Goal: Entertainment & Leisure: Consume media (video, audio)

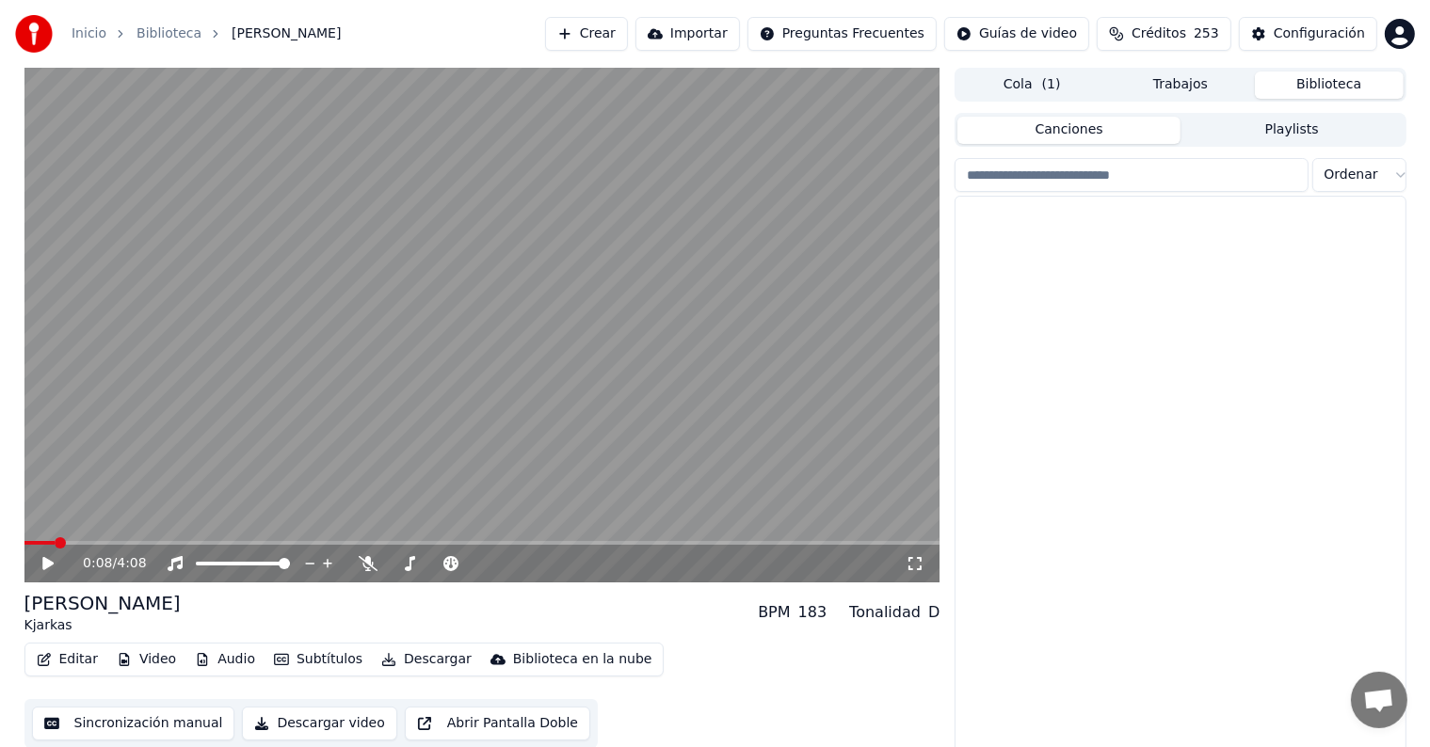
scroll to position [12096, 0]
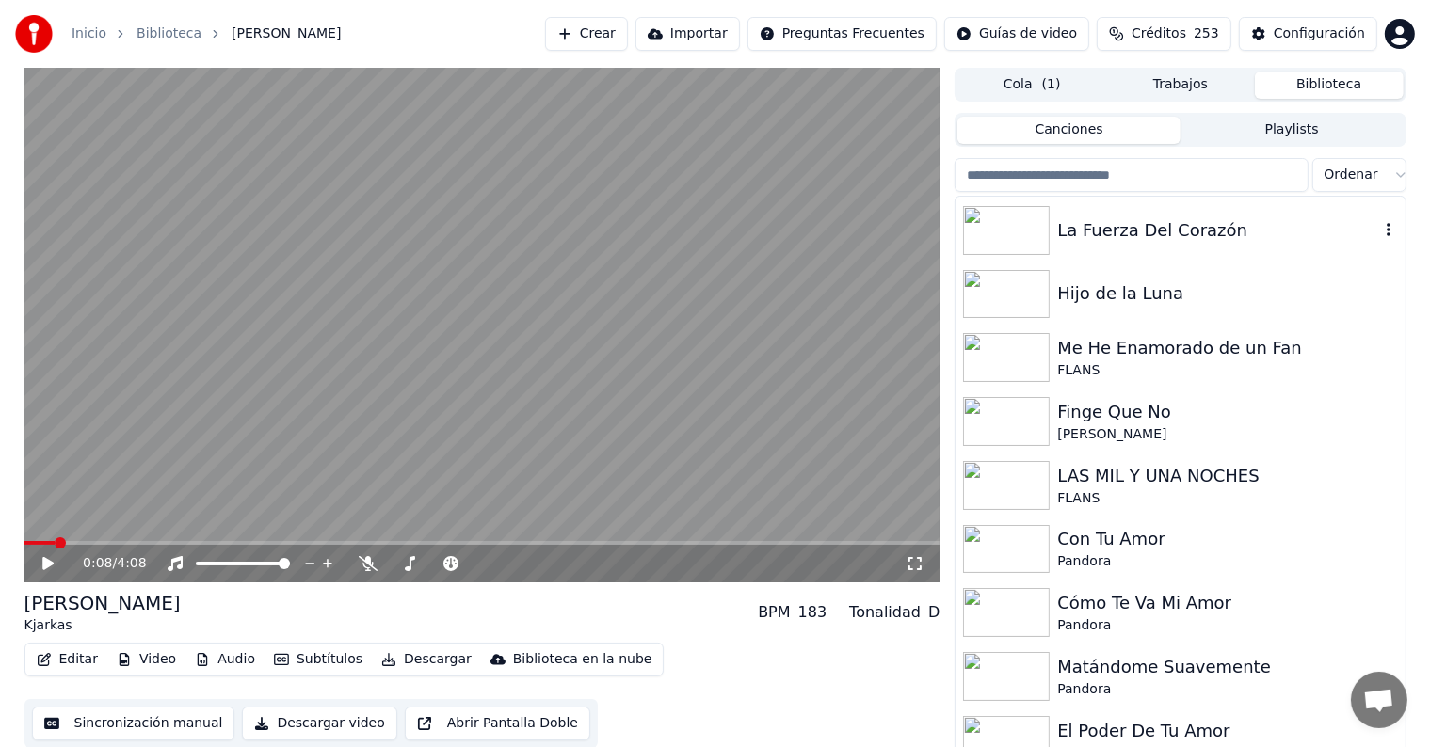
click at [1147, 555] on div "Pandora" at bounding box center [1227, 562] width 340 height 19
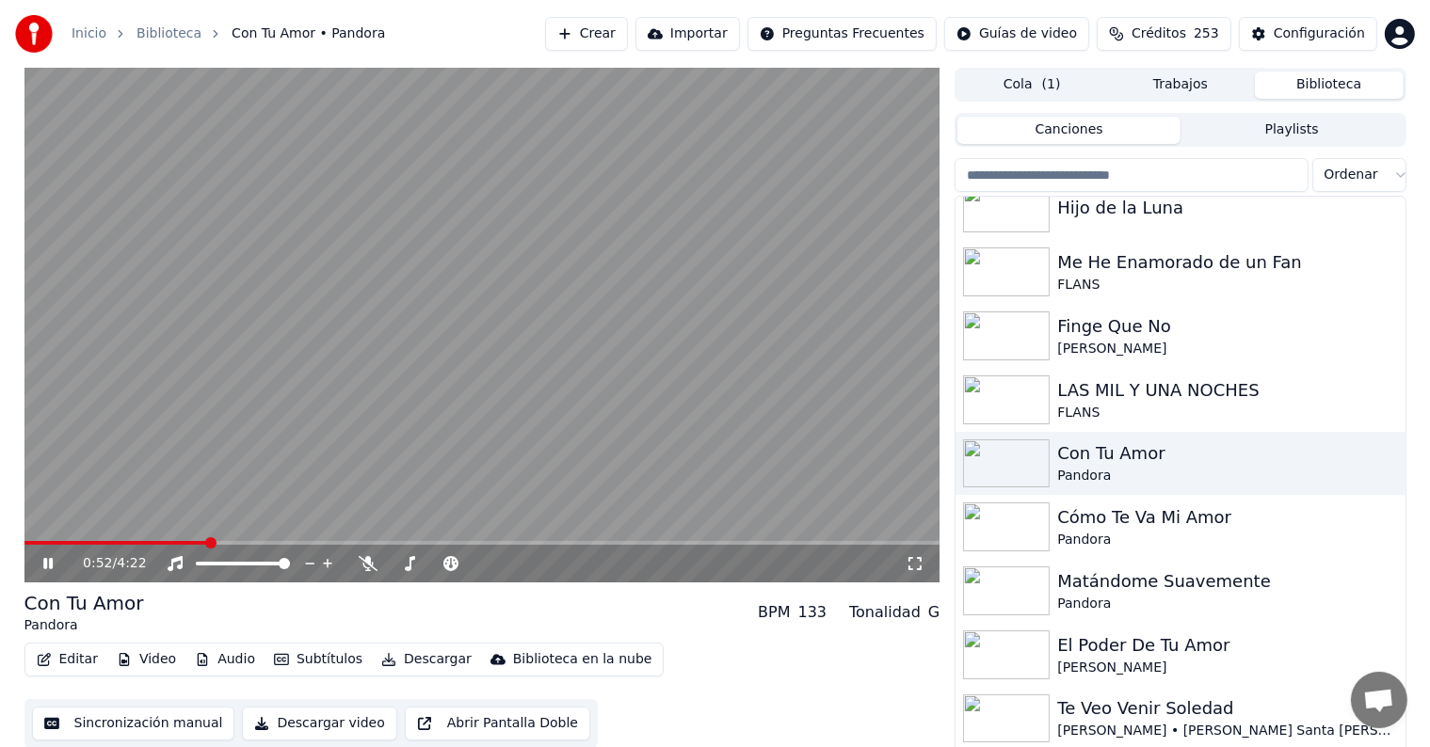
scroll to position [12188, 0]
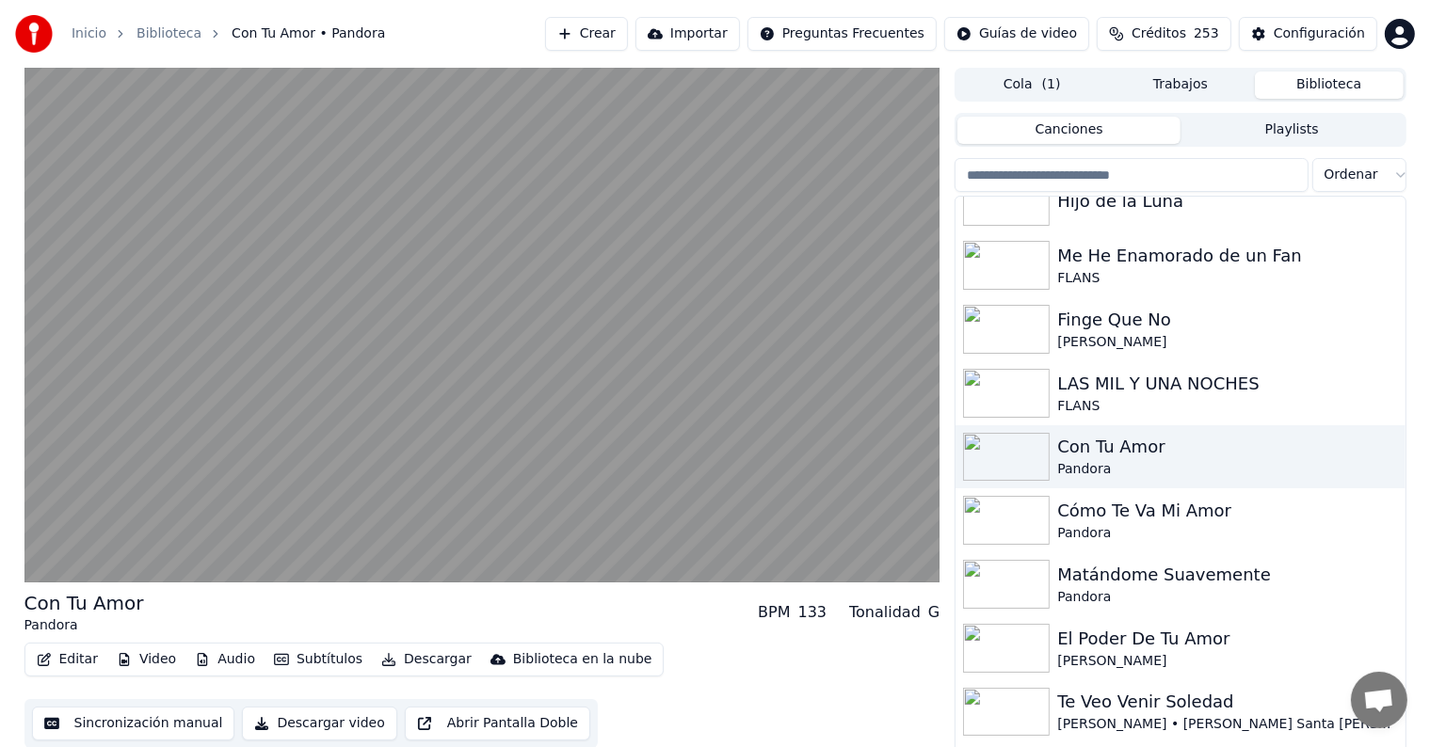
click at [1120, 583] on div "Matándome Suavemente" at bounding box center [1227, 575] width 340 height 26
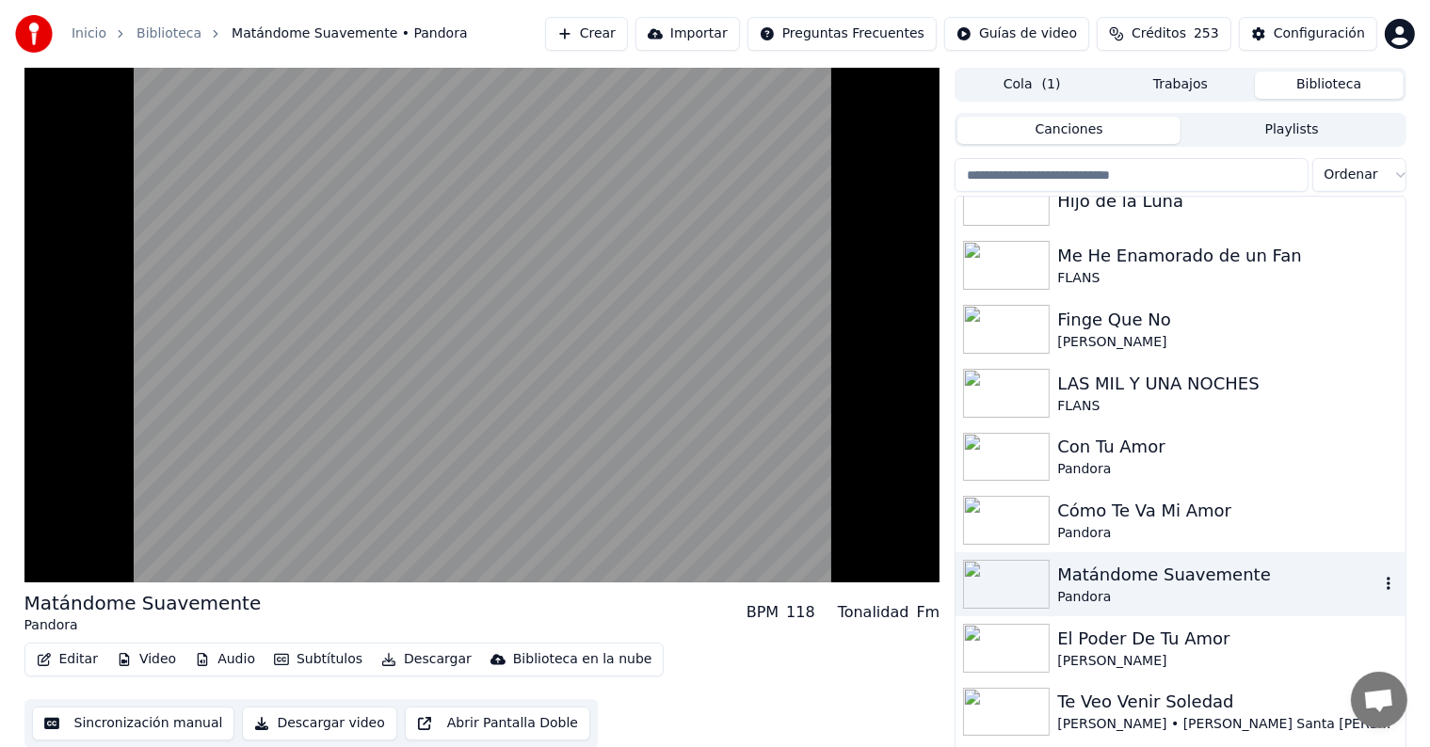
click at [67, 664] on button "Editar" at bounding box center [67, 660] width 76 height 26
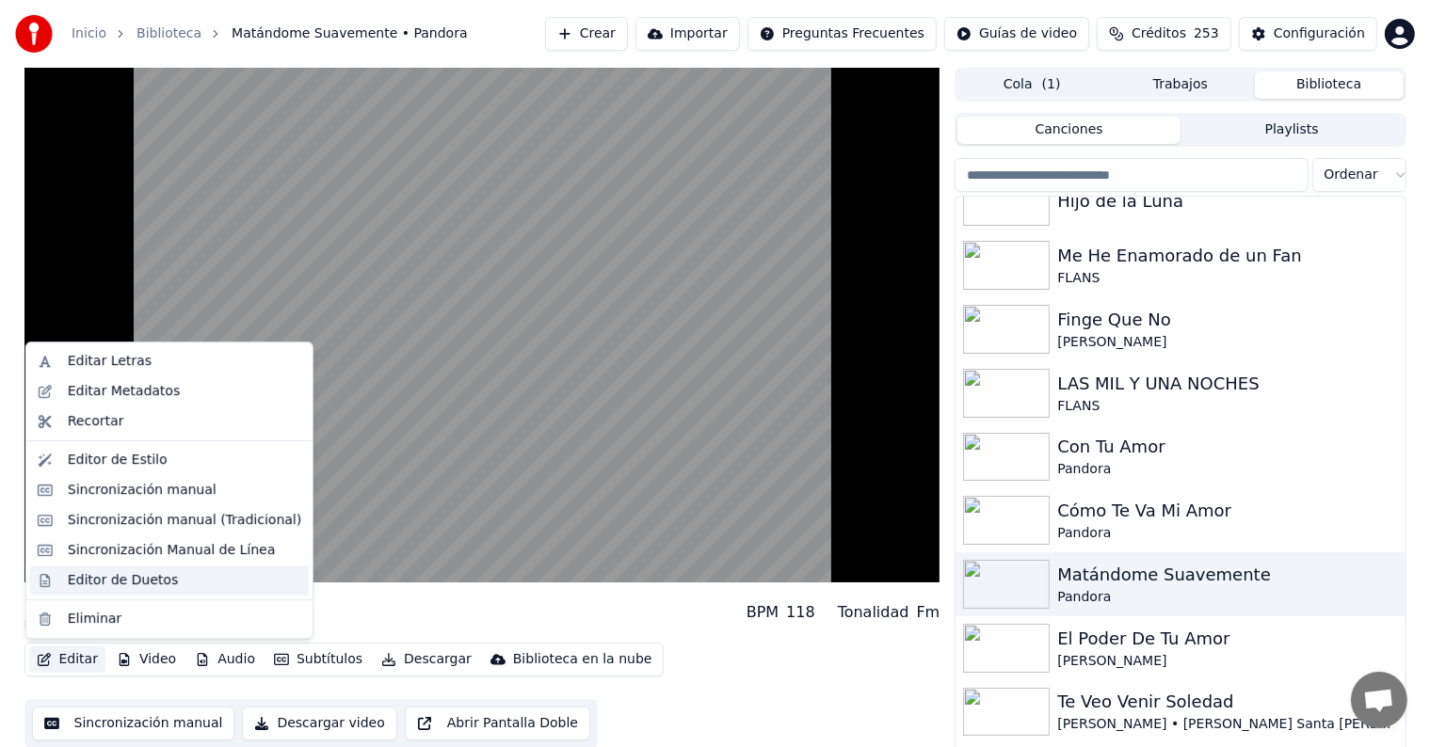
click at [62, 579] on div "Editor de Duetos" at bounding box center [169, 581] width 279 height 30
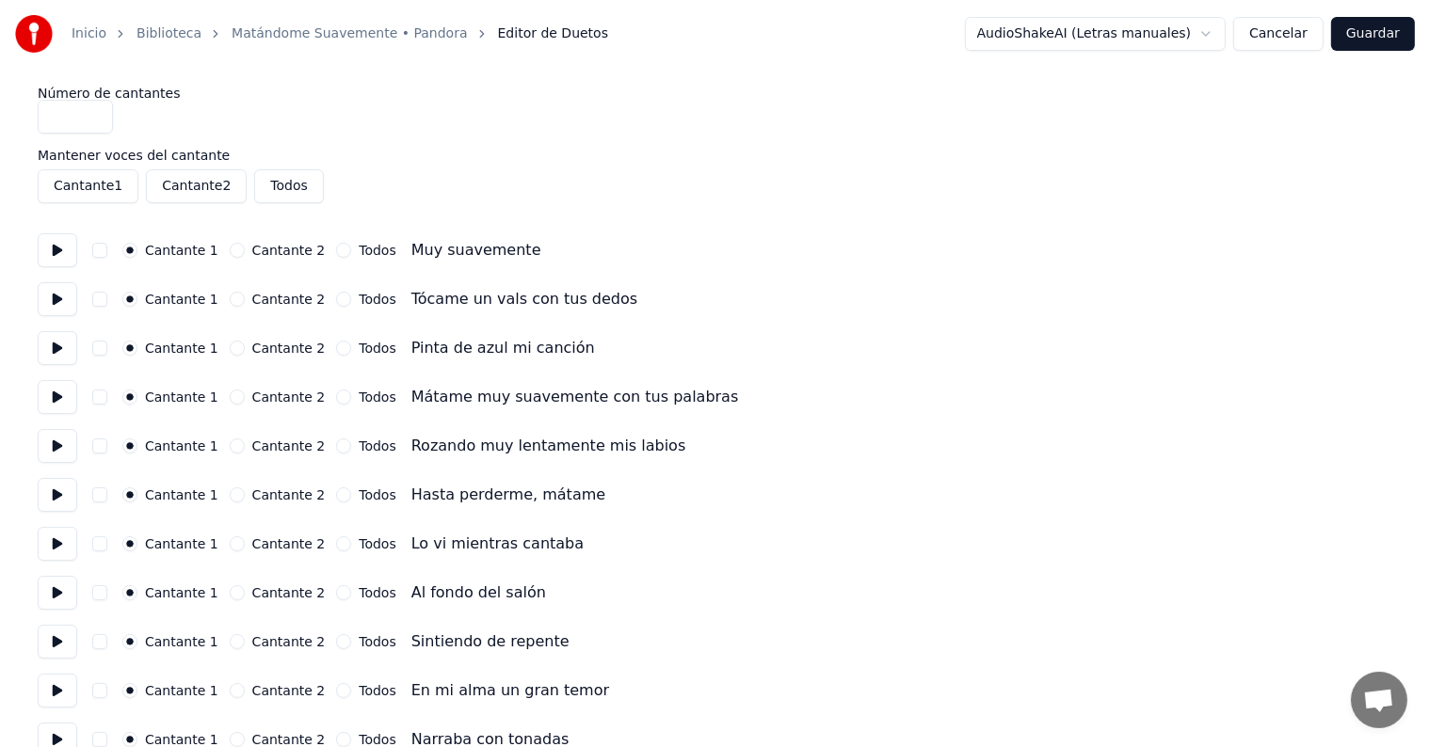
click at [58, 244] on button at bounding box center [58, 250] width 40 height 34
click at [107, 250] on button "button" at bounding box center [99, 250] width 15 height 15
click at [106, 297] on button "button" at bounding box center [99, 299] width 15 height 15
click at [104, 348] on button "button" at bounding box center [99, 348] width 15 height 15
click at [55, 311] on button at bounding box center [58, 299] width 40 height 34
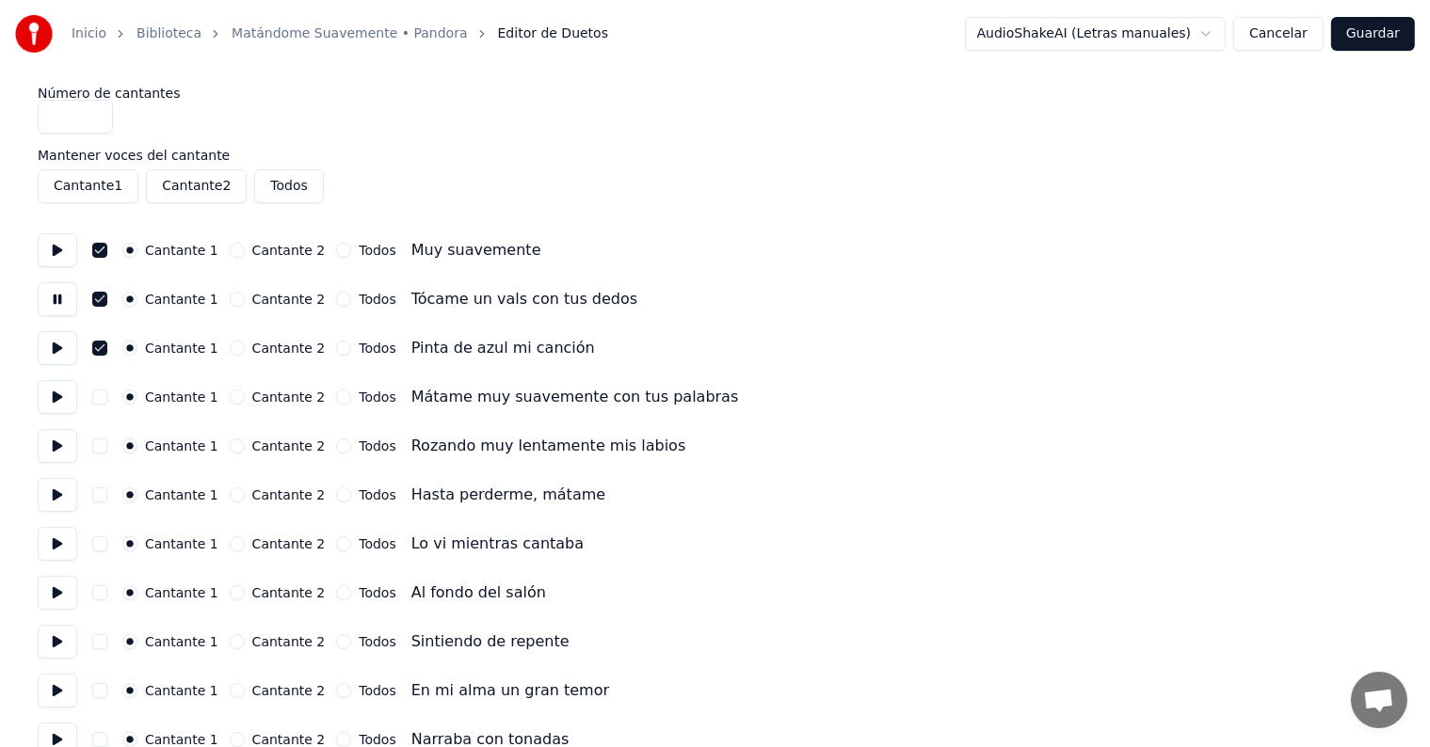
click at [63, 354] on button at bounding box center [58, 348] width 40 height 34
click at [104, 399] on button "button" at bounding box center [99, 397] width 15 height 15
click at [54, 406] on button at bounding box center [58, 397] width 40 height 34
click at [60, 451] on button at bounding box center [58, 446] width 40 height 34
click at [107, 452] on button "button" at bounding box center [99, 446] width 15 height 15
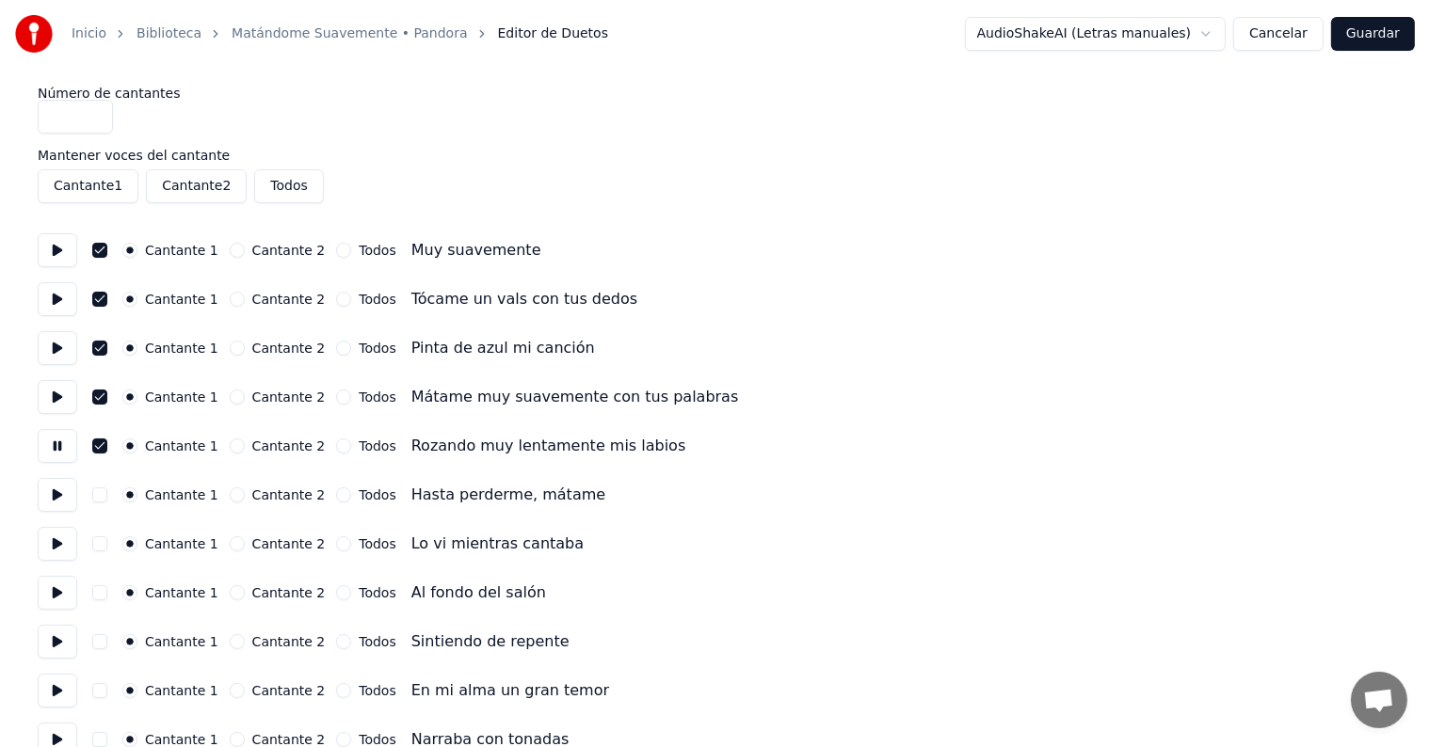
click at [107, 495] on button "button" at bounding box center [99, 495] width 15 height 15
click at [64, 503] on button at bounding box center [58, 495] width 40 height 34
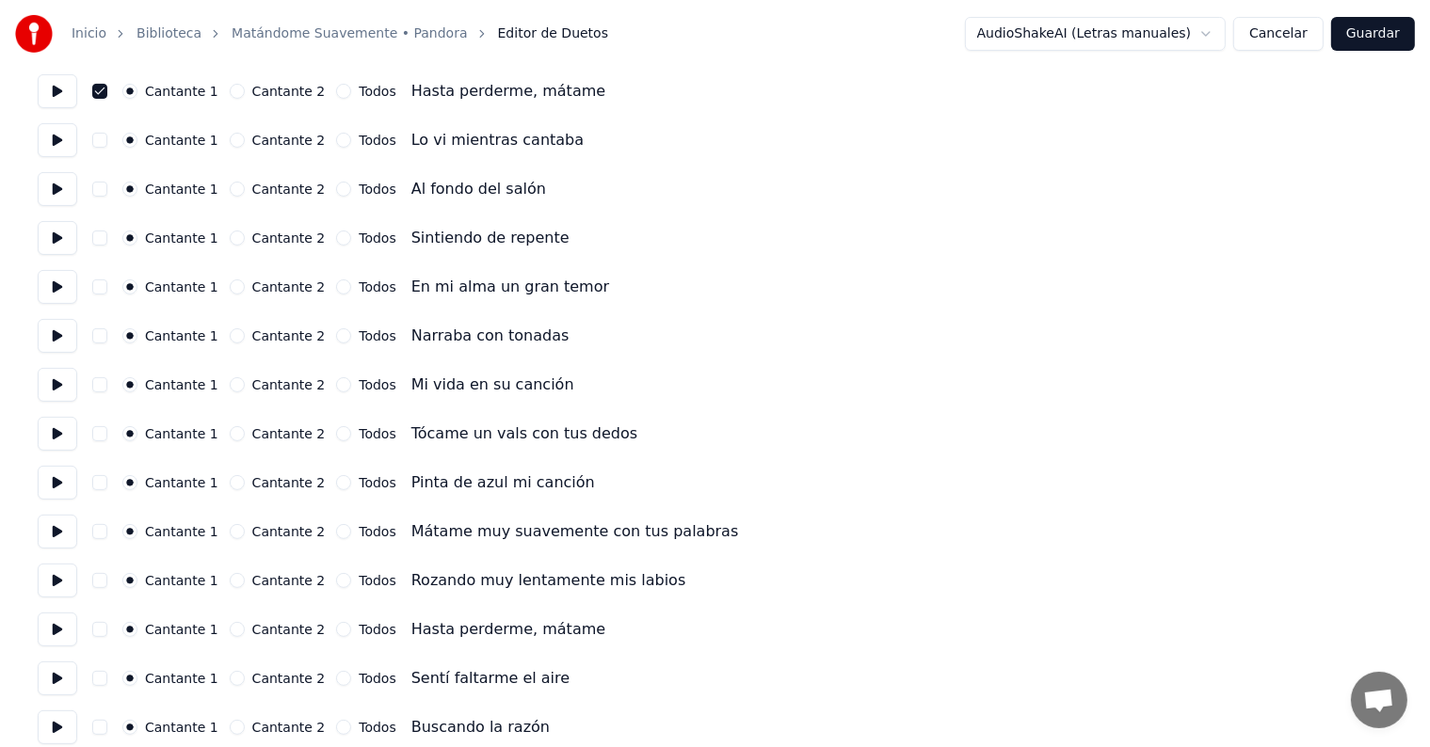
scroll to position [405, 0]
click at [51, 280] on button at bounding box center [58, 286] width 40 height 34
click at [58, 326] on button at bounding box center [58, 335] width 40 height 34
click at [53, 369] on button at bounding box center [58, 384] width 40 height 34
click at [57, 433] on button at bounding box center [58, 433] width 40 height 34
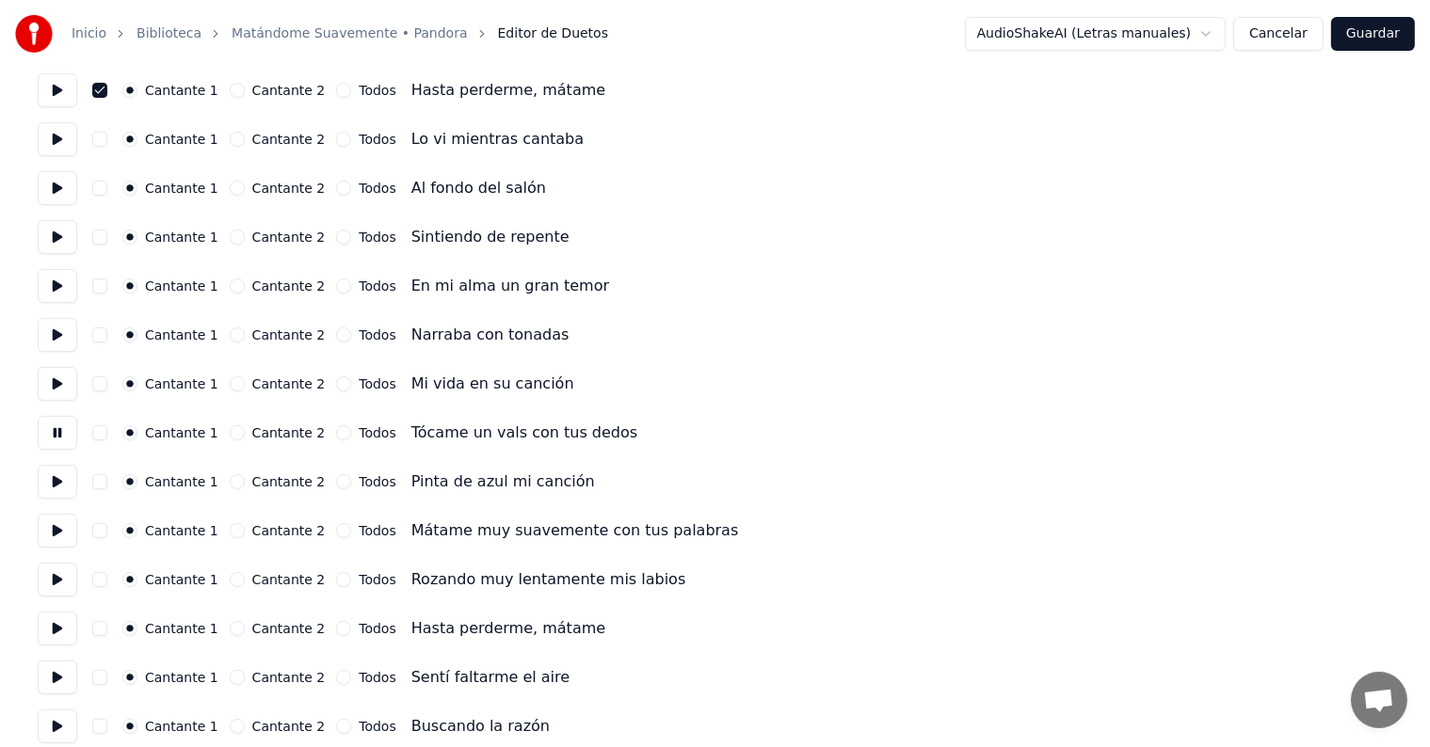
click at [107, 431] on button "button" at bounding box center [99, 432] width 15 height 15
click at [107, 475] on button "button" at bounding box center [99, 481] width 15 height 15
click at [107, 529] on button "button" at bounding box center [99, 530] width 15 height 15
click at [64, 582] on button at bounding box center [58, 580] width 40 height 34
click at [107, 578] on button "button" at bounding box center [99, 579] width 15 height 15
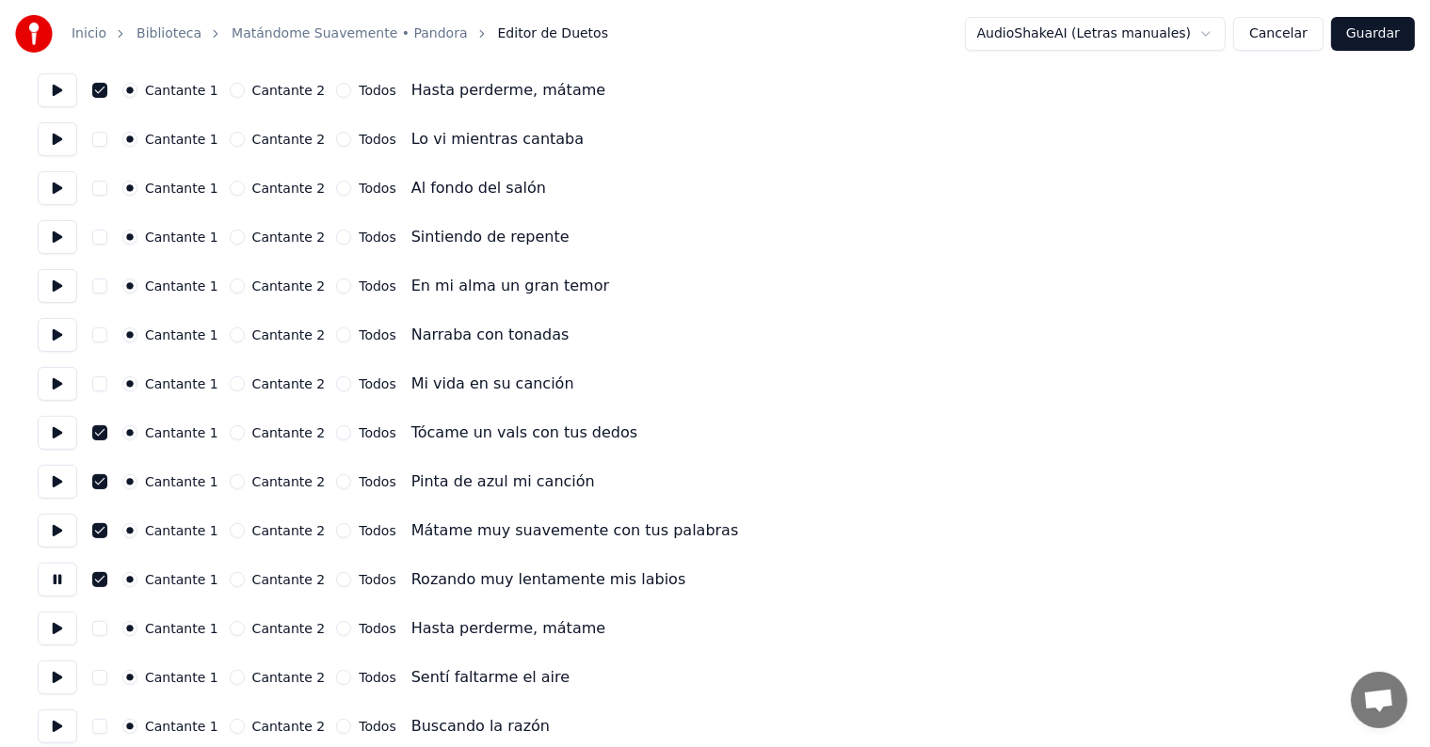
click at [107, 624] on button "button" at bounding box center [99, 628] width 15 height 15
click at [44, 625] on button at bounding box center [58, 629] width 40 height 34
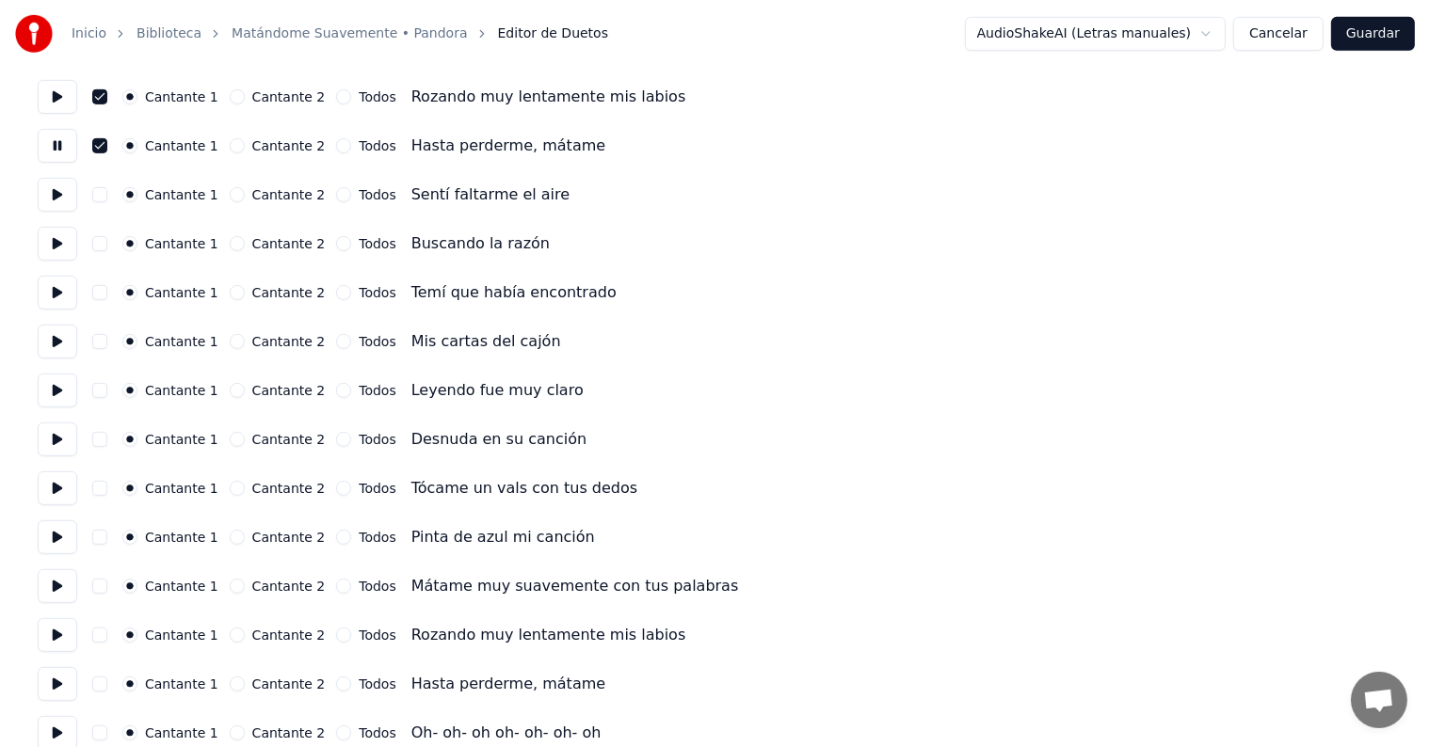
scroll to position [900, 0]
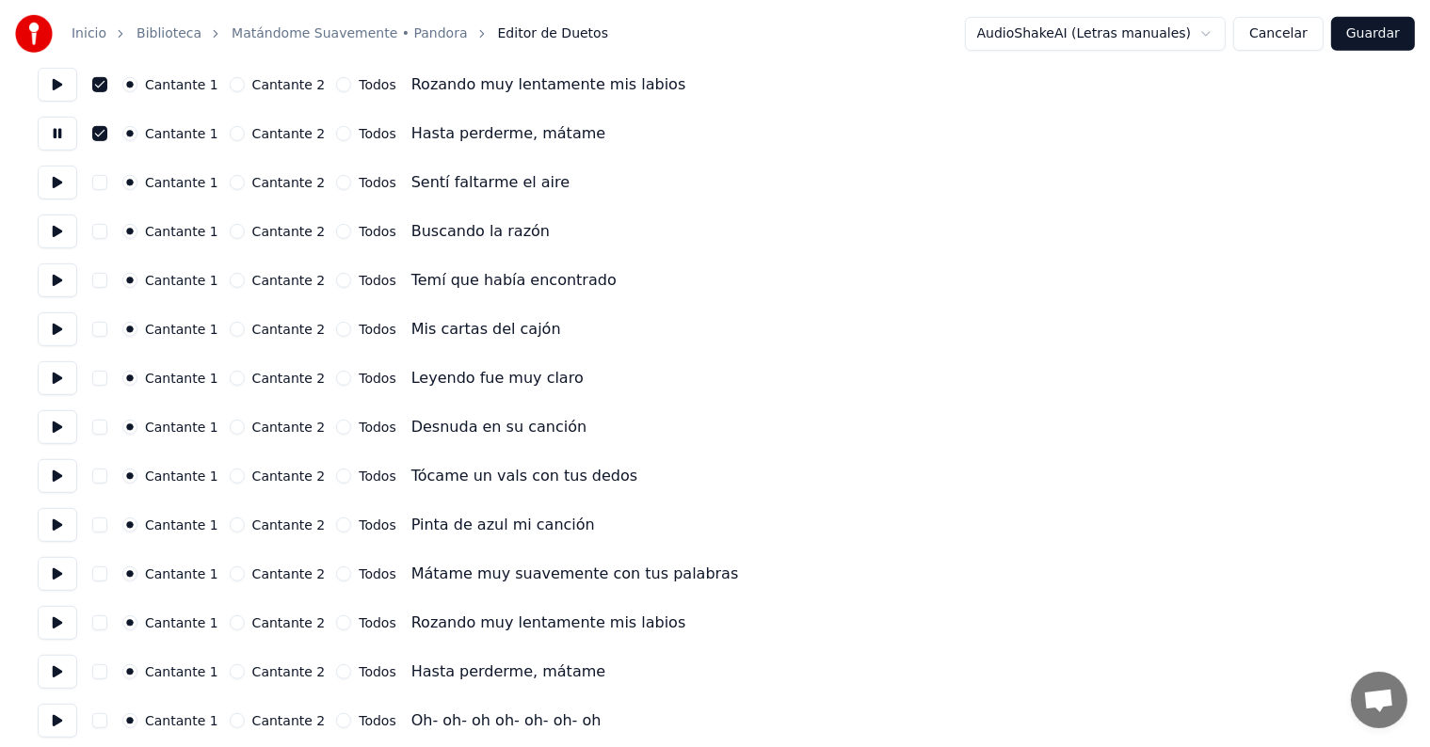
click at [54, 377] on button at bounding box center [58, 378] width 40 height 34
click at [54, 522] on button at bounding box center [58, 525] width 40 height 34
click at [49, 487] on button at bounding box center [58, 476] width 40 height 34
click at [134, 476] on icon "button" at bounding box center [130, 477] width 8 height 8
click at [105, 523] on button "button" at bounding box center [99, 525] width 15 height 15
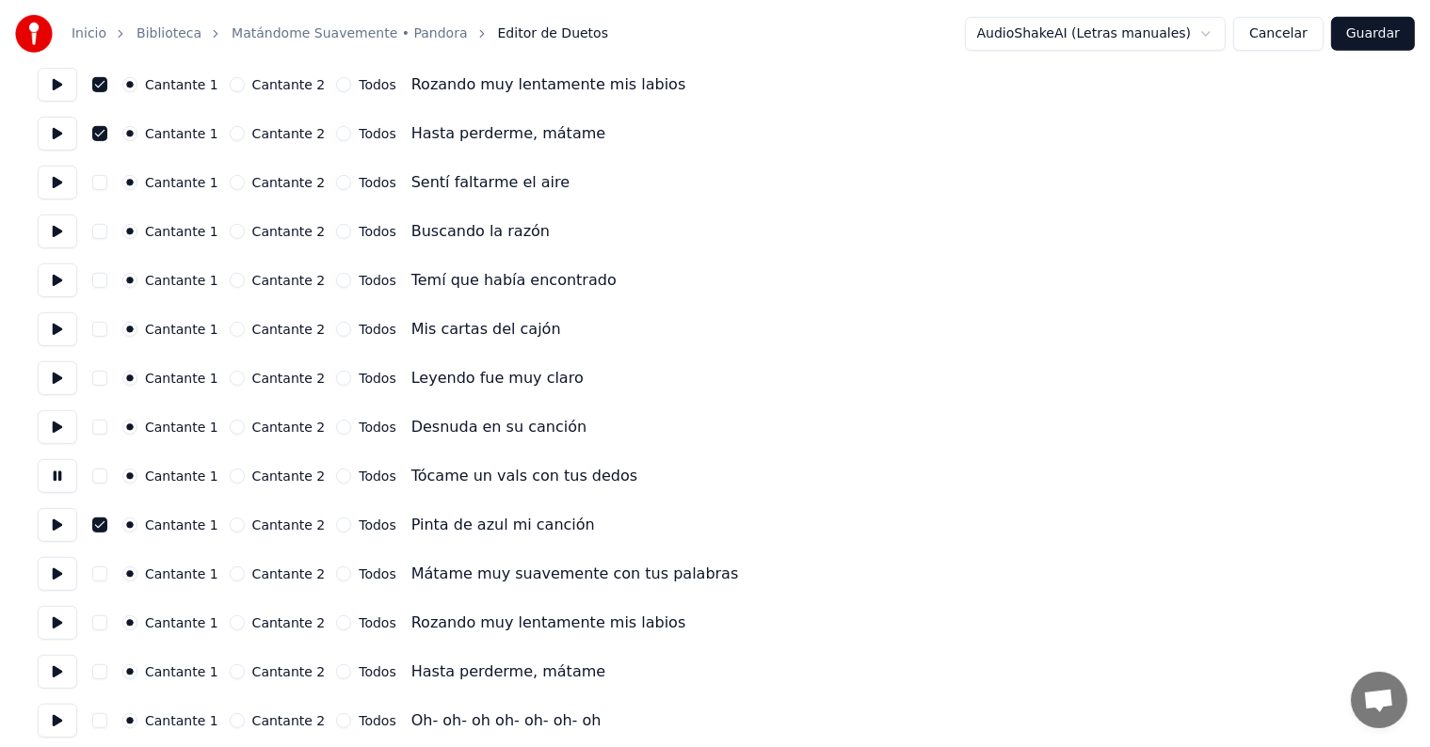
click at [101, 483] on div "Cantante 1 Cantante 2 Todos Tócame un vals con tus dedos" at bounding box center [715, 476] width 1355 height 34
click at [107, 476] on button "button" at bounding box center [99, 476] width 15 height 15
click at [60, 476] on button at bounding box center [58, 476] width 40 height 34
click at [56, 476] on button at bounding box center [58, 476] width 40 height 34
click at [104, 574] on button "button" at bounding box center [99, 574] width 15 height 15
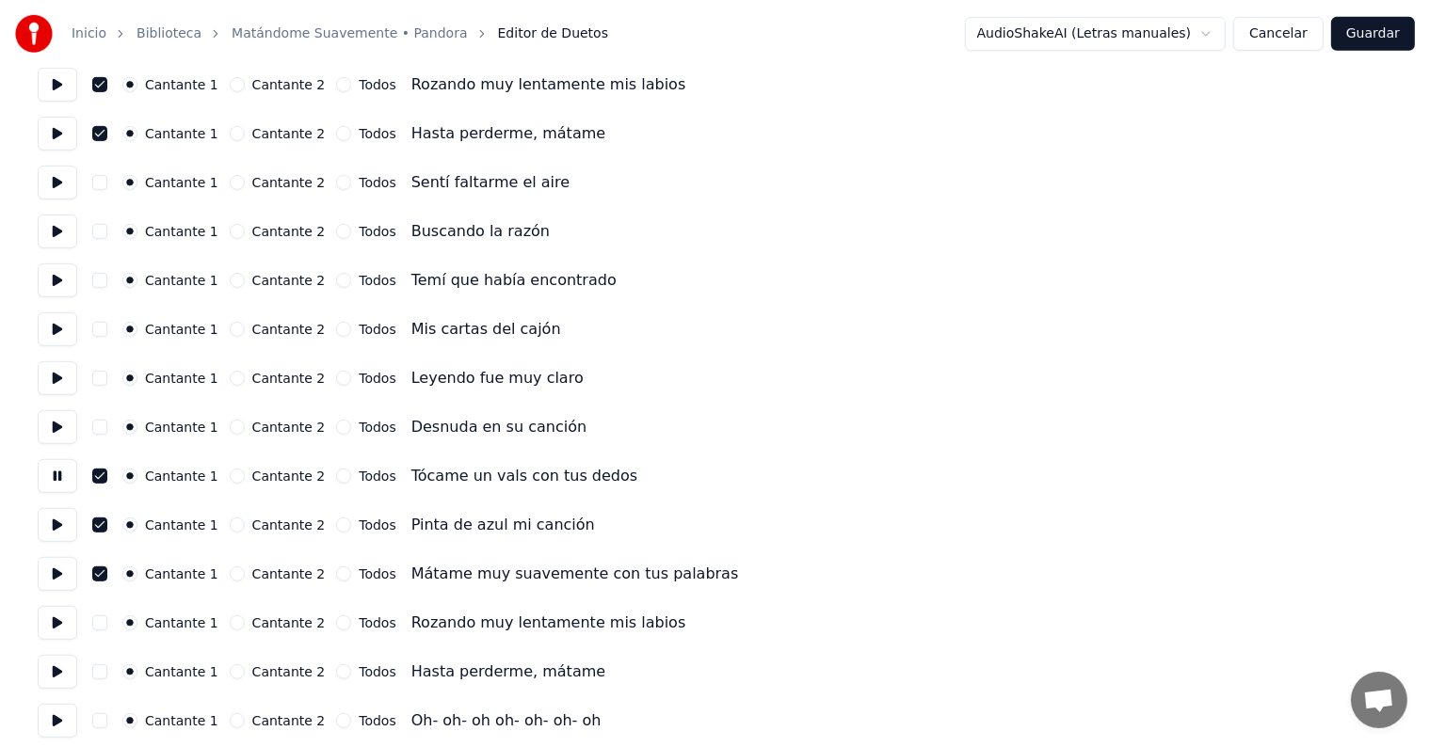
click at [47, 576] on button at bounding box center [58, 574] width 40 height 34
click at [102, 618] on button "button" at bounding box center [99, 623] width 15 height 15
click at [50, 623] on button at bounding box center [58, 623] width 40 height 34
click at [101, 670] on button "button" at bounding box center [99, 672] width 15 height 15
click at [58, 674] on button at bounding box center [58, 672] width 40 height 34
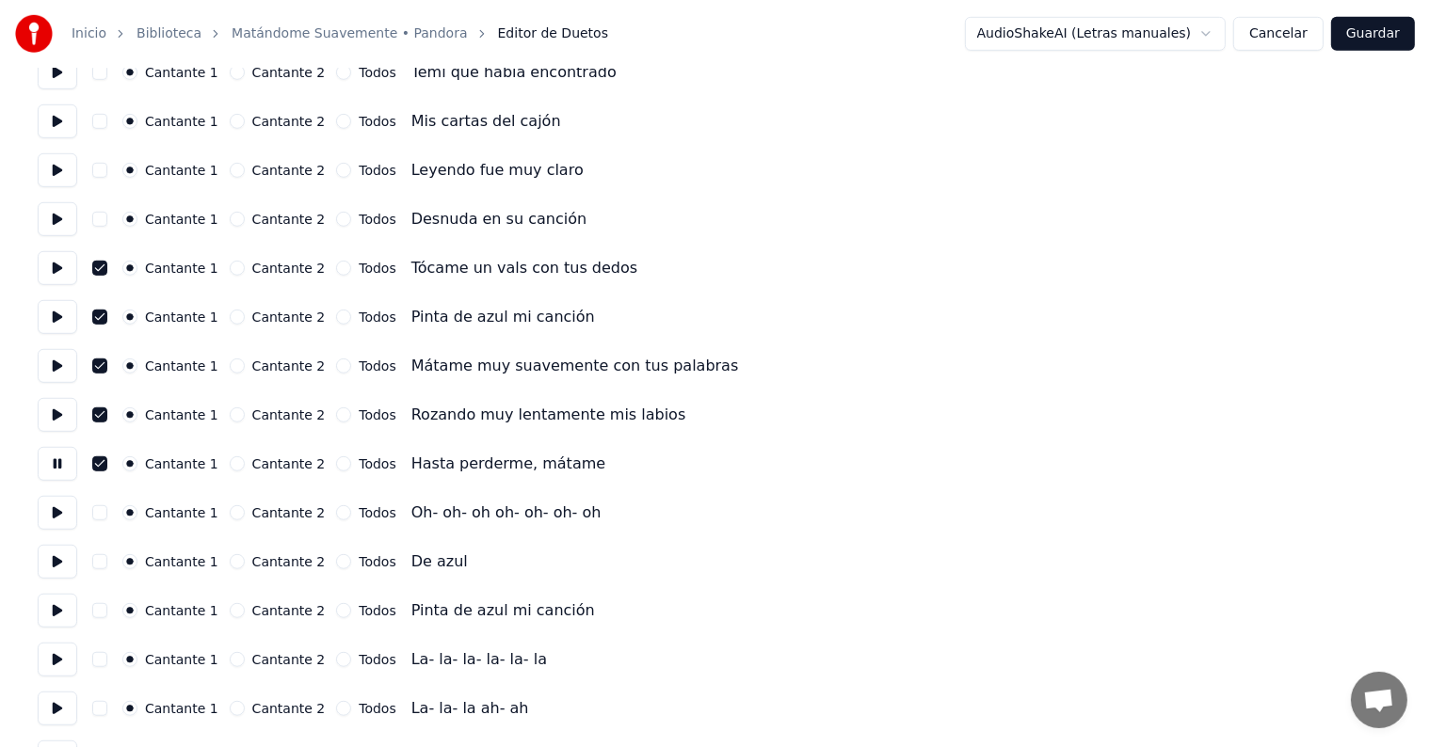
scroll to position [1109, 0]
click at [61, 512] on button at bounding box center [58, 512] width 40 height 34
click at [107, 514] on button "button" at bounding box center [99, 512] width 15 height 15
click at [60, 560] on button at bounding box center [58, 561] width 40 height 34
click at [107, 564] on button "button" at bounding box center [99, 561] width 15 height 15
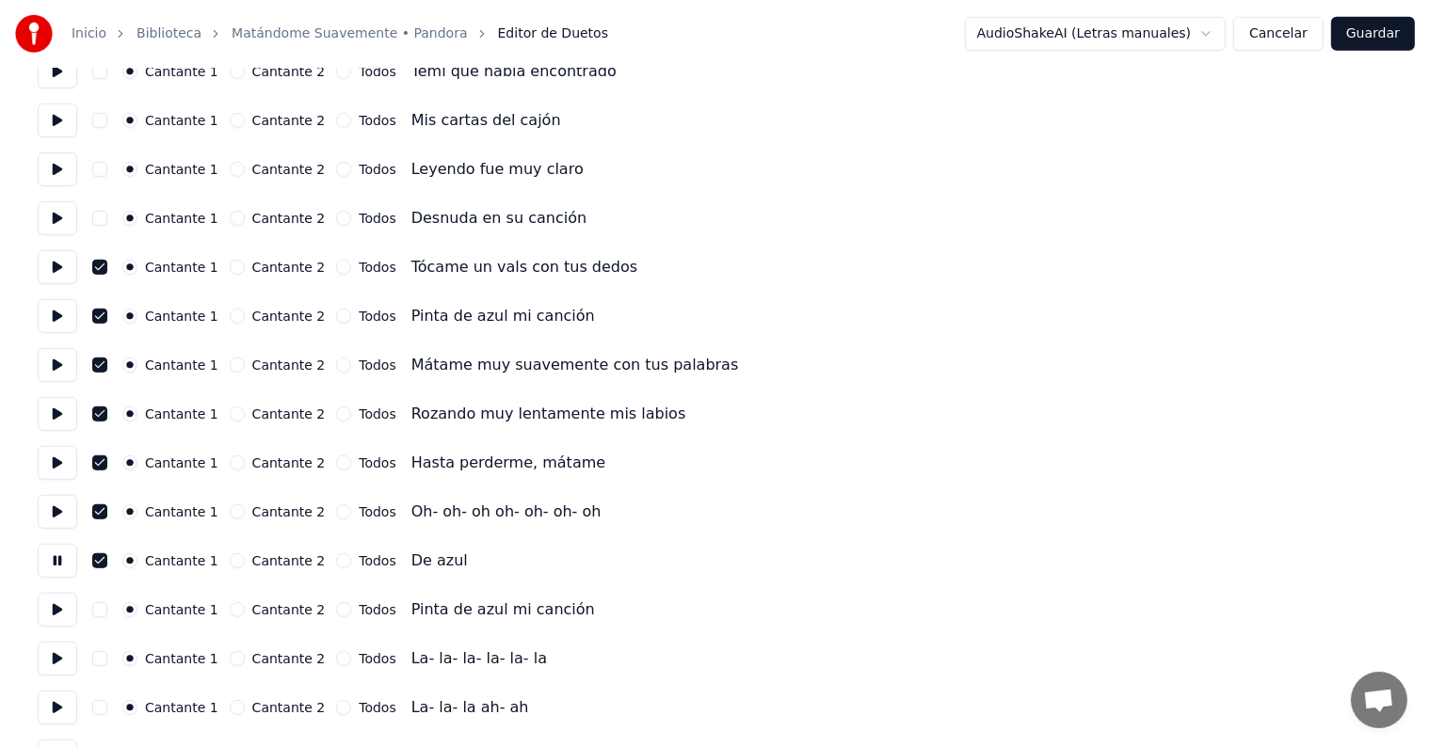
click at [64, 560] on button at bounding box center [58, 561] width 40 height 34
click at [104, 563] on button "button" at bounding box center [99, 561] width 15 height 15
click at [47, 619] on button at bounding box center [58, 610] width 40 height 34
click at [101, 610] on button "button" at bounding box center [99, 609] width 15 height 15
click at [67, 610] on button at bounding box center [58, 610] width 40 height 34
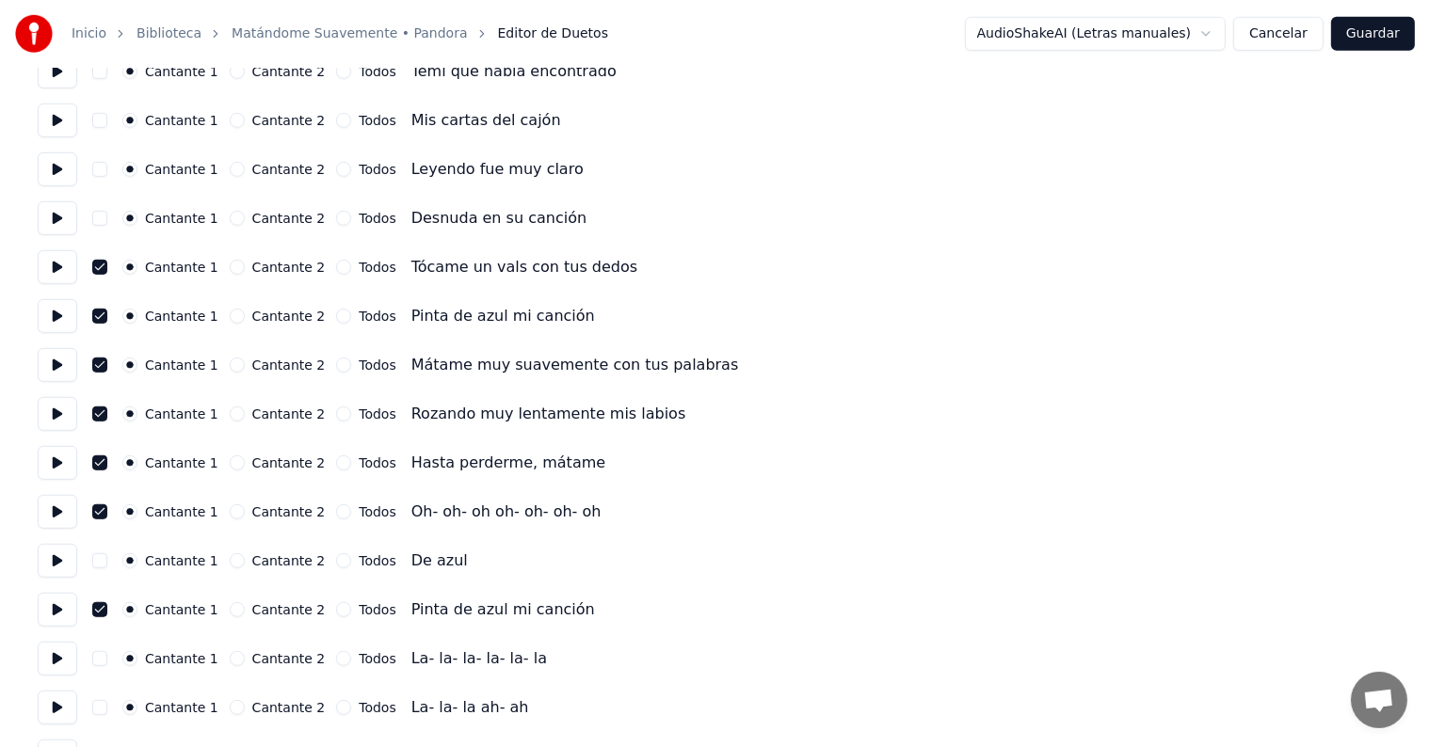
click at [104, 615] on button "button" at bounding box center [99, 609] width 15 height 15
click at [58, 658] on button at bounding box center [58, 659] width 40 height 34
click at [105, 656] on button "button" at bounding box center [99, 658] width 15 height 15
click at [47, 657] on button at bounding box center [58, 659] width 40 height 34
click at [64, 559] on button at bounding box center [58, 561] width 40 height 34
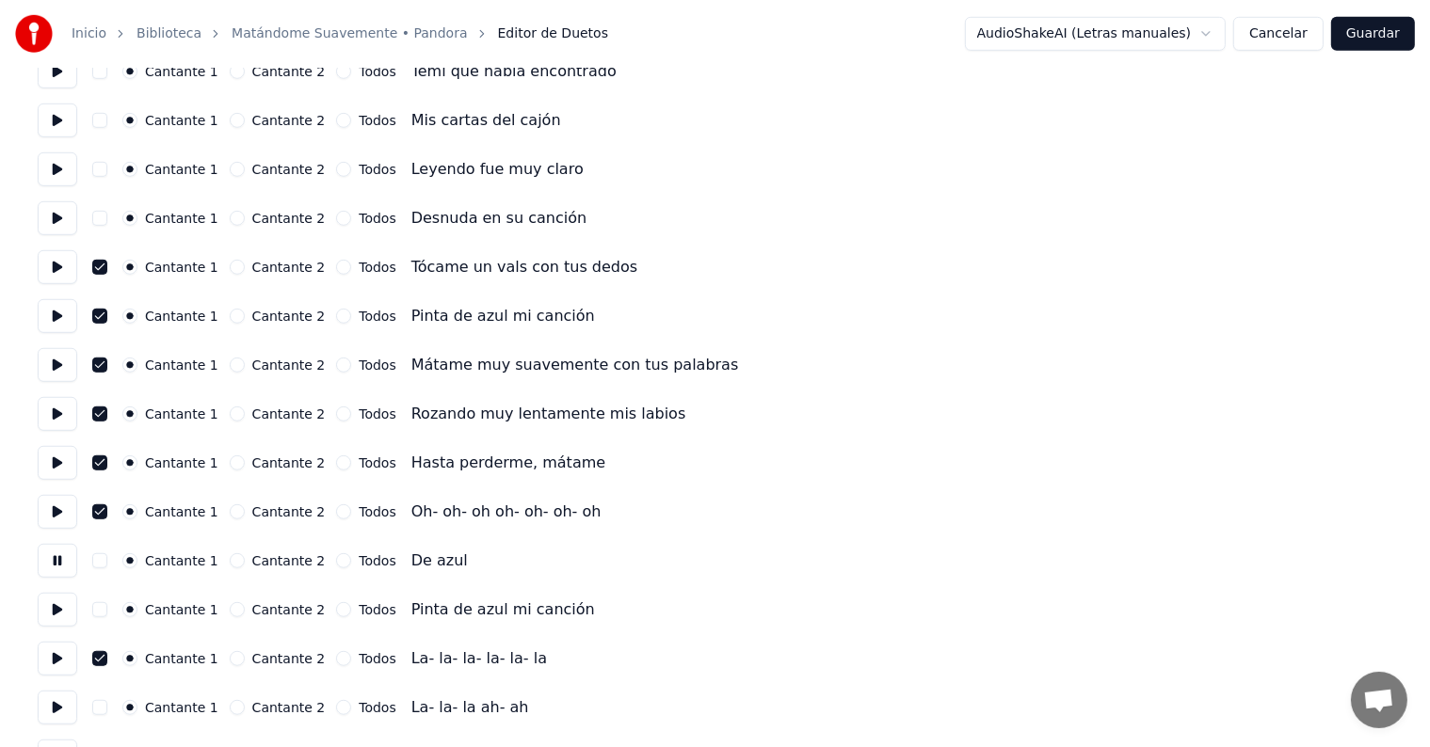
click at [59, 566] on button at bounding box center [58, 561] width 40 height 34
click at [60, 509] on button at bounding box center [58, 512] width 40 height 34
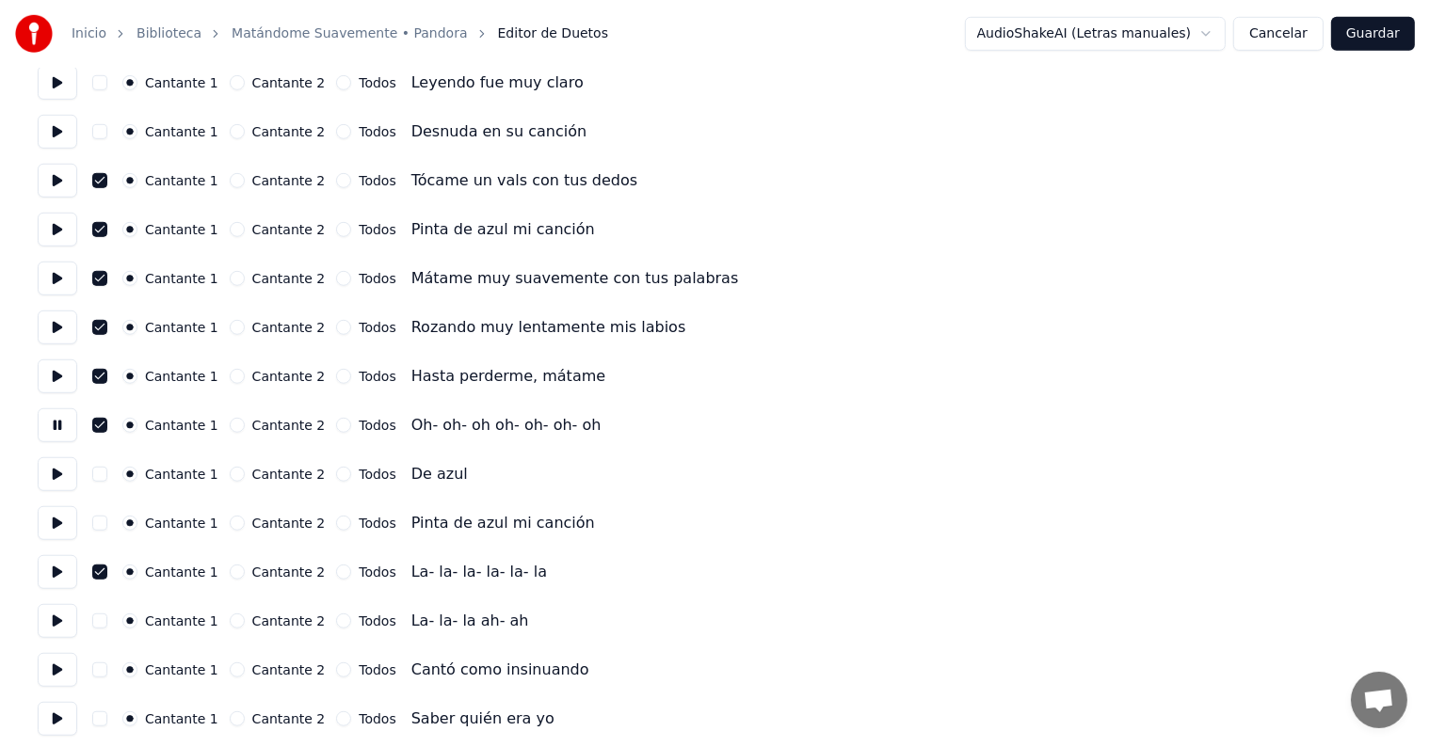
scroll to position [1203, 0]
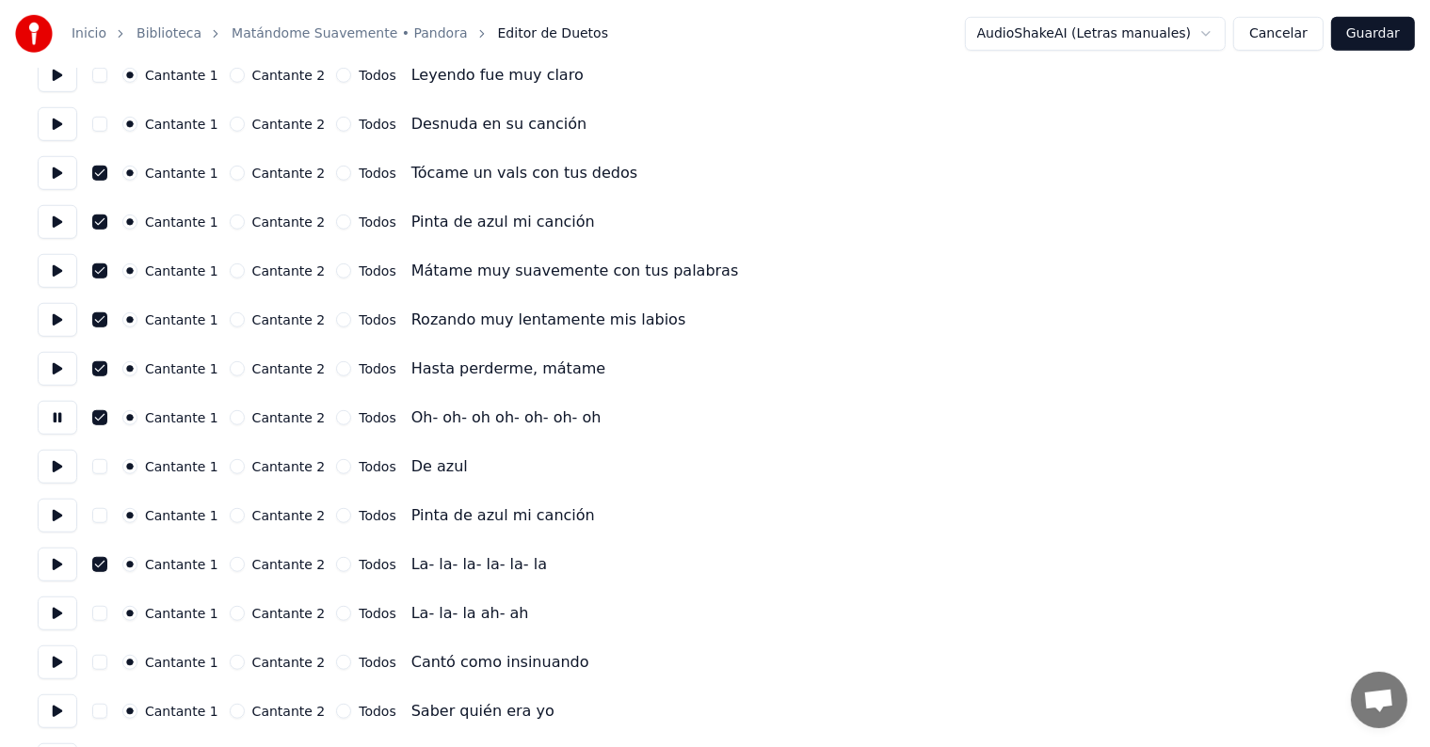
click at [107, 612] on button "button" at bounding box center [99, 613] width 15 height 15
click at [50, 620] on button at bounding box center [58, 614] width 40 height 34
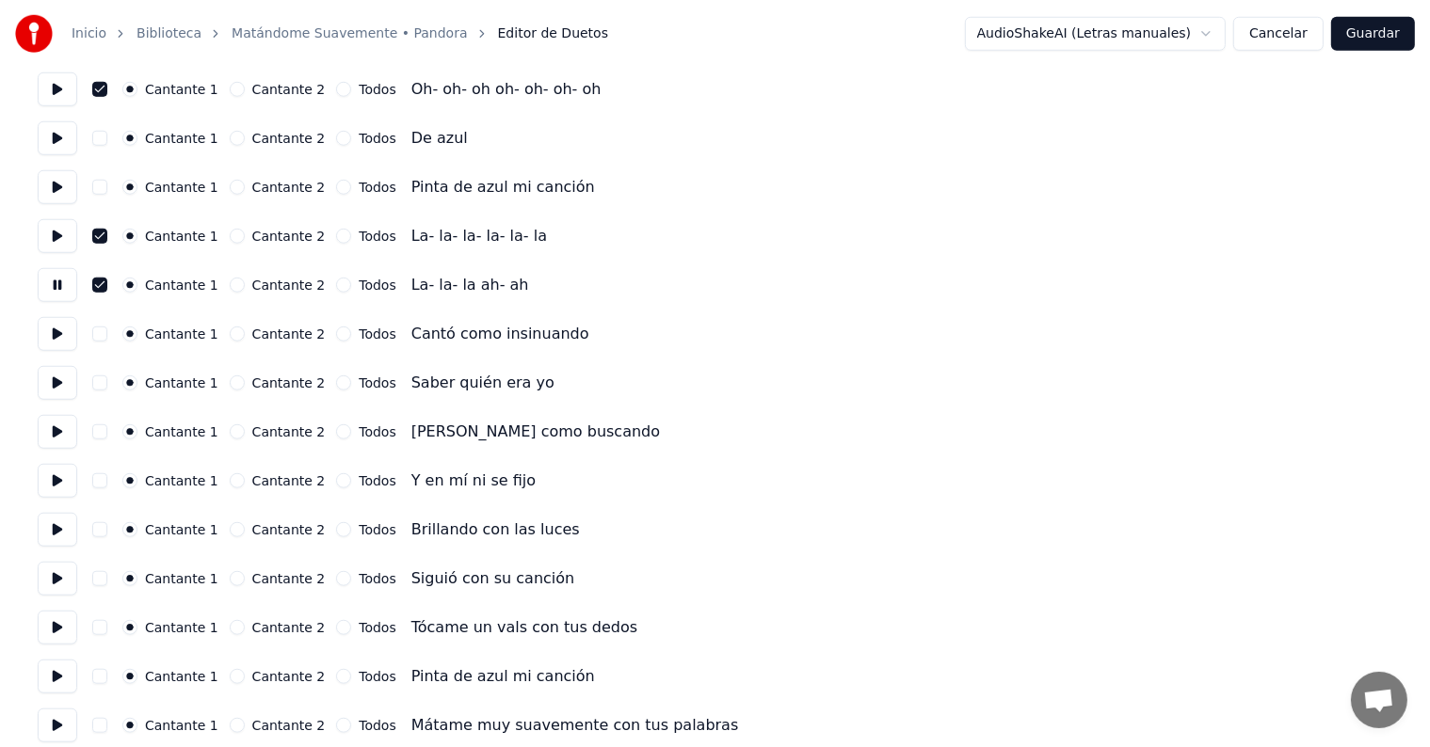
scroll to position [1538, 0]
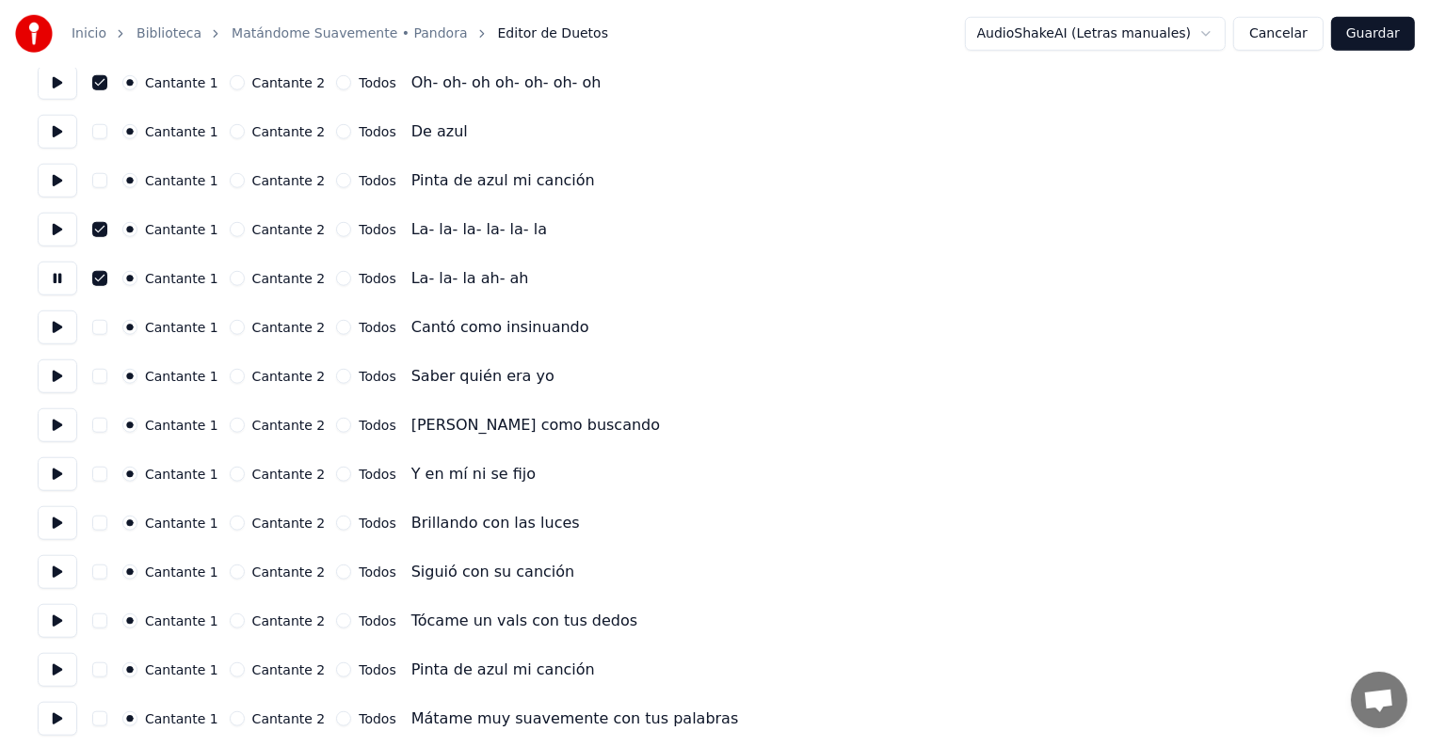
click at [107, 622] on button "button" at bounding box center [99, 621] width 15 height 15
click at [106, 666] on button "button" at bounding box center [99, 670] width 15 height 15
click at [107, 714] on button "button" at bounding box center [99, 719] width 15 height 15
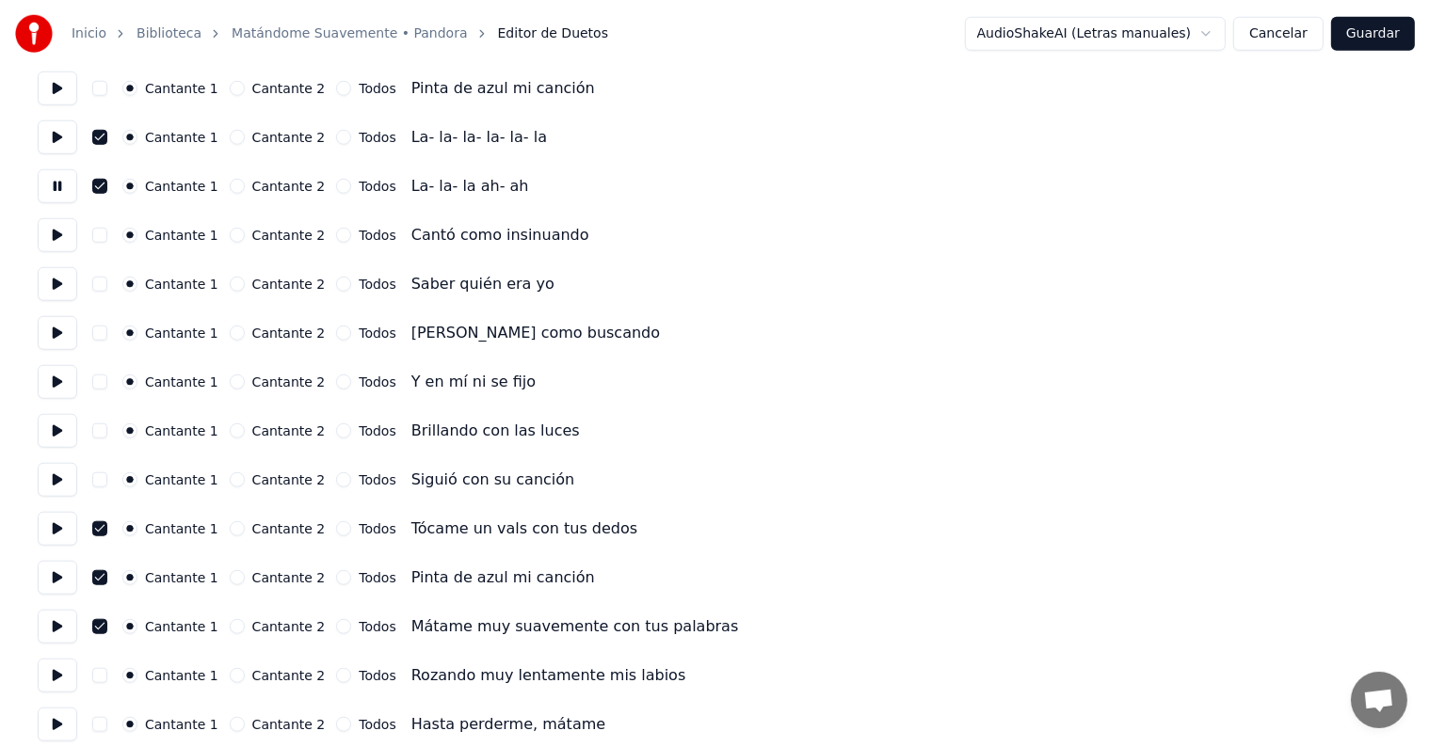
scroll to position [1644, 0]
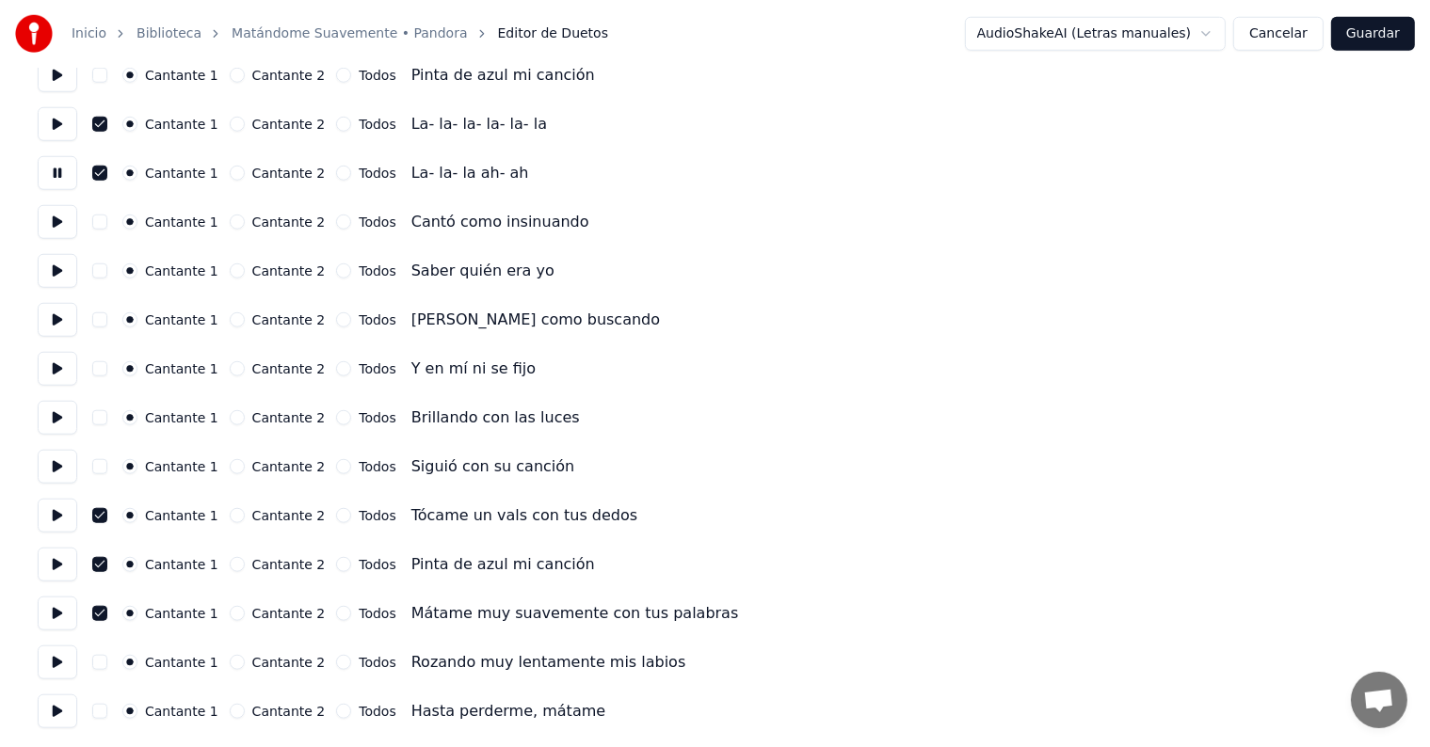
click at [102, 707] on button "button" at bounding box center [99, 711] width 15 height 15
click at [102, 660] on button "button" at bounding box center [99, 662] width 15 height 15
click at [59, 704] on button at bounding box center [58, 712] width 40 height 34
click at [1378, 41] on button "Guardar" at bounding box center [1373, 34] width 84 height 34
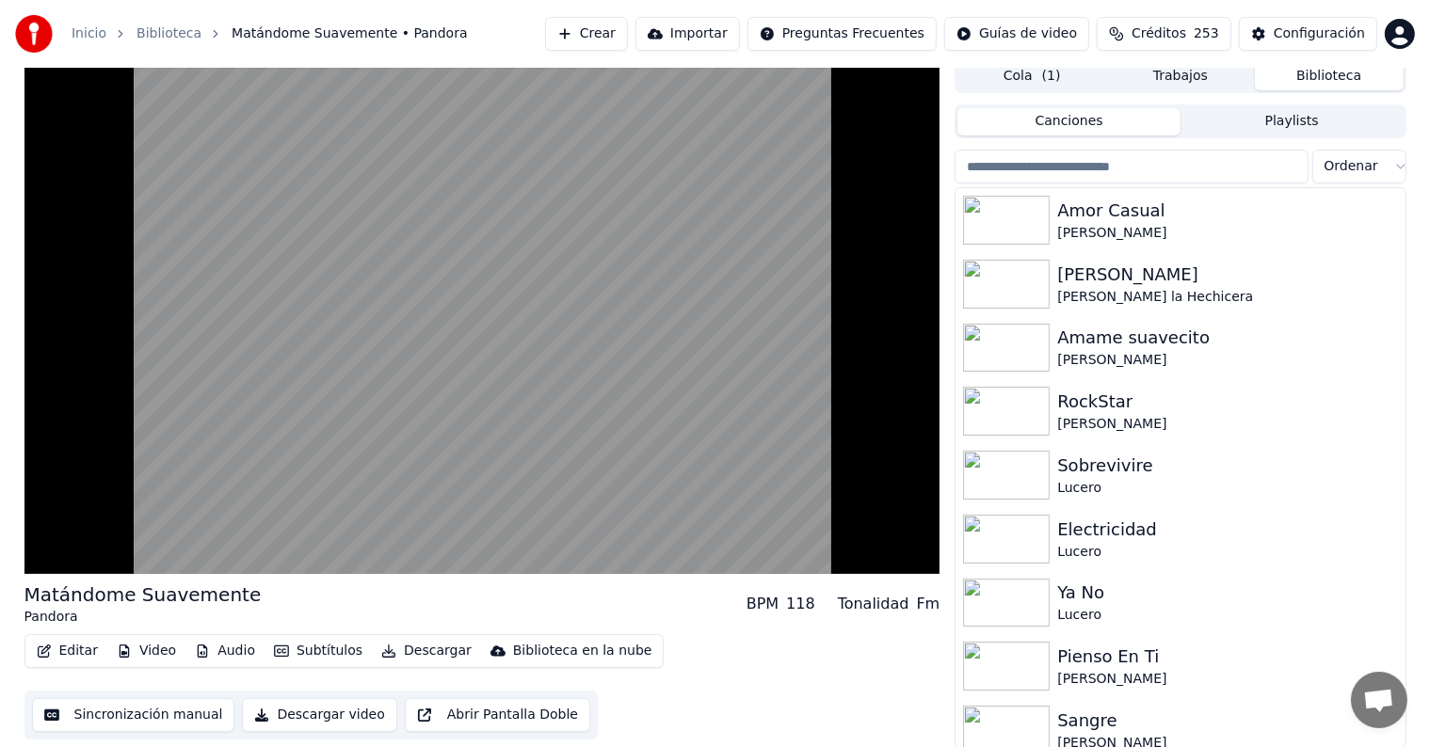
click at [73, 457] on video at bounding box center [482, 316] width 916 height 515
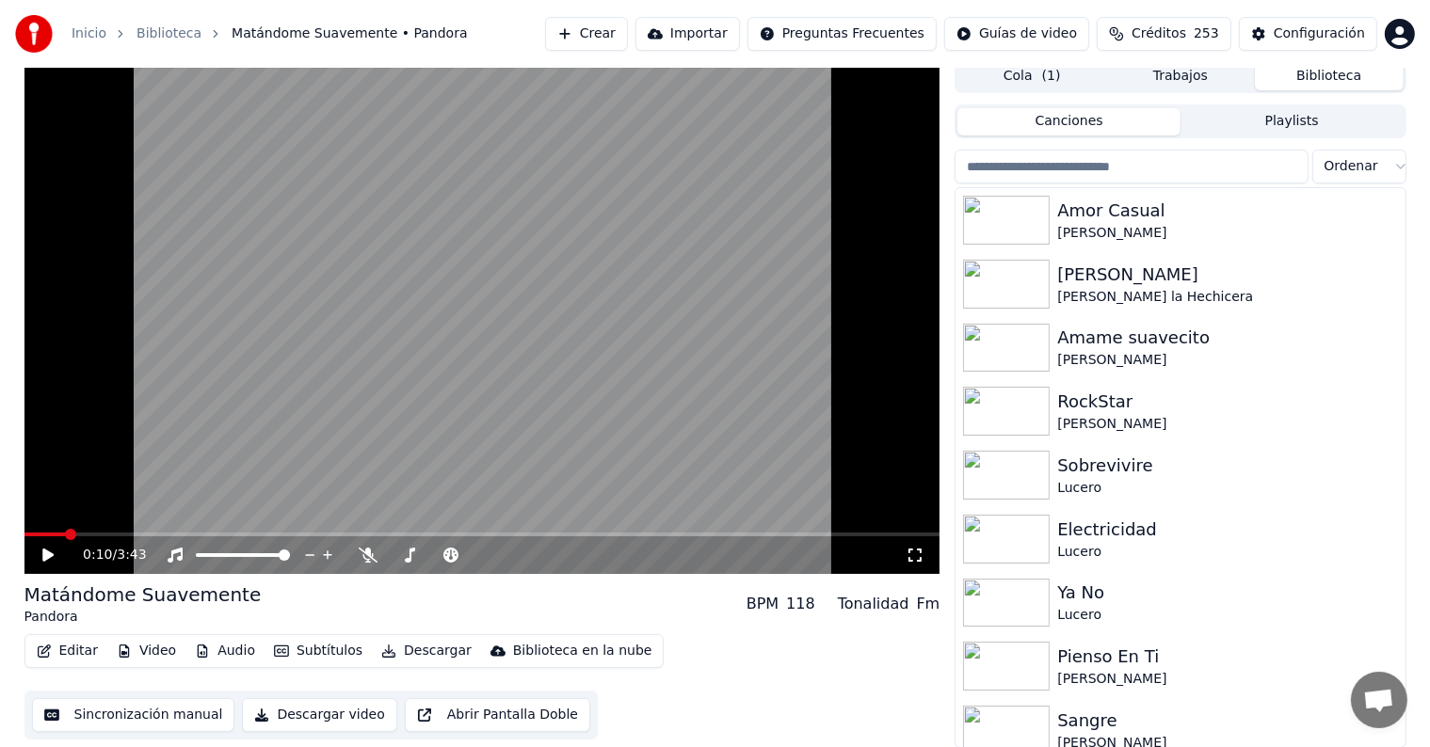
click at [1243, 217] on div "Amor Casual" at bounding box center [1227, 211] width 340 height 26
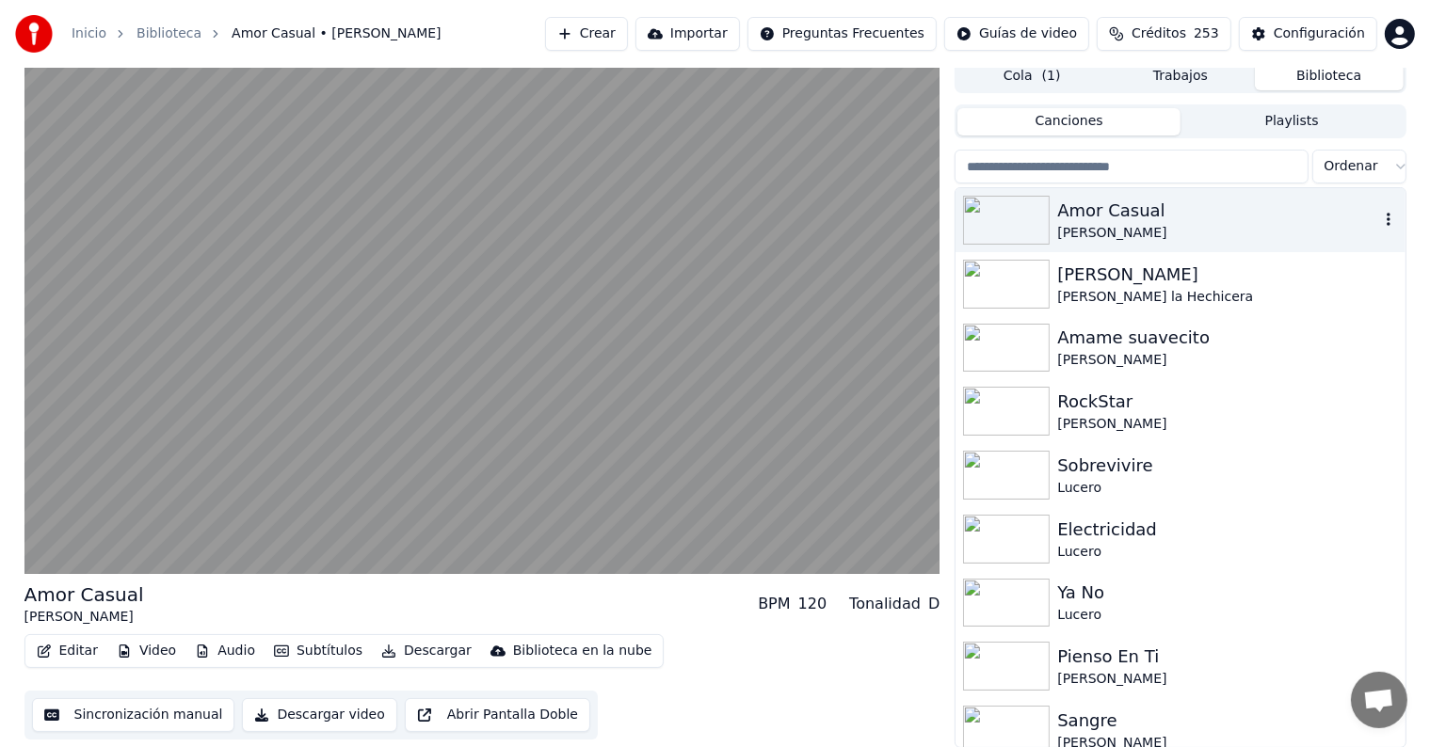
click at [1071, 69] on div "Cola ( 1 ) Trabajos Biblioteca" at bounding box center [1180, 76] width 451 height 34
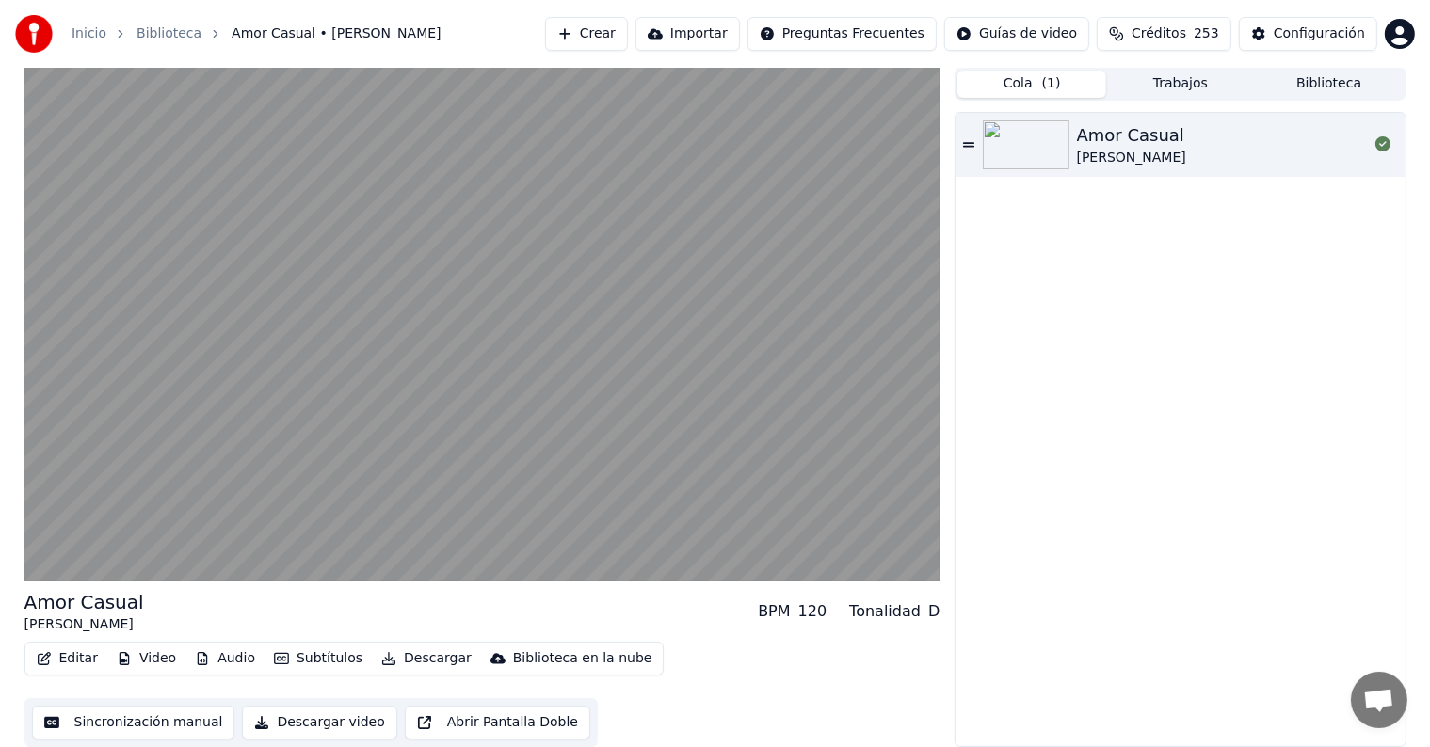
click at [1222, 88] on button "Trabajos" at bounding box center [1180, 84] width 149 height 27
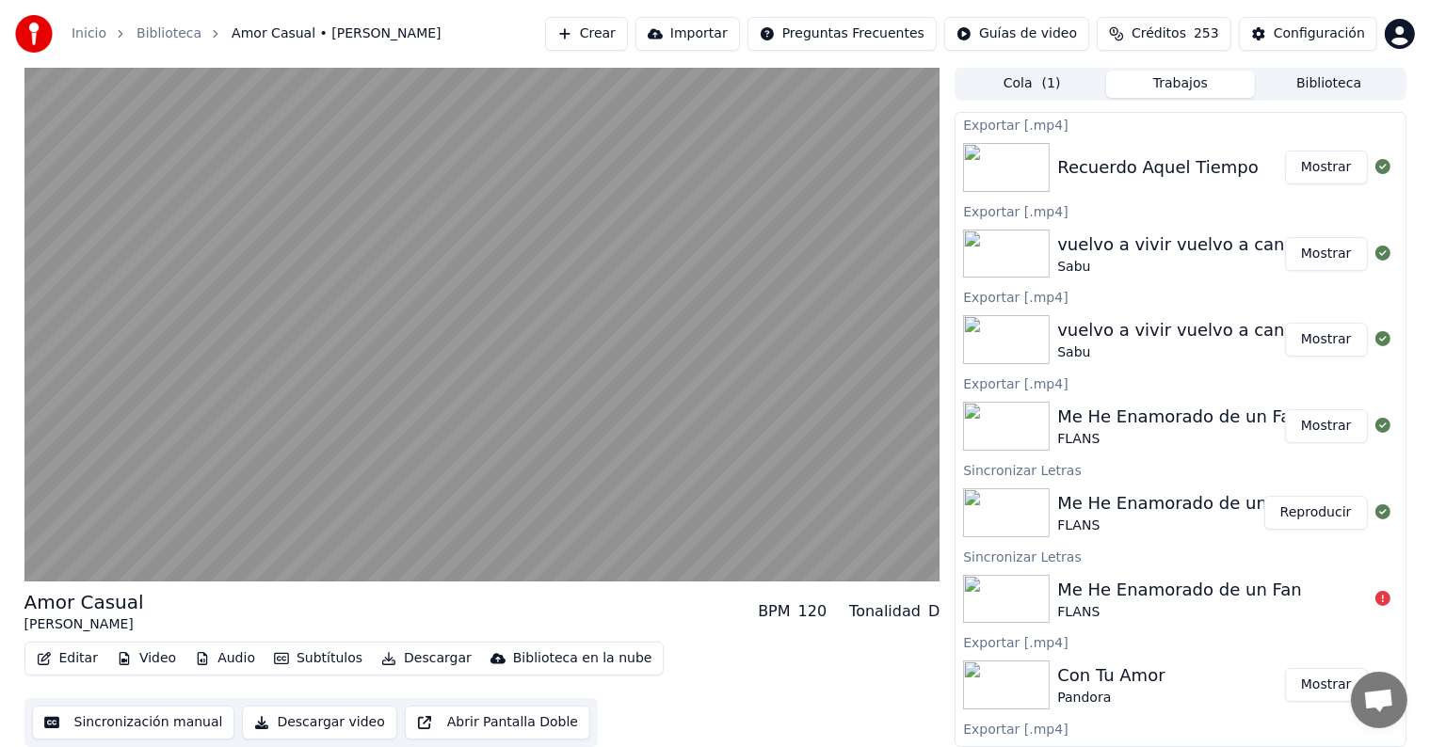
click at [1318, 161] on button "Mostrar" at bounding box center [1326, 168] width 83 height 34
click at [1331, 86] on button "Biblioteca" at bounding box center [1329, 84] width 149 height 27
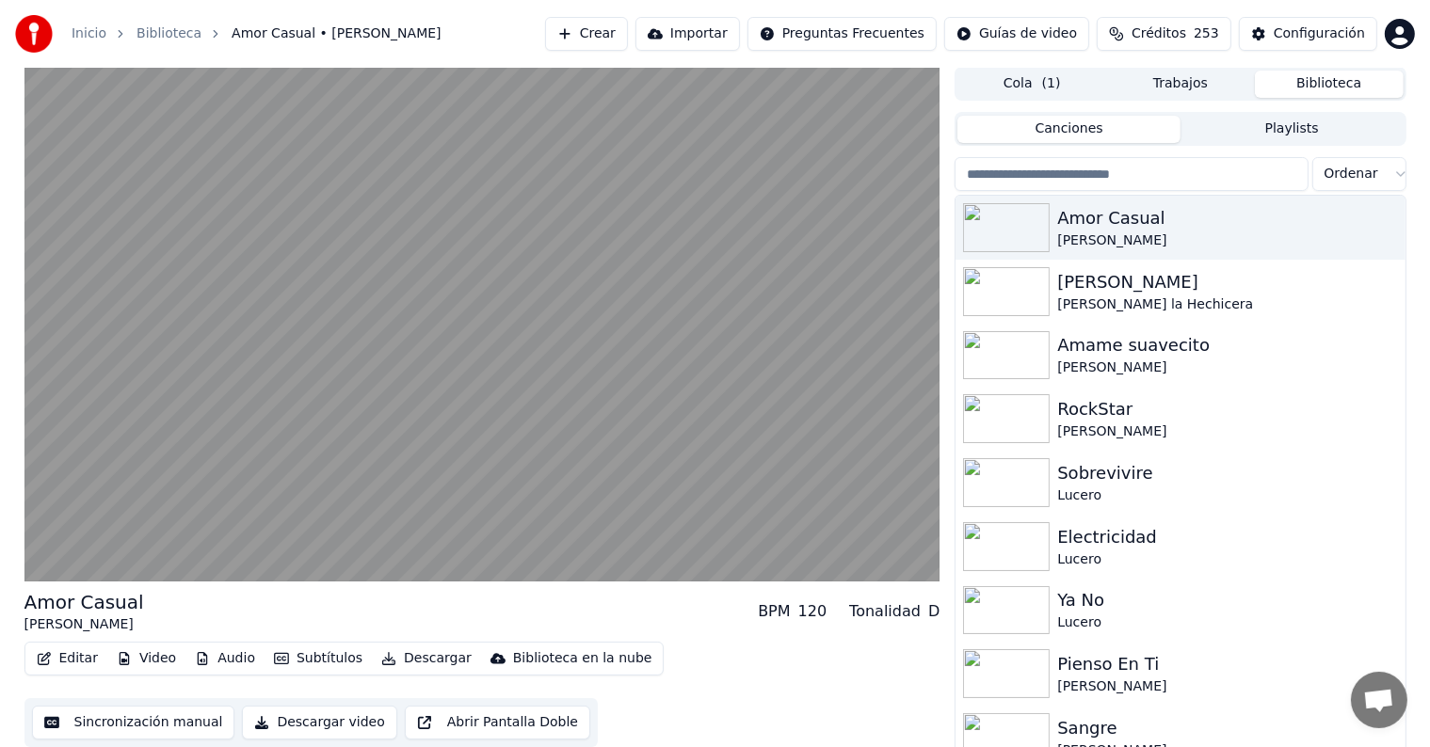
click at [1141, 171] on input "search" at bounding box center [1131, 174] width 353 height 34
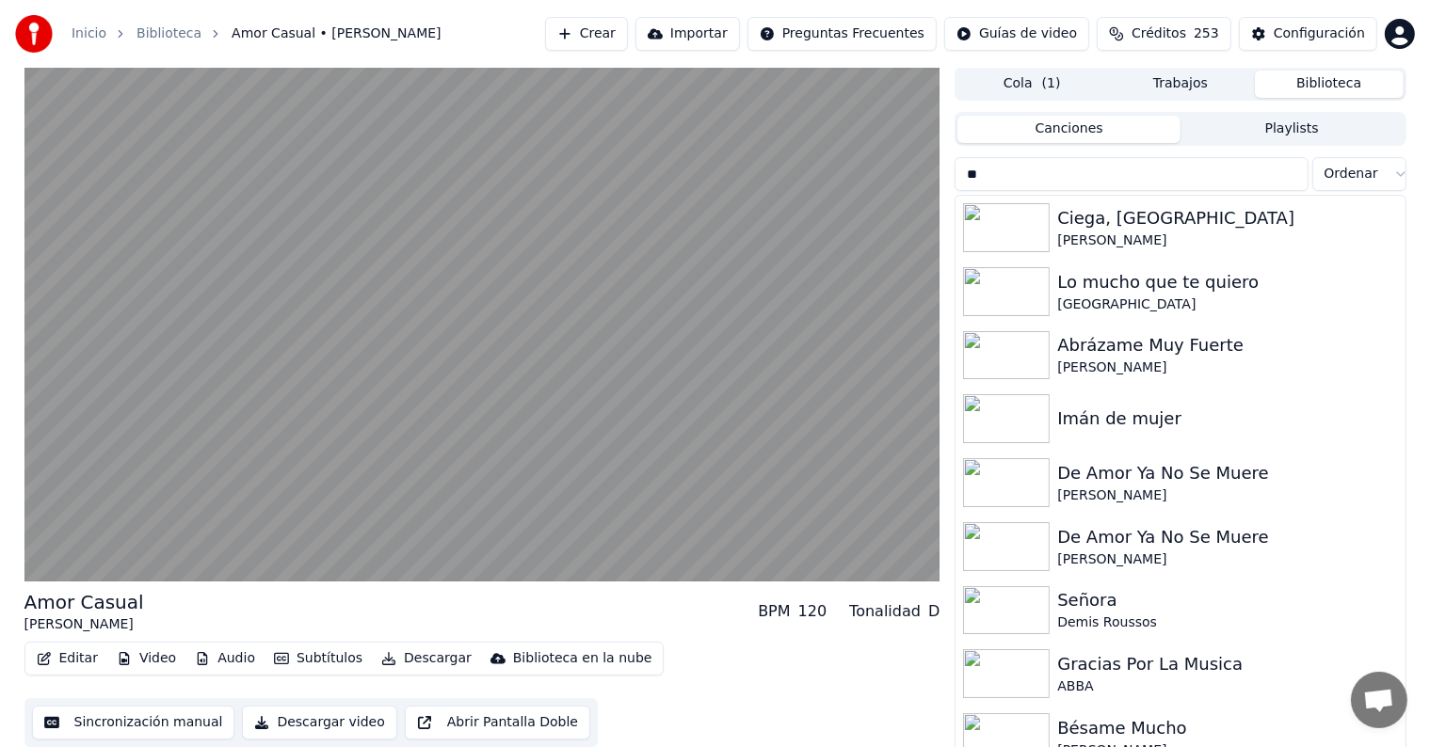
type input "*"
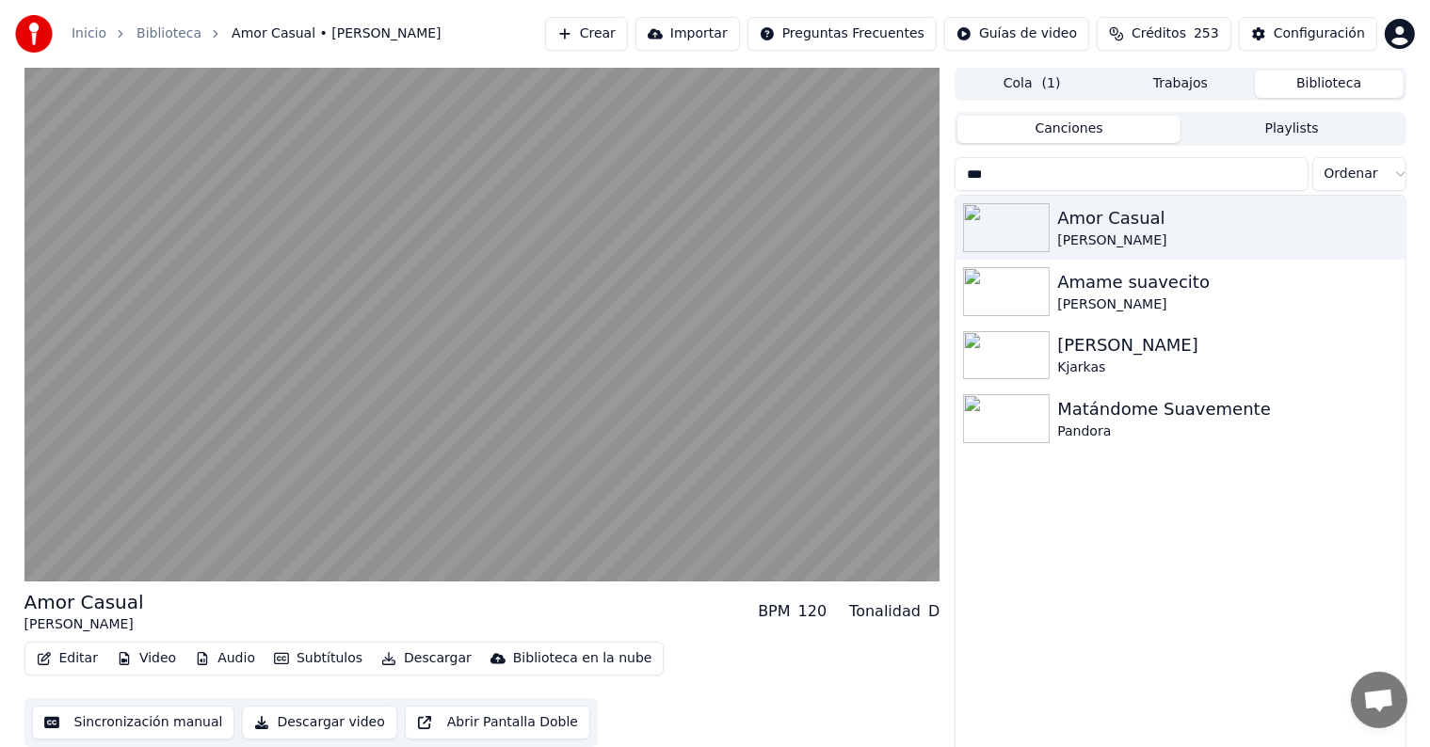
type input "***"
click at [1126, 427] on div "Pandora" at bounding box center [1227, 432] width 340 height 19
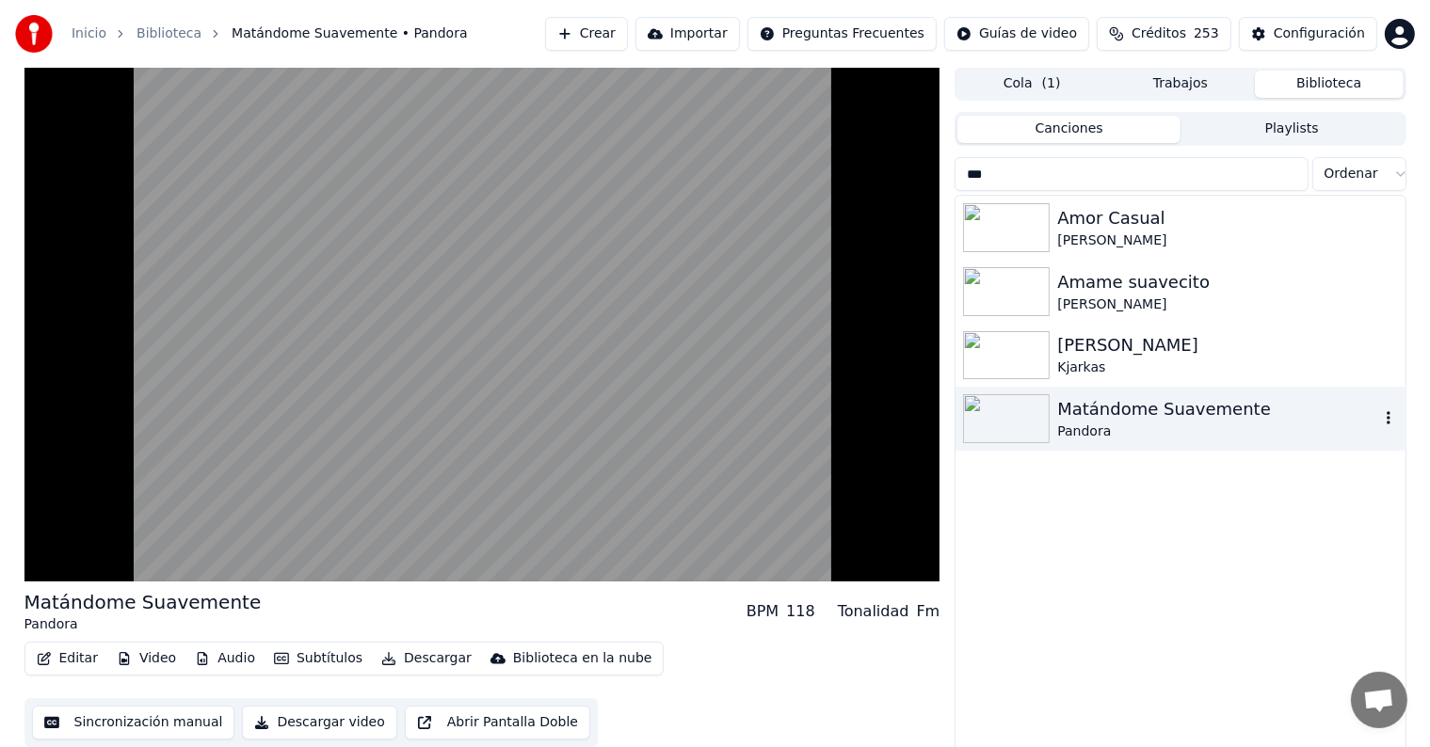
click at [66, 659] on button "Editar" at bounding box center [67, 659] width 76 height 26
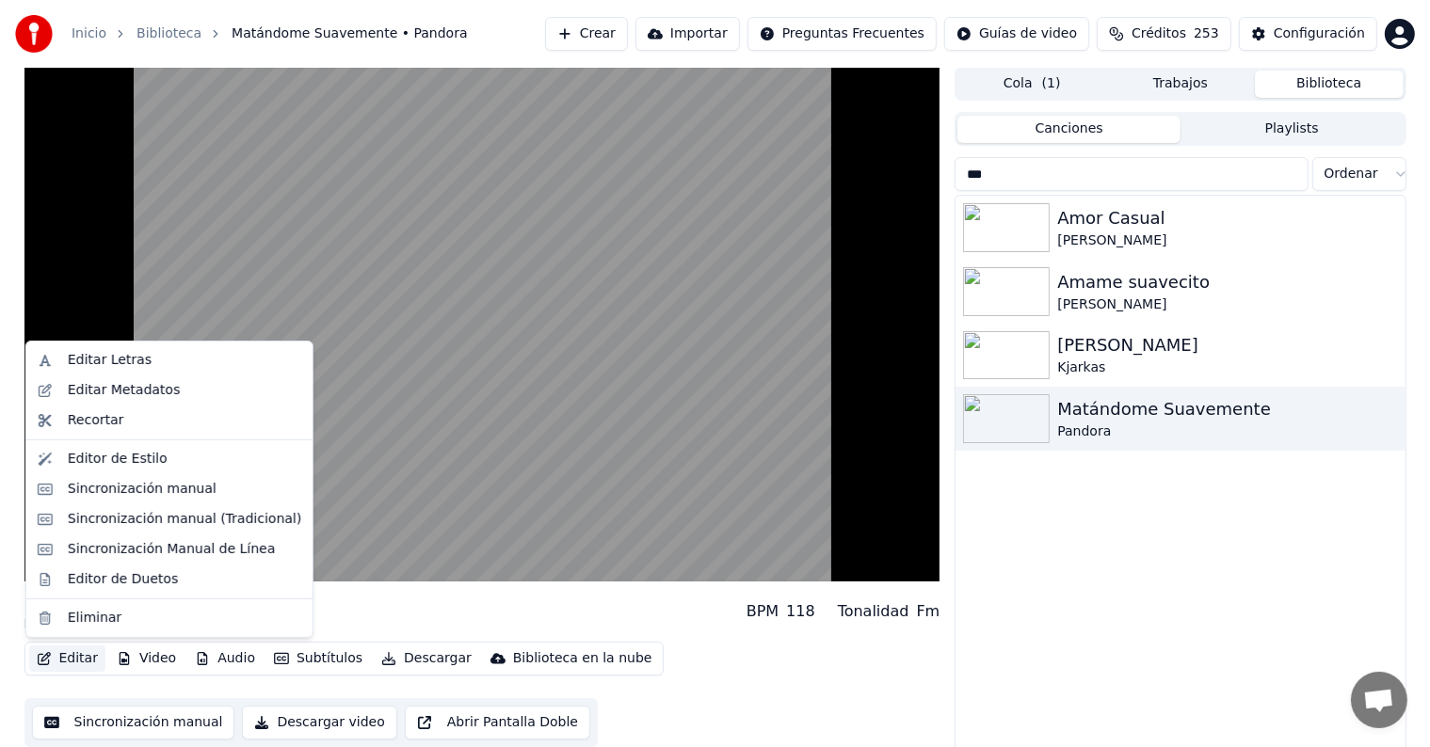
click at [392, 655] on button "Descargar" at bounding box center [426, 659] width 105 height 26
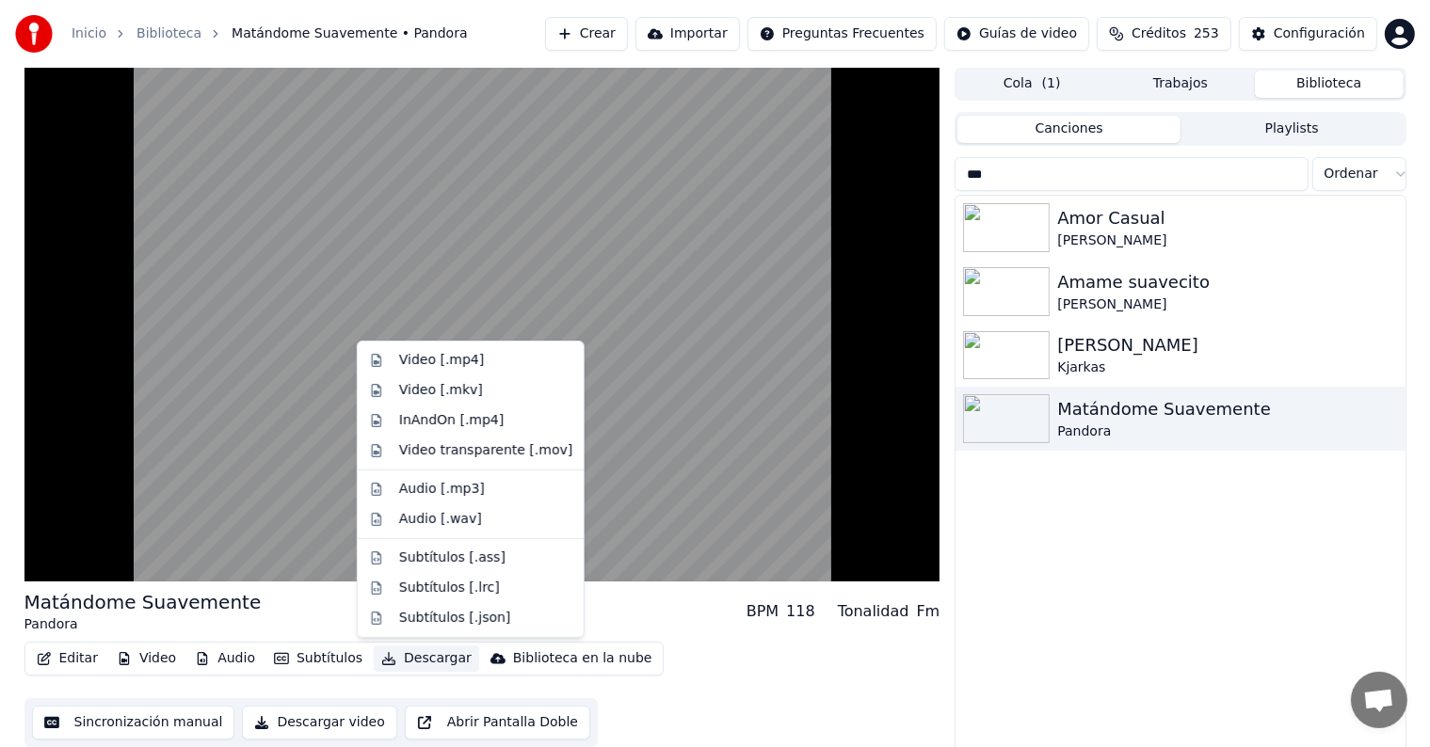
click at [400, 363] on div "Video [.mp4]" at bounding box center [441, 360] width 85 height 19
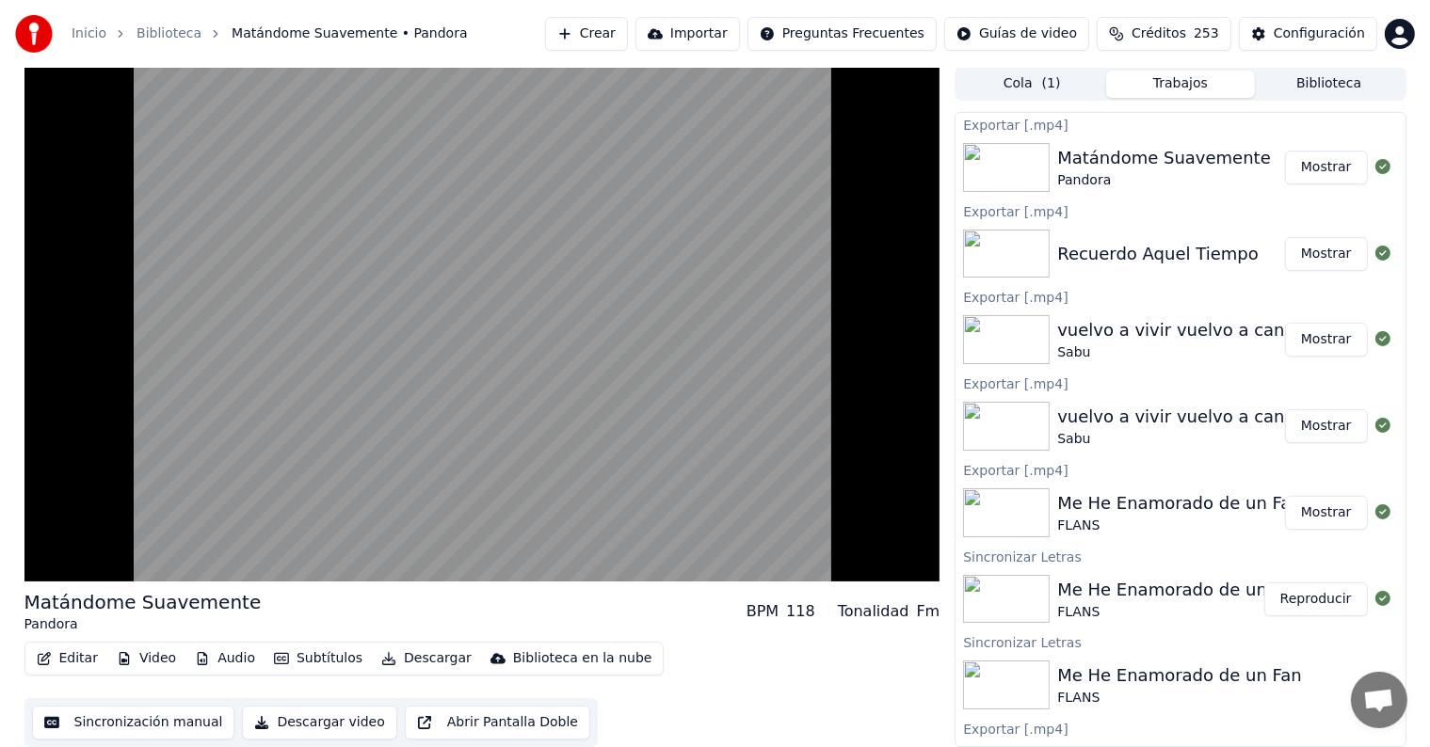
click at [1306, 83] on button "Biblioteca" at bounding box center [1329, 84] width 149 height 27
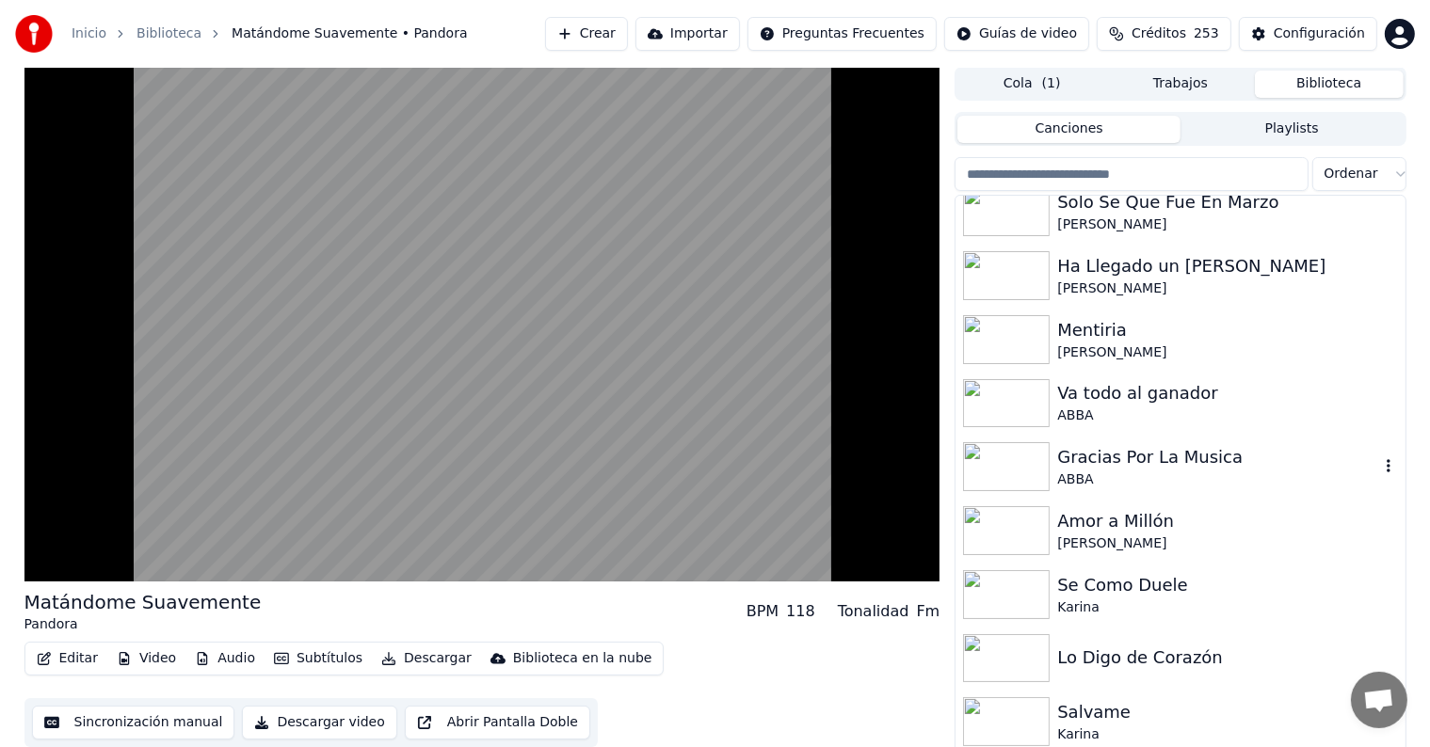
scroll to position [12754, 0]
click at [1076, 522] on div "Amor a Millón" at bounding box center [1217, 520] width 321 height 26
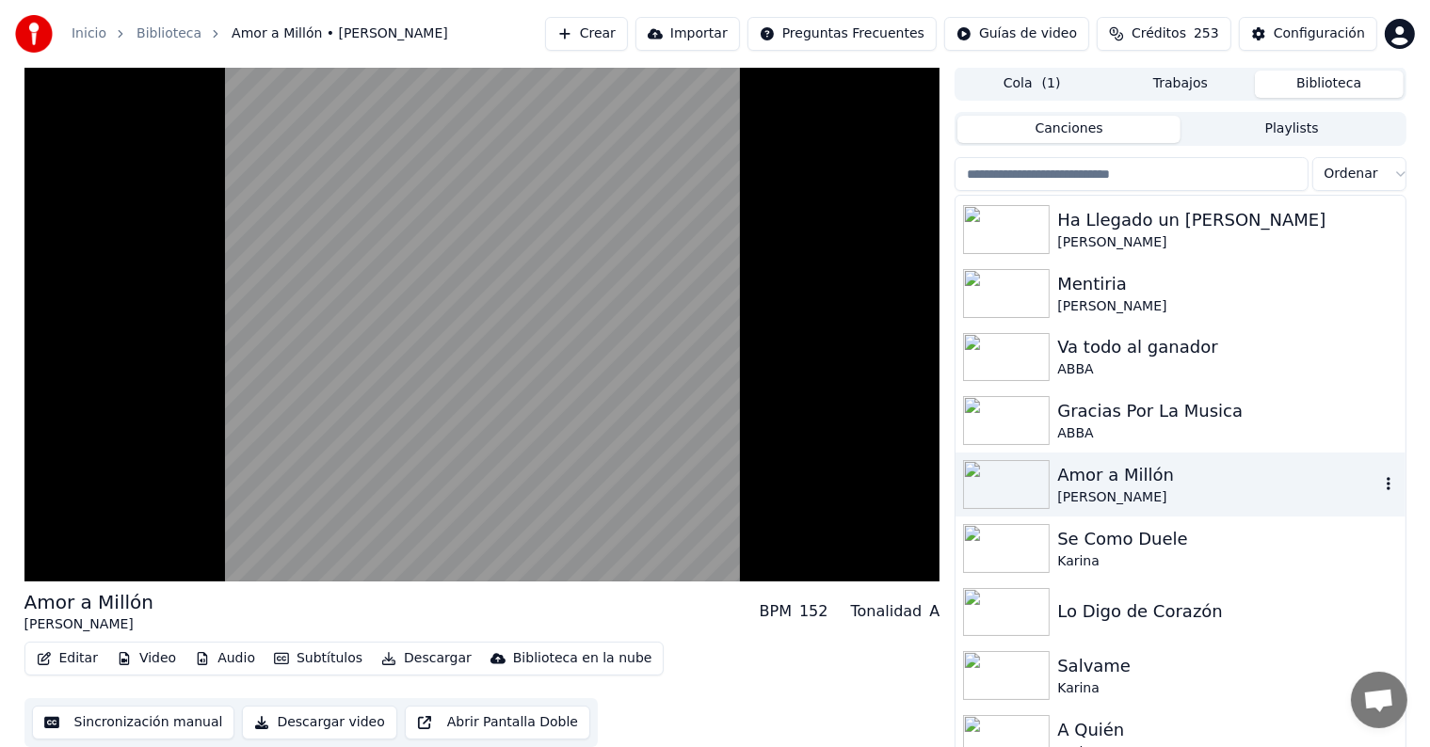
scroll to position [12800, 0]
click at [1076, 522] on div "Se Como Duele [PERSON_NAME]" at bounding box center [1179, 548] width 449 height 64
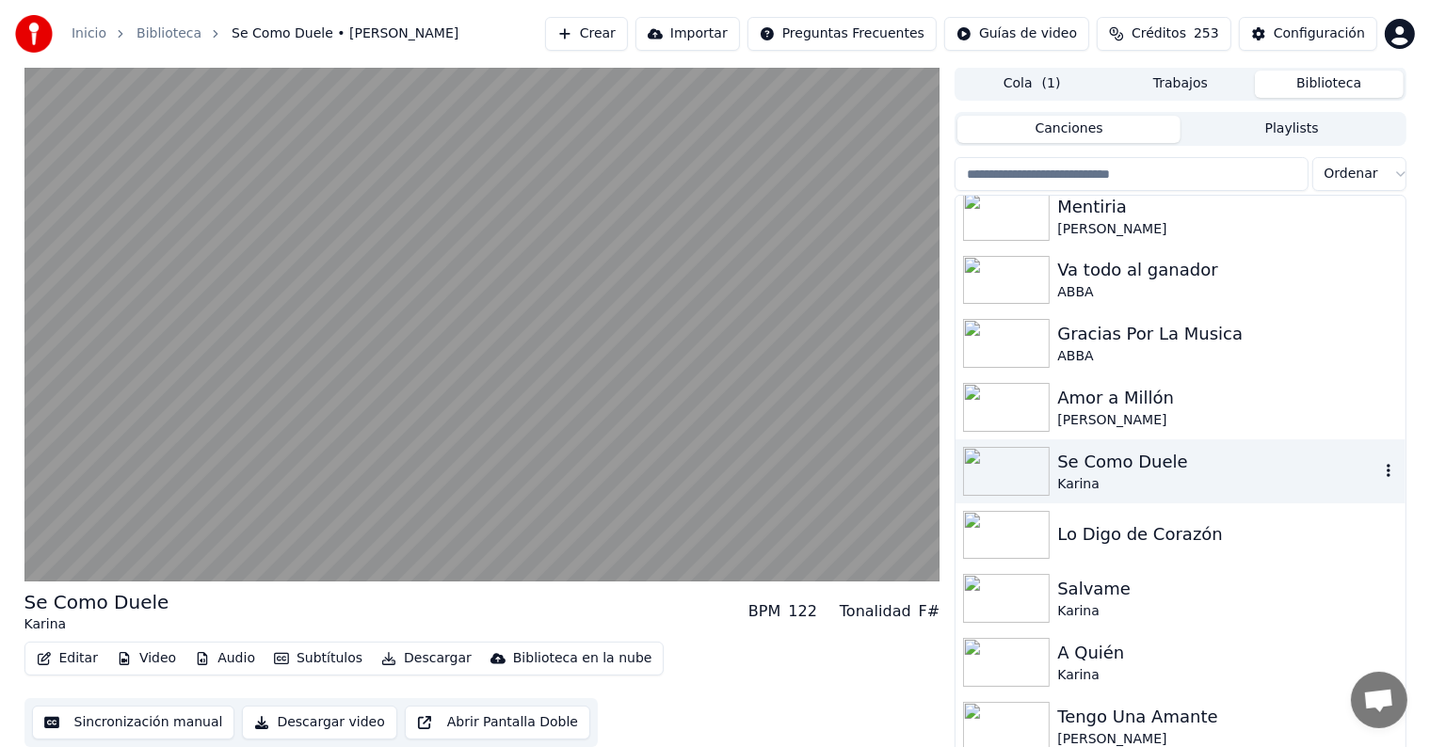
scroll to position [12878, 0]
click at [1076, 522] on div "Lo Digo de Corazón" at bounding box center [1217, 534] width 321 height 26
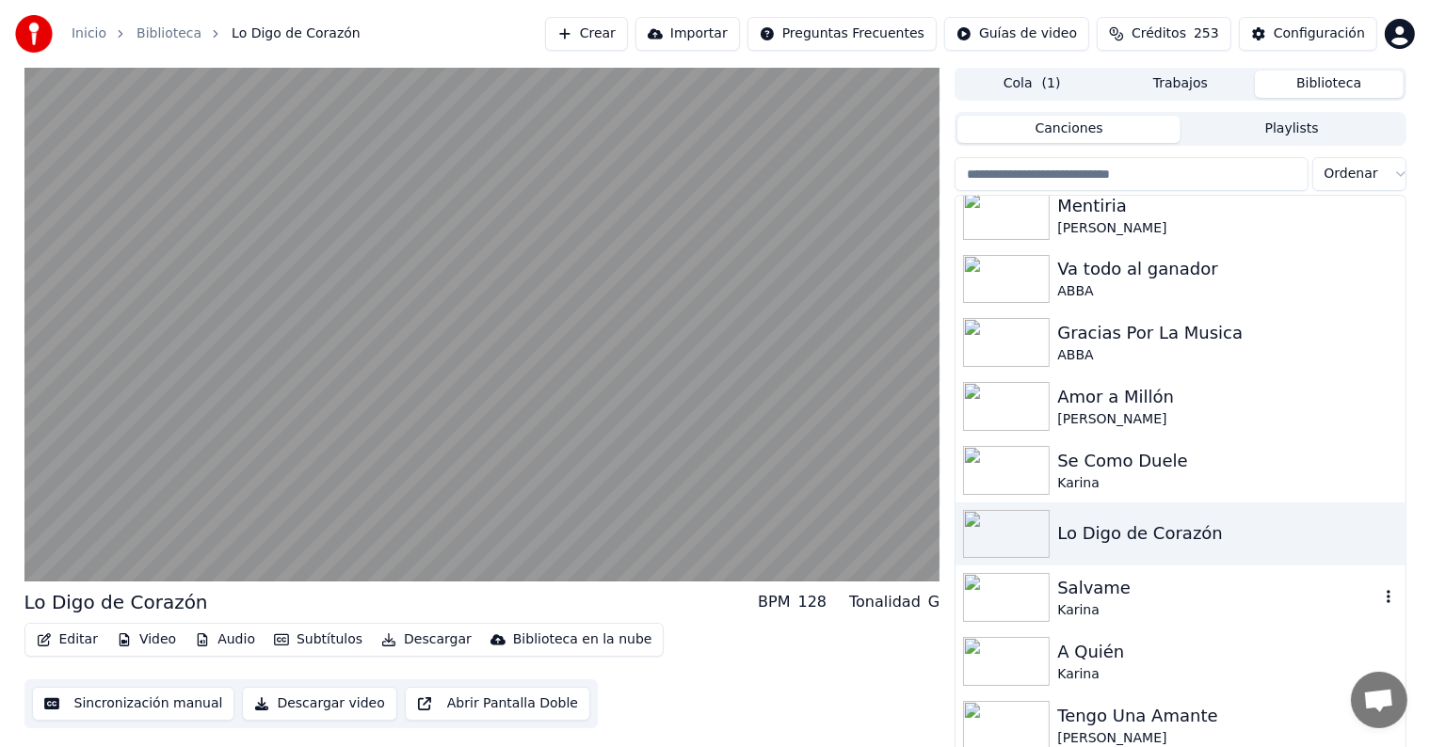
click at [1073, 598] on div "Salvame" at bounding box center [1217, 588] width 321 height 26
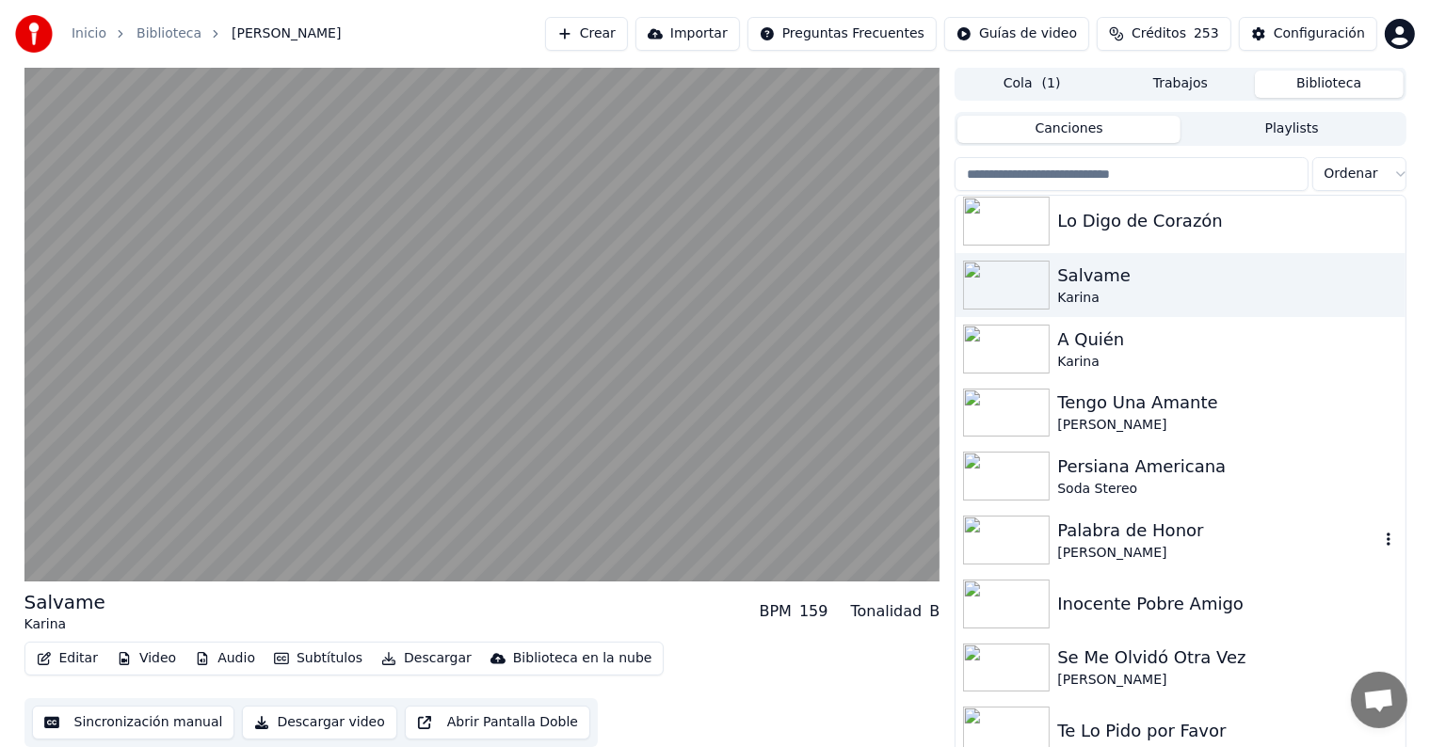
scroll to position [13196, 0]
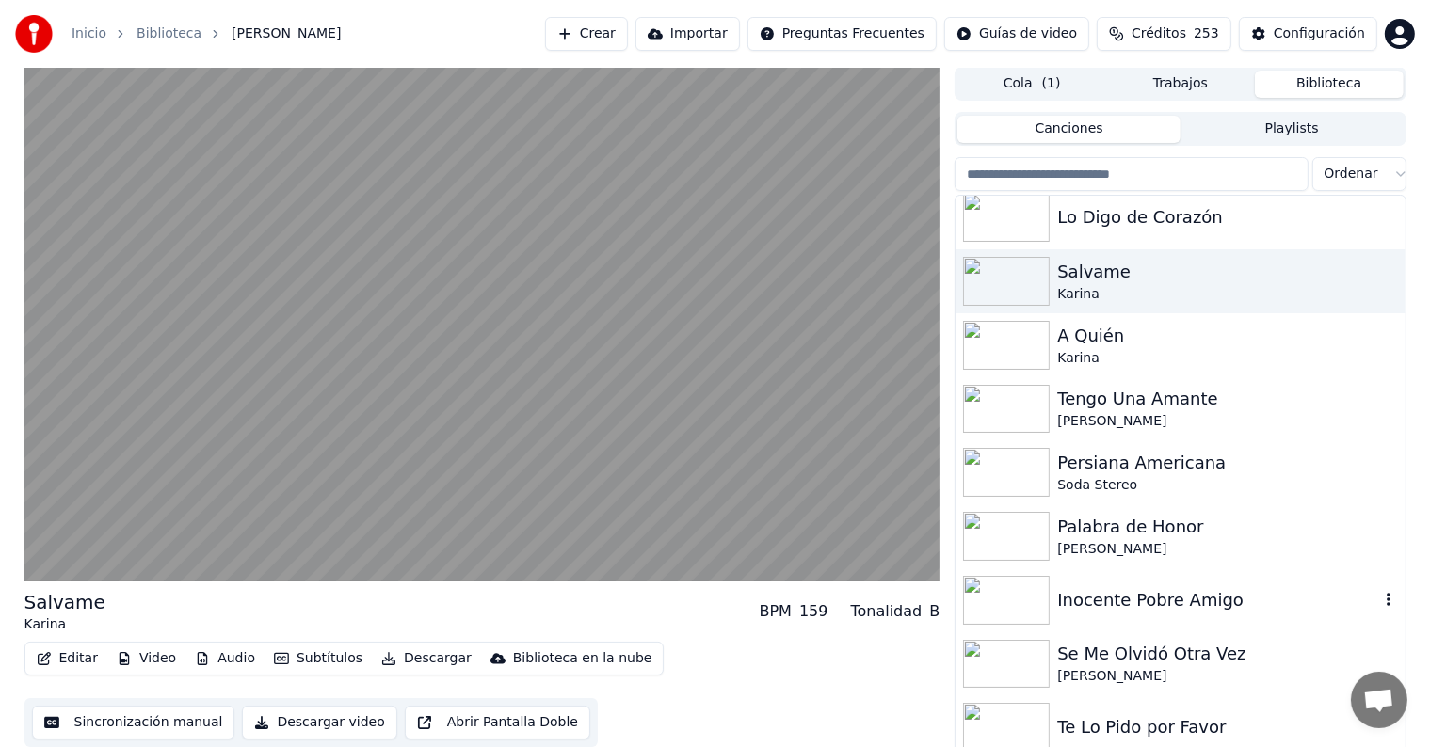
click at [1073, 598] on div "Inocente Pobre Amigo" at bounding box center [1217, 600] width 321 height 26
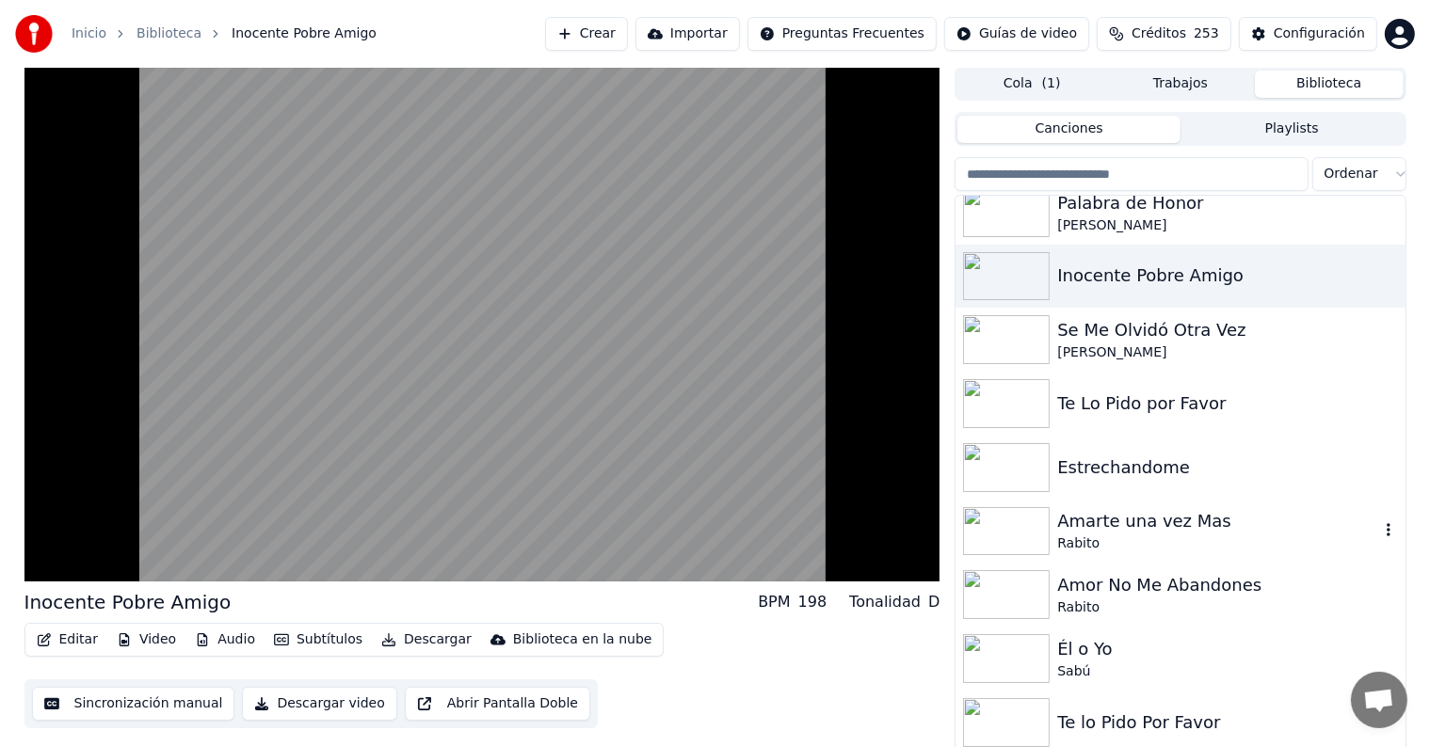
scroll to position [13522, 0]
click at [1073, 598] on div "Rabito" at bounding box center [1217, 607] width 321 height 19
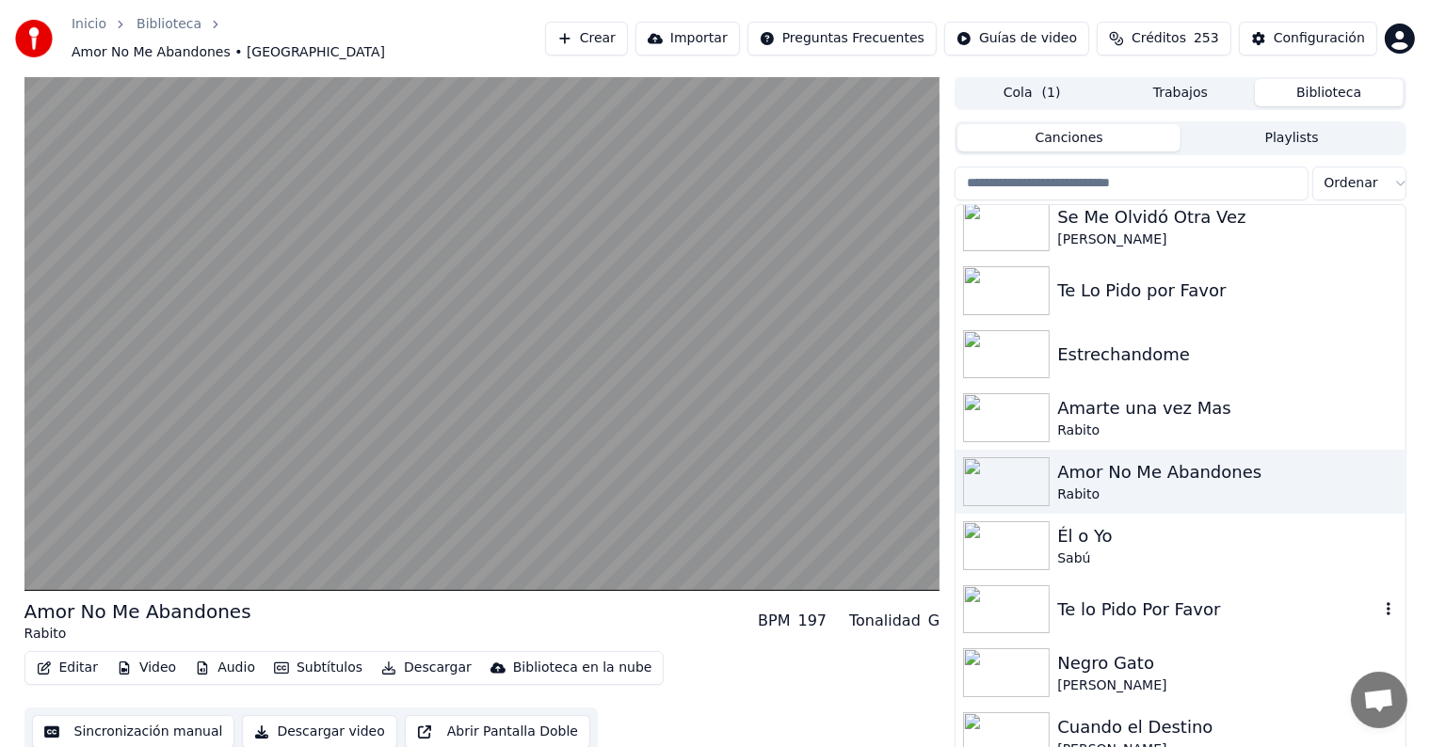
scroll to position [13645, 0]
click at [1073, 598] on div "Te lo Pido Por Favor" at bounding box center [1217, 609] width 321 height 26
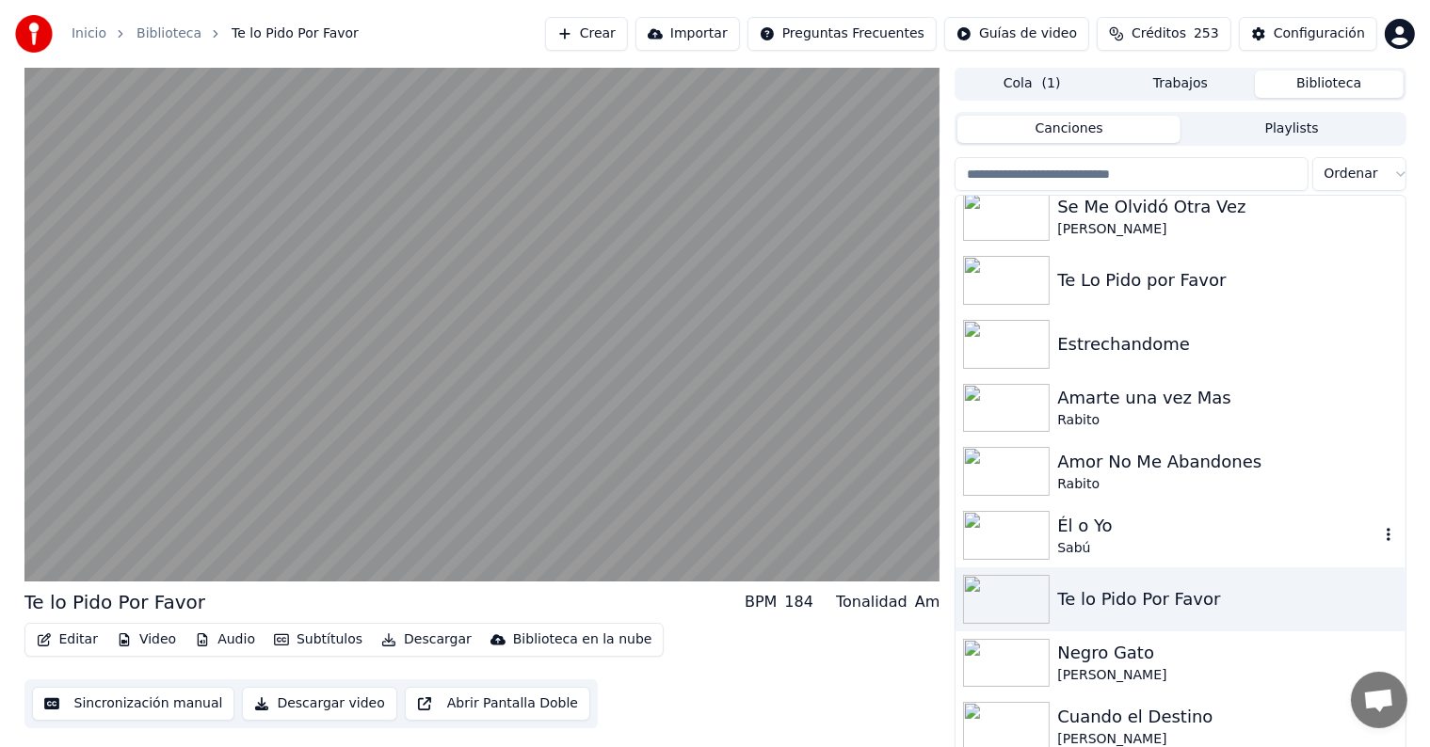
click at [1082, 529] on div "Él o Yo" at bounding box center [1217, 526] width 321 height 26
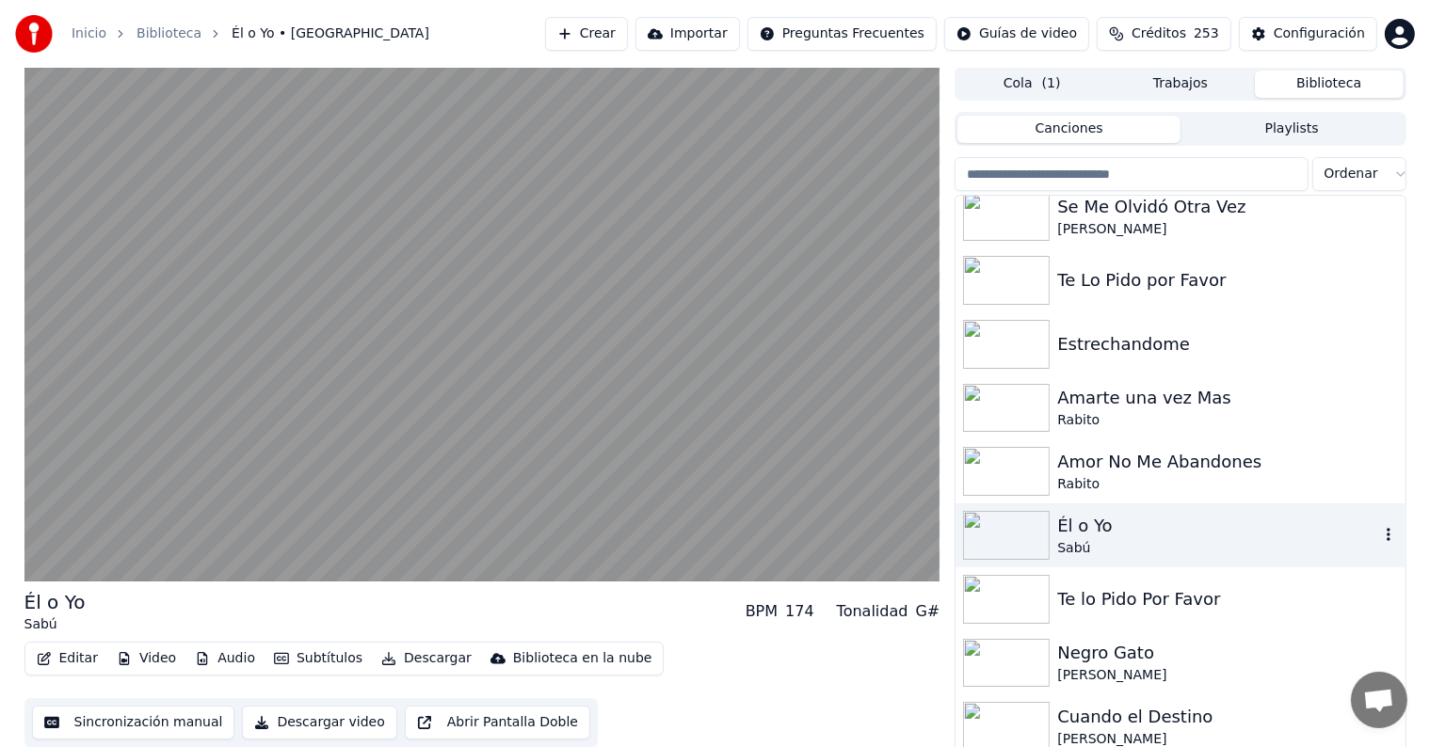
click at [64, 659] on button "Editar" at bounding box center [67, 659] width 76 height 26
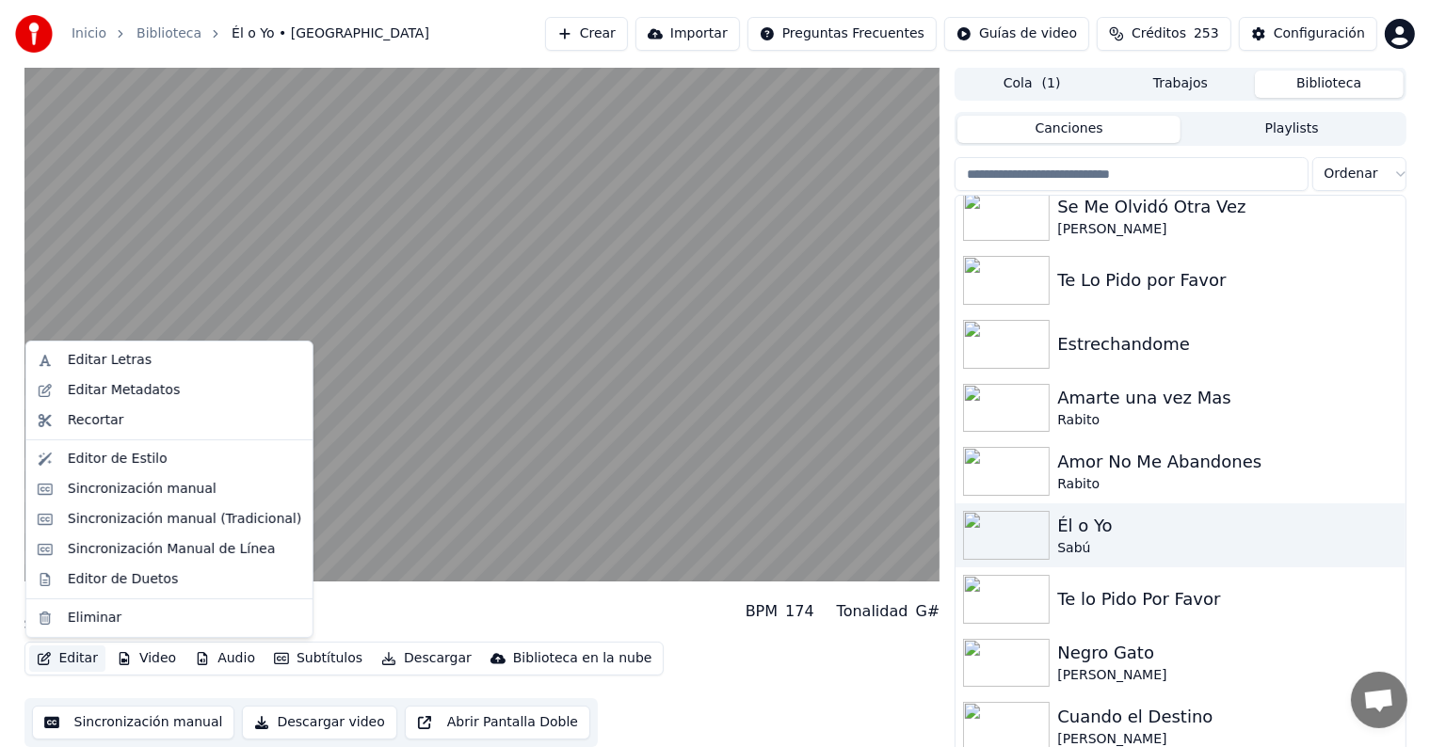
click at [55, 577] on div "Editor de Duetos" at bounding box center [169, 580] width 279 height 30
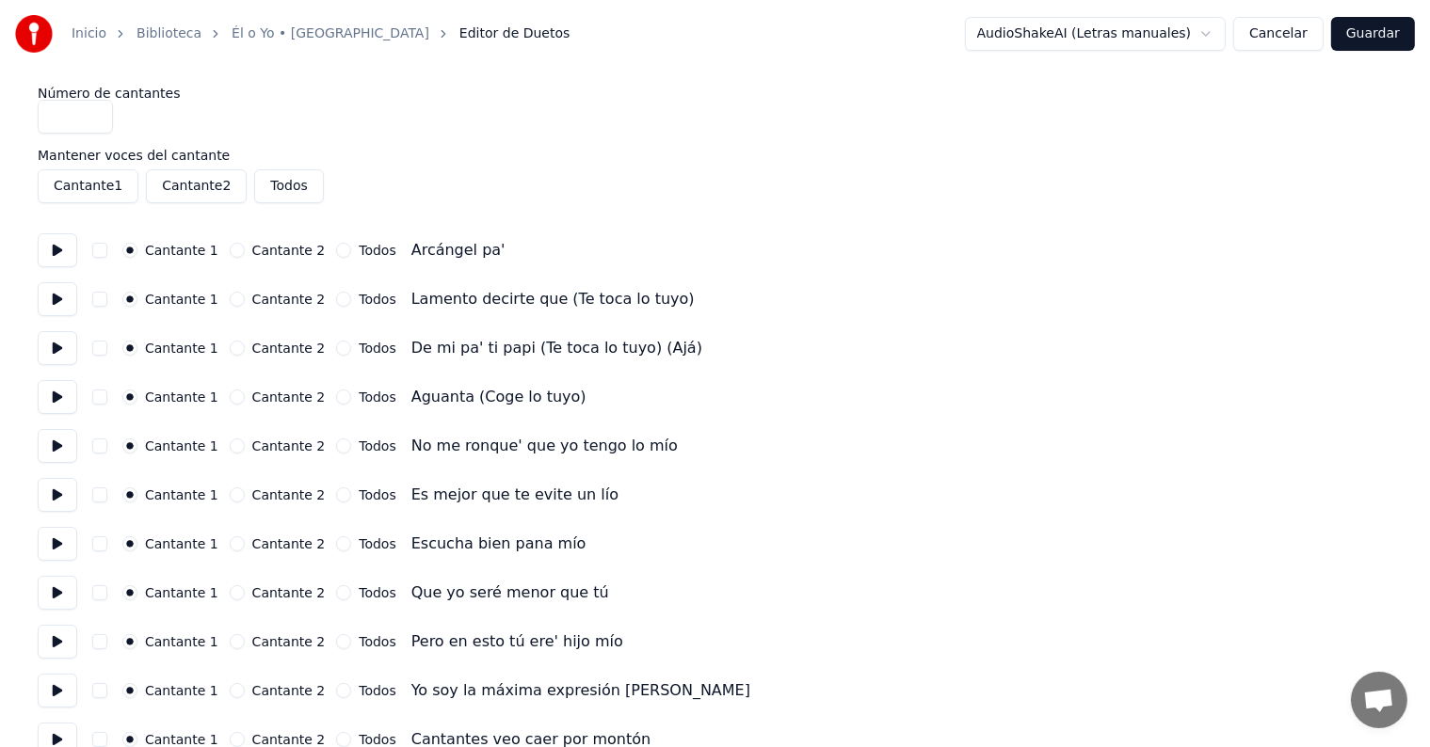
click at [53, 392] on button at bounding box center [58, 397] width 40 height 34
click at [54, 347] on button at bounding box center [58, 348] width 40 height 34
click at [55, 301] on button at bounding box center [58, 299] width 40 height 34
click at [64, 252] on button at bounding box center [58, 250] width 40 height 34
click at [1276, 42] on button "Cancelar" at bounding box center [1278, 34] width 90 height 34
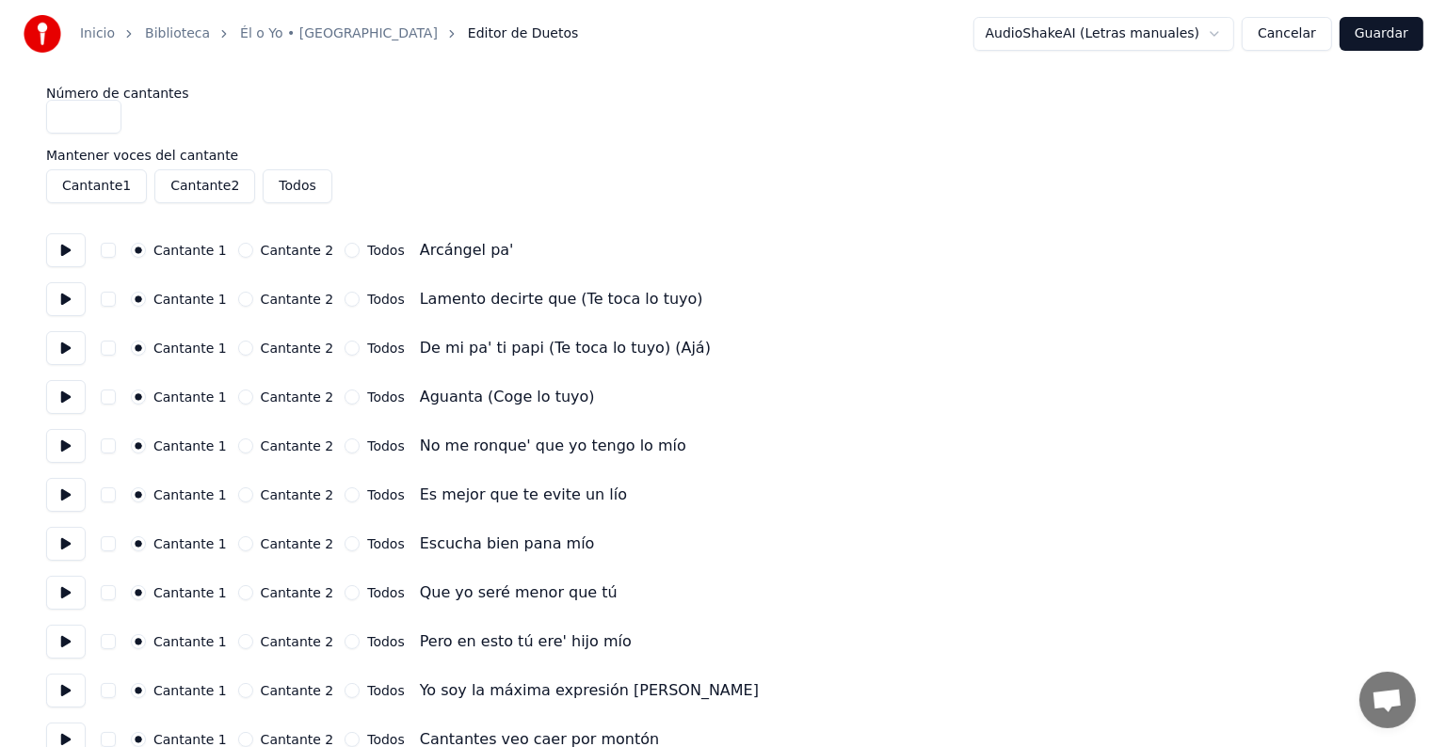
scroll to position [1, 0]
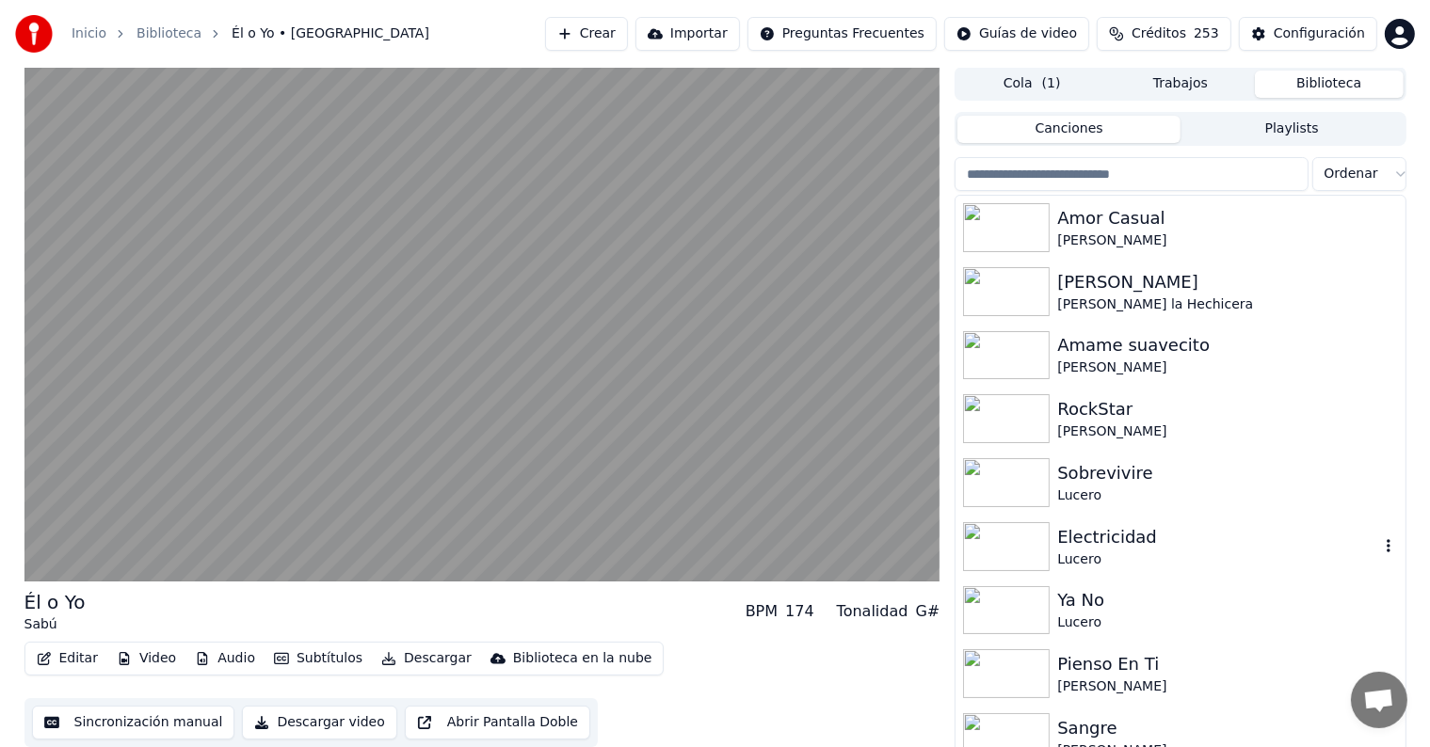
click at [78, 504] on video at bounding box center [482, 324] width 916 height 515
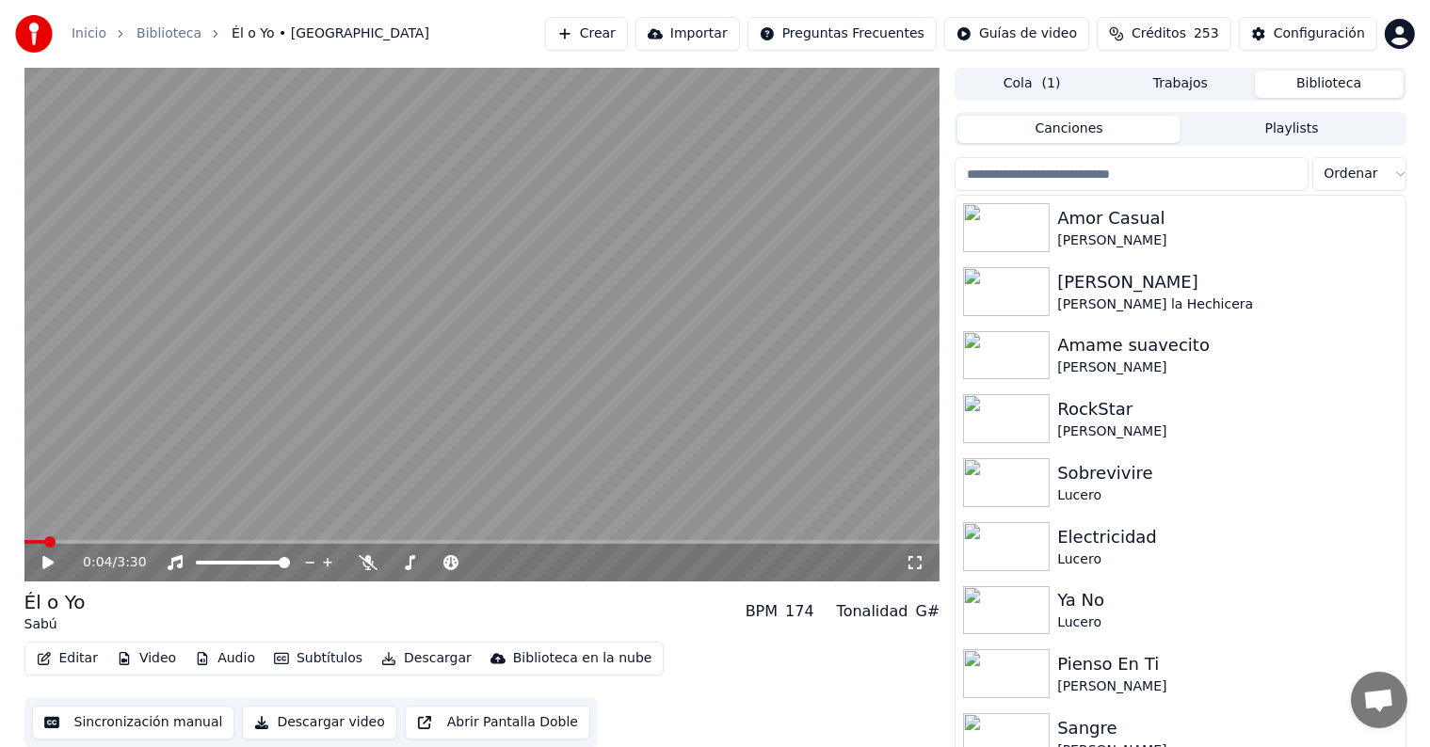
click at [45, 566] on icon at bounding box center [47, 562] width 11 height 13
click at [64, 660] on button "Editar" at bounding box center [67, 659] width 76 height 26
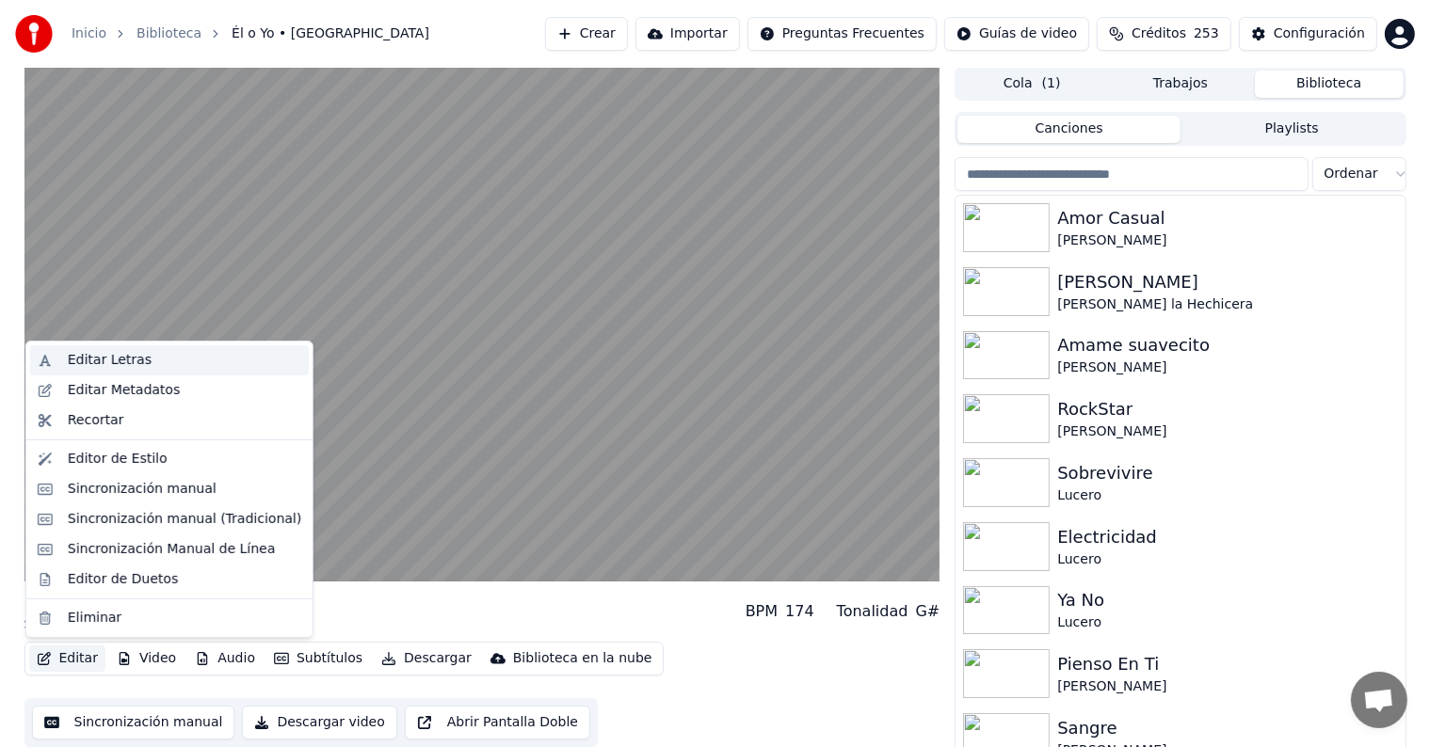
click at [62, 359] on div "Editar Letras" at bounding box center [169, 360] width 279 height 30
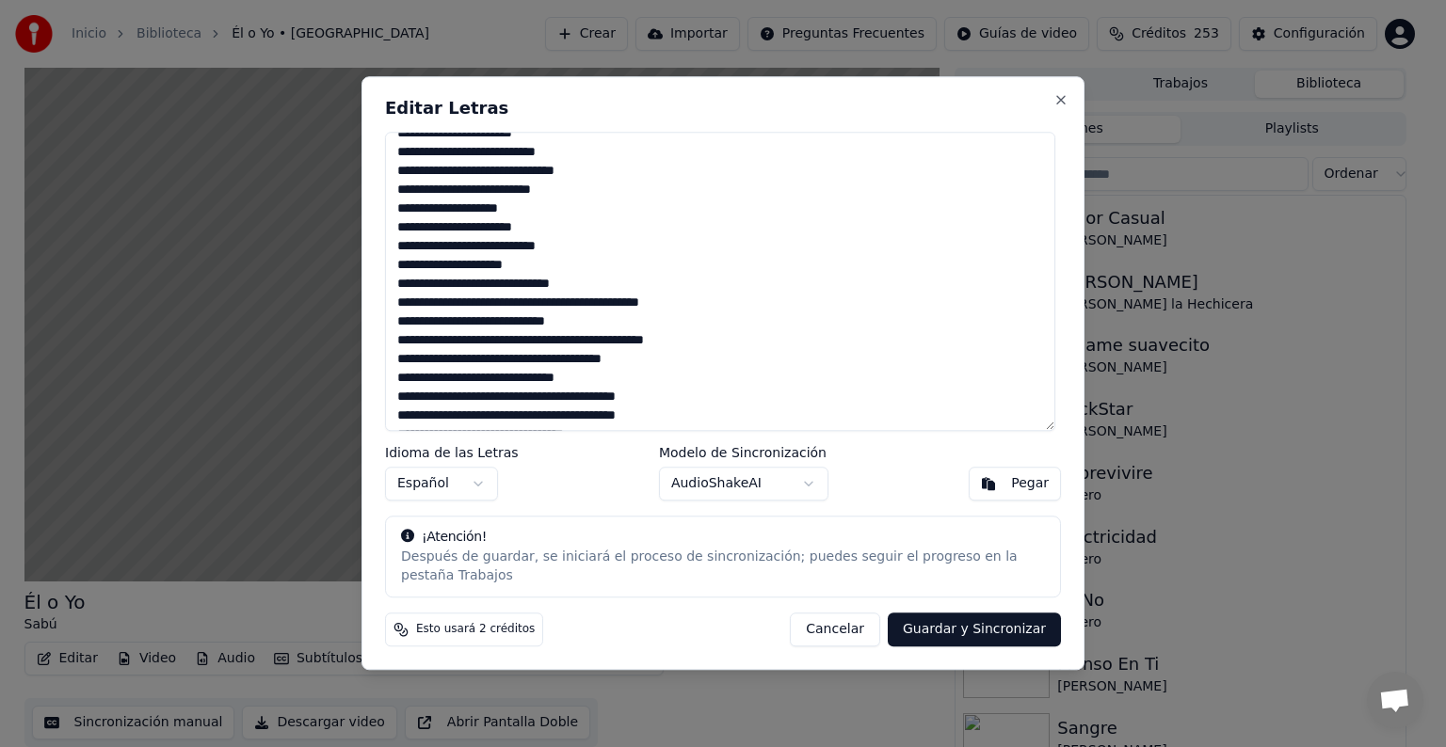
scroll to position [1882, 0]
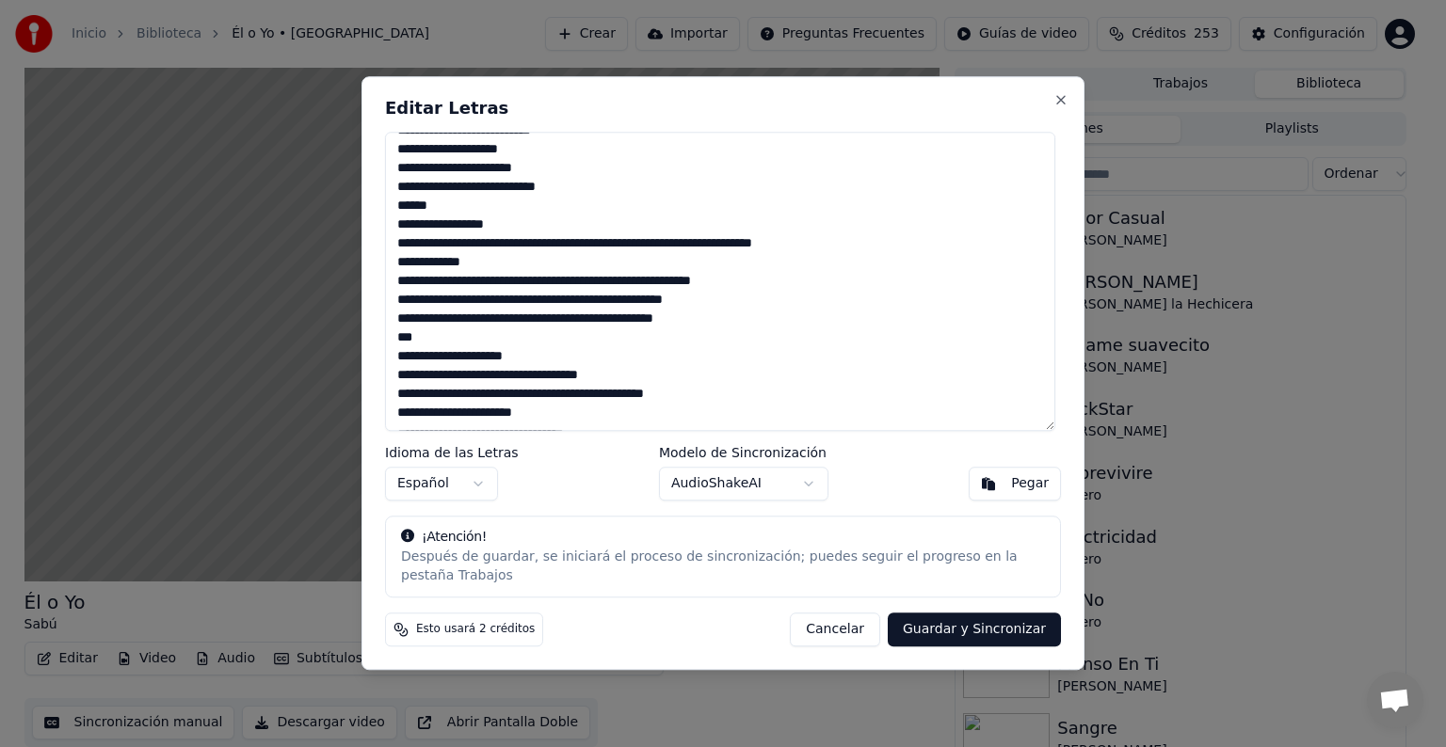
drag, startPoint x: 393, startPoint y: 158, endPoint x: 725, endPoint y: 623, distance: 571.5
click at [725, 623] on div "Editar Letras Idioma de las Letras Español Modelo de Sincronización AudioShakeA…" at bounding box center [722, 373] width 723 height 594
paste textarea "**********"
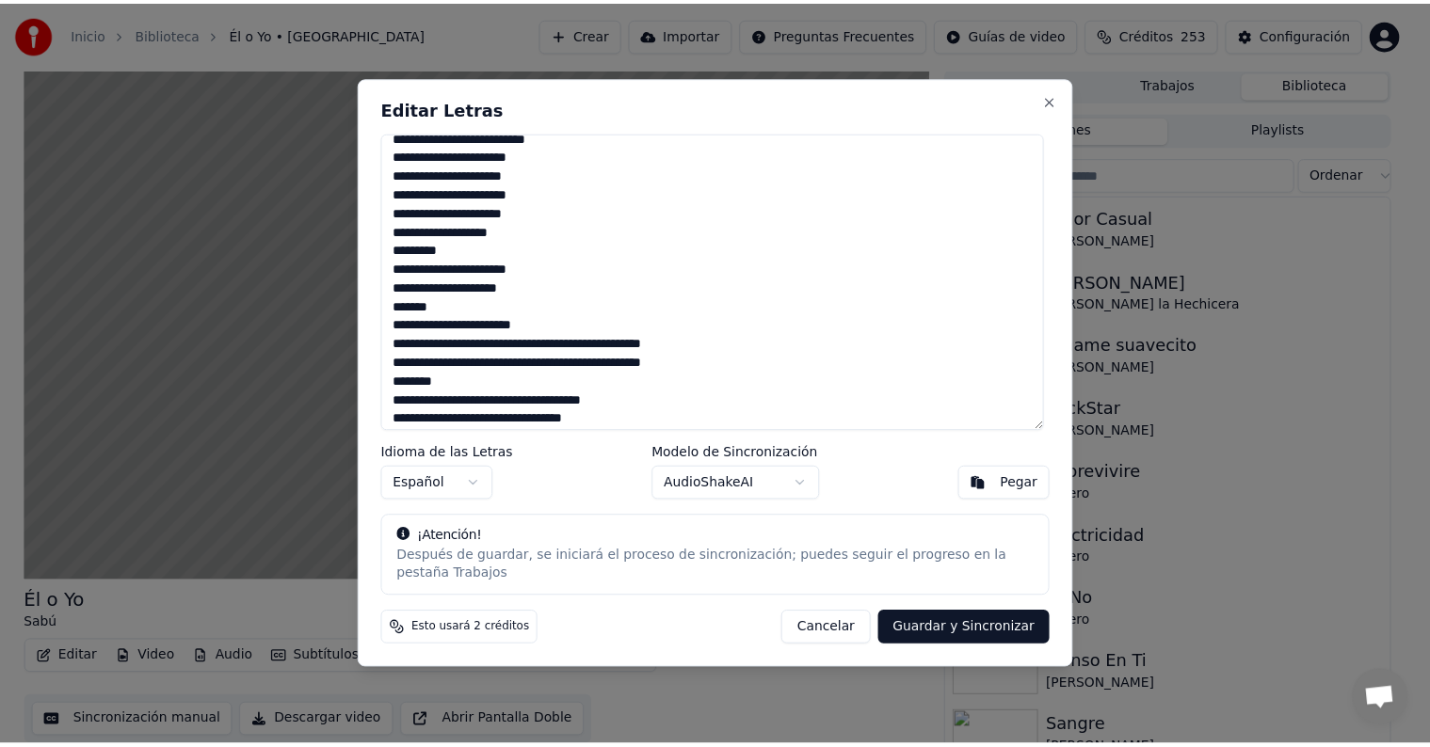
scroll to position [0, 0]
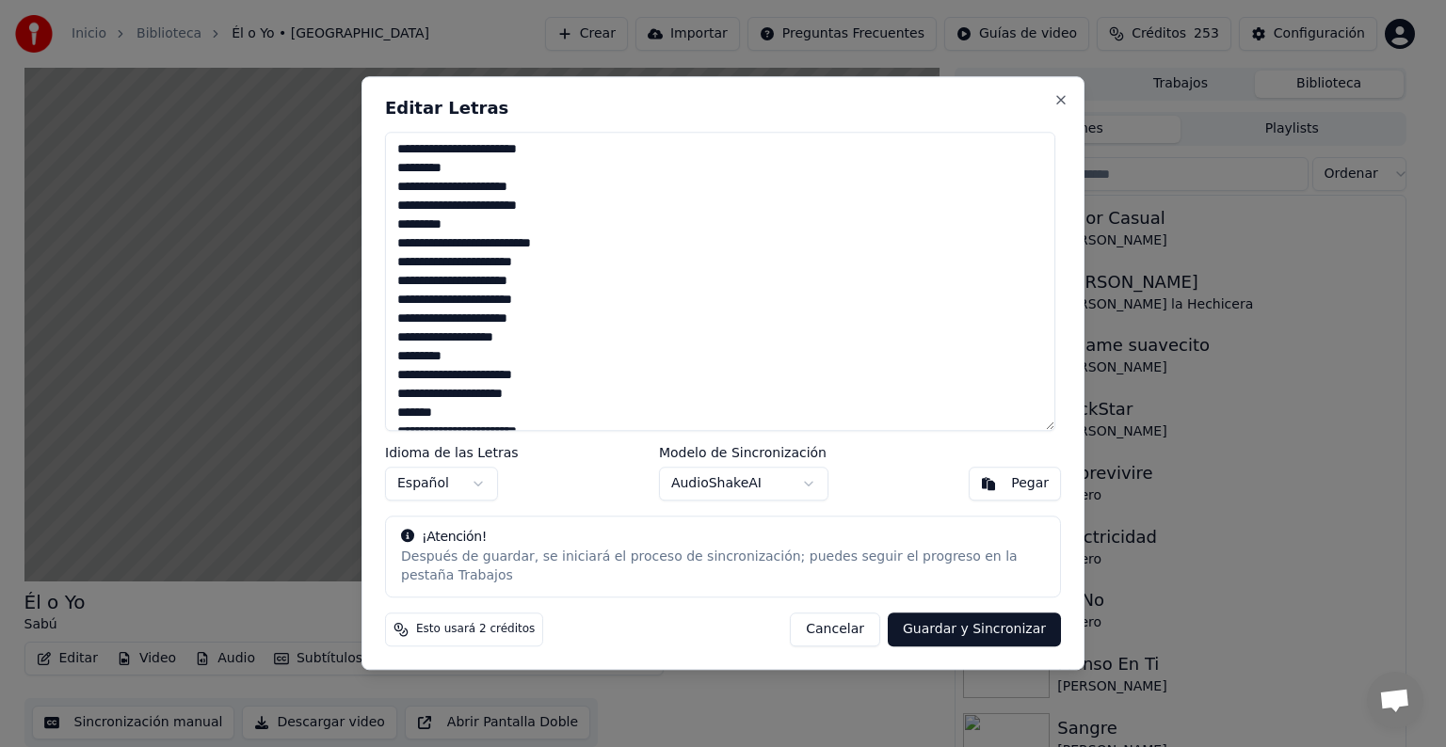
type textarea "**********"
click at [963, 620] on button "Guardar y Sincronizar" at bounding box center [974, 631] width 173 height 34
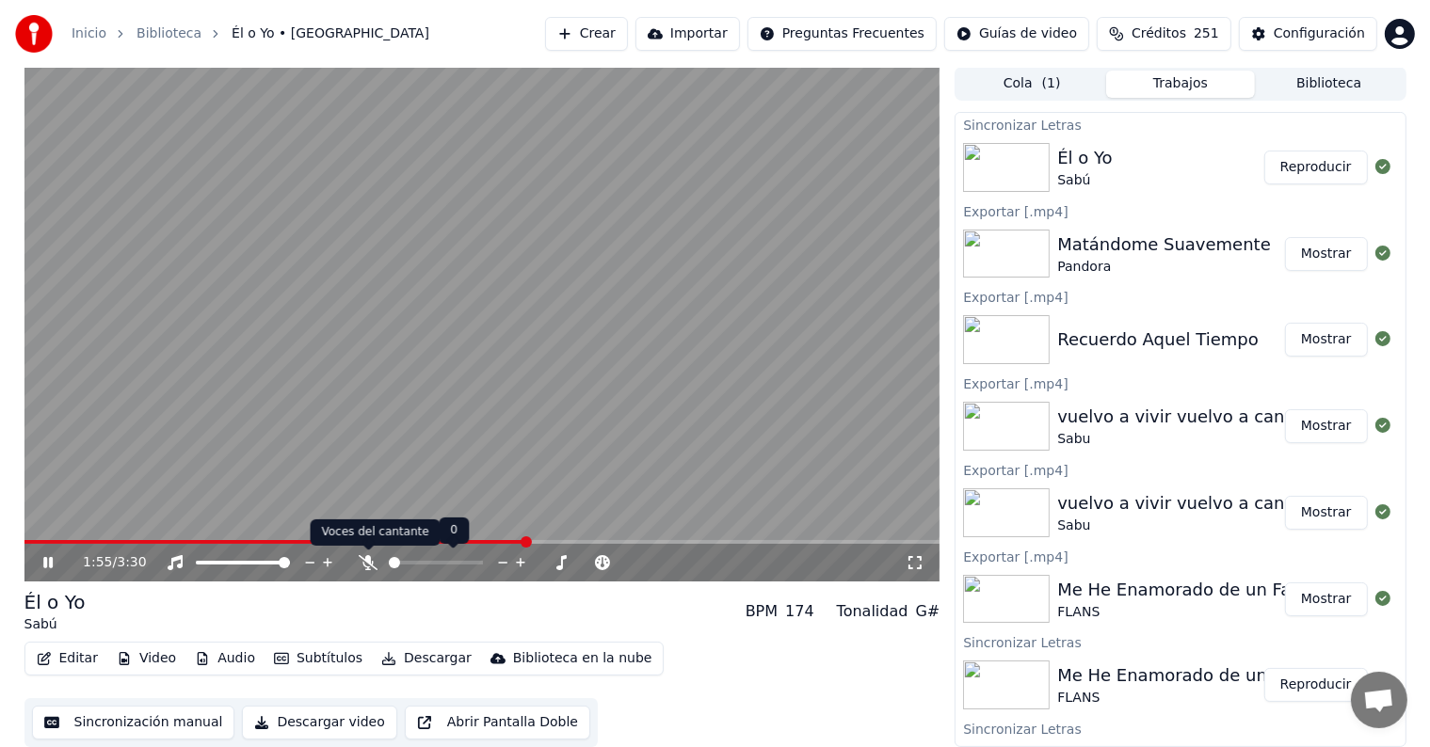
click at [366, 562] on icon at bounding box center [368, 562] width 19 height 15
click at [86, 538] on video at bounding box center [482, 324] width 916 height 515
click at [49, 556] on icon at bounding box center [62, 562] width 44 height 15
click at [36, 543] on span at bounding box center [283, 542] width 518 height 4
click at [457, 558] on icon at bounding box center [450, 562] width 19 height 15
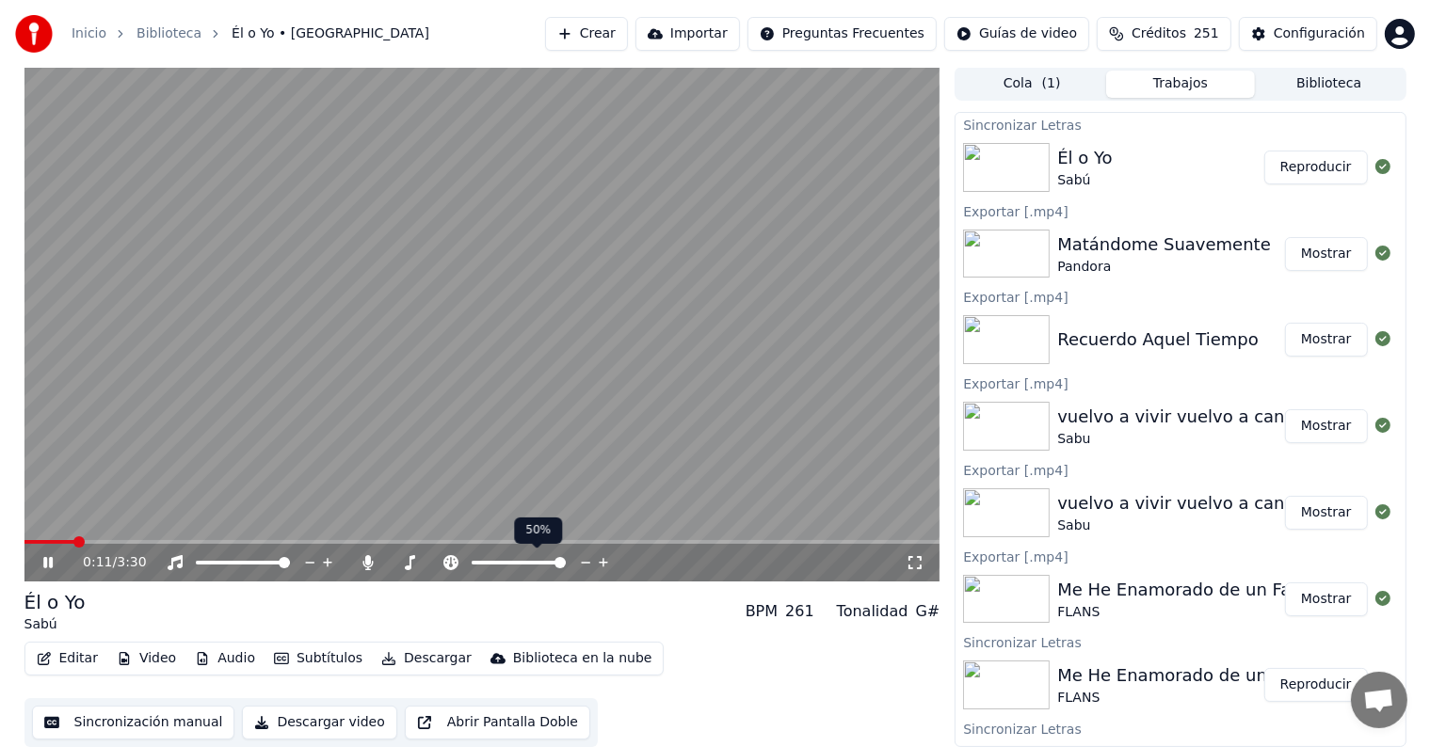
click at [62, 659] on button "Editar" at bounding box center [67, 659] width 76 height 26
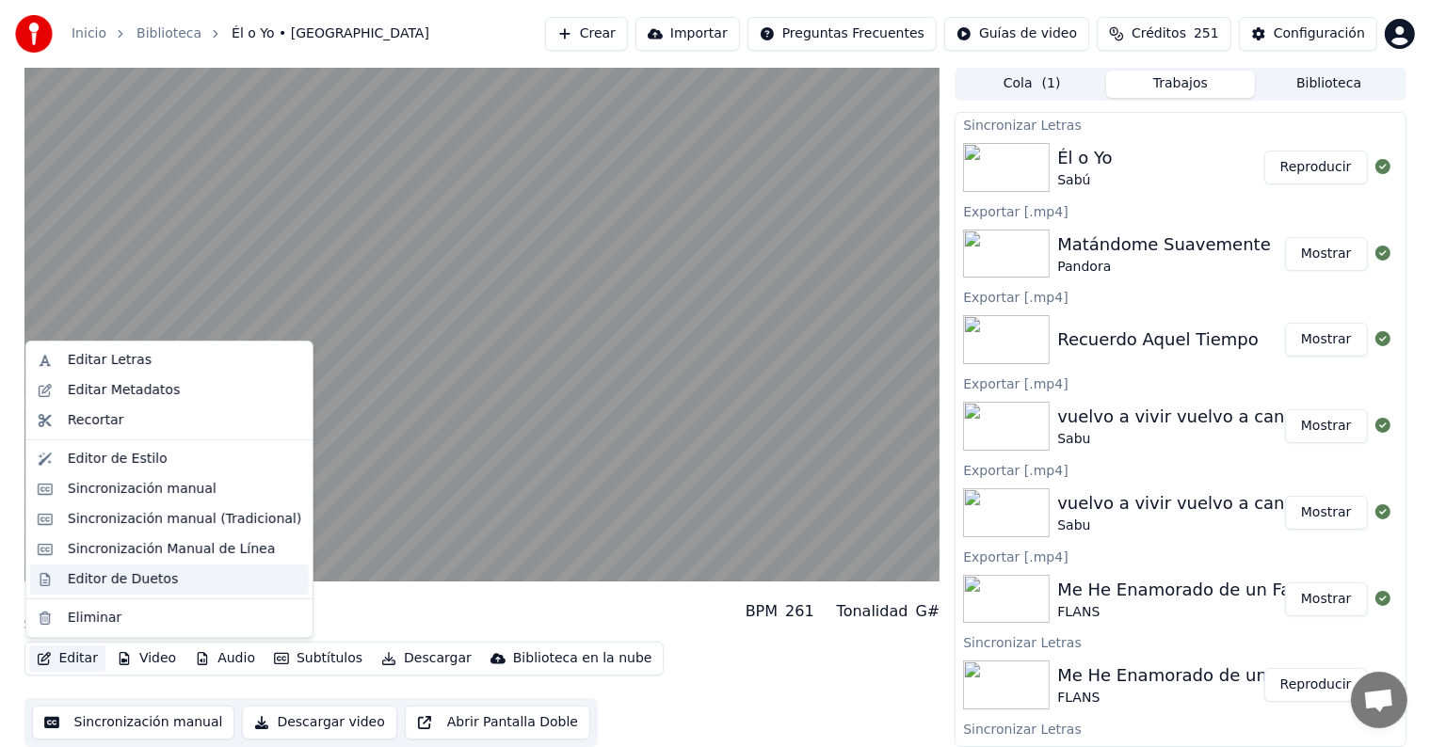
click at [71, 587] on div "Editor de Duetos" at bounding box center [123, 579] width 110 height 19
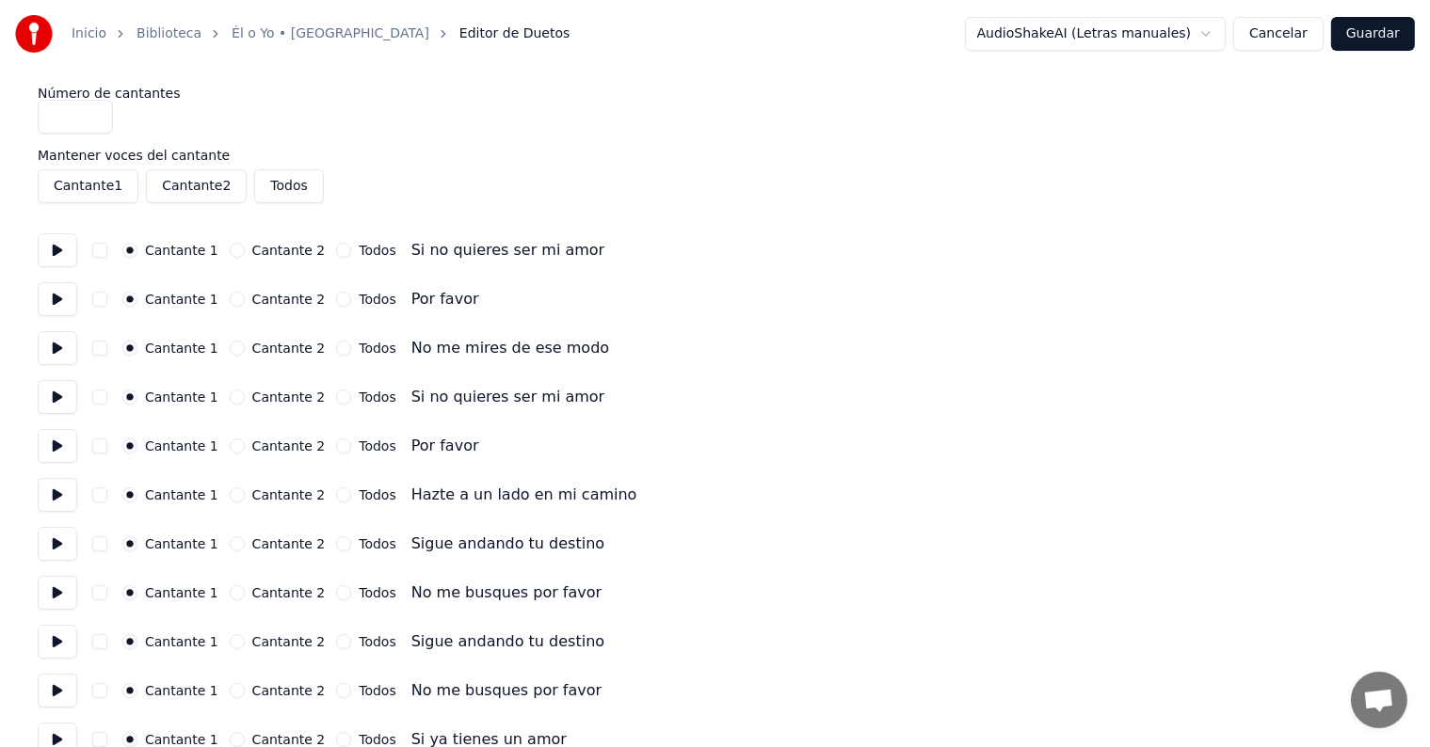
click at [68, 494] on button at bounding box center [58, 495] width 40 height 34
click at [56, 546] on button at bounding box center [58, 544] width 40 height 34
click at [106, 548] on button "button" at bounding box center [99, 544] width 15 height 15
click at [107, 586] on button "button" at bounding box center [99, 593] width 15 height 15
click at [56, 639] on button at bounding box center [58, 642] width 40 height 34
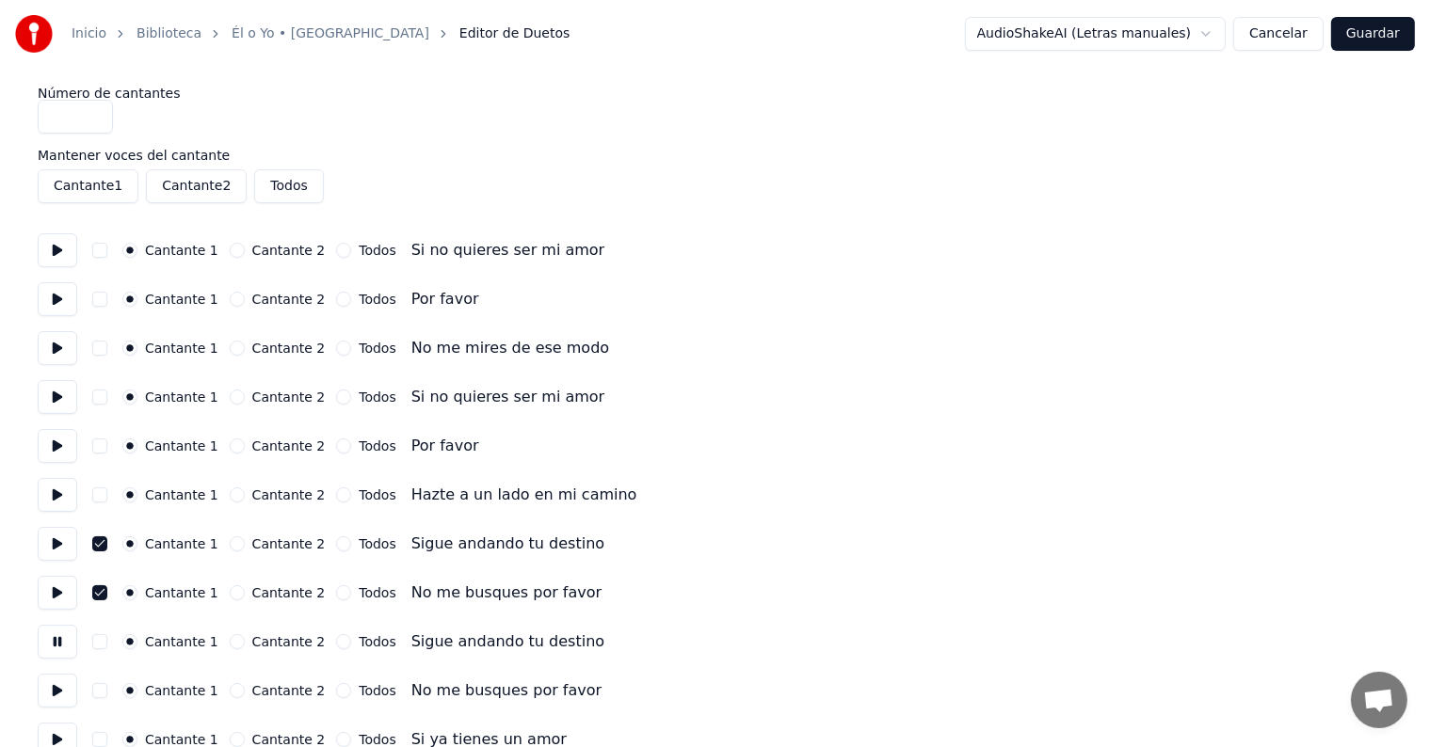
click at [102, 646] on button "button" at bounding box center [99, 641] width 15 height 15
click at [102, 692] on button "button" at bounding box center [99, 690] width 15 height 15
click at [51, 691] on button at bounding box center [58, 691] width 40 height 34
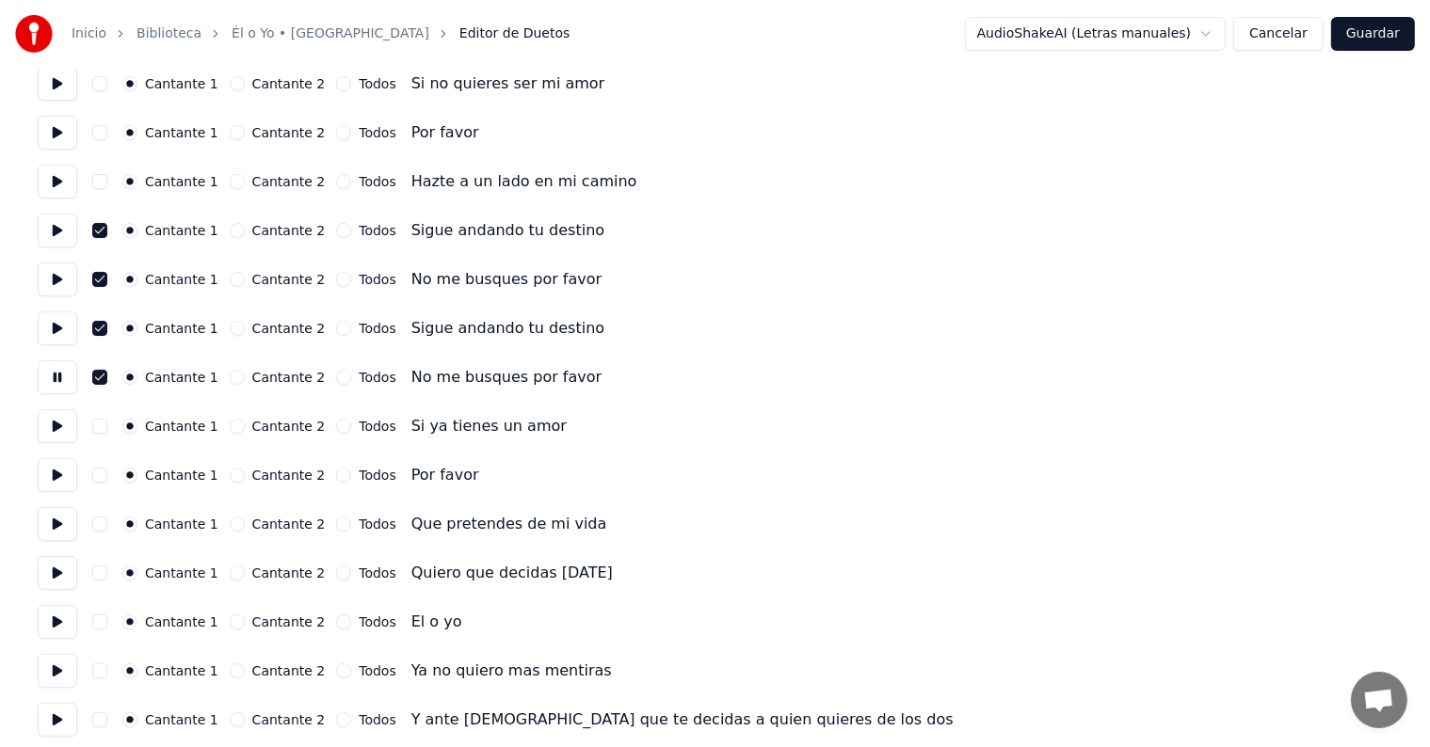
scroll to position [313, 0]
click at [58, 537] on button at bounding box center [58, 524] width 40 height 34
click at [55, 571] on button at bounding box center [58, 573] width 40 height 34
click at [54, 624] on button at bounding box center [58, 622] width 40 height 34
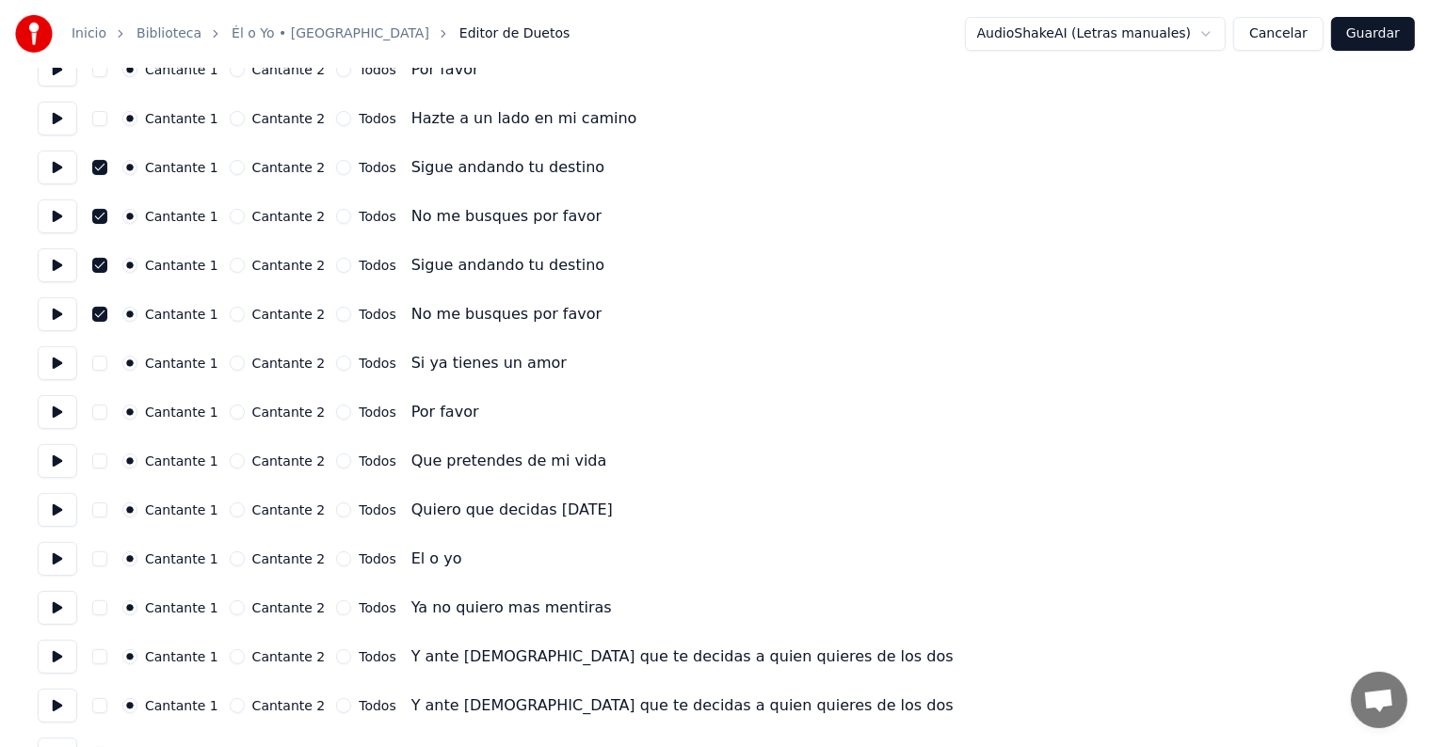
scroll to position [407, 0]
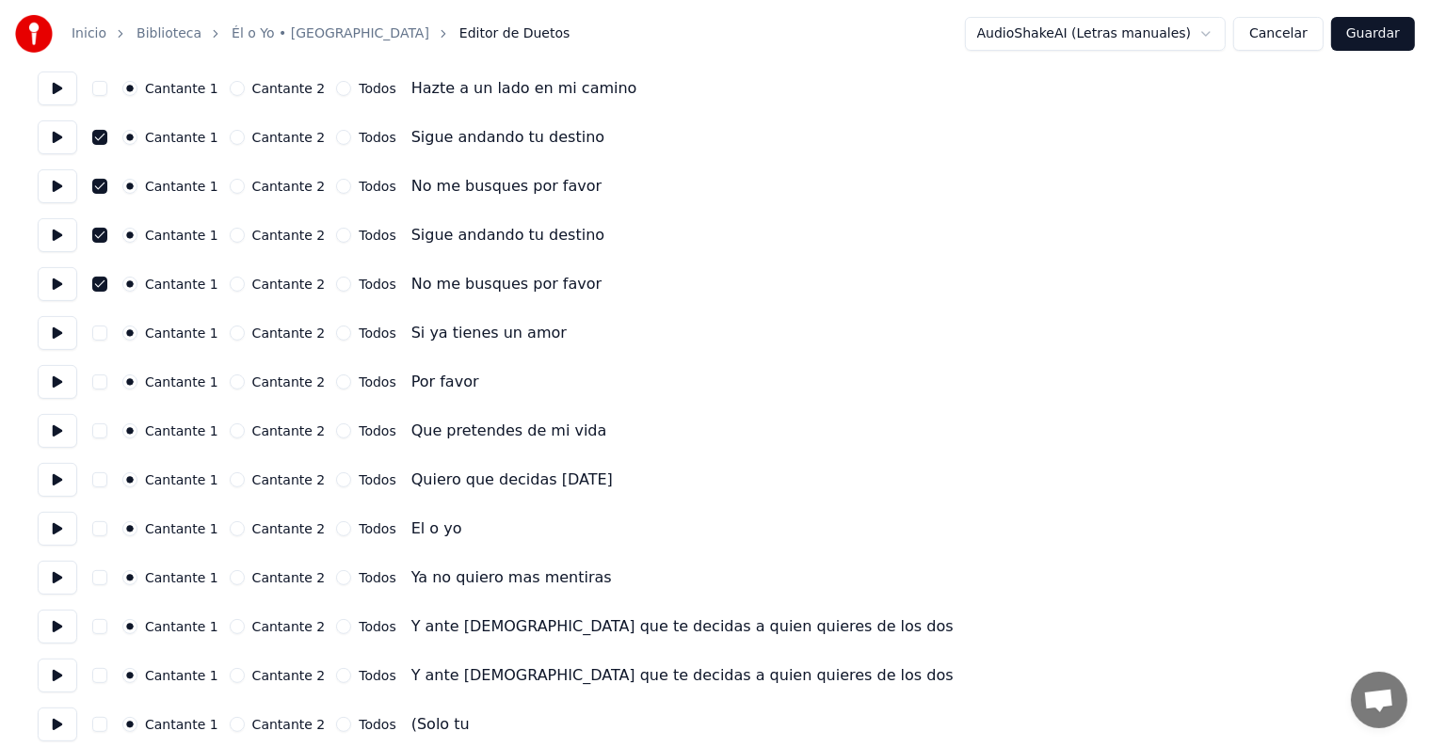
click at [55, 575] on button at bounding box center [58, 578] width 40 height 34
click at [59, 638] on button at bounding box center [58, 627] width 40 height 34
click at [107, 626] on button "button" at bounding box center [99, 626] width 15 height 15
click at [106, 675] on button "button" at bounding box center [99, 675] width 15 height 15
click at [50, 678] on button at bounding box center [58, 676] width 40 height 34
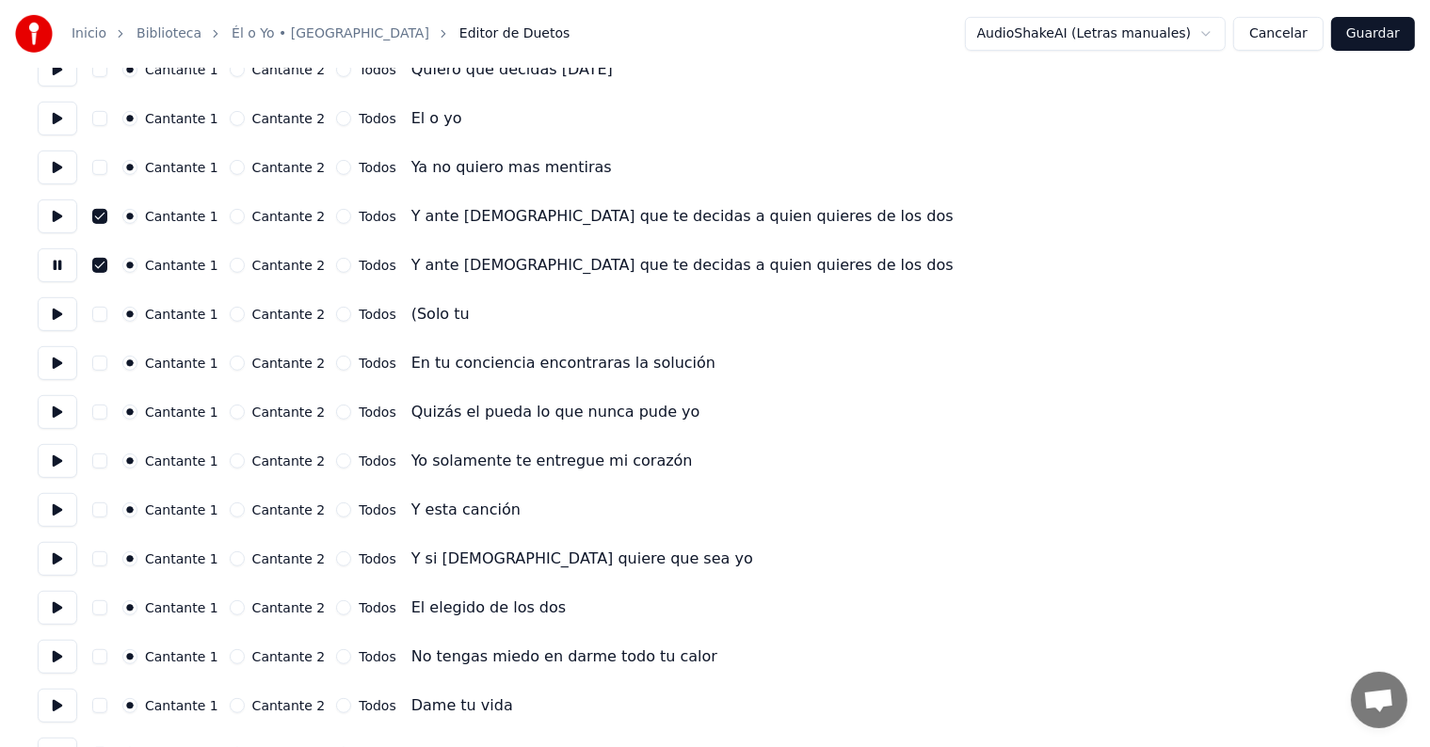
scroll to position [825, 0]
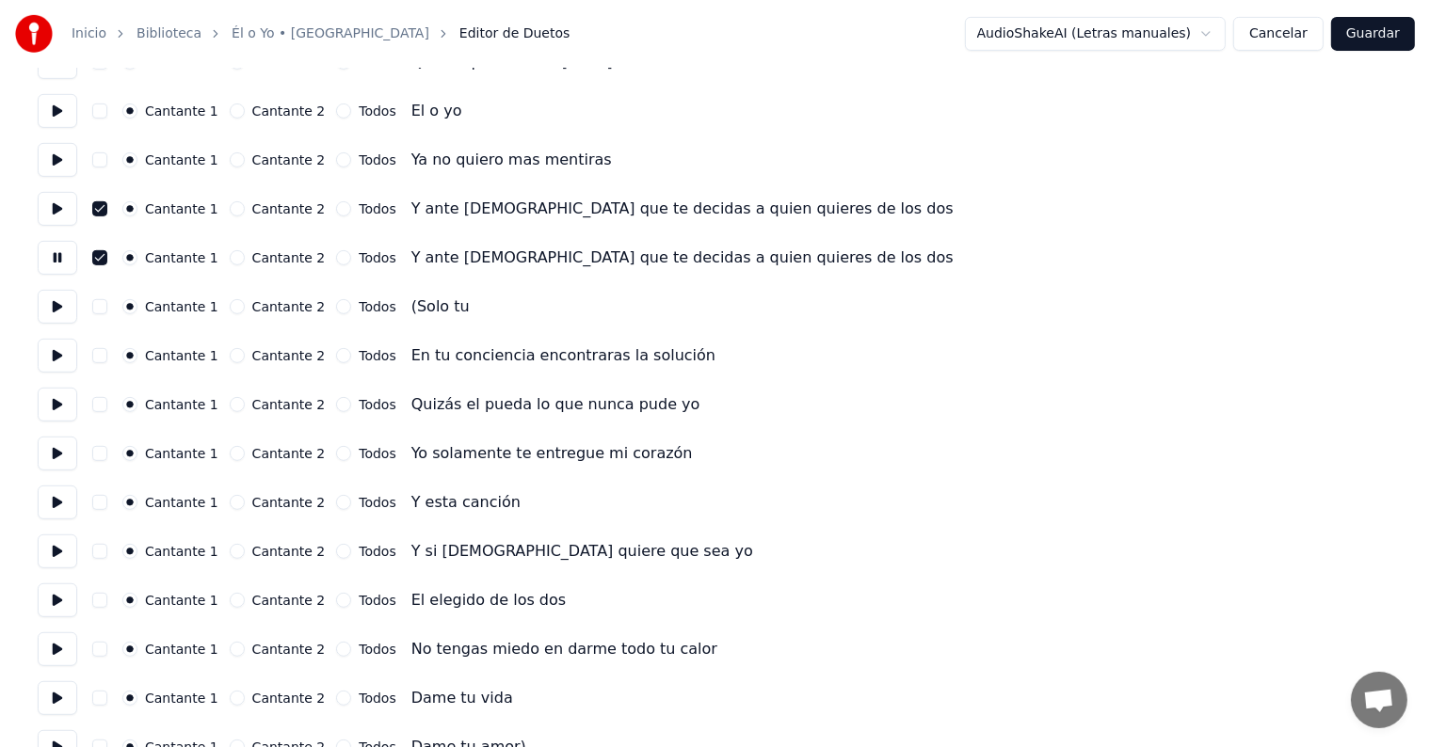
click at [59, 563] on button at bounding box center [58, 552] width 40 height 34
click at [56, 602] on button at bounding box center [58, 601] width 40 height 34
click at [54, 653] on button at bounding box center [58, 650] width 40 height 34
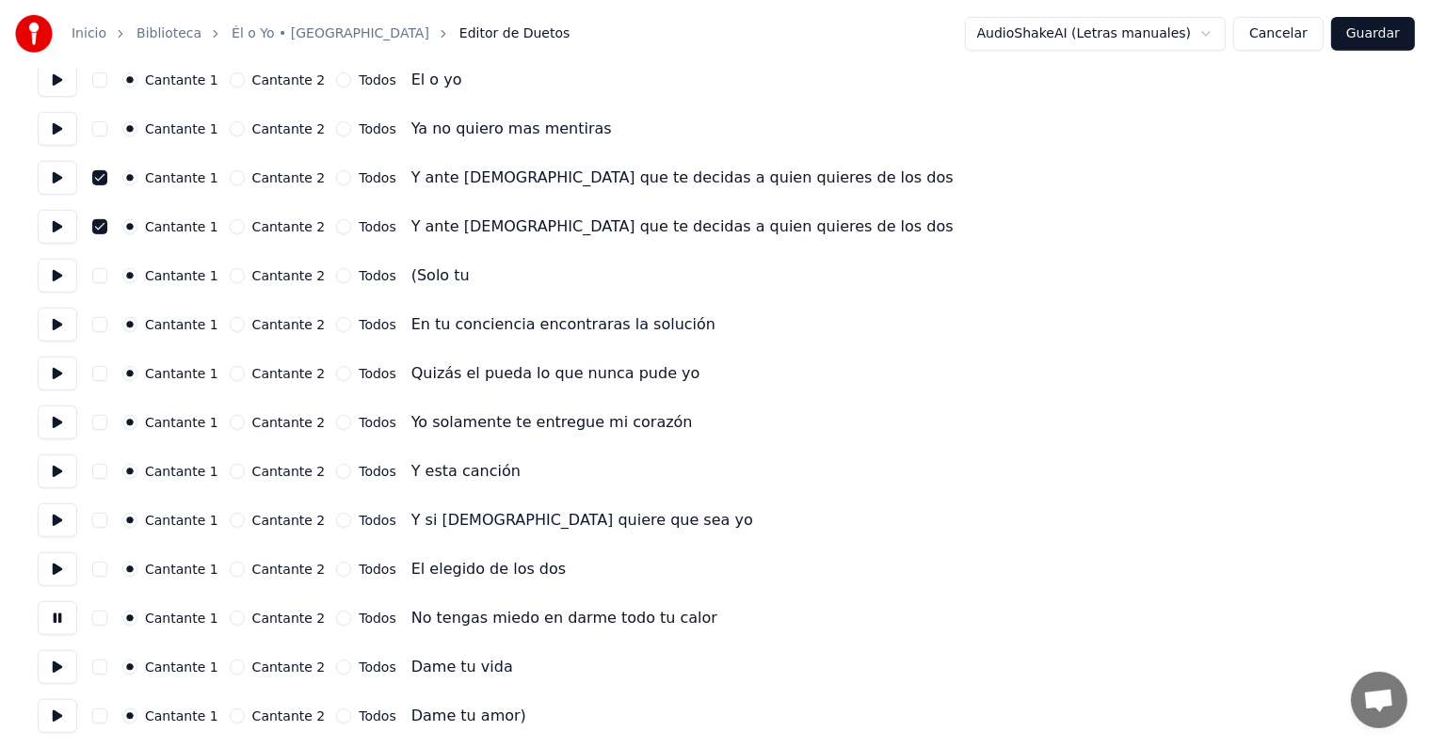
scroll to position [905, 0]
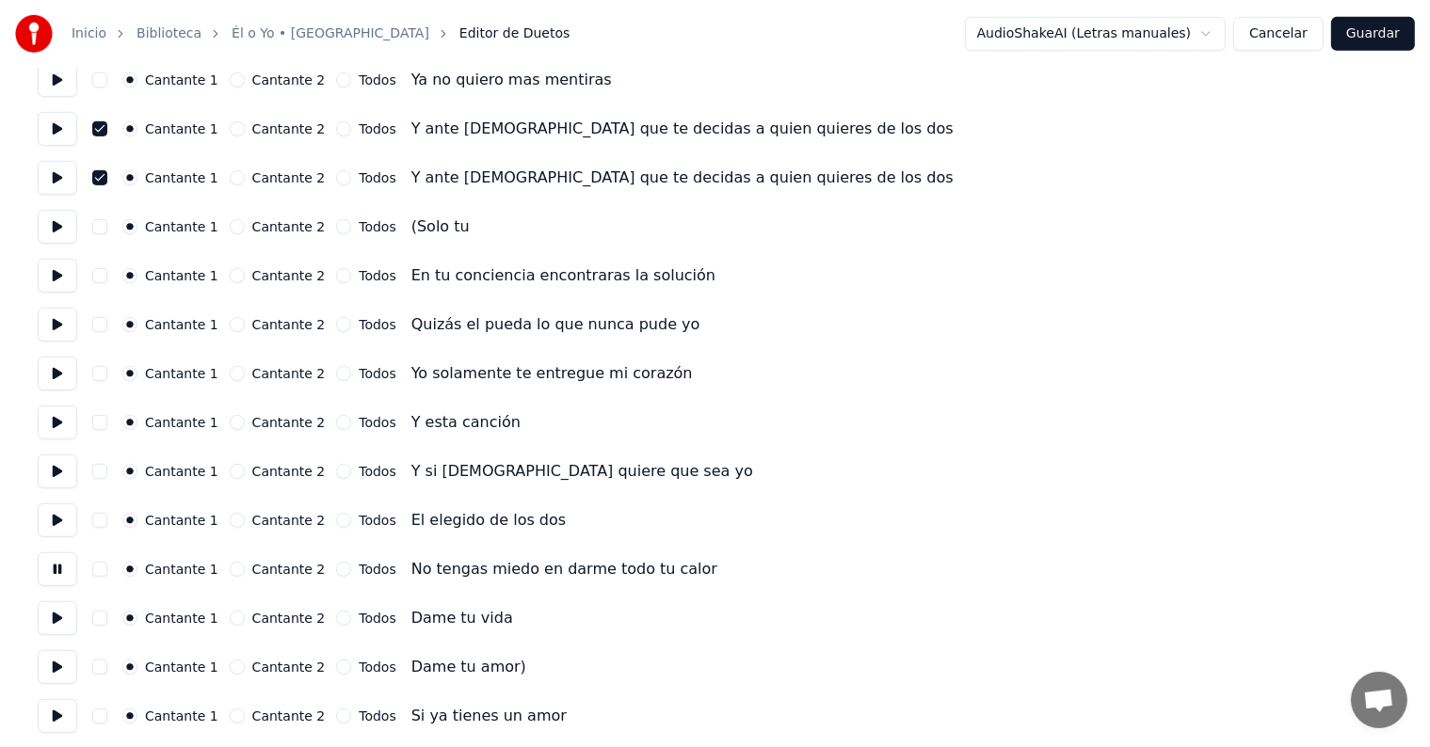
click at [51, 630] on button at bounding box center [58, 619] width 40 height 34
click at [51, 663] on button at bounding box center [58, 667] width 40 height 34
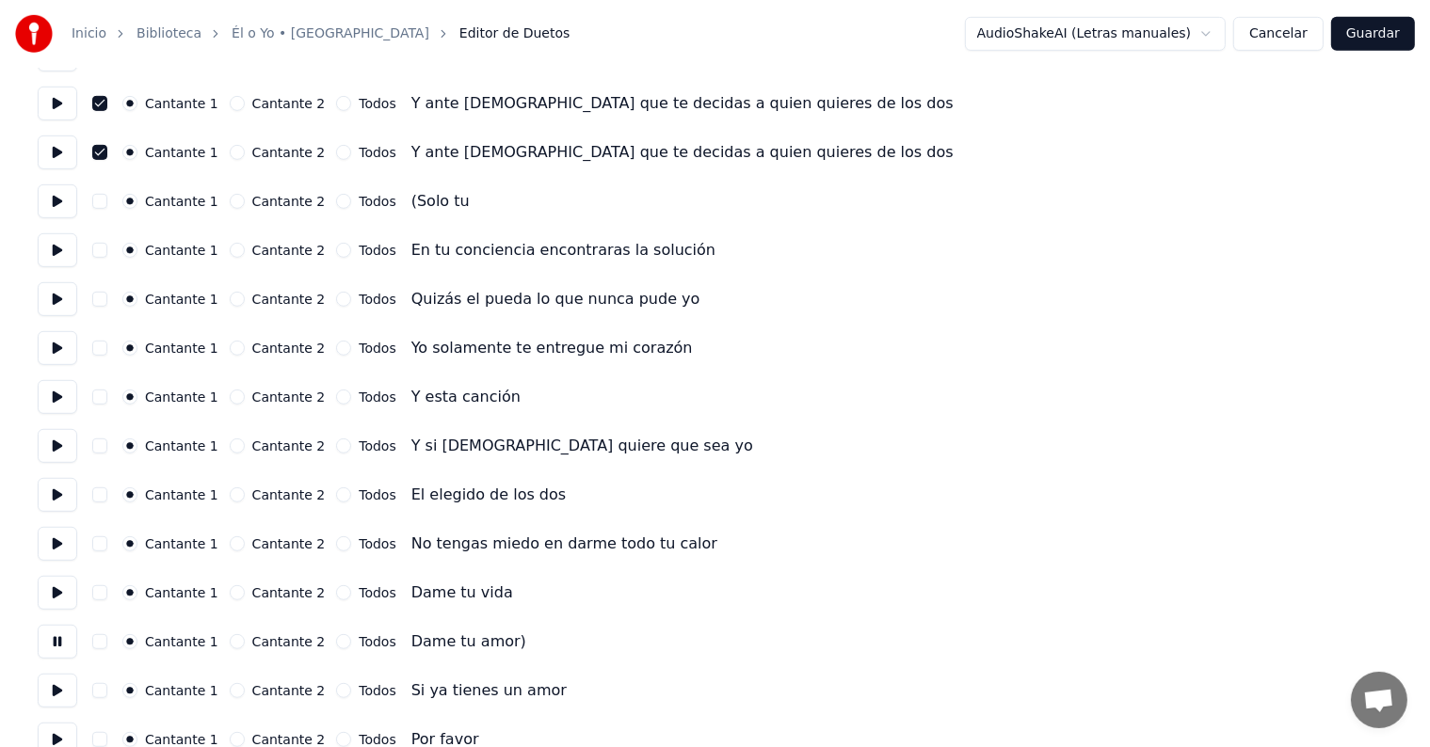
scroll to position [1051, 0]
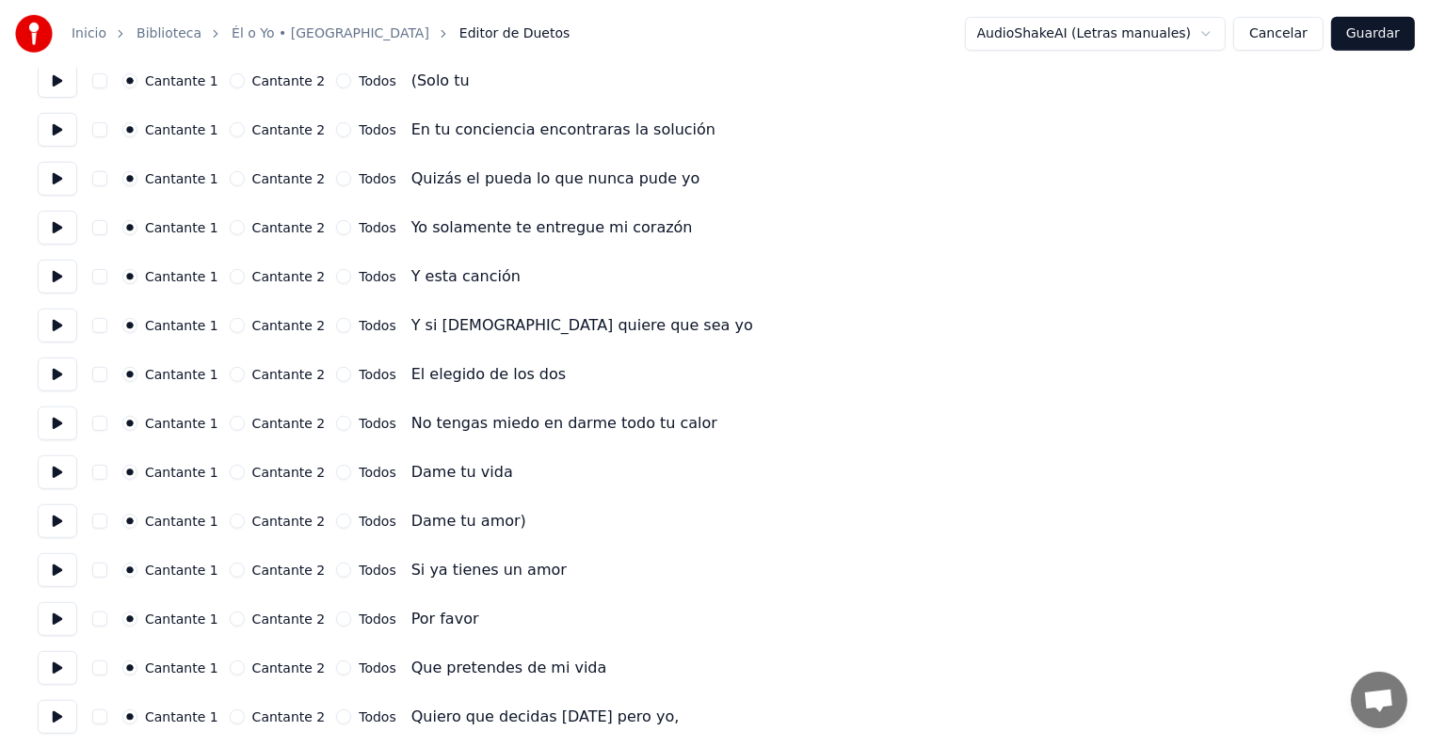
click at [51, 581] on button at bounding box center [58, 571] width 40 height 34
click at [49, 629] on button at bounding box center [58, 619] width 40 height 34
click at [49, 684] on button at bounding box center [58, 668] width 40 height 34
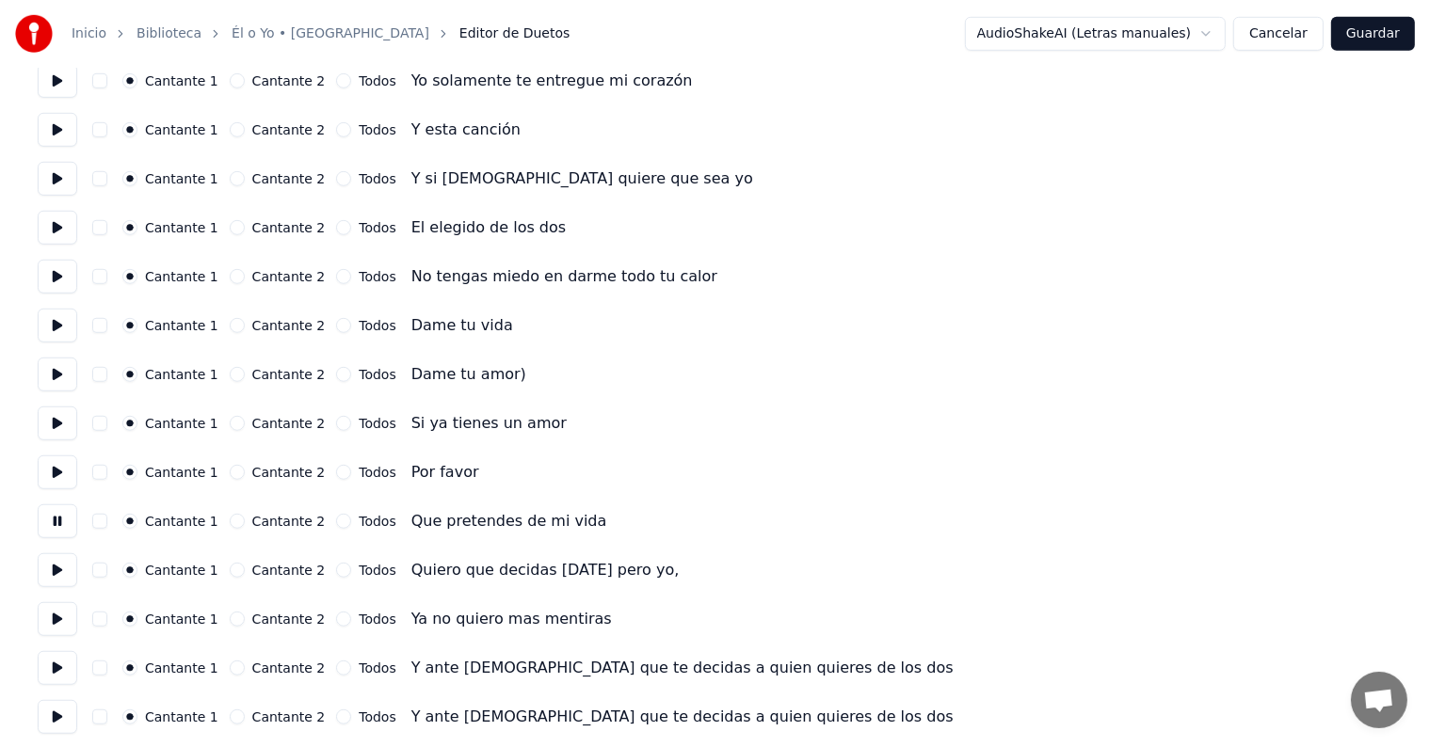
scroll to position [1200, 0]
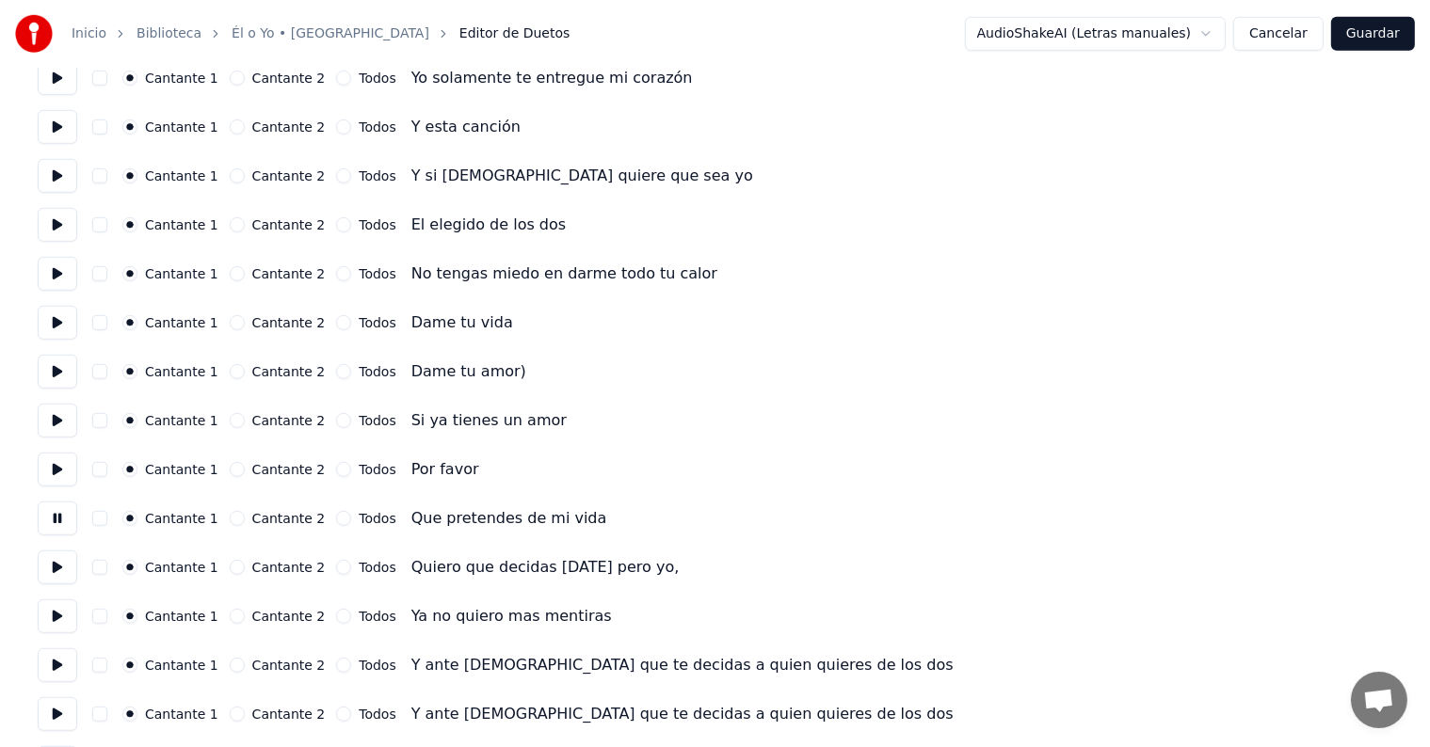
click at [46, 621] on button at bounding box center [58, 617] width 40 height 34
click at [49, 666] on button at bounding box center [58, 666] width 40 height 34
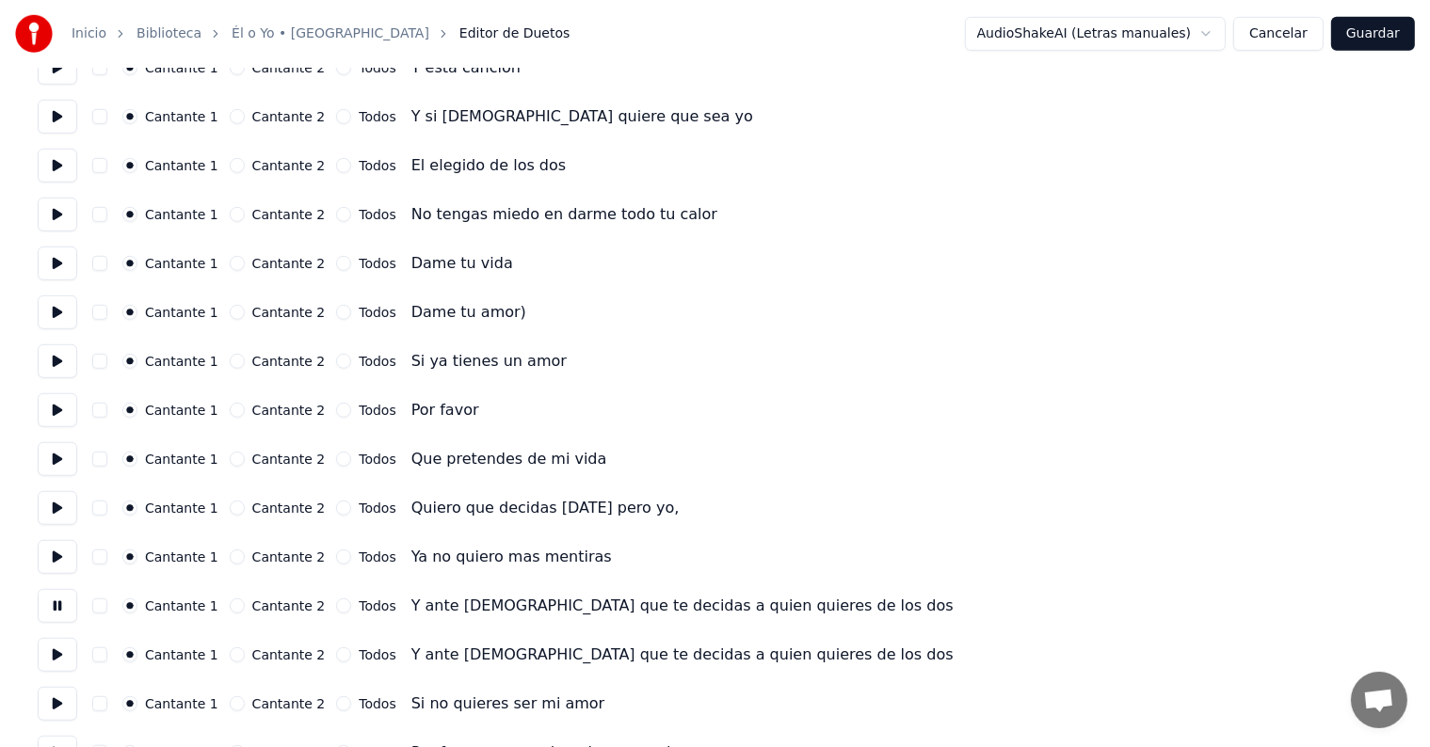
scroll to position [1263, 0]
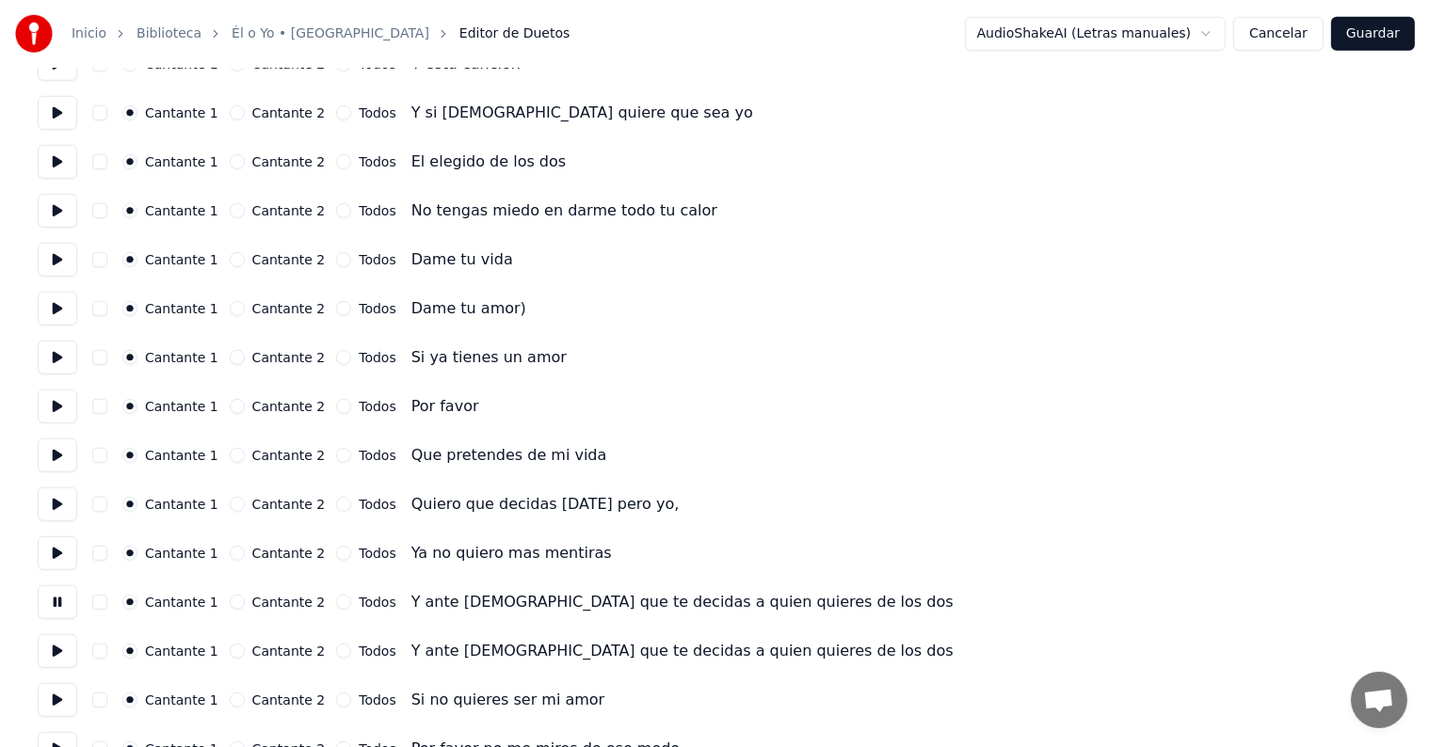
click at [100, 607] on button "button" at bounding box center [99, 602] width 15 height 15
click at [100, 656] on button "button" at bounding box center [99, 651] width 15 height 15
click at [54, 662] on button at bounding box center [58, 651] width 40 height 34
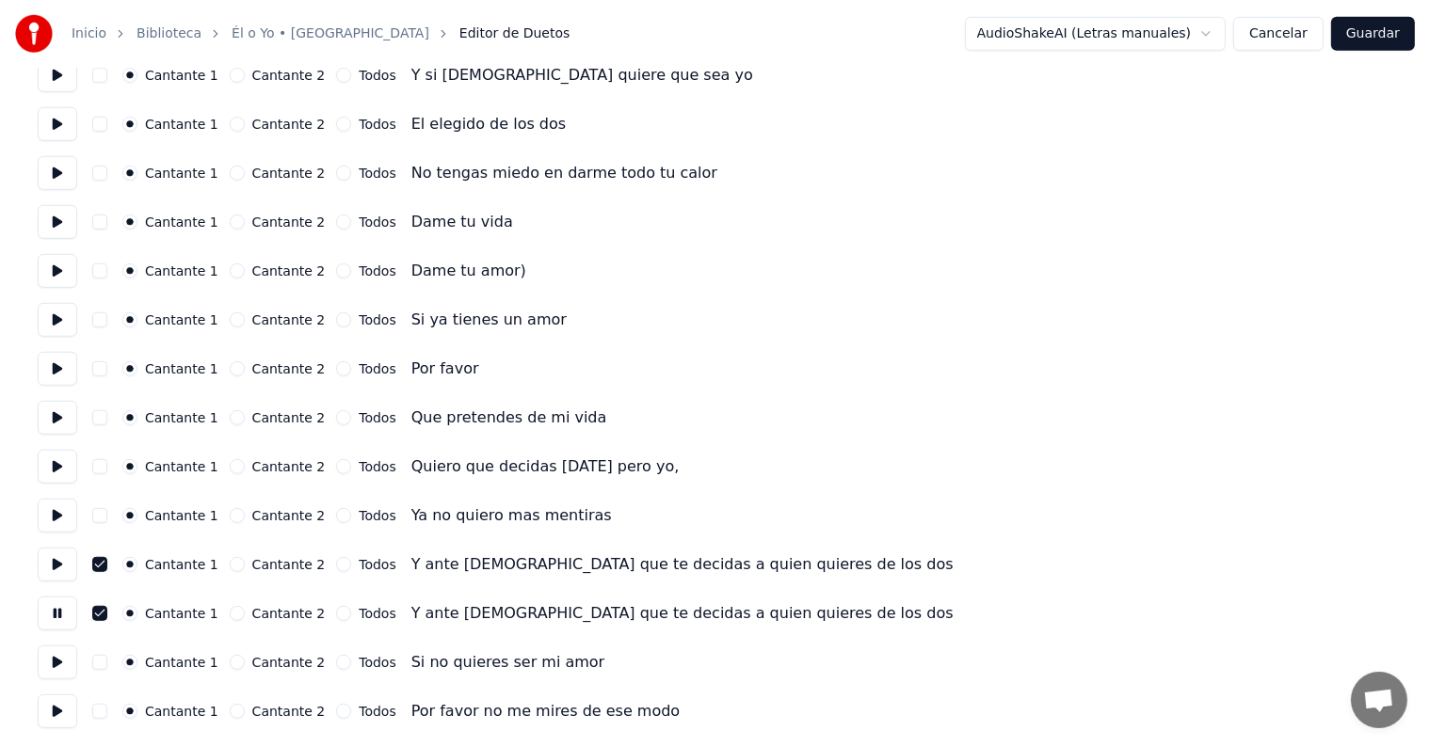
click at [1361, 32] on button "Guardar" at bounding box center [1373, 34] width 84 height 34
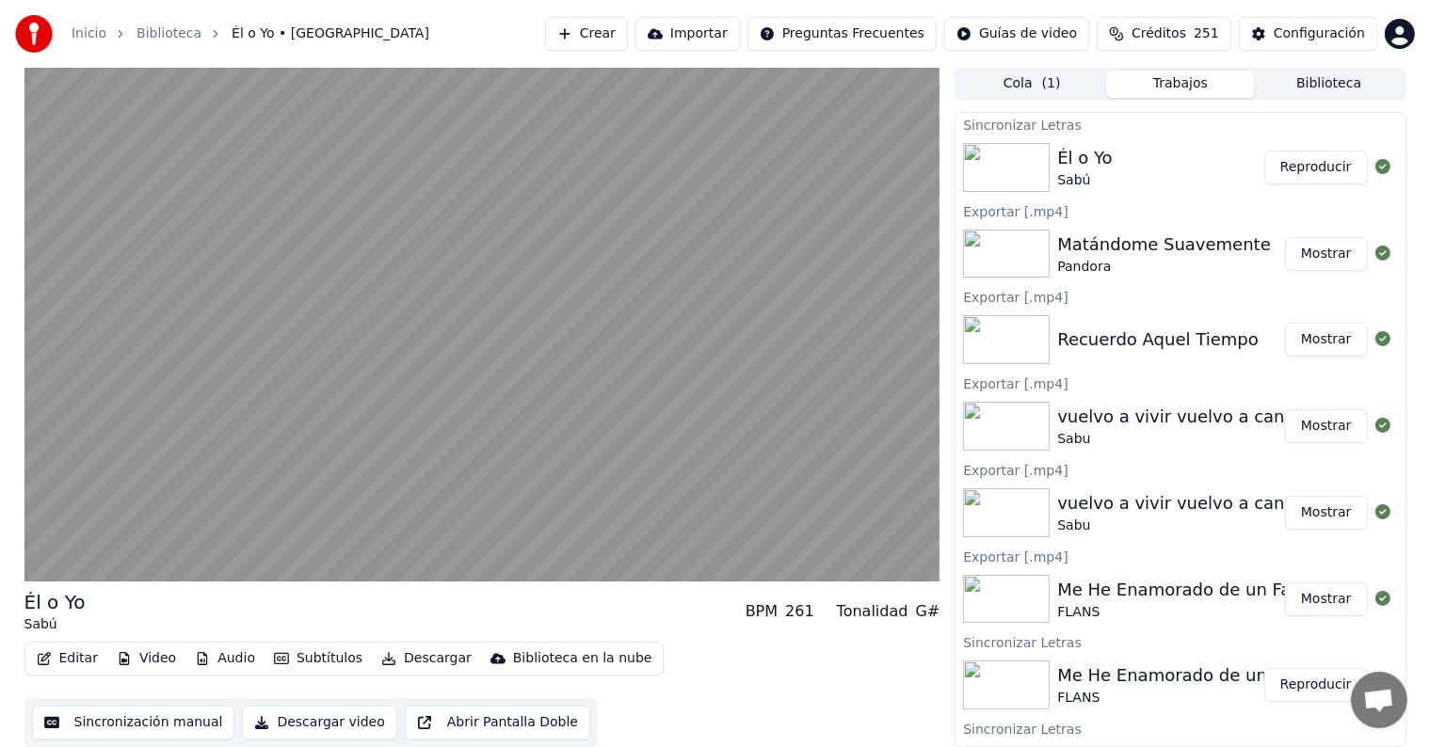
scroll to position [1, 0]
click at [199, 485] on video at bounding box center [482, 324] width 916 height 515
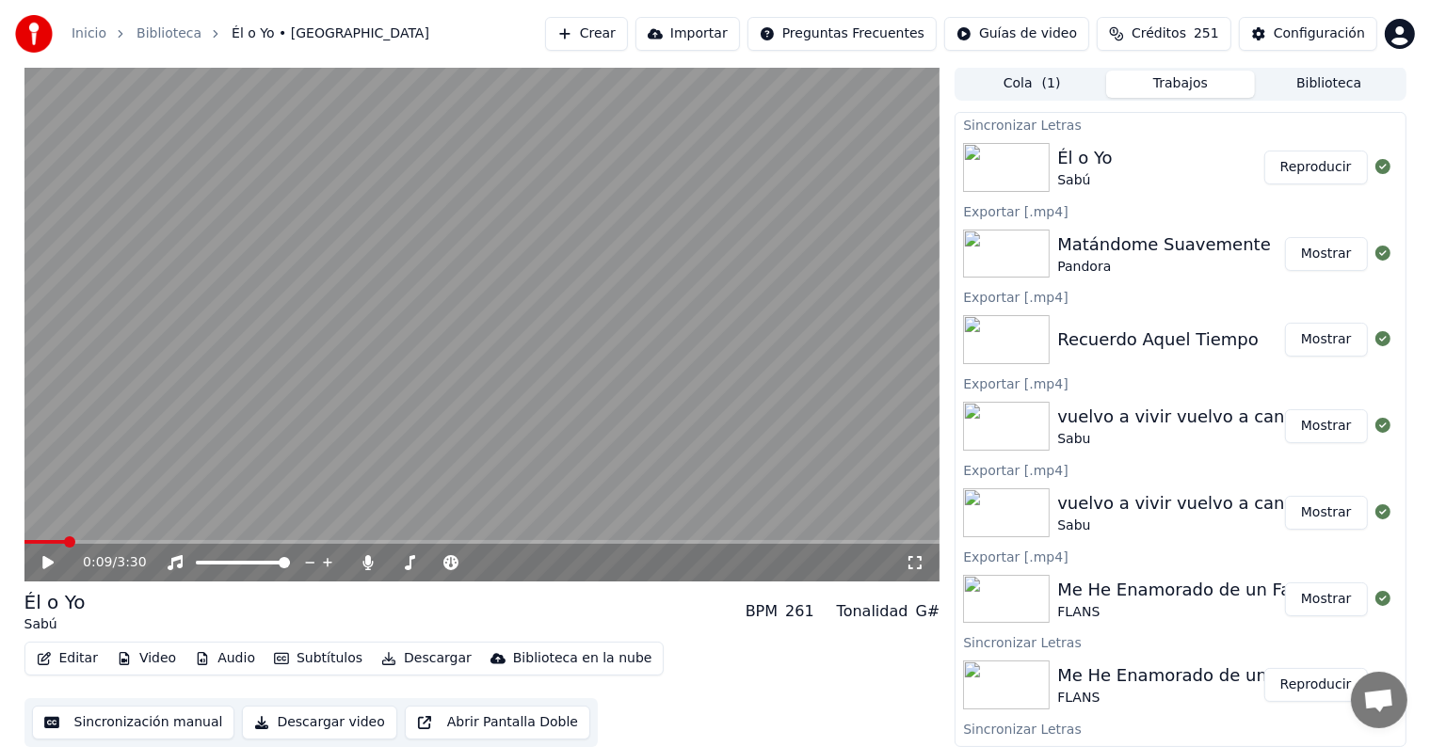
click at [438, 575] on div "0:09 / 3:30" at bounding box center [482, 563] width 916 height 38
click at [454, 559] on icon at bounding box center [450, 562] width 19 height 15
click at [361, 565] on icon at bounding box center [368, 562] width 19 height 15
click at [36, 566] on div "0:09 / 3:30" at bounding box center [482, 563] width 901 height 19
click at [45, 571] on div "0:26 / 3:30" at bounding box center [482, 563] width 901 height 19
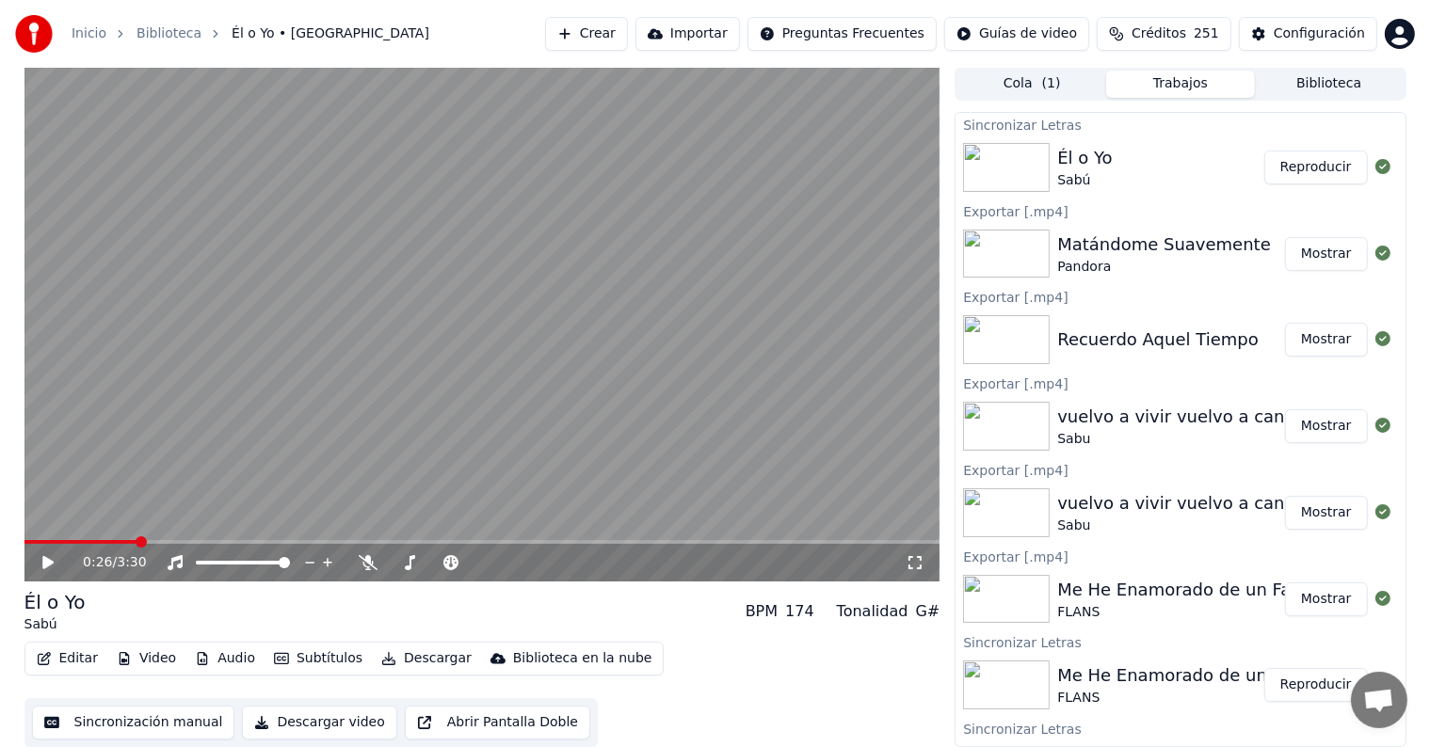
click at [50, 554] on div "0:26 / 3:30" at bounding box center [482, 563] width 901 height 19
click at [42, 563] on icon at bounding box center [47, 562] width 11 height 13
click at [46, 565] on icon at bounding box center [47, 562] width 9 height 11
click at [382, 665] on icon "button" at bounding box center [388, 658] width 13 height 13
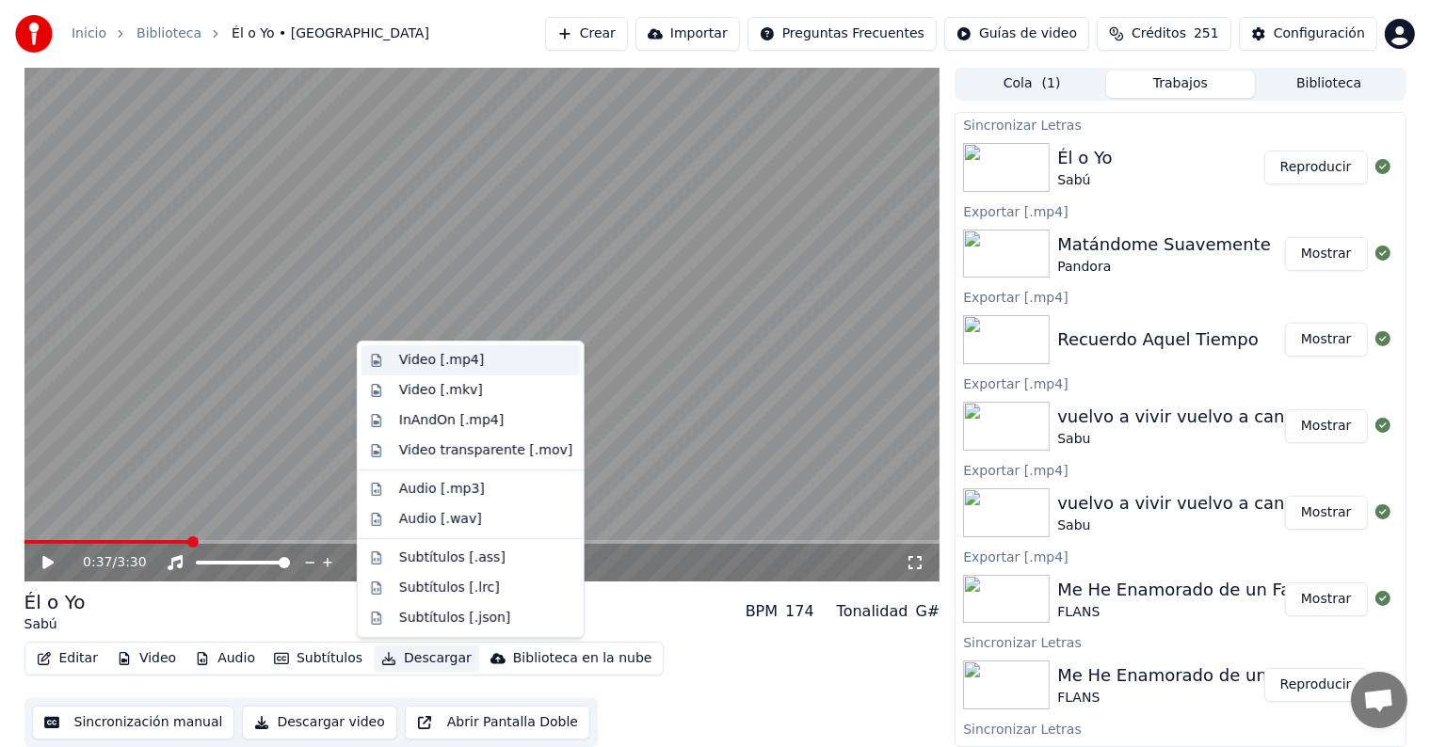
click at [409, 363] on div "Video [.mp4]" at bounding box center [441, 360] width 85 height 19
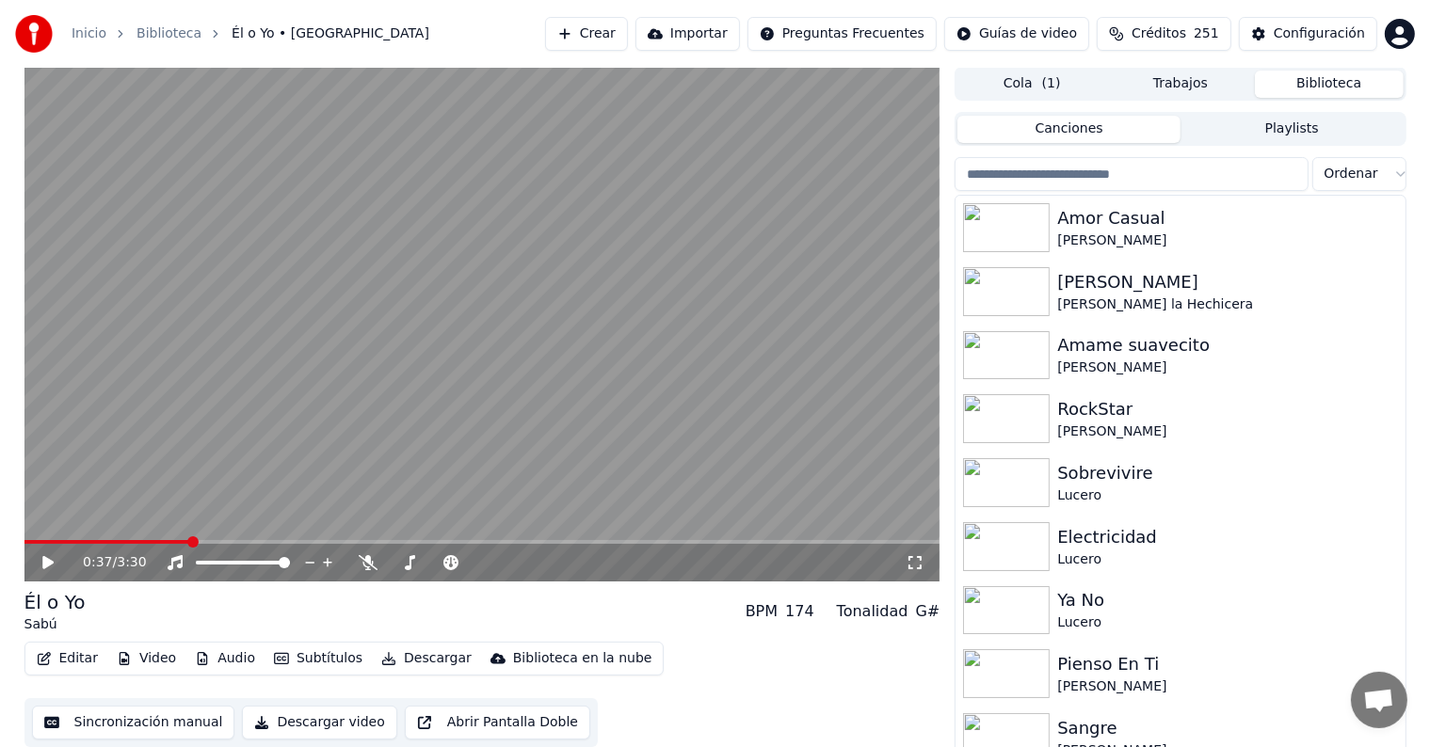
click at [1307, 92] on button "Biblioteca" at bounding box center [1329, 84] width 149 height 27
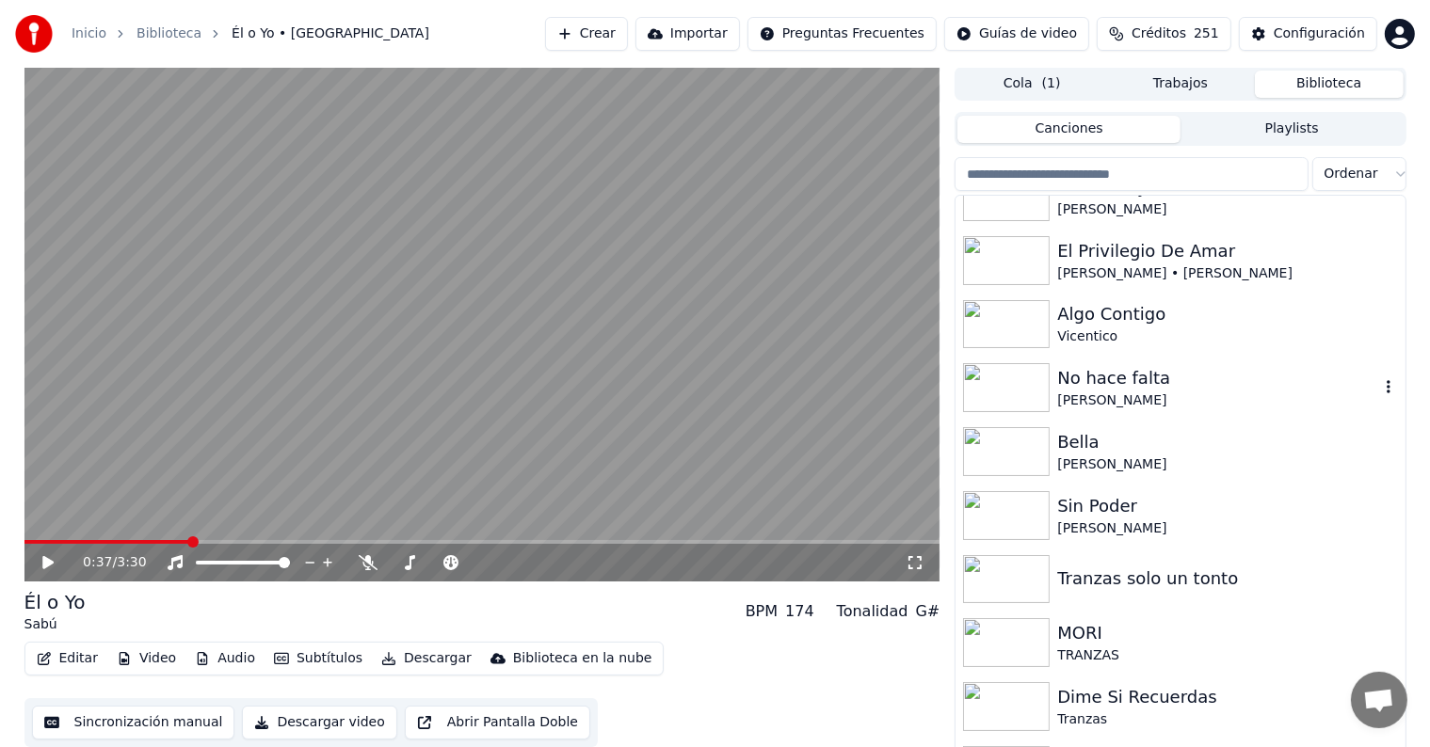
scroll to position [14947, 0]
click at [1133, 322] on div "Algo Contigo" at bounding box center [1217, 313] width 321 height 26
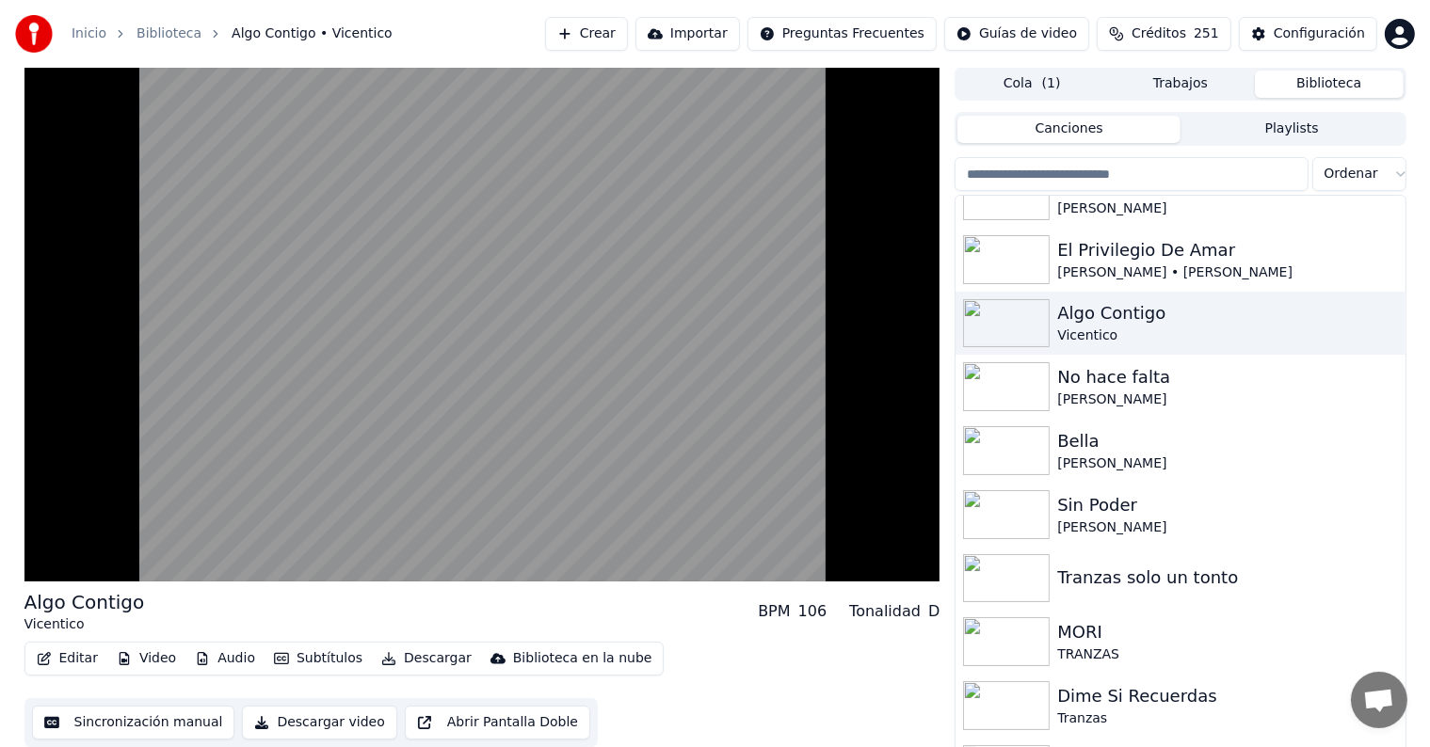
click at [70, 664] on button "Editar" at bounding box center [67, 659] width 76 height 26
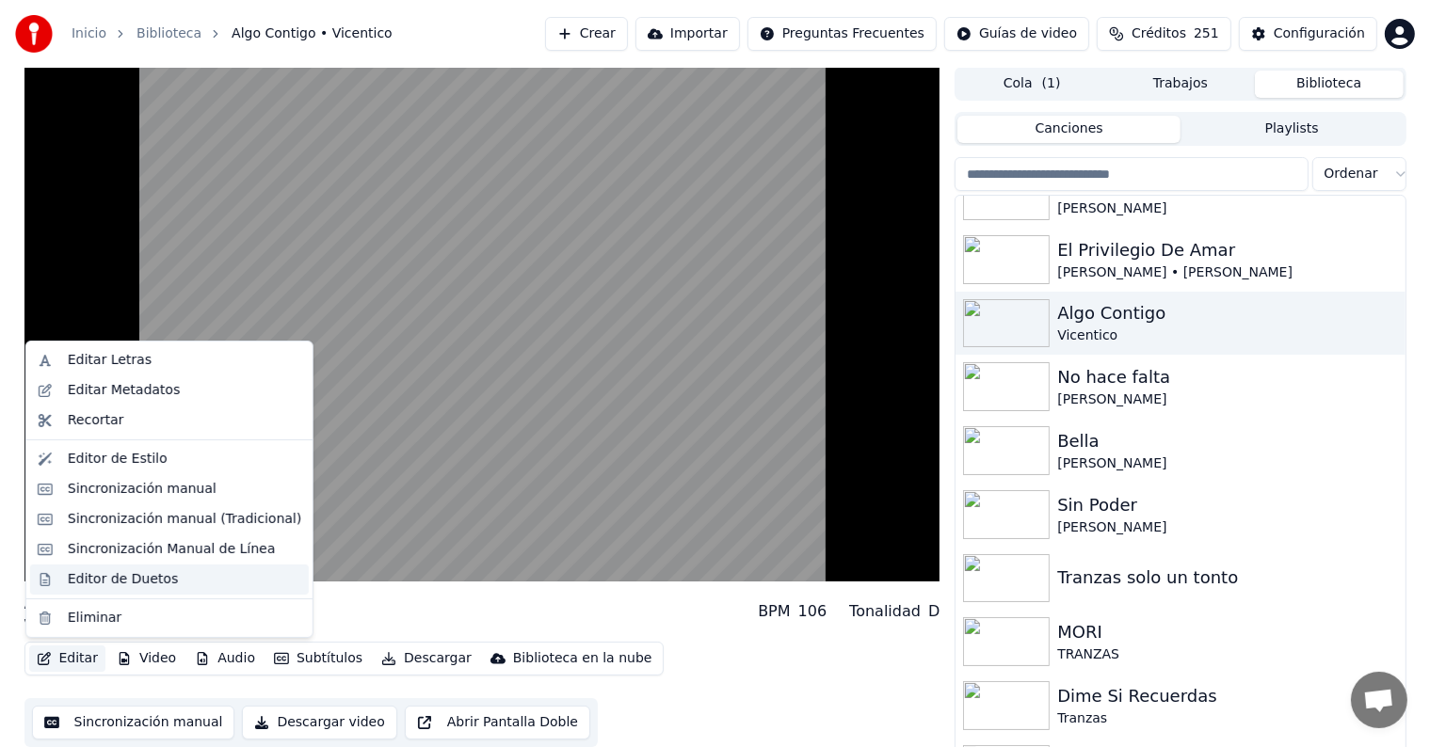
click at [70, 578] on div "Editor de Duetos" at bounding box center [123, 579] width 110 height 19
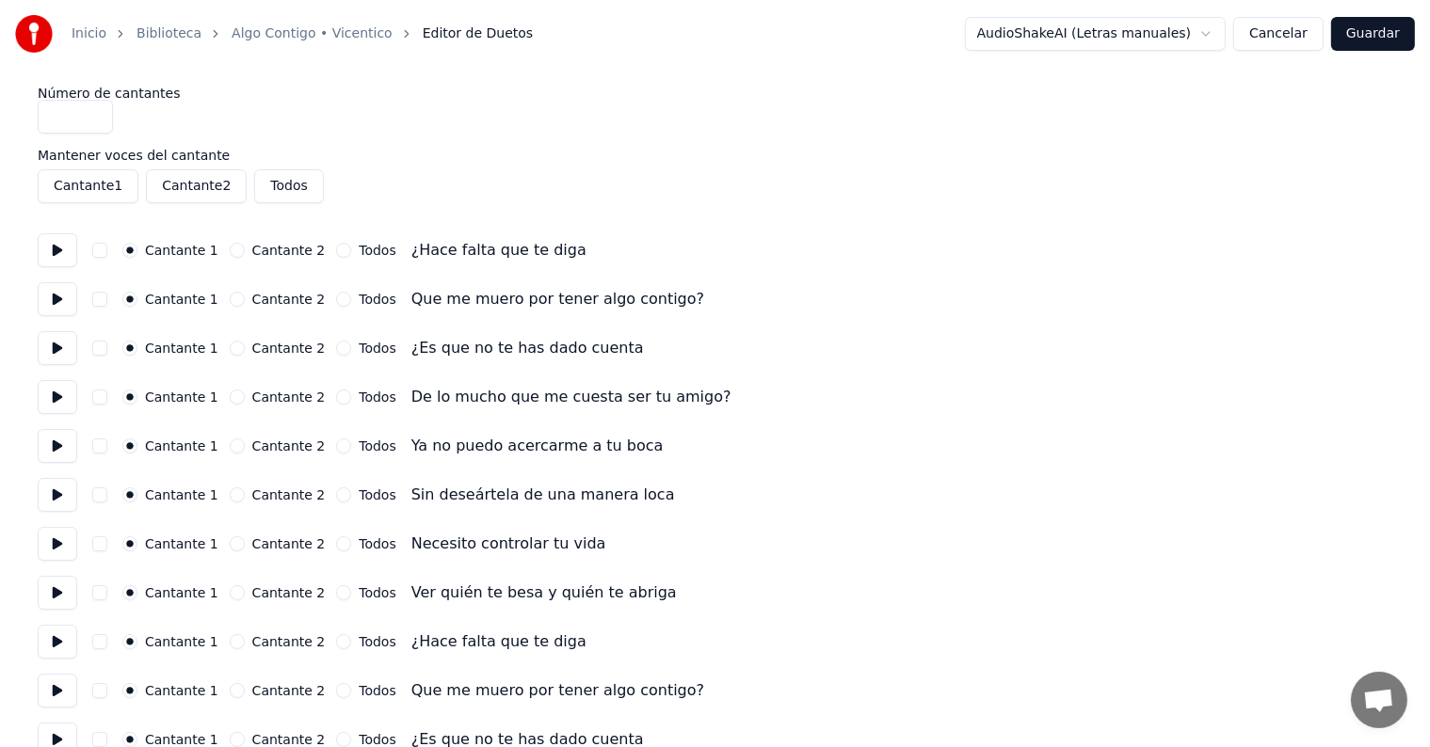
click at [62, 435] on button at bounding box center [58, 446] width 40 height 34
click at [61, 484] on button at bounding box center [58, 495] width 40 height 34
click at [56, 531] on button at bounding box center [58, 544] width 40 height 34
click at [59, 587] on button at bounding box center [58, 593] width 40 height 34
click at [64, 631] on button at bounding box center [58, 642] width 40 height 34
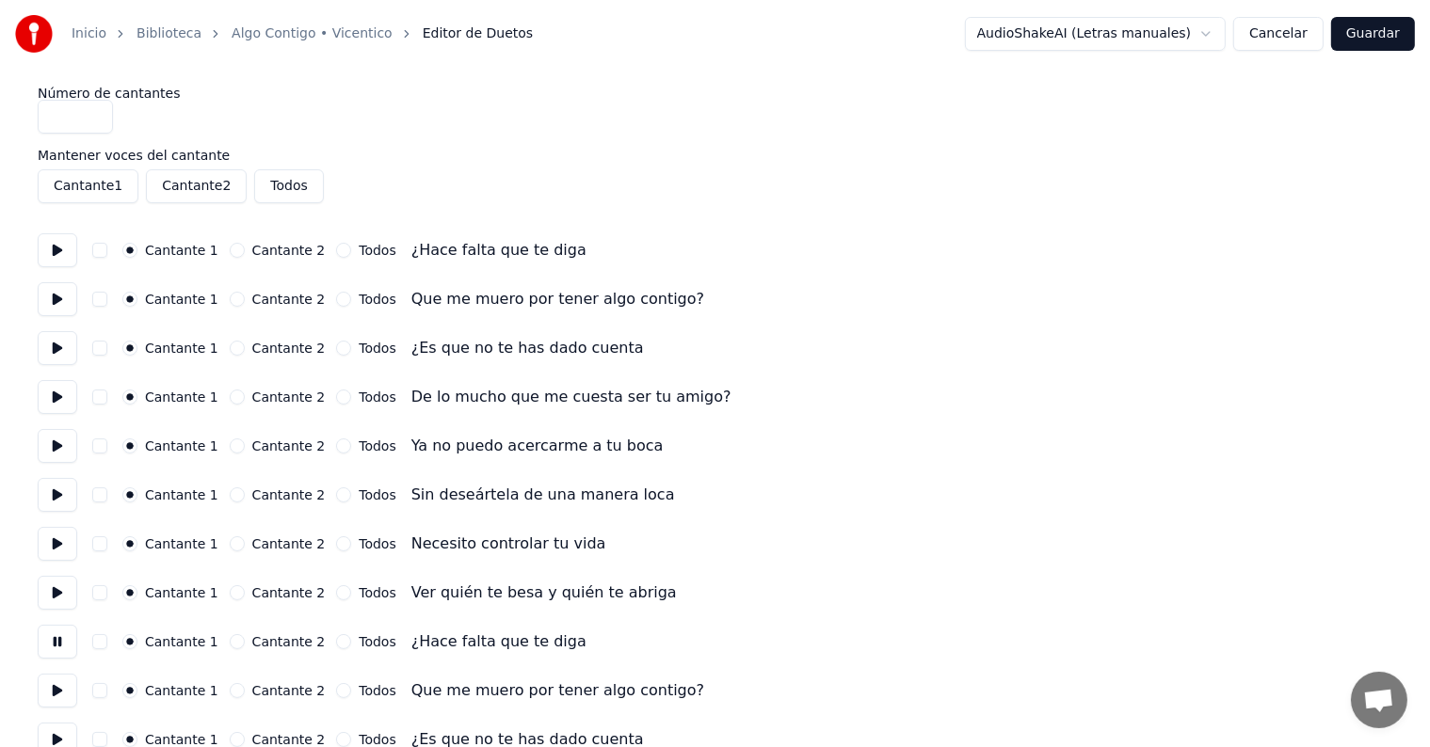
click at [58, 697] on button at bounding box center [58, 691] width 40 height 34
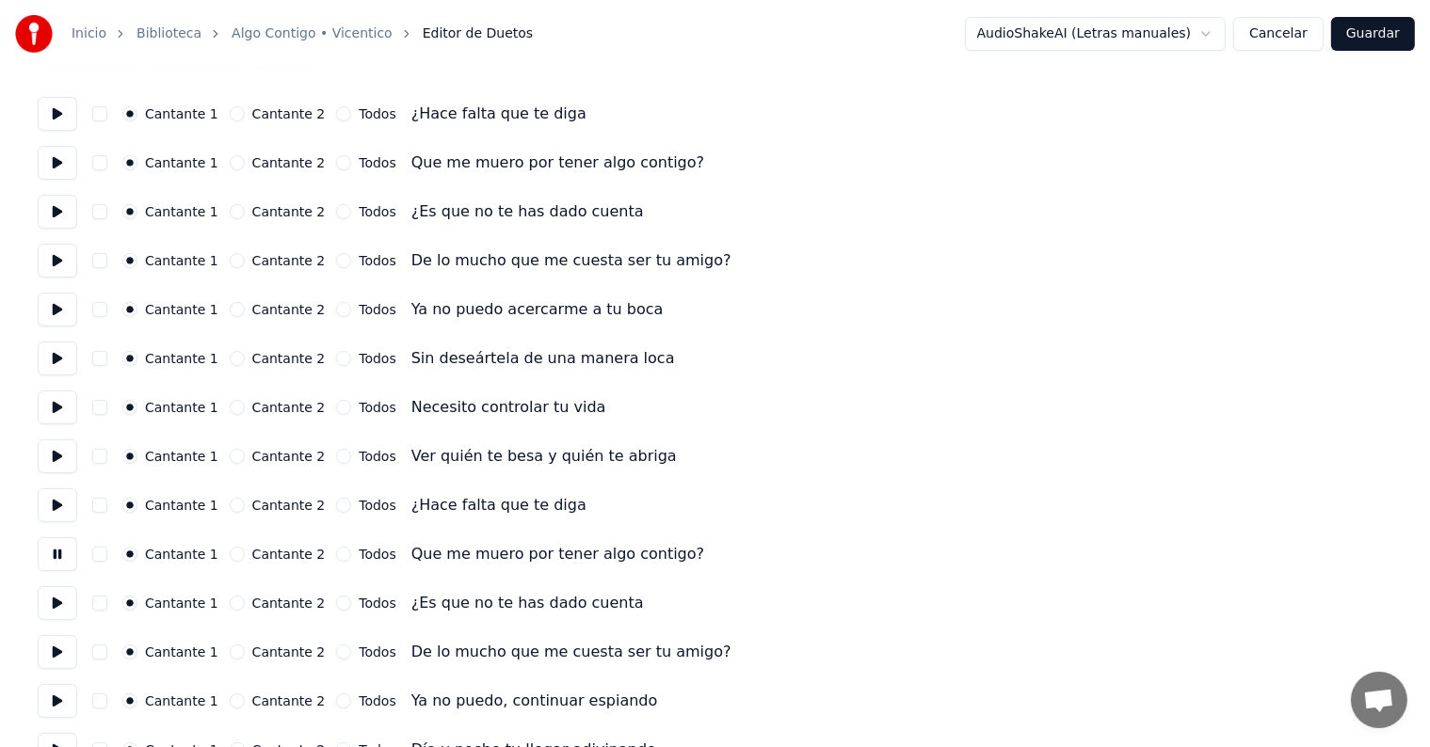
scroll to position [140, 0]
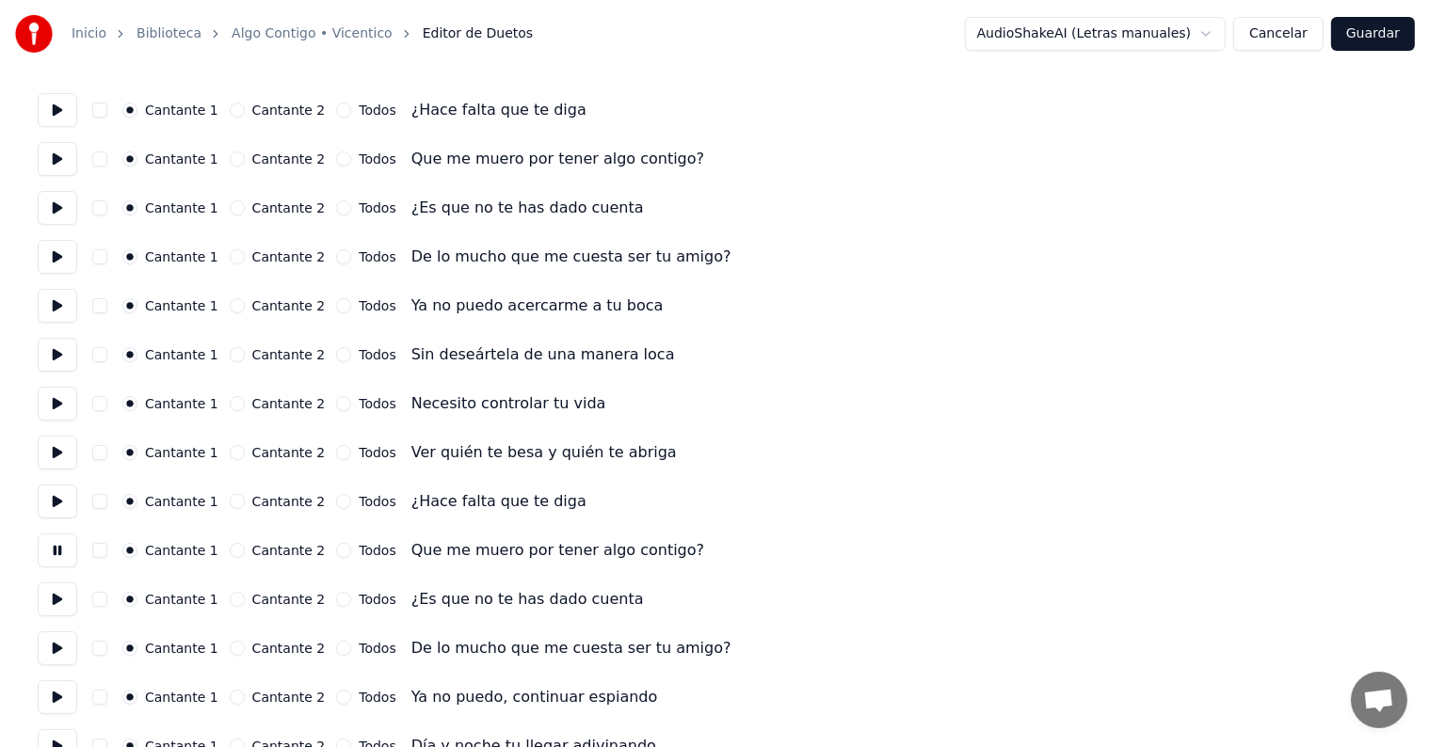
click at [62, 599] on button at bounding box center [58, 600] width 40 height 34
click at [58, 640] on button at bounding box center [58, 649] width 40 height 34
click at [55, 687] on button at bounding box center [58, 698] width 40 height 34
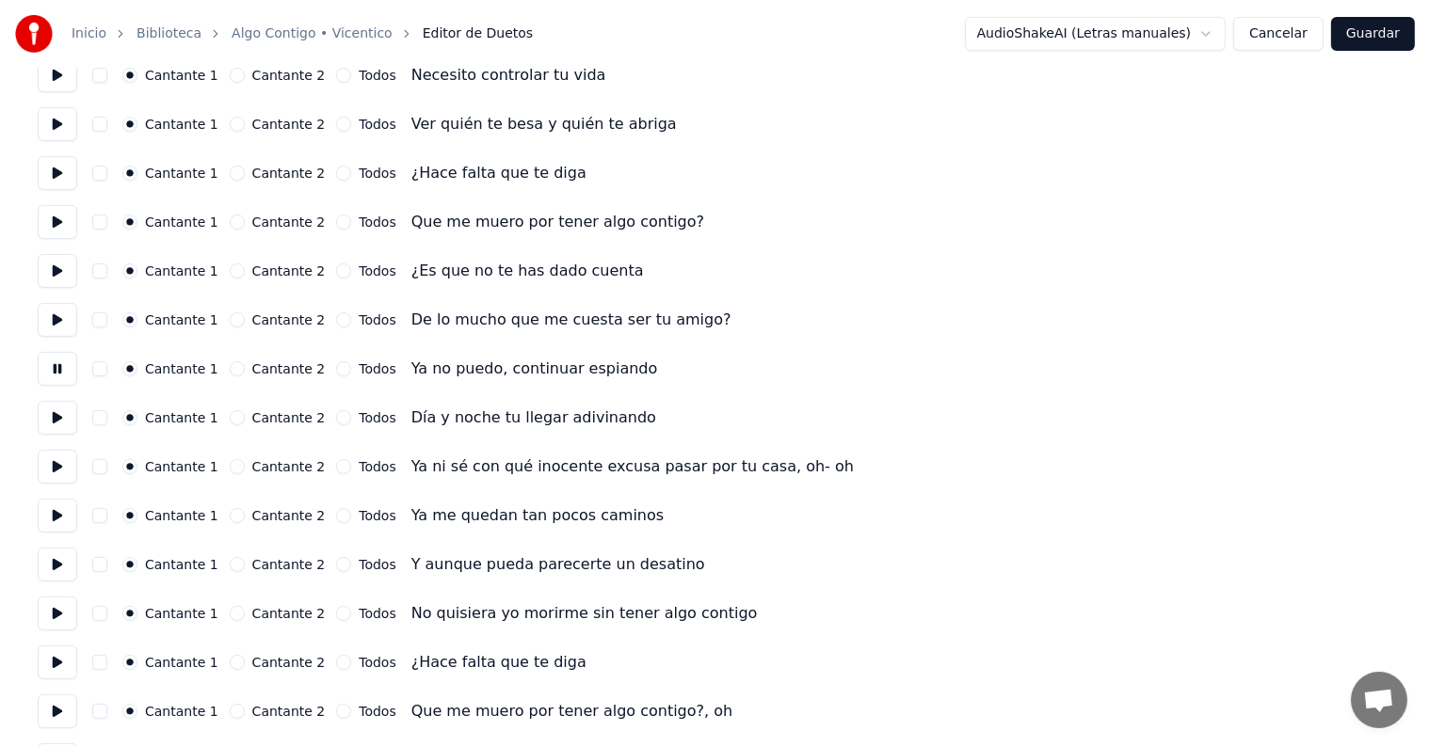
scroll to position [480, 0]
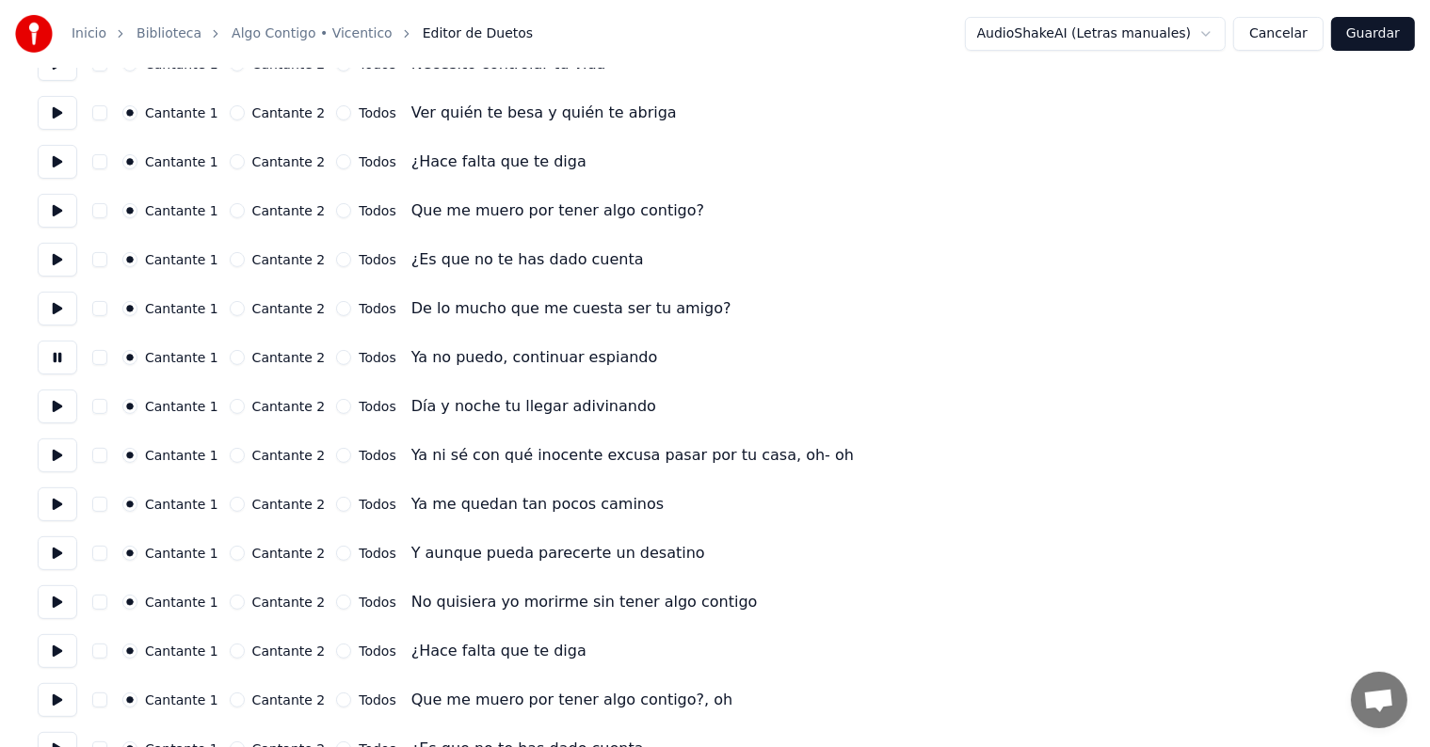
click at [56, 510] on button at bounding box center [58, 505] width 40 height 34
click at [56, 464] on button at bounding box center [58, 456] width 40 height 34
click at [65, 566] on button at bounding box center [58, 554] width 40 height 34
click at [51, 659] on button at bounding box center [58, 651] width 40 height 34
click at [60, 698] on button at bounding box center [58, 700] width 40 height 34
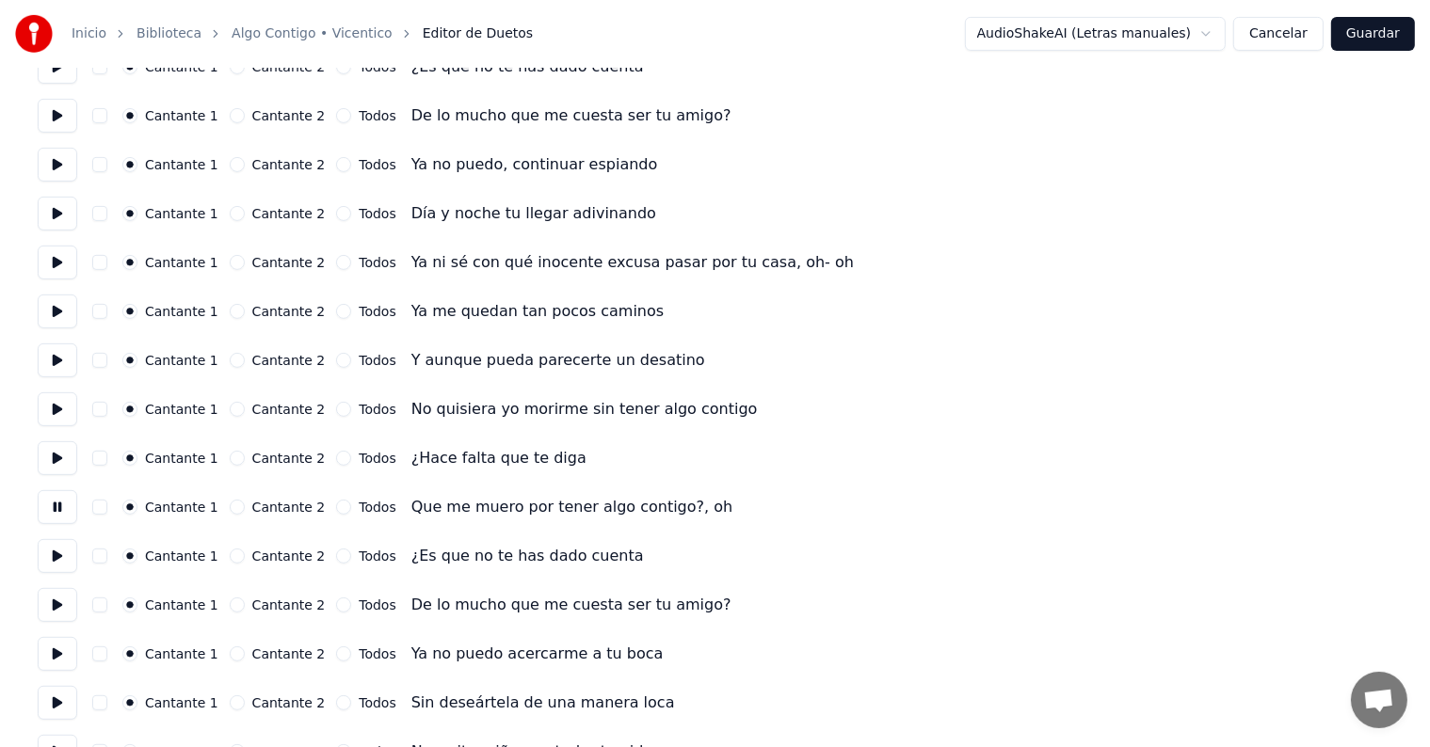
scroll to position [674, 0]
click at [64, 556] on button at bounding box center [58, 555] width 40 height 34
click at [58, 598] on button at bounding box center [58, 604] width 40 height 34
click at [51, 637] on button at bounding box center [58, 653] width 40 height 34
click at [53, 695] on button at bounding box center [58, 702] width 40 height 34
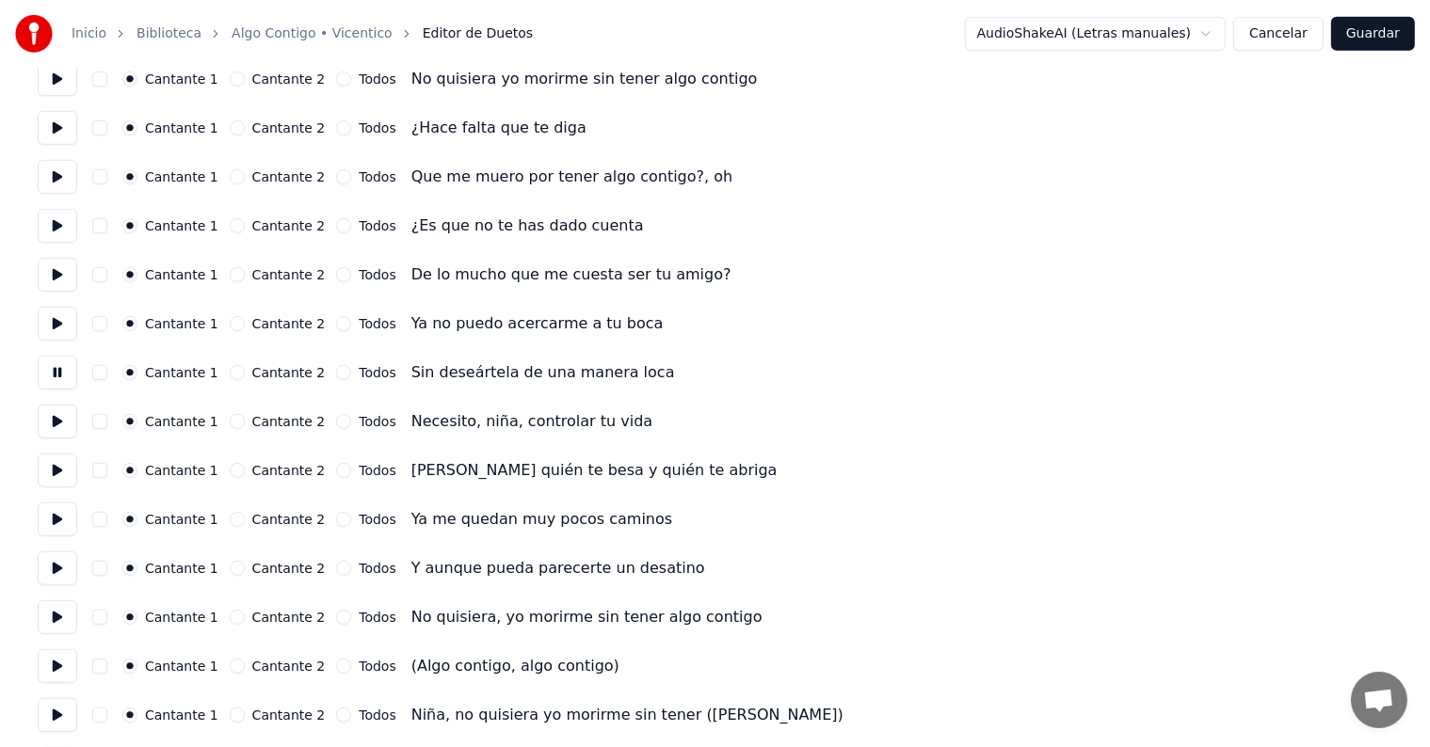
scroll to position [1004, 0]
click at [62, 671] on button at bounding box center [58, 666] width 40 height 34
click at [107, 670] on button "button" at bounding box center [99, 665] width 15 height 15
click at [55, 712] on button at bounding box center [58, 715] width 40 height 34
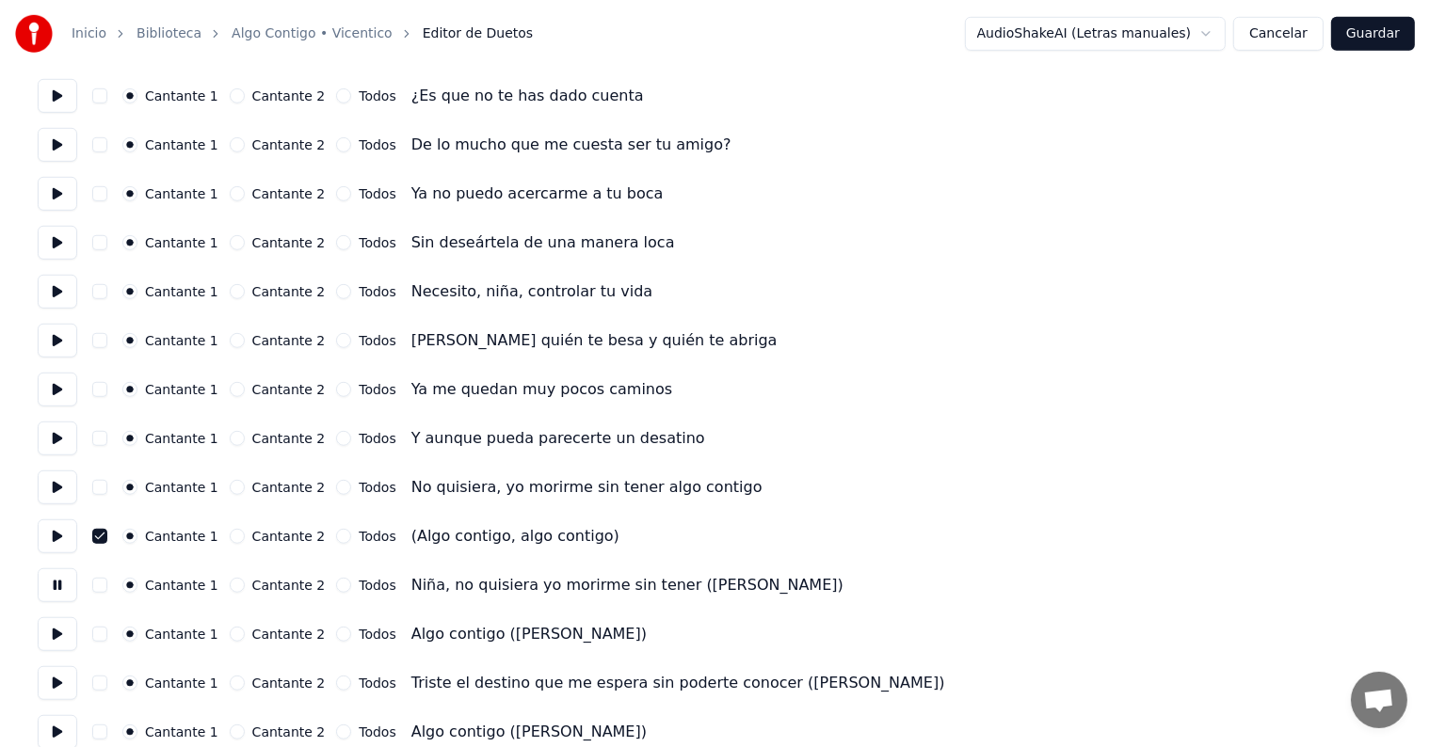
scroll to position [1136, 0]
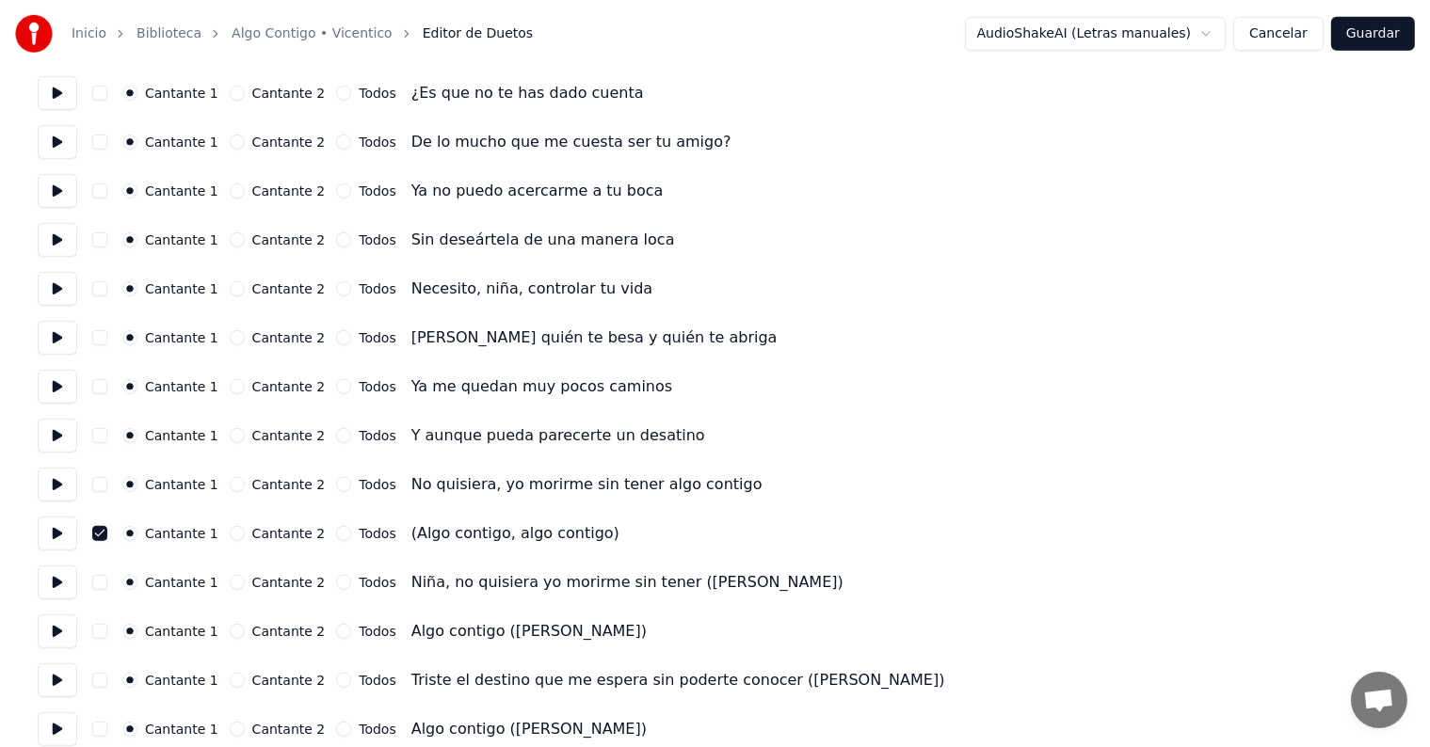
click at [107, 632] on button "button" at bounding box center [99, 631] width 15 height 15
click at [60, 641] on button at bounding box center [58, 632] width 40 height 34
click at [64, 690] on button at bounding box center [58, 681] width 40 height 34
click at [58, 729] on button at bounding box center [58, 730] width 40 height 34
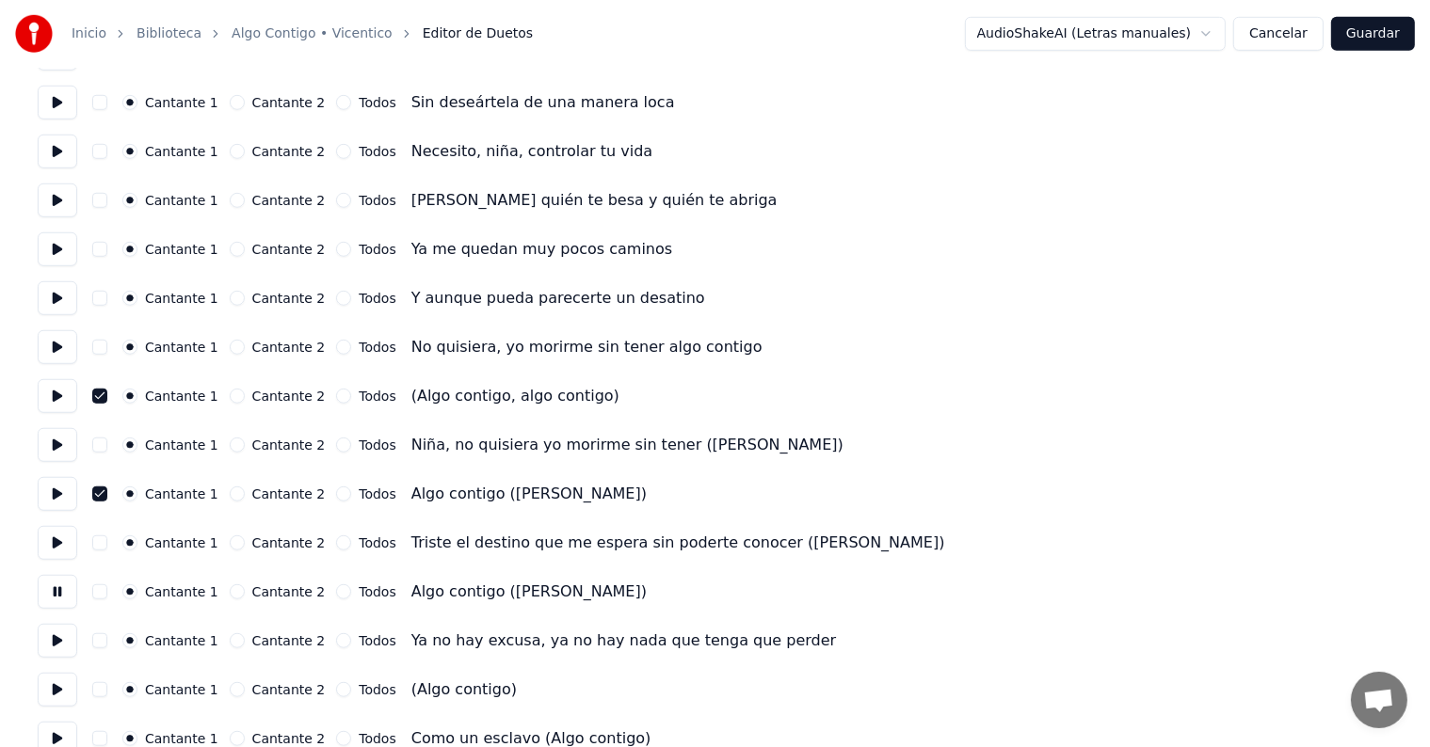
scroll to position [1279, 0]
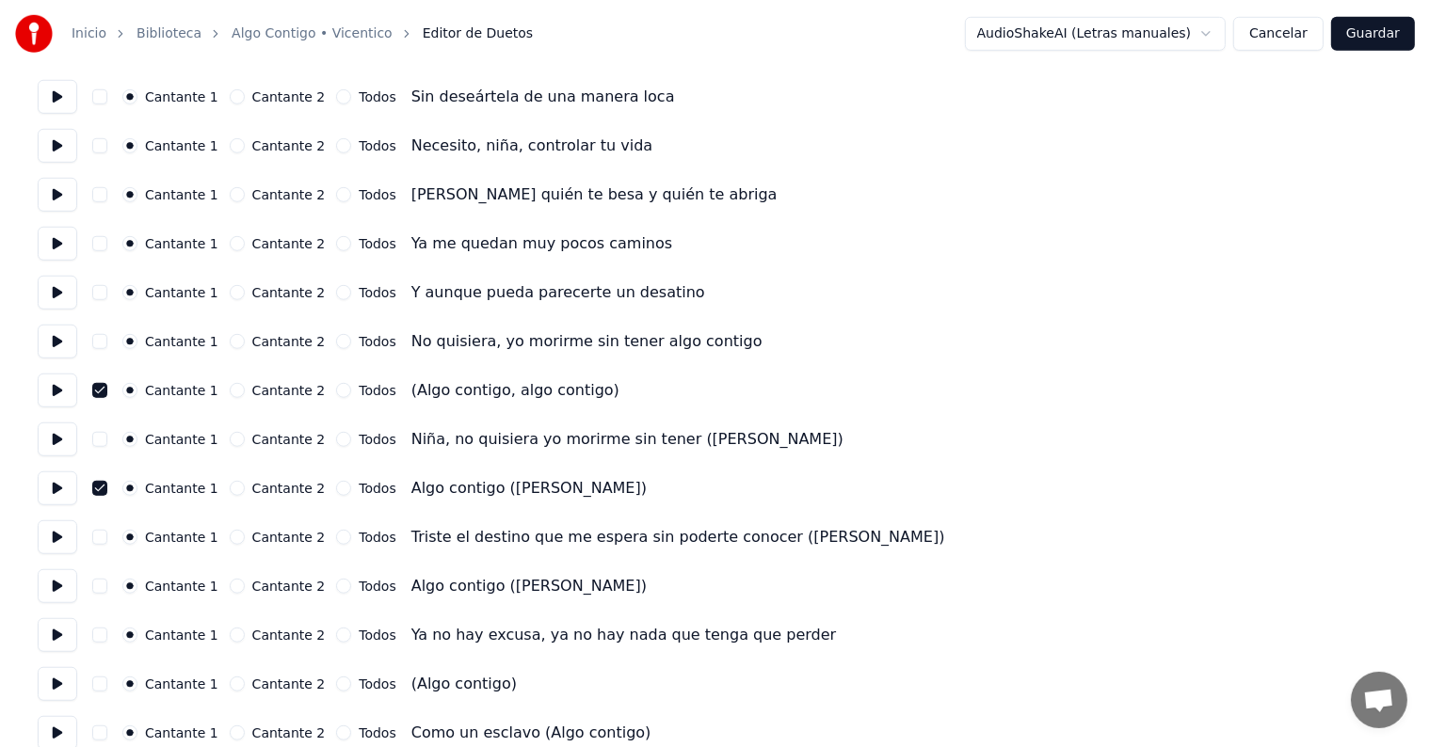
click at [1278, 35] on button "Cancelar" at bounding box center [1278, 34] width 90 height 34
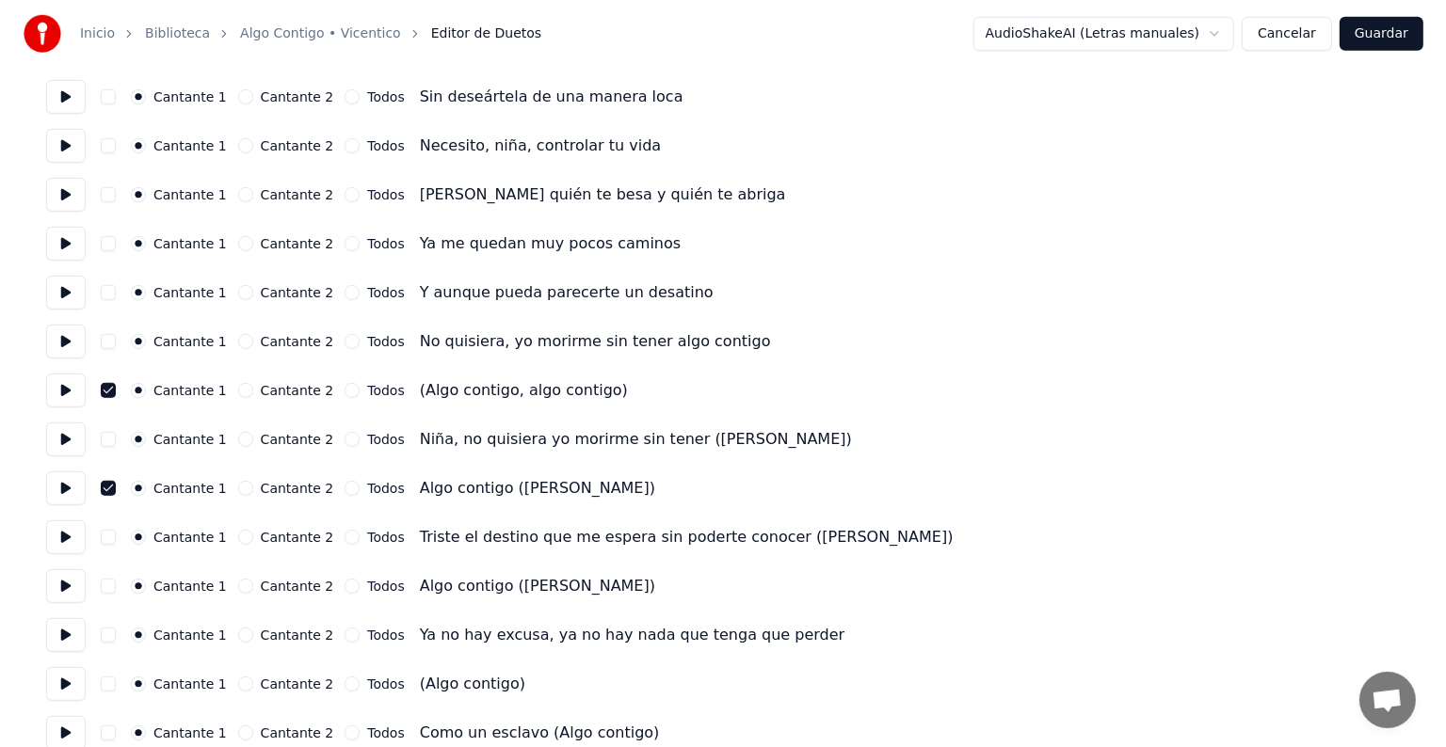
scroll to position [1, 0]
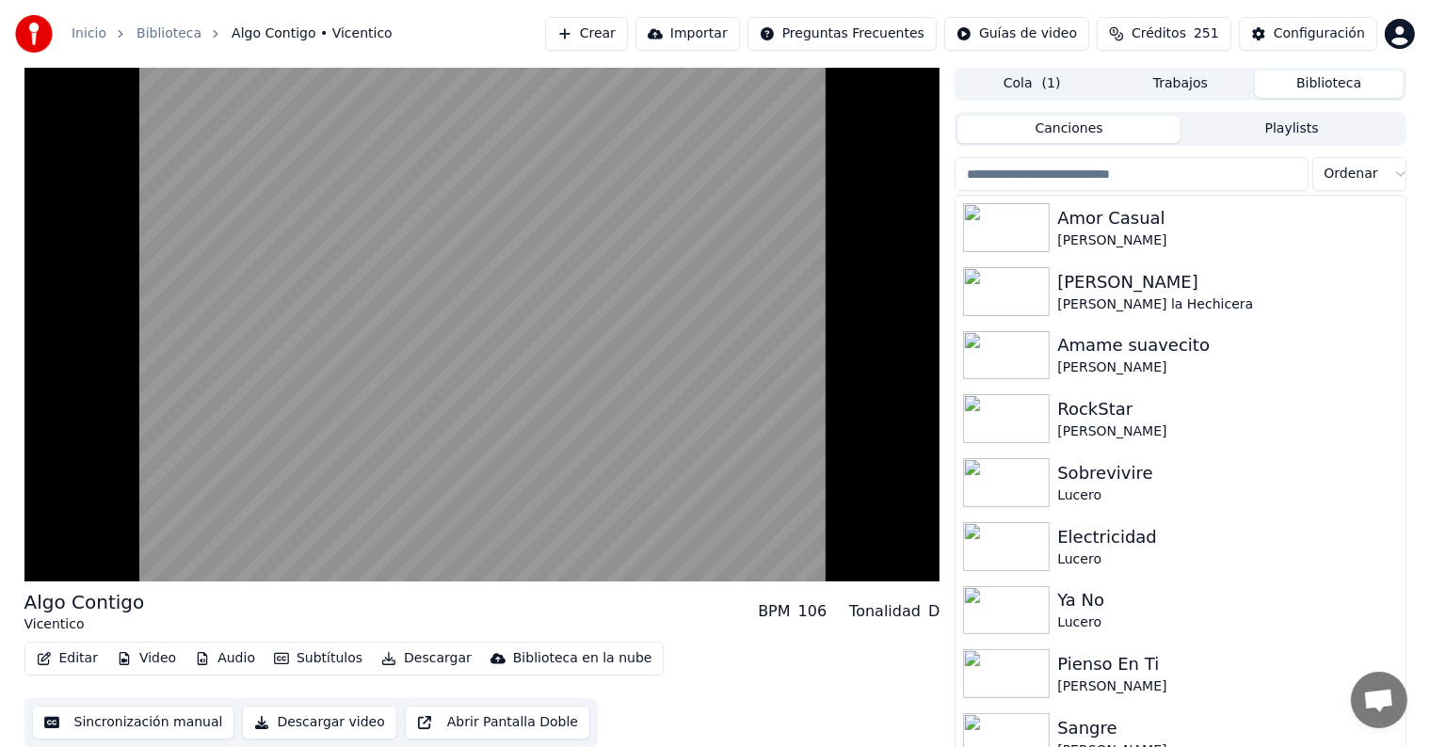
click at [66, 666] on button "Editar" at bounding box center [67, 659] width 76 height 26
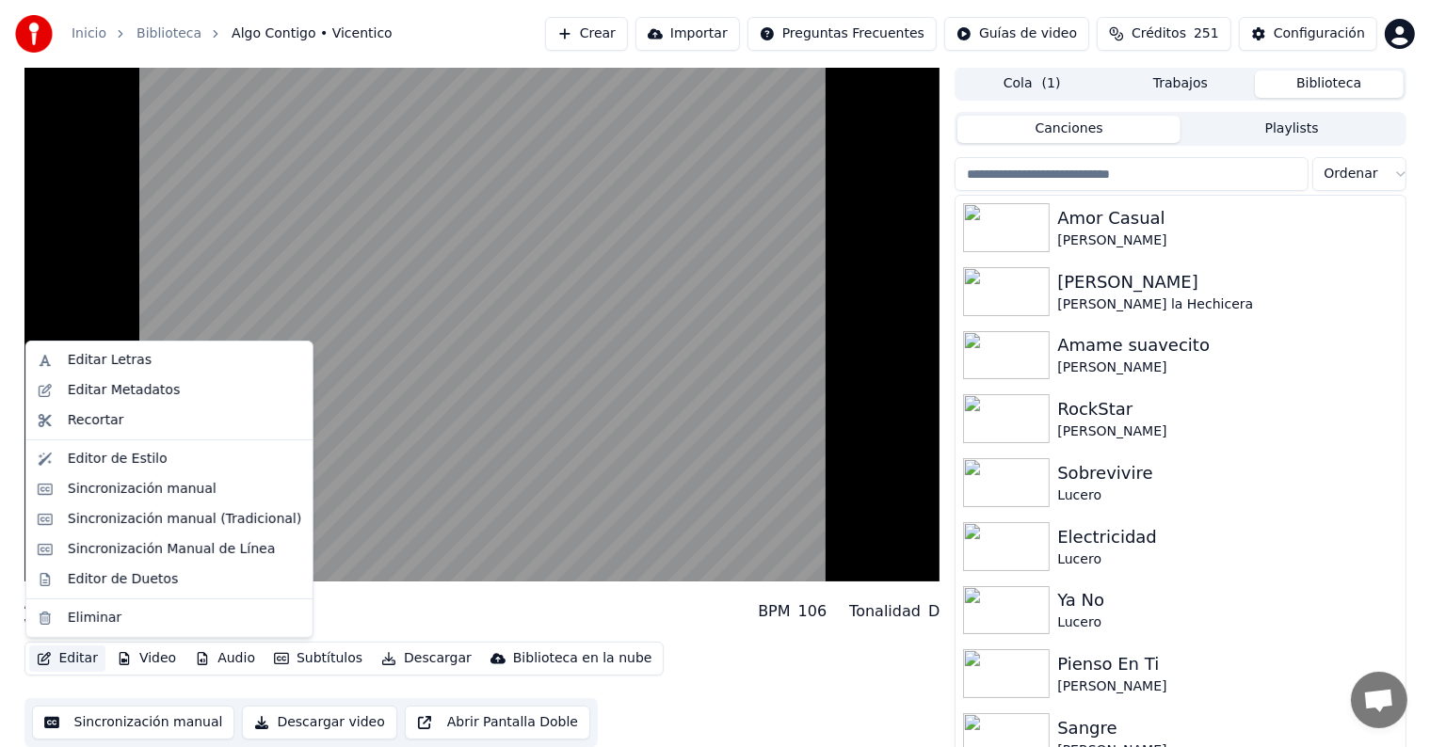
click at [86, 354] on div "Editar Letras" at bounding box center [110, 360] width 84 height 19
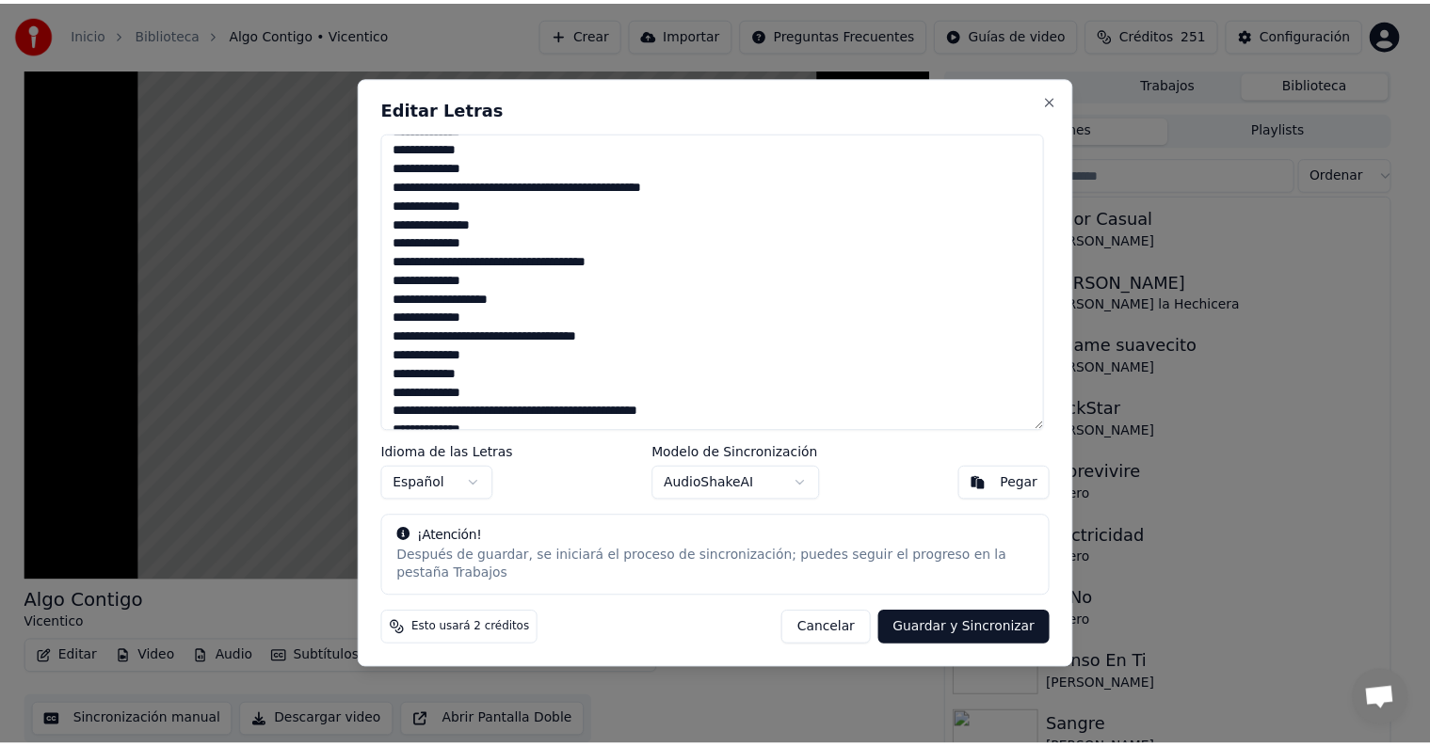
scroll to position [697, 0]
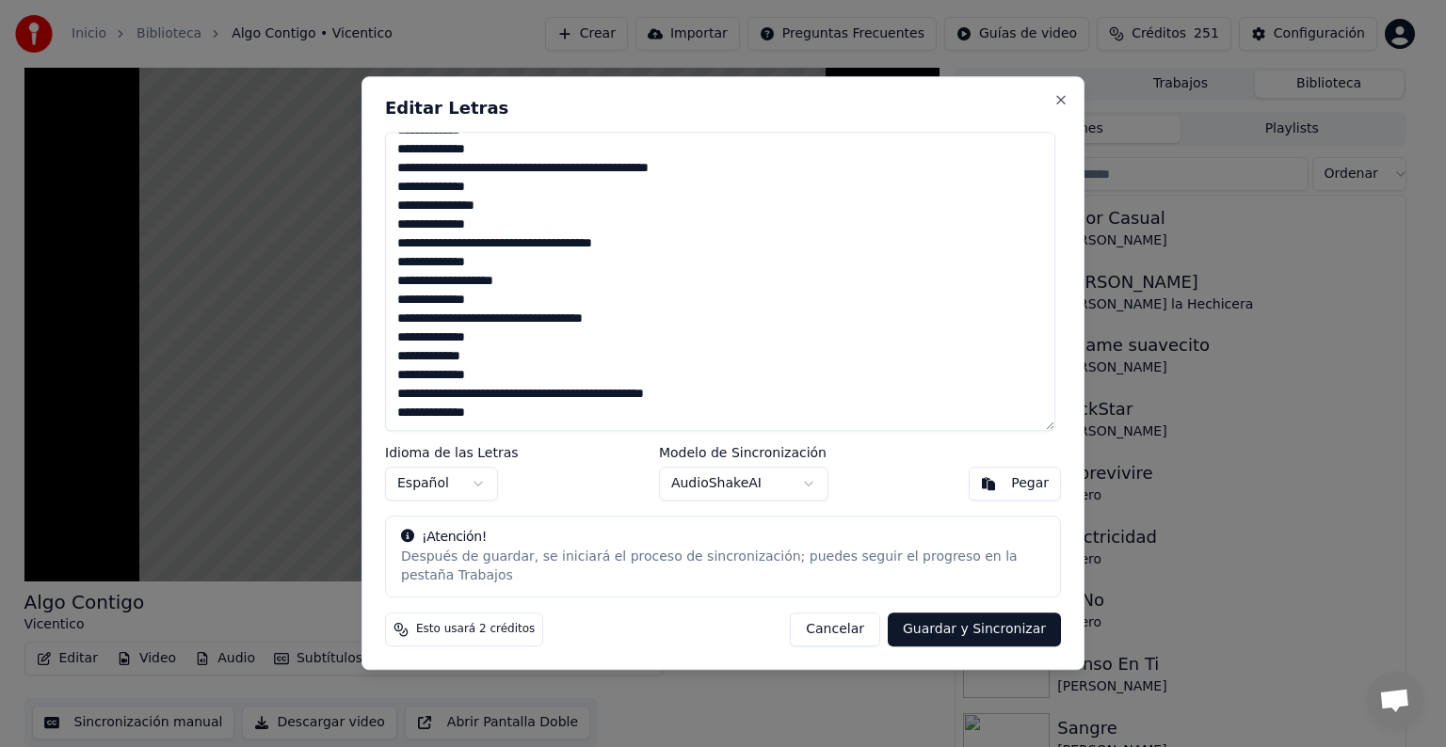
type textarea "**********"
click at [934, 624] on button "Guardar y Sincronizar" at bounding box center [974, 631] width 173 height 34
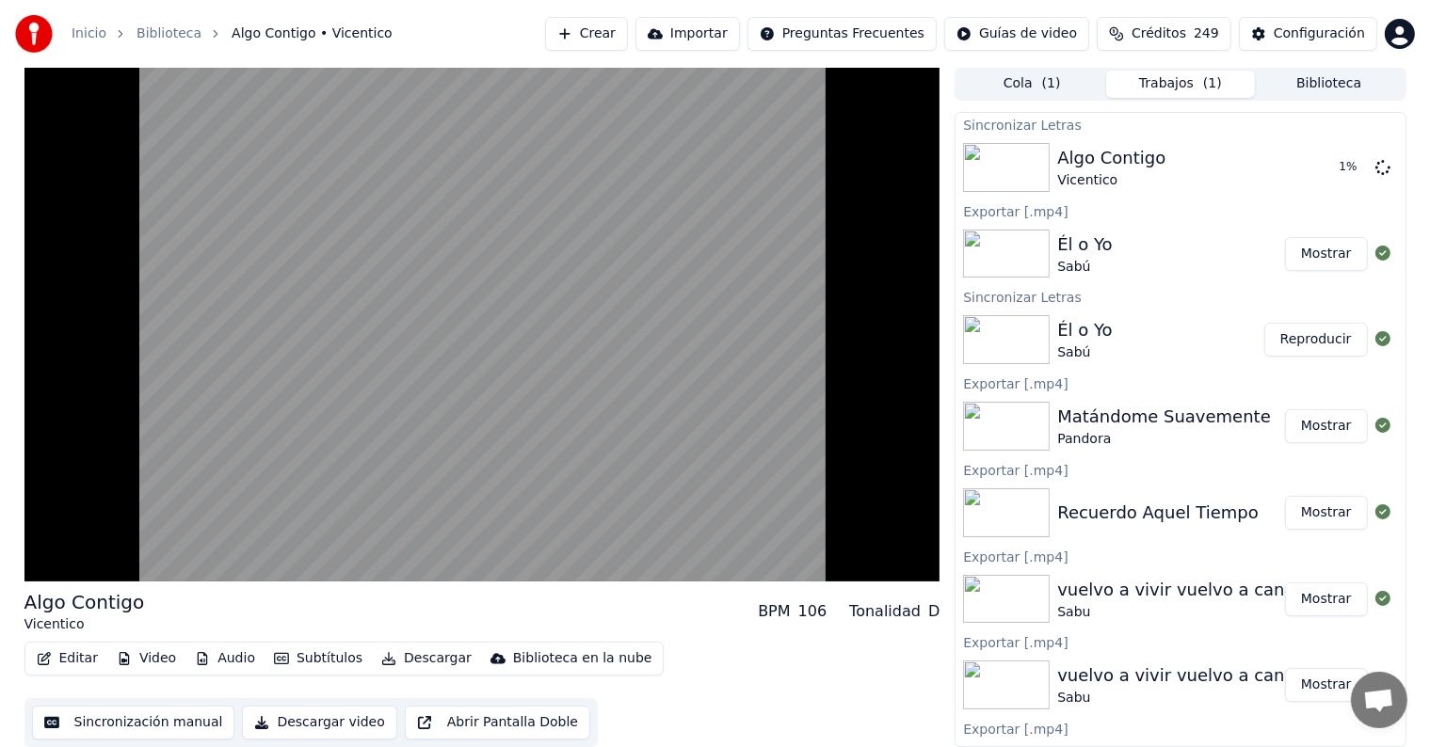
click at [104, 466] on video at bounding box center [482, 324] width 916 height 515
click at [62, 655] on button "Editar" at bounding box center [67, 659] width 76 height 26
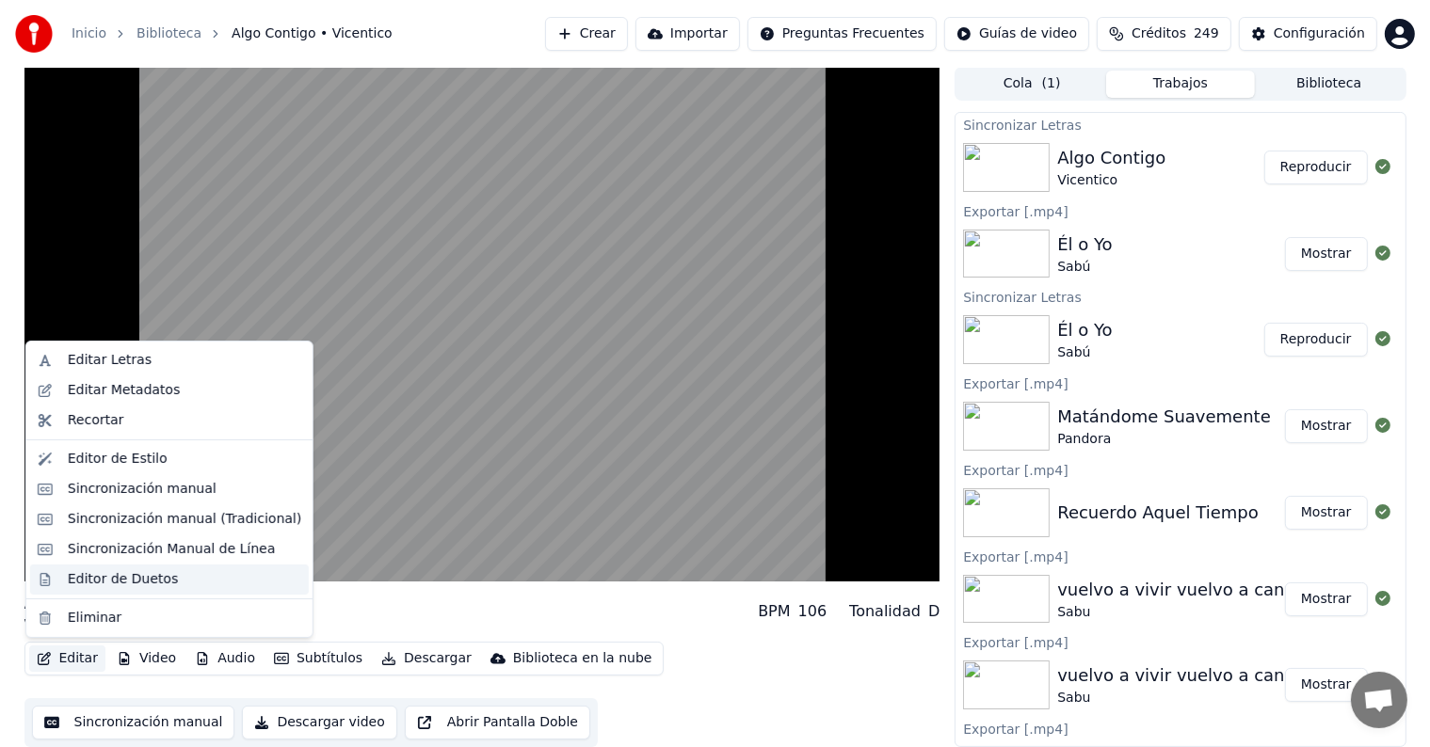
click at [72, 581] on div "Editor de Duetos" at bounding box center [123, 579] width 110 height 19
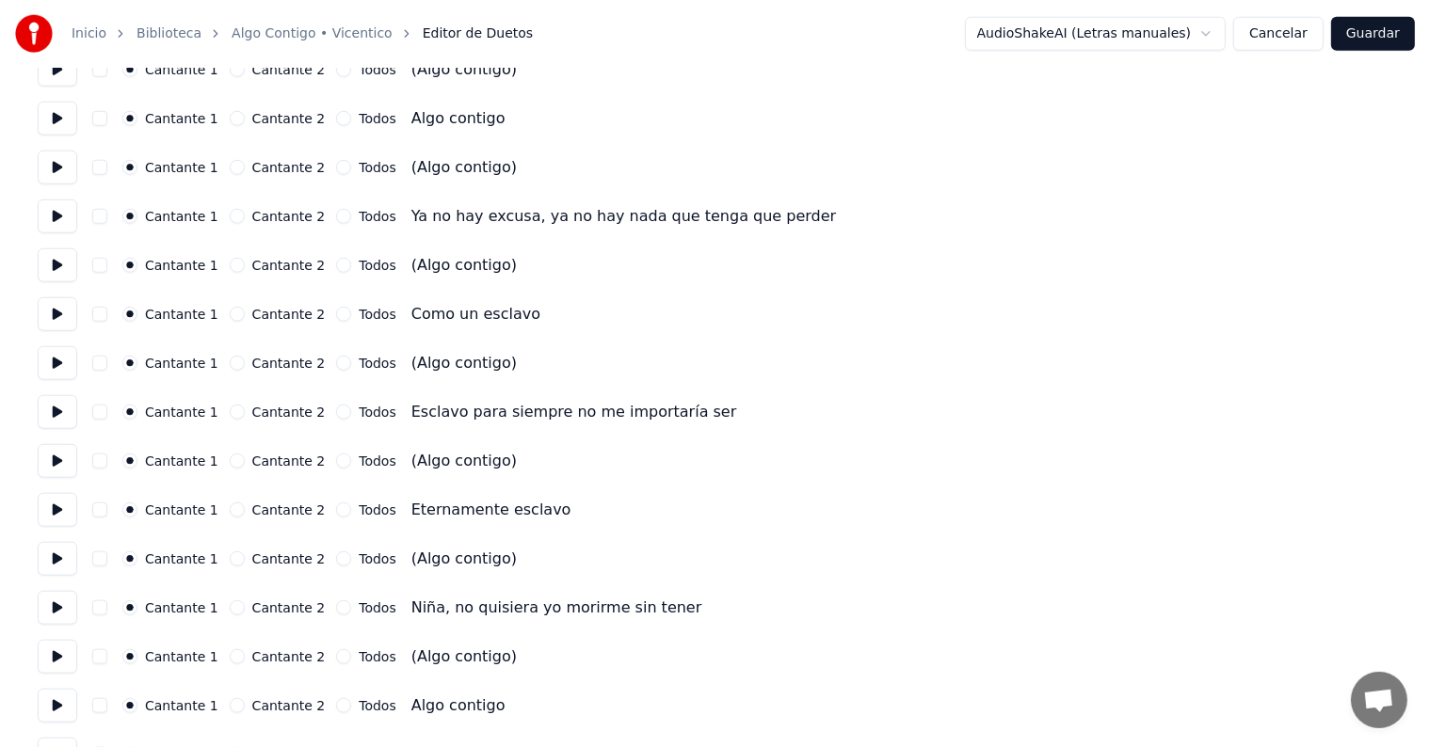
scroll to position [1892, 0]
click at [58, 267] on button at bounding box center [58, 267] width 40 height 34
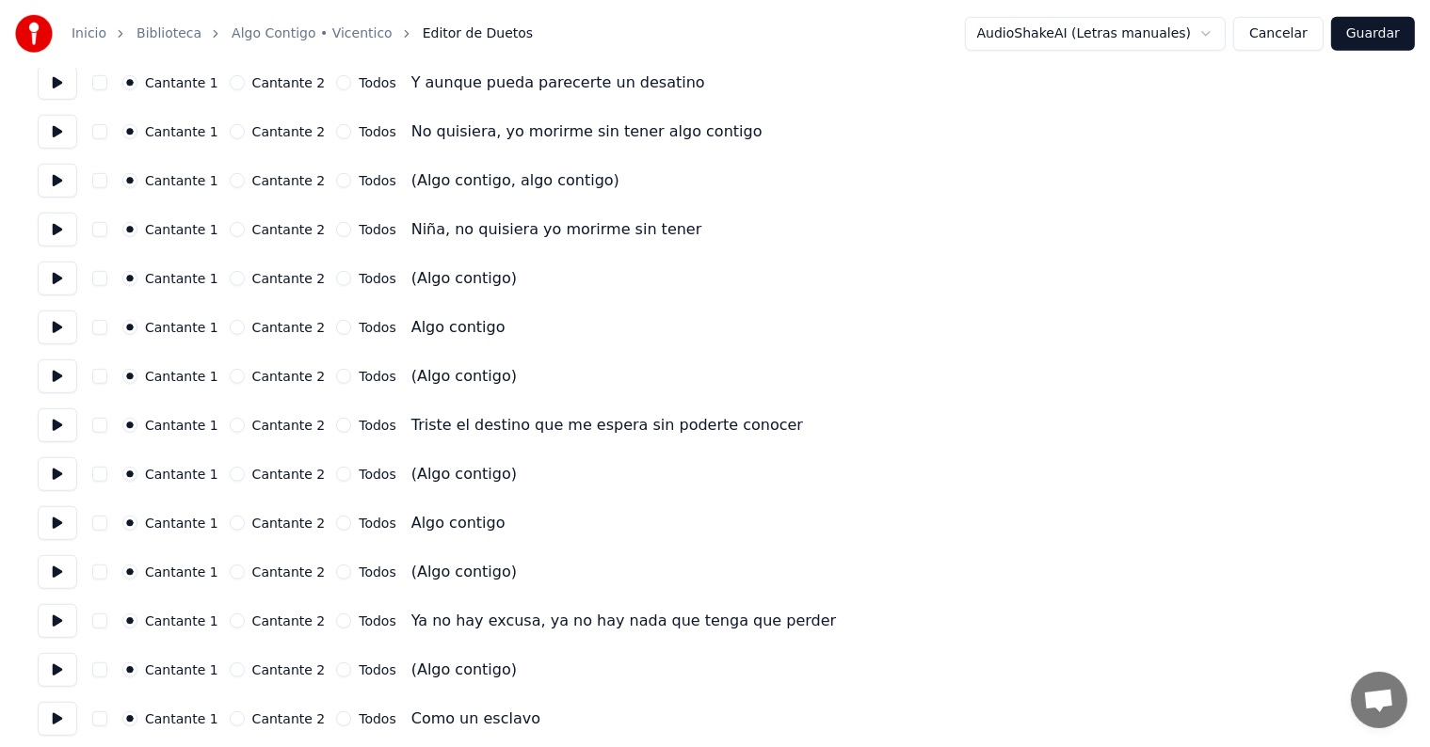
scroll to position [1427, 0]
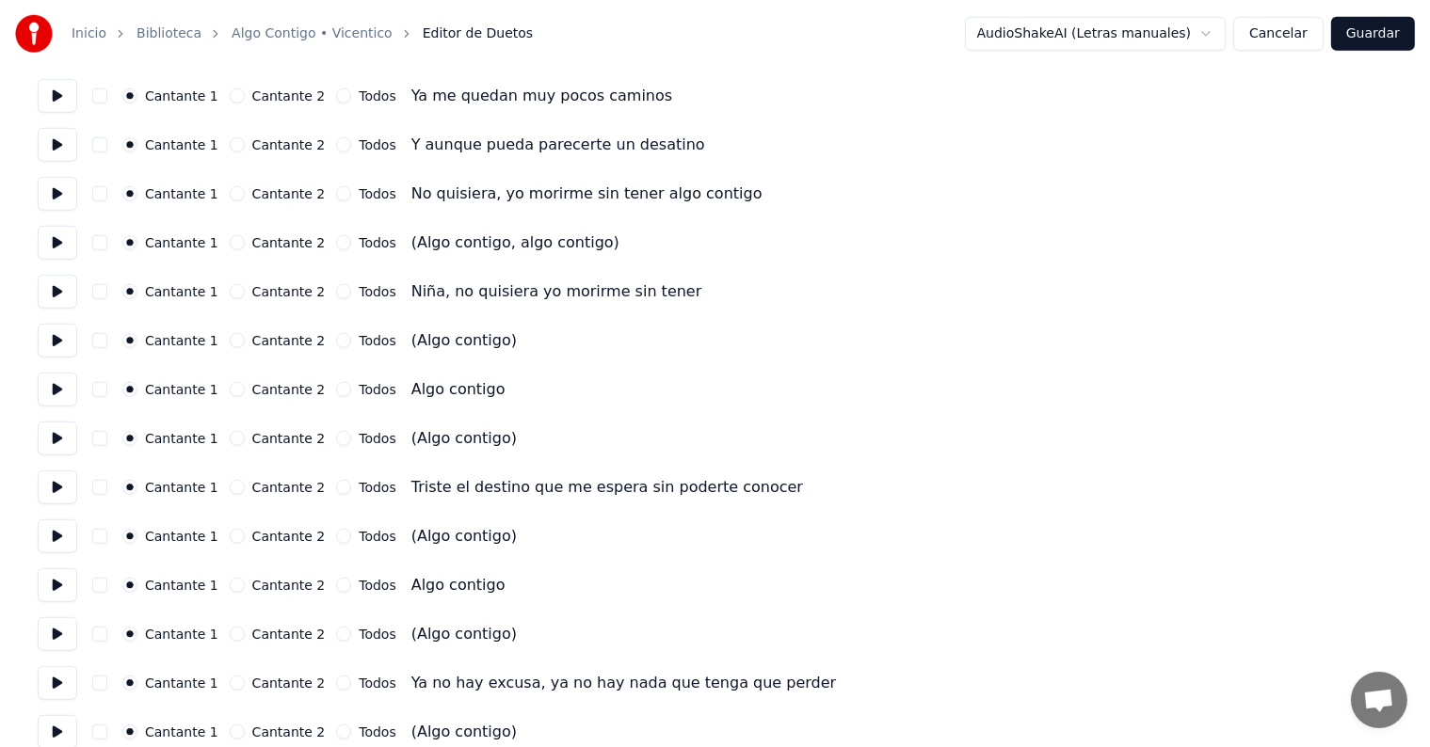
click at [66, 247] on button at bounding box center [58, 243] width 40 height 34
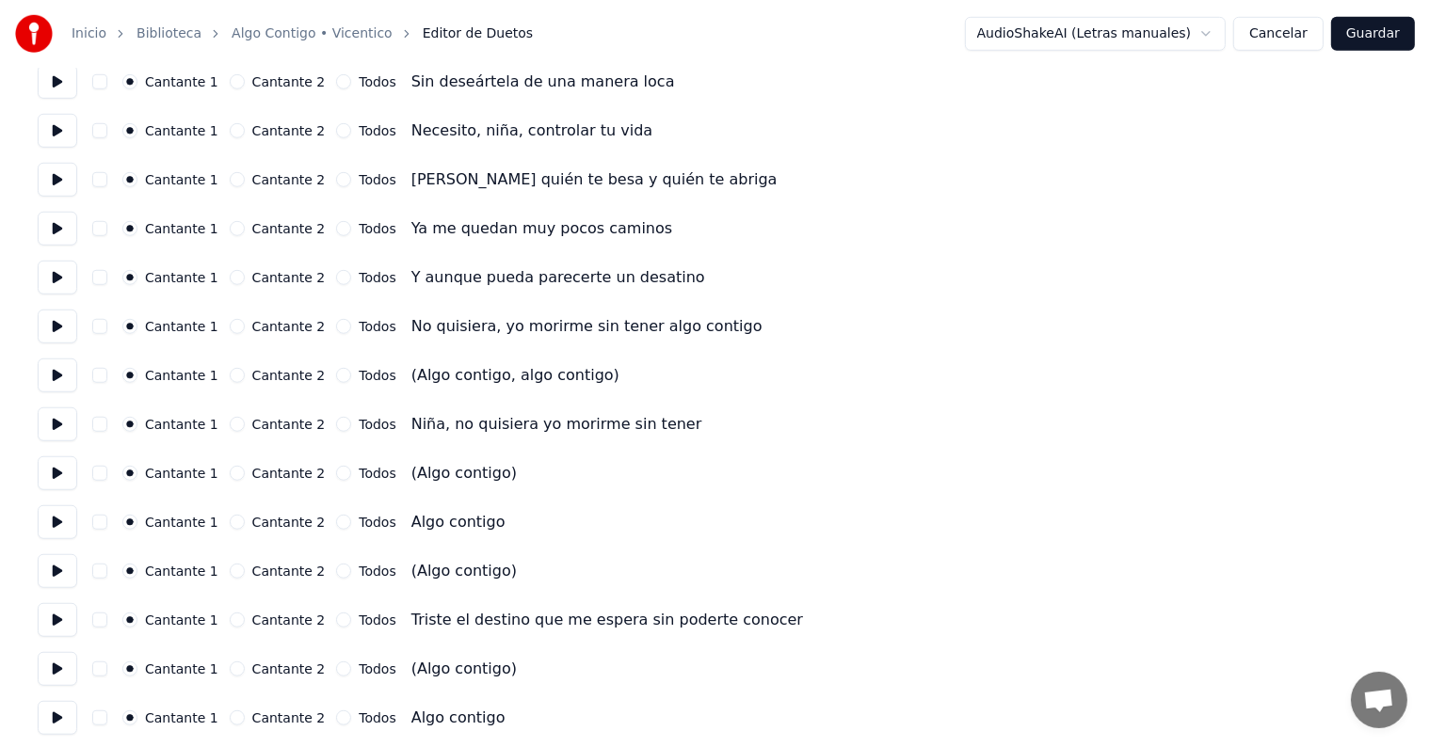
scroll to position [1295, 0]
click at [107, 374] on button "button" at bounding box center [99, 374] width 15 height 15
click at [61, 410] on button at bounding box center [58, 424] width 40 height 34
click at [107, 474] on button "button" at bounding box center [99, 472] width 15 height 15
click at [44, 474] on button at bounding box center [58, 473] width 40 height 34
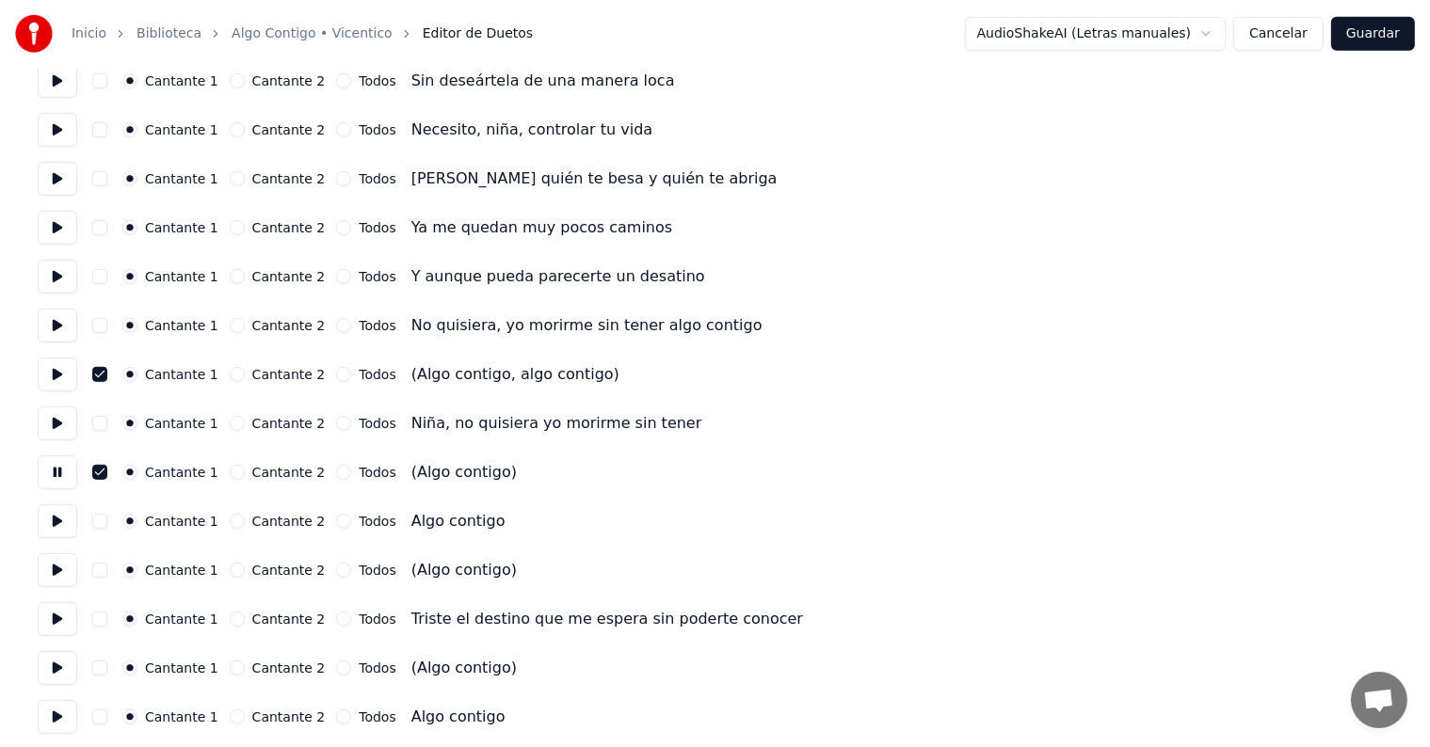
click at [105, 522] on button "button" at bounding box center [99, 521] width 15 height 15
click at [55, 525] on button at bounding box center [58, 522] width 40 height 34
click at [105, 564] on button "button" at bounding box center [99, 570] width 15 height 15
click at [53, 567] on button at bounding box center [58, 571] width 40 height 34
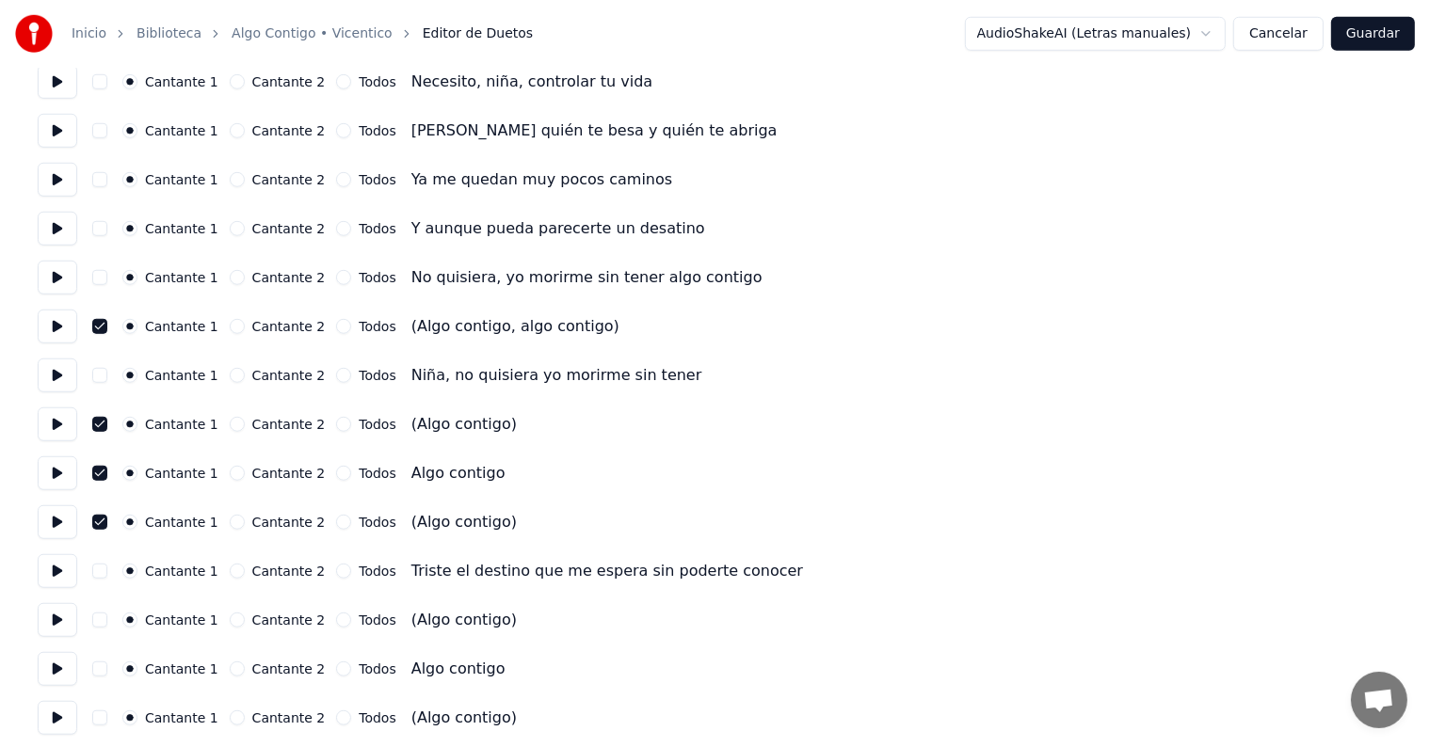
scroll to position [1352, 0]
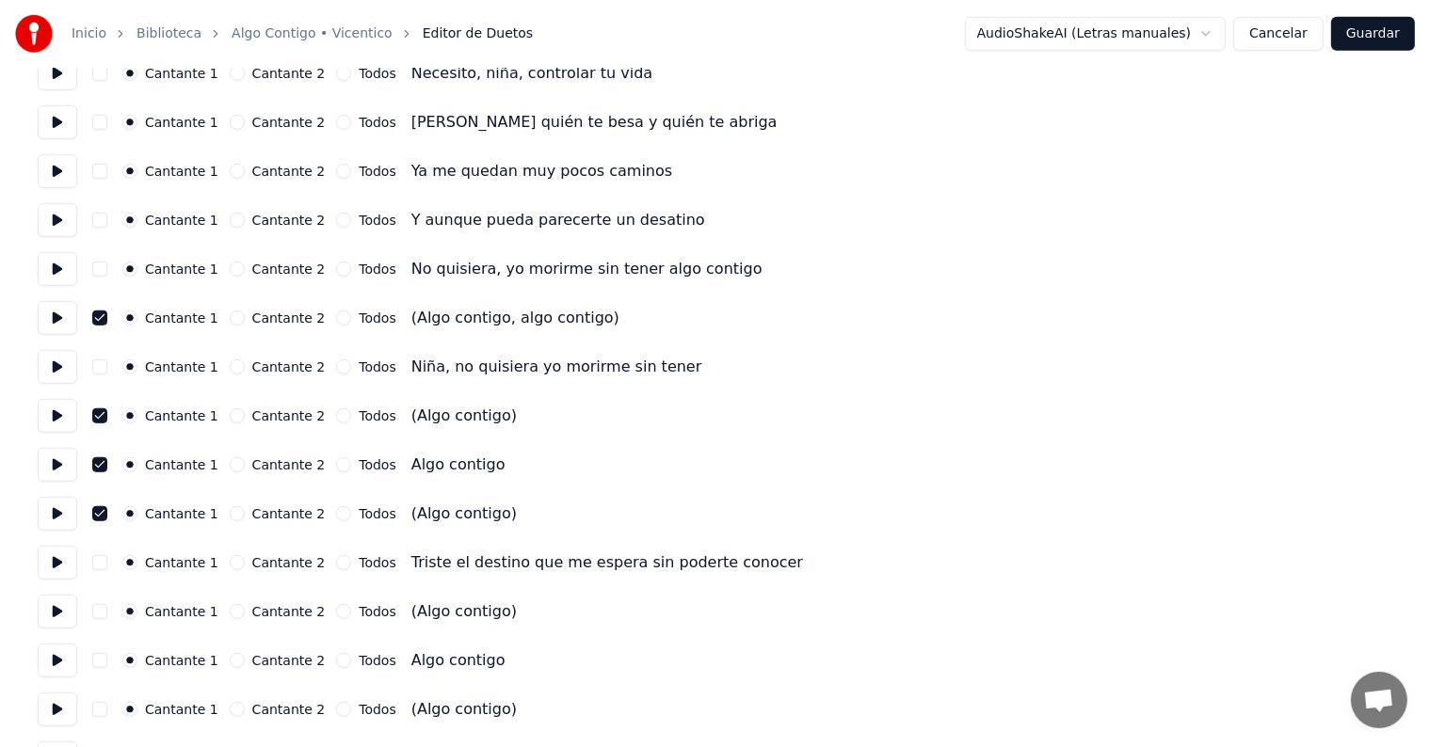
click at [107, 617] on button "button" at bounding box center [99, 611] width 15 height 15
click at [107, 706] on button "button" at bounding box center [99, 709] width 15 height 15
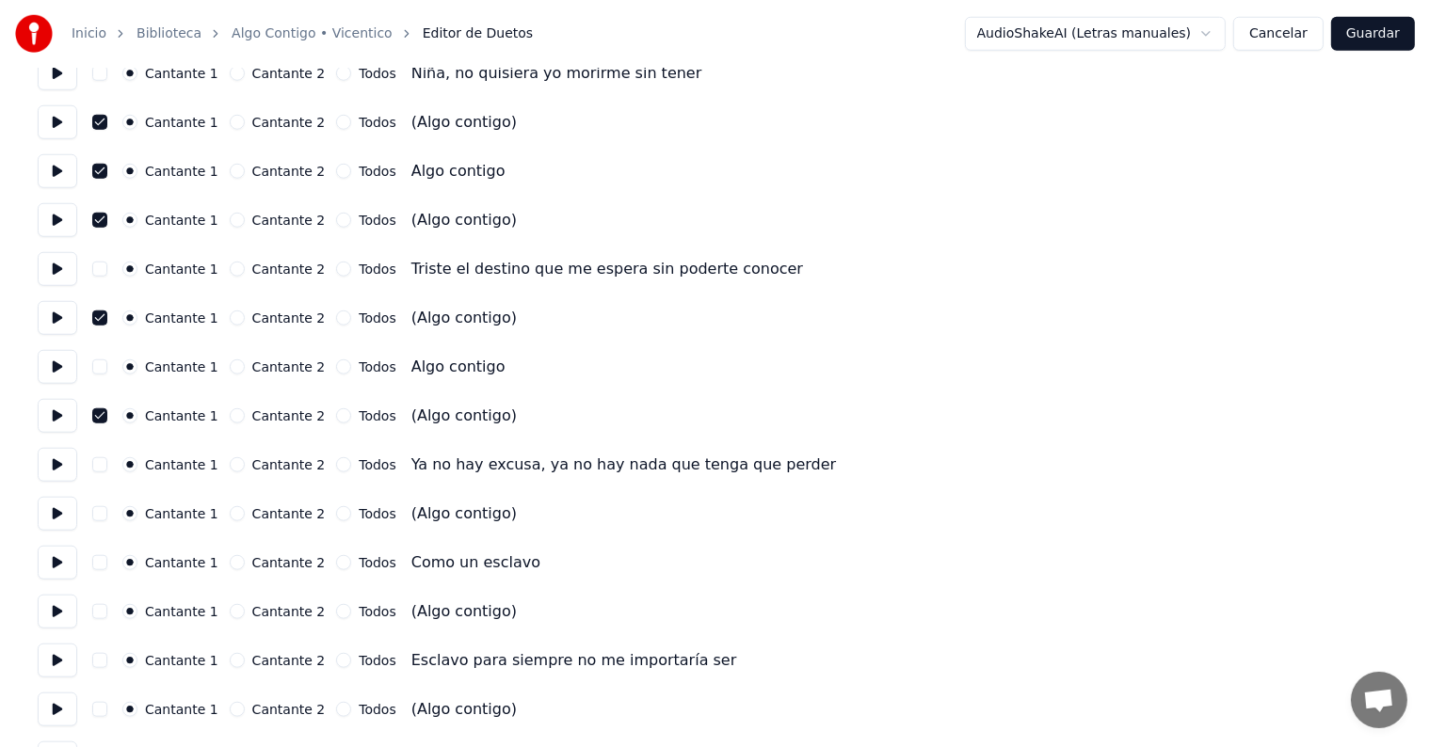
scroll to position [1646, 0]
click at [64, 514] on button at bounding box center [58, 513] width 40 height 34
click at [107, 510] on button "button" at bounding box center [99, 513] width 15 height 15
click at [107, 610] on button "button" at bounding box center [99, 610] width 15 height 15
click at [55, 618] on button at bounding box center [58, 611] width 40 height 34
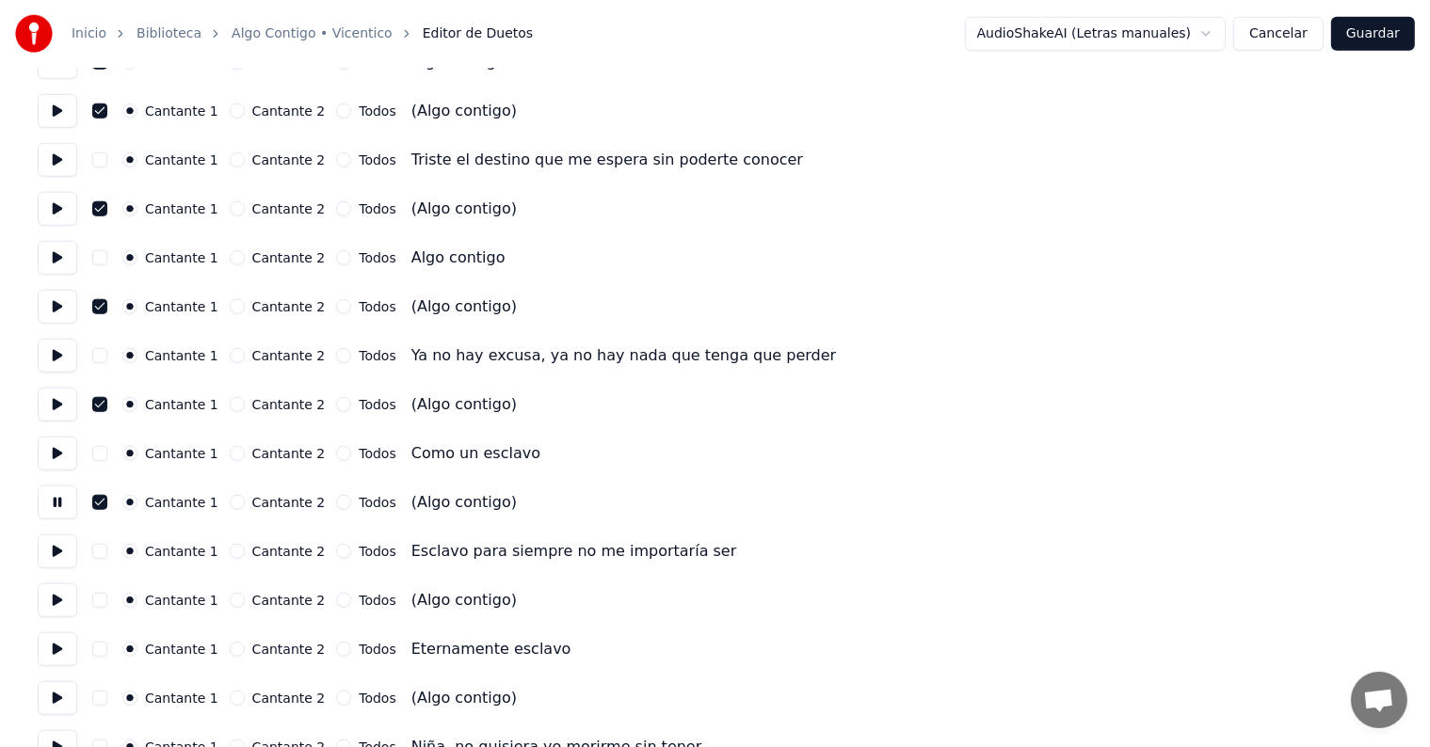
scroll to position [1785, 0]
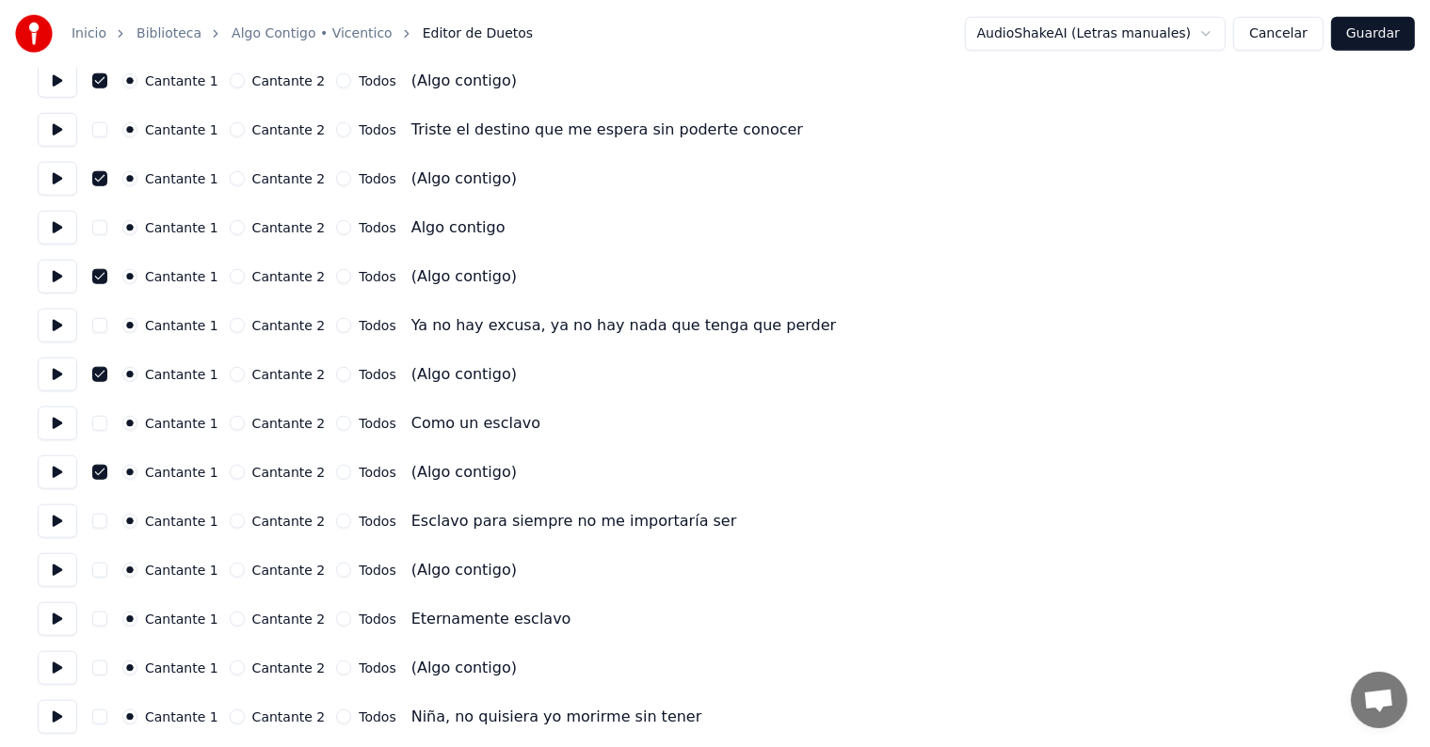
click at [134, 571] on circle "button" at bounding box center [130, 571] width 7 height 7
click at [54, 576] on button at bounding box center [58, 571] width 40 height 34
click at [107, 573] on button "button" at bounding box center [99, 570] width 15 height 15
click at [53, 666] on button at bounding box center [58, 668] width 40 height 34
click at [107, 668] on button "button" at bounding box center [99, 668] width 15 height 15
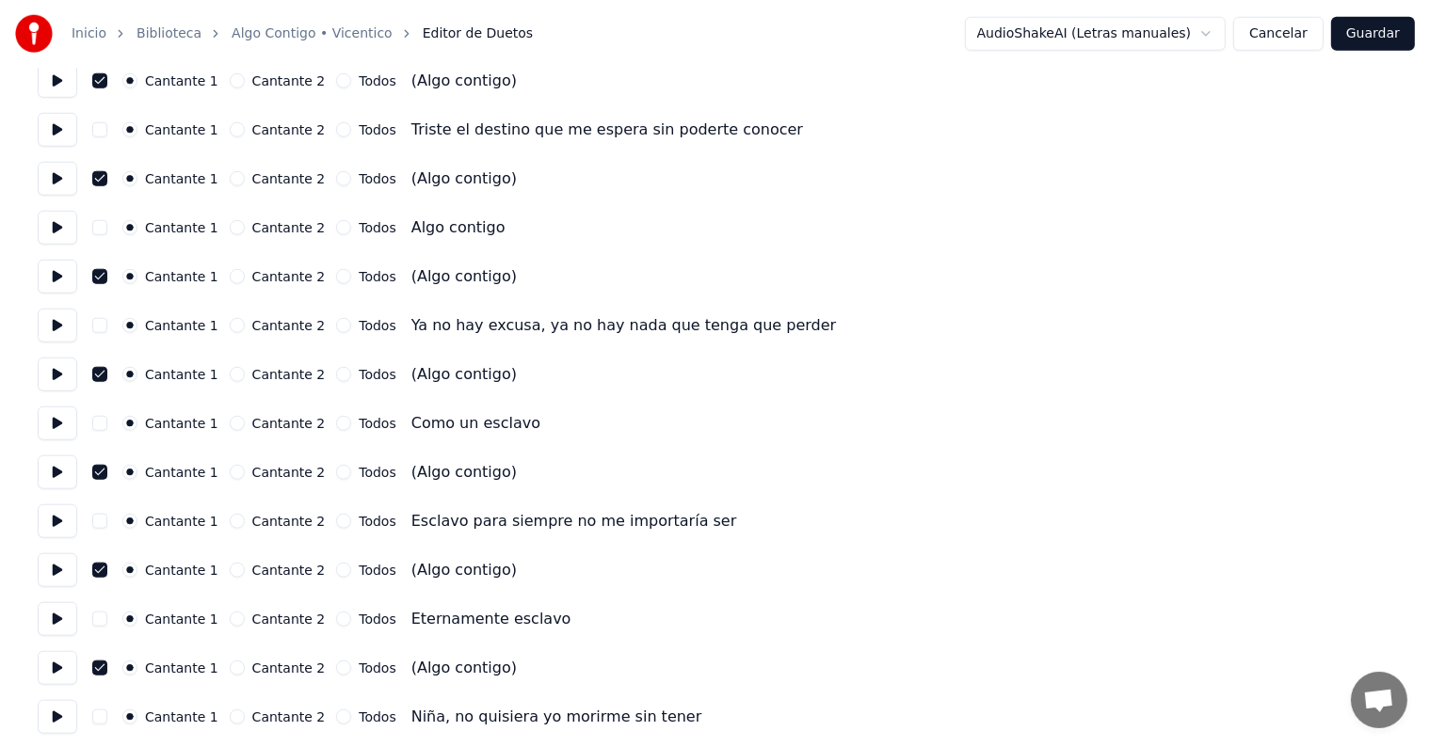
click at [1384, 32] on button "Guardar" at bounding box center [1373, 34] width 84 height 34
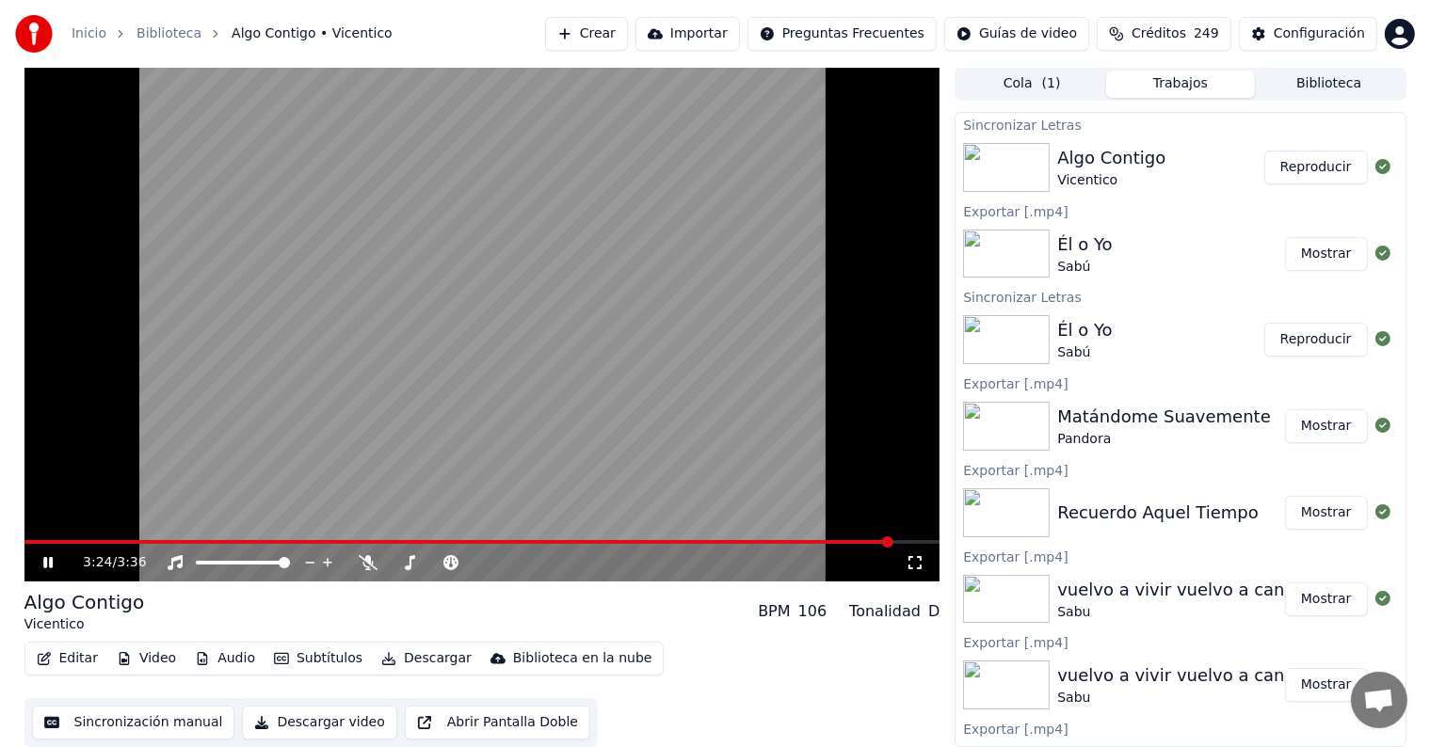
scroll to position [1, 0]
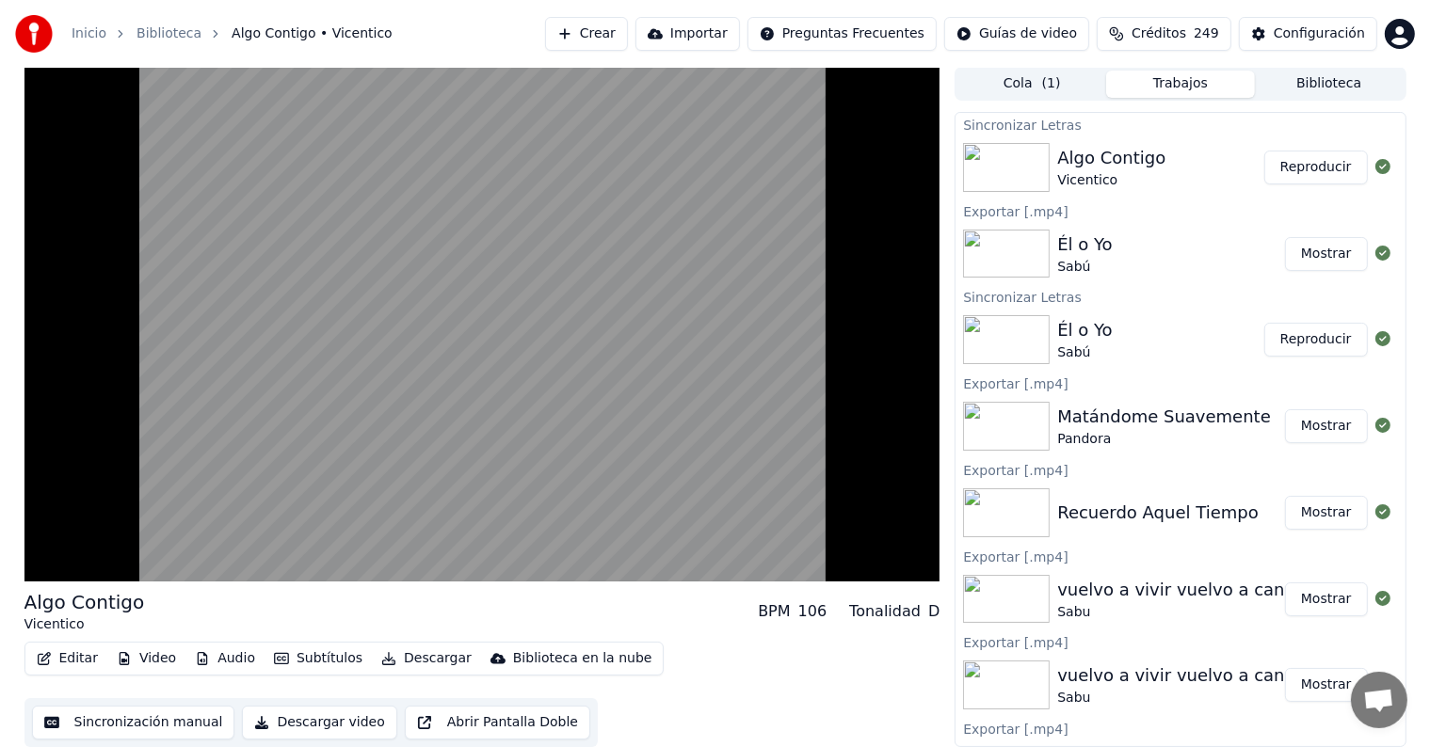
click at [398, 654] on button "Descargar" at bounding box center [426, 659] width 105 height 26
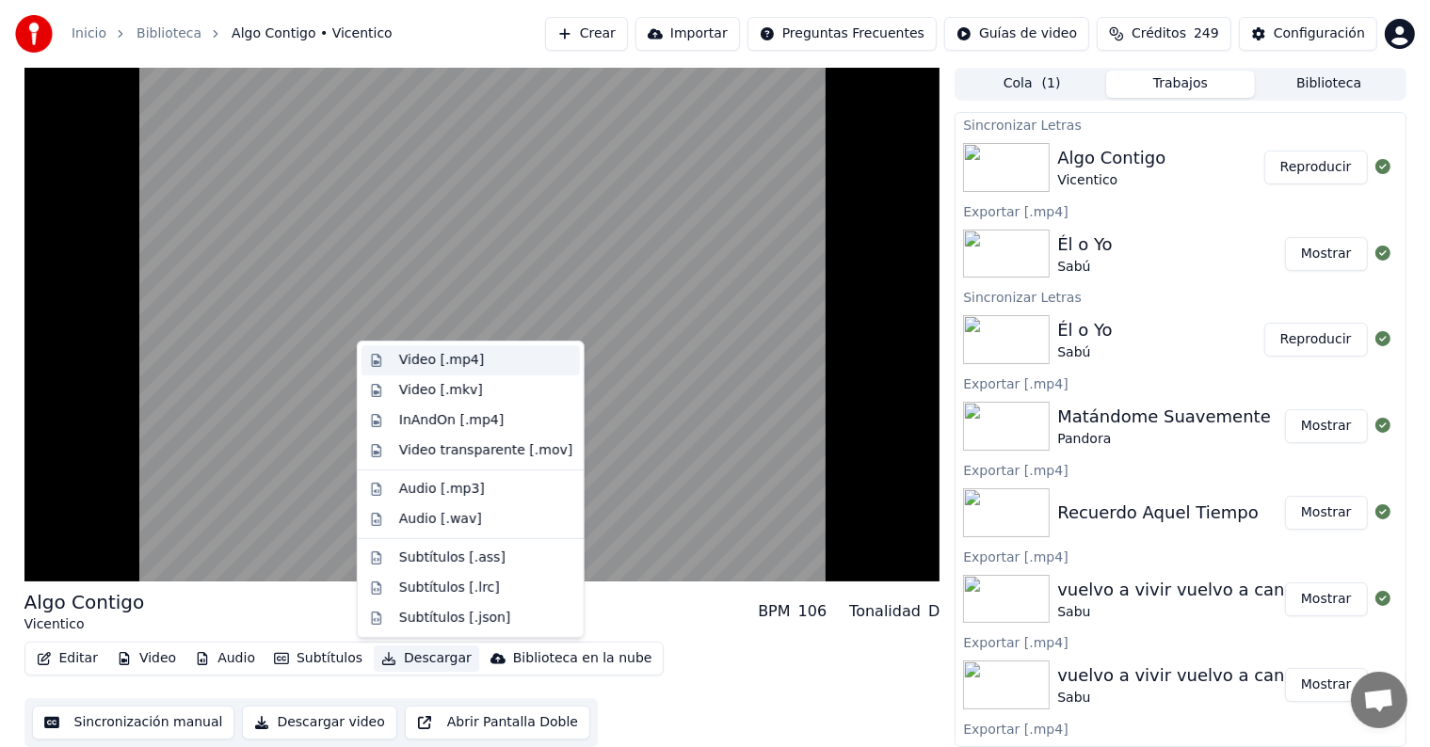
click at [410, 358] on div "Video [.mp4]" at bounding box center [441, 360] width 85 height 19
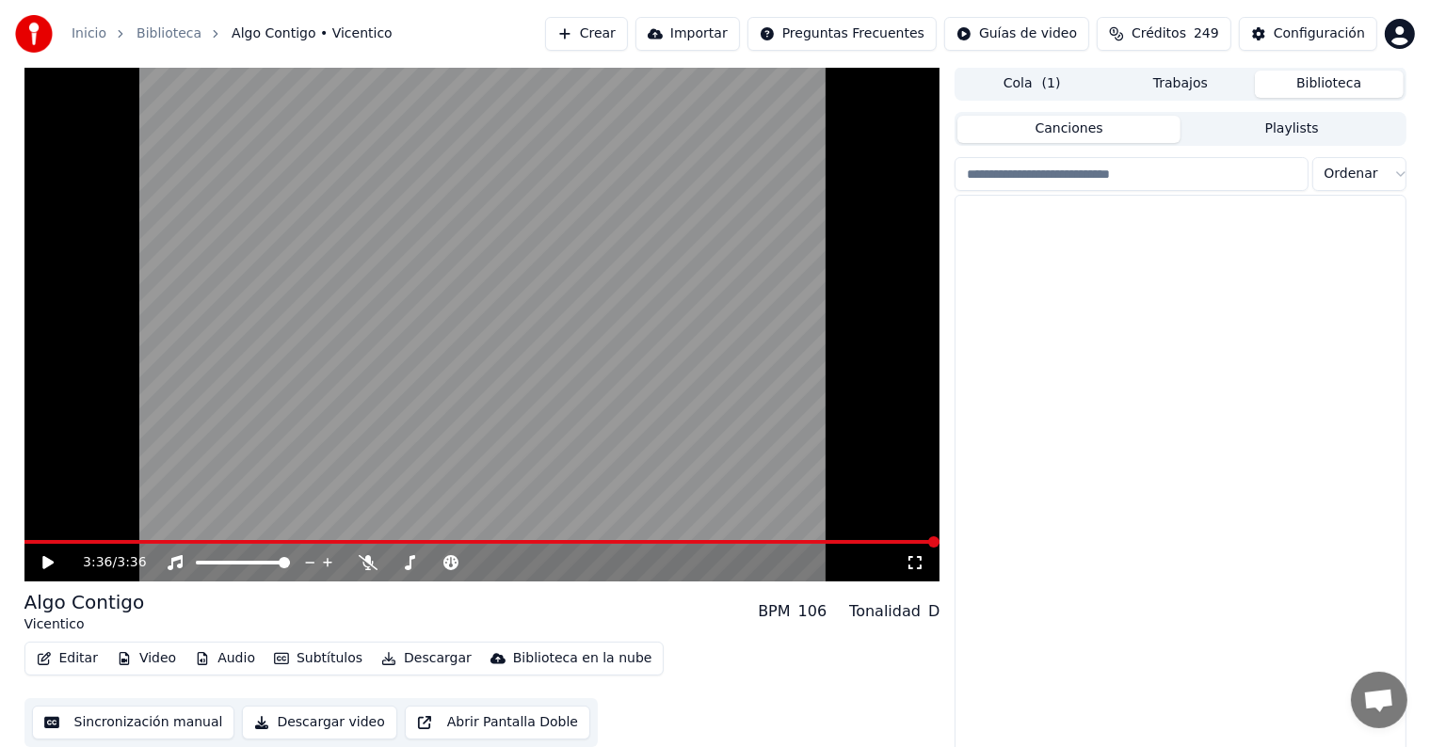
click at [1315, 90] on button "Biblioteca" at bounding box center [1329, 84] width 149 height 27
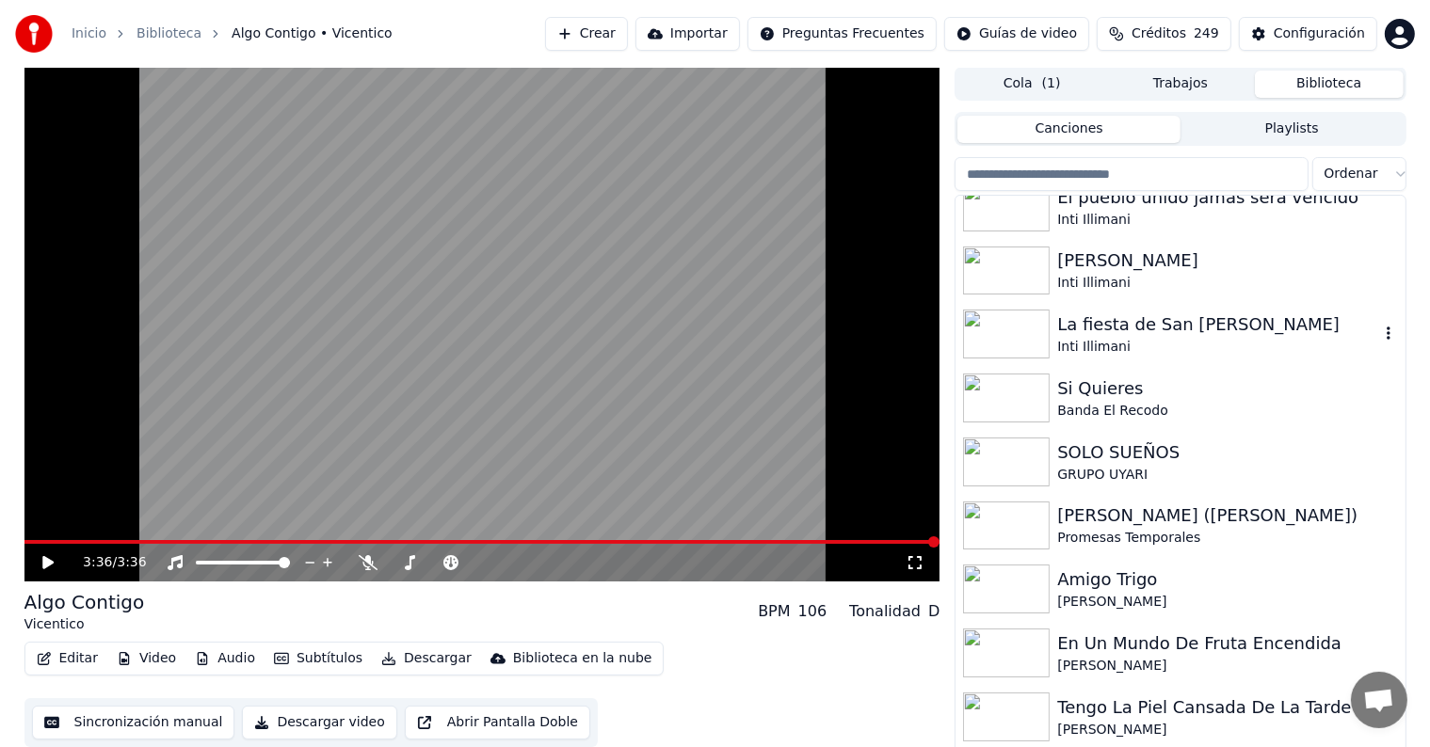
scroll to position [16695, 0]
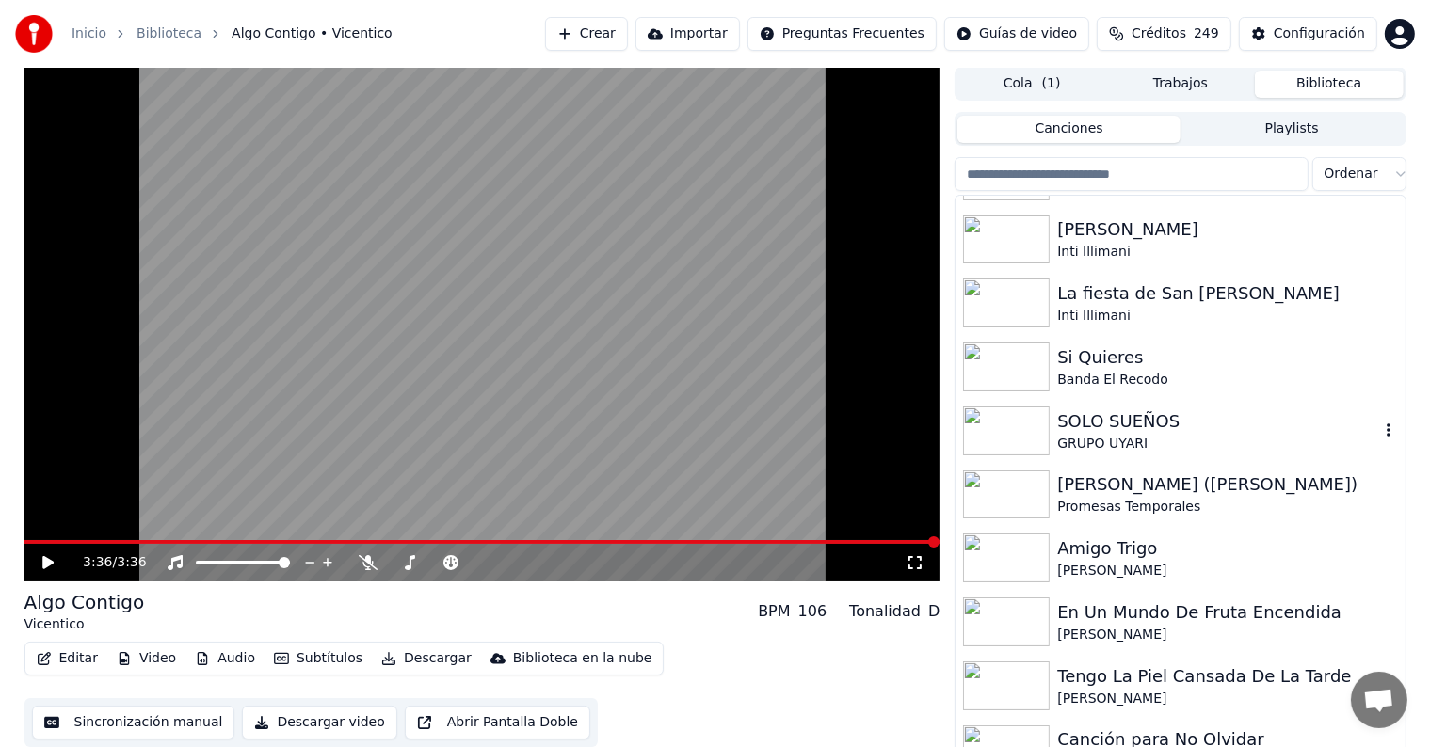
click at [1146, 431] on div "SOLO SUEÑOS" at bounding box center [1217, 422] width 321 height 26
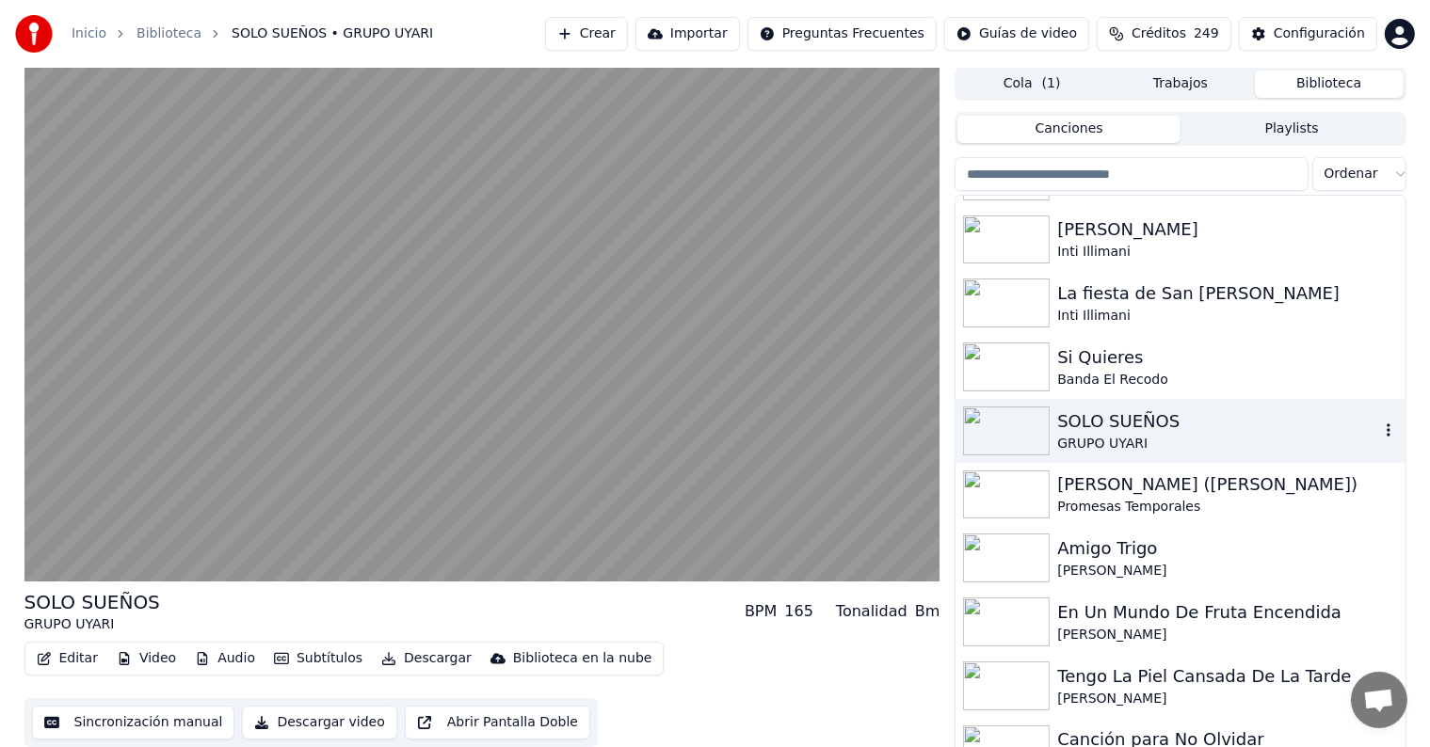
click at [64, 659] on button "Editar" at bounding box center [67, 659] width 76 height 26
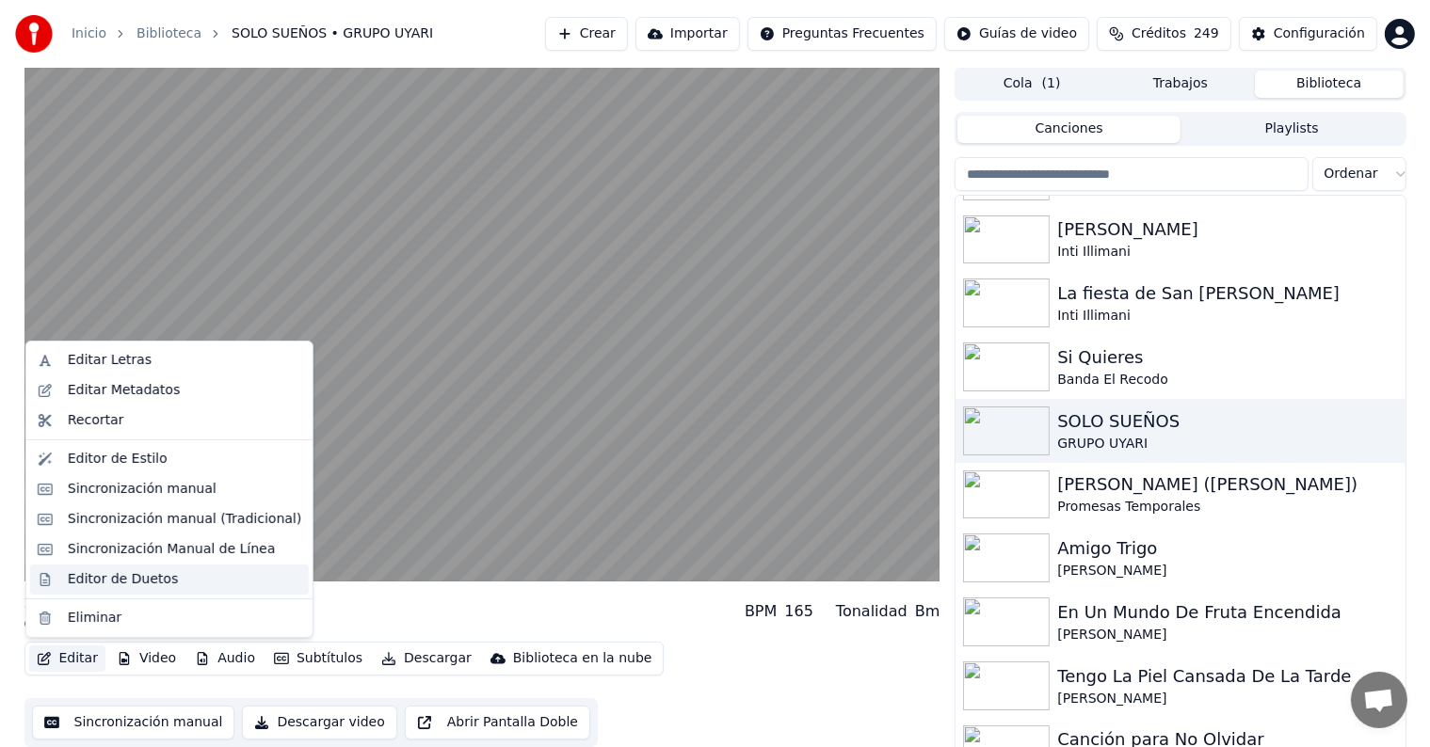
click at [73, 578] on div "Editor de Duetos" at bounding box center [123, 579] width 110 height 19
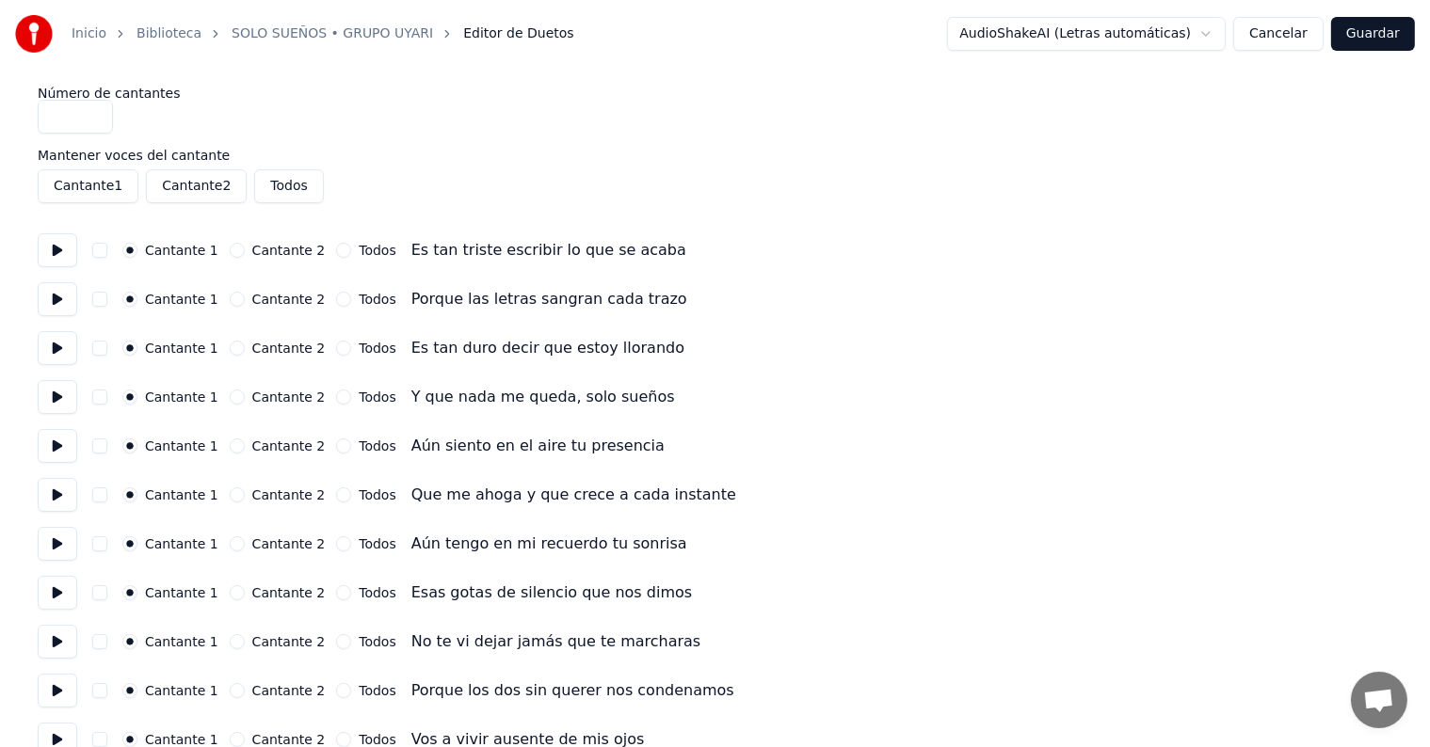
click at [77, 498] on button at bounding box center [58, 495] width 40 height 34
click at [64, 540] on button at bounding box center [58, 544] width 40 height 34
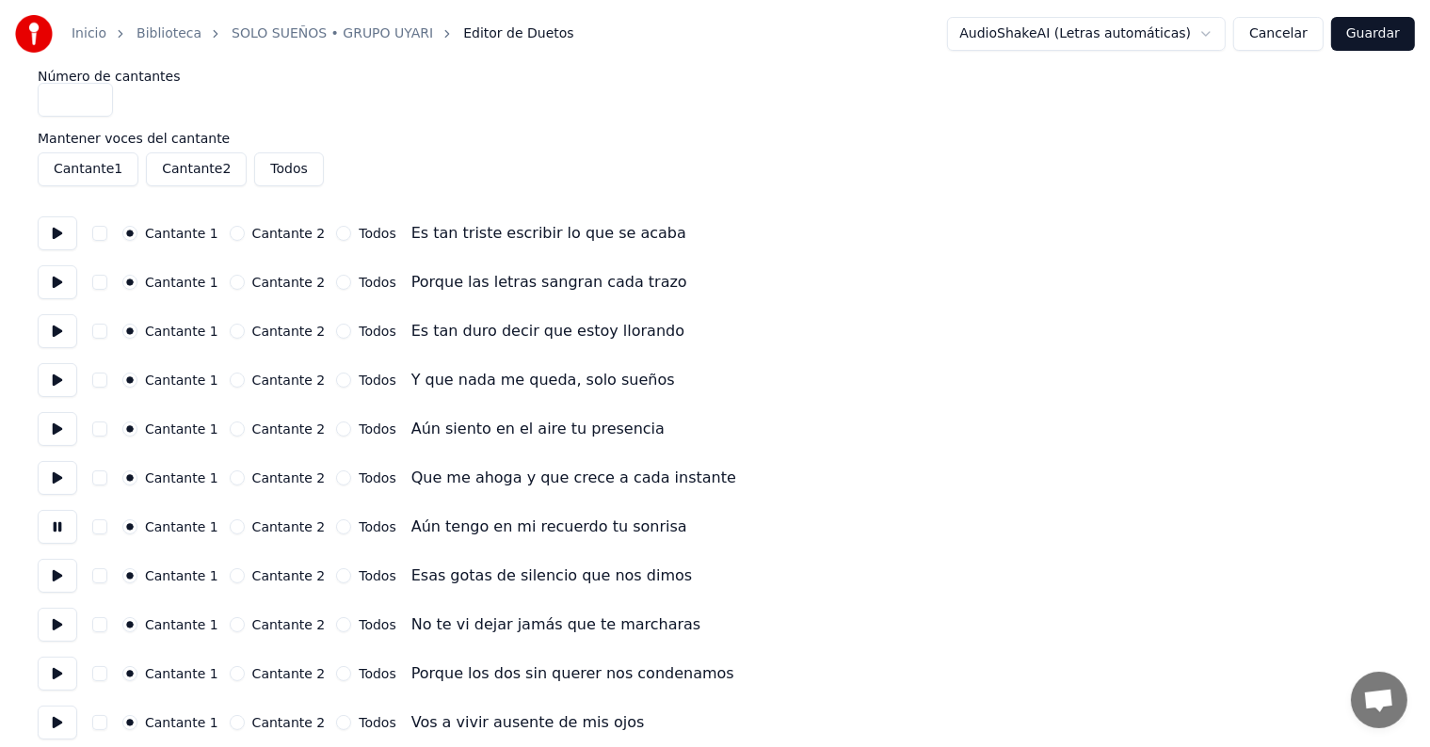
scroll to position [52, 0]
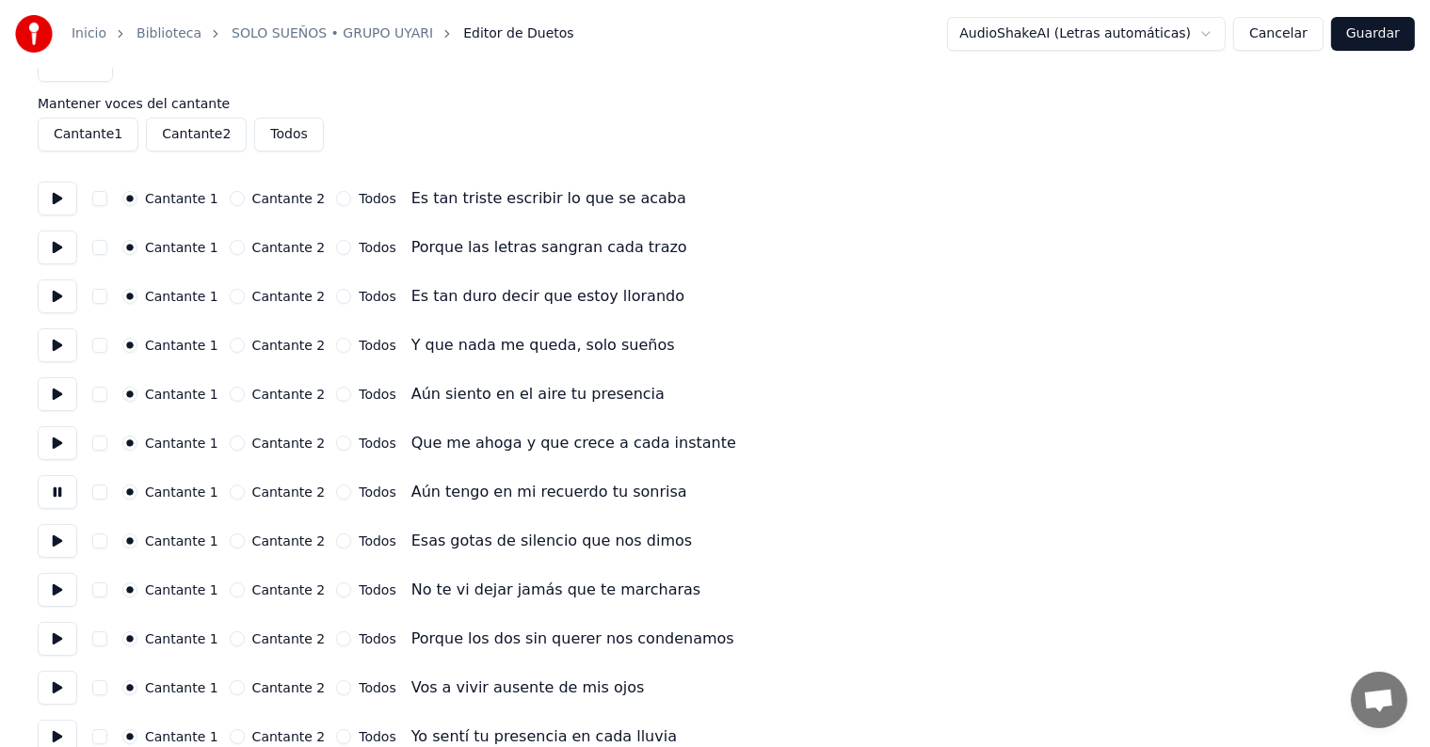
click at [51, 552] on button at bounding box center [58, 541] width 40 height 34
click at [55, 627] on button at bounding box center [58, 639] width 40 height 34
click at [57, 687] on button at bounding box center [58, 688] width 40 height 34
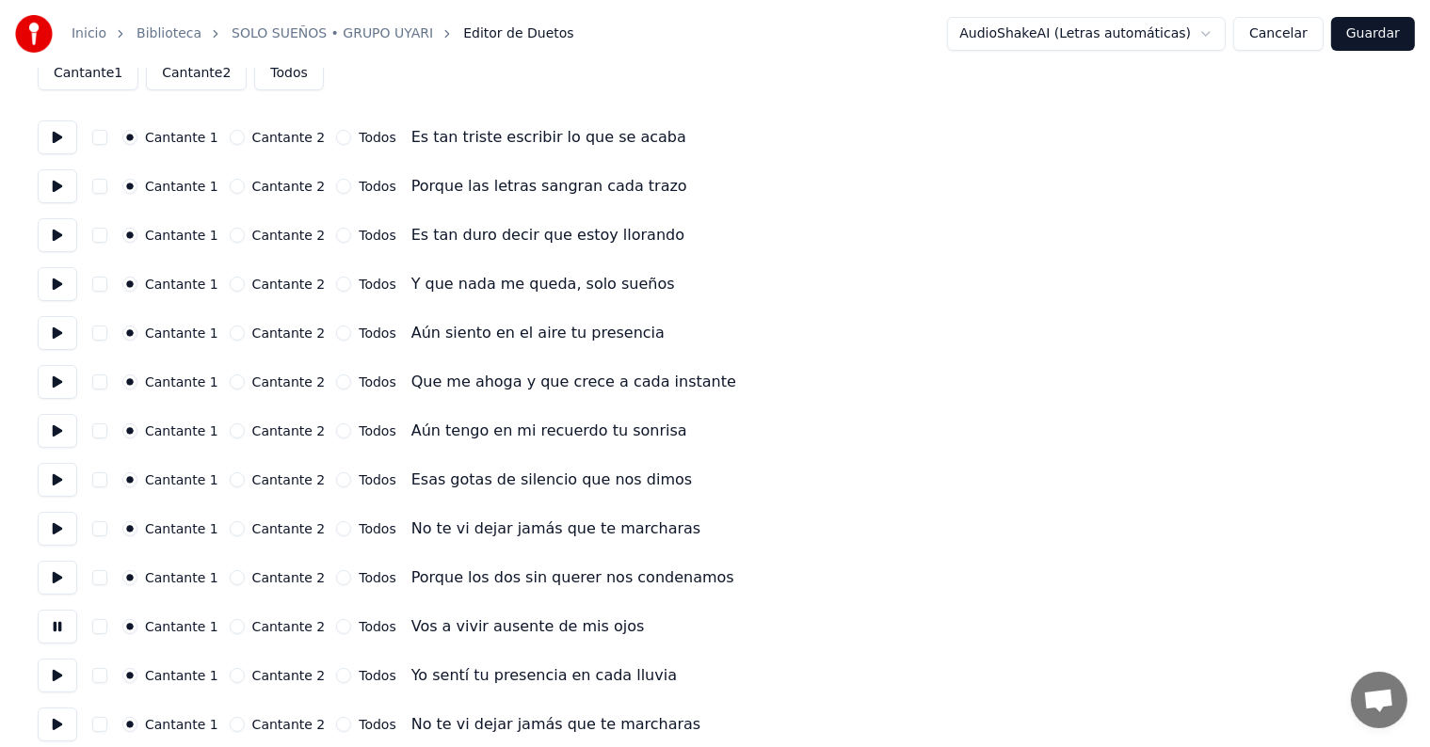
scroll to position [117, 0]
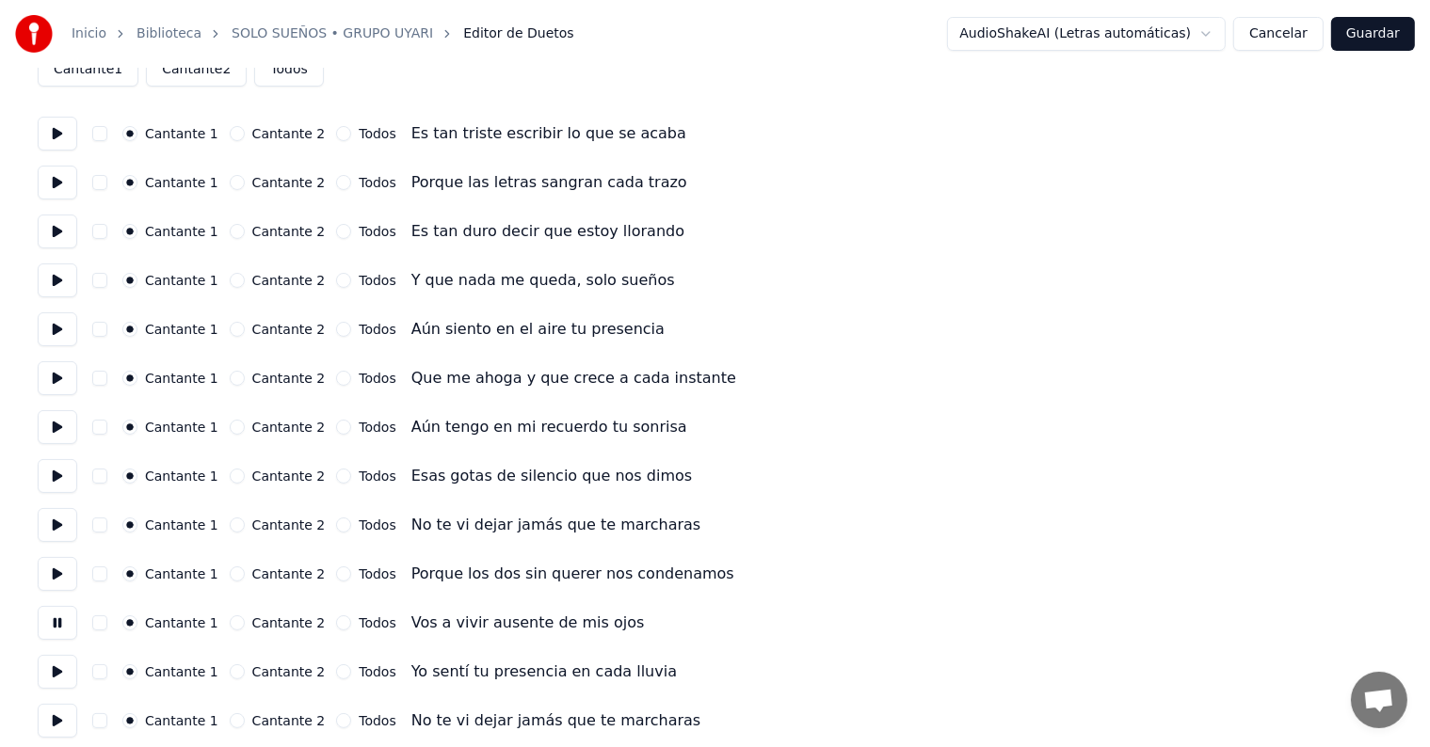
click at [54, 536] on button at bounding box center [58, 525] width 40 height 34
click at [56, 563] on button at bounding box center [58, 574] width 40 height 34
click at [58, 608] on button at bounding box center [58, 623] width 40 height 34
click at [56, 656] on button at bounding box center [58, 672] width 40 height 34
click at [55, 707] on button at bounding box center [58, 721] width 40 height 34
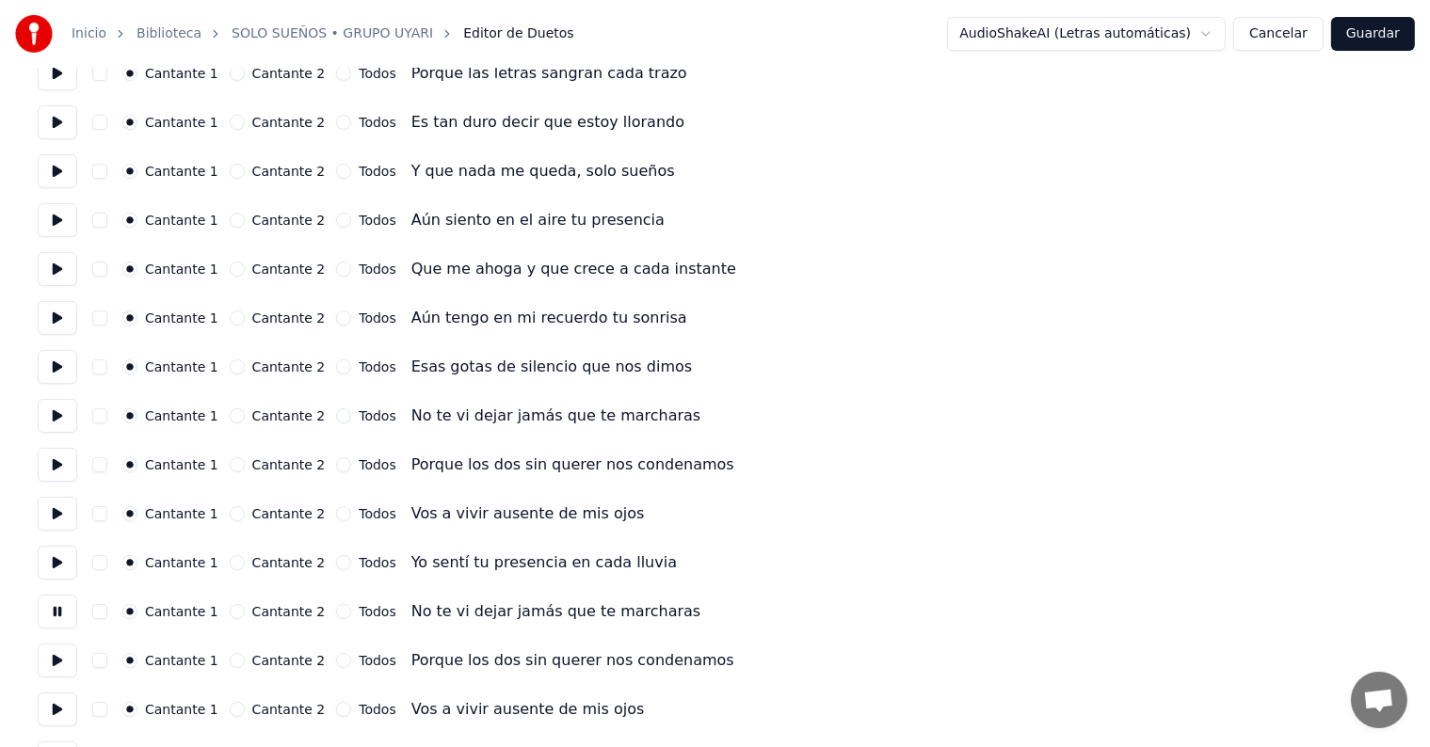
scroll to position [228, 0]
click at [102, 604] on button "button" at bounding box center [99, 609] width 15 height 15
click at [52, 658] on button at bounding box center [58, 659] width 40 height 34
click at [104, 656] on button "button" at bounding box center [99, 658] width 15 height 15
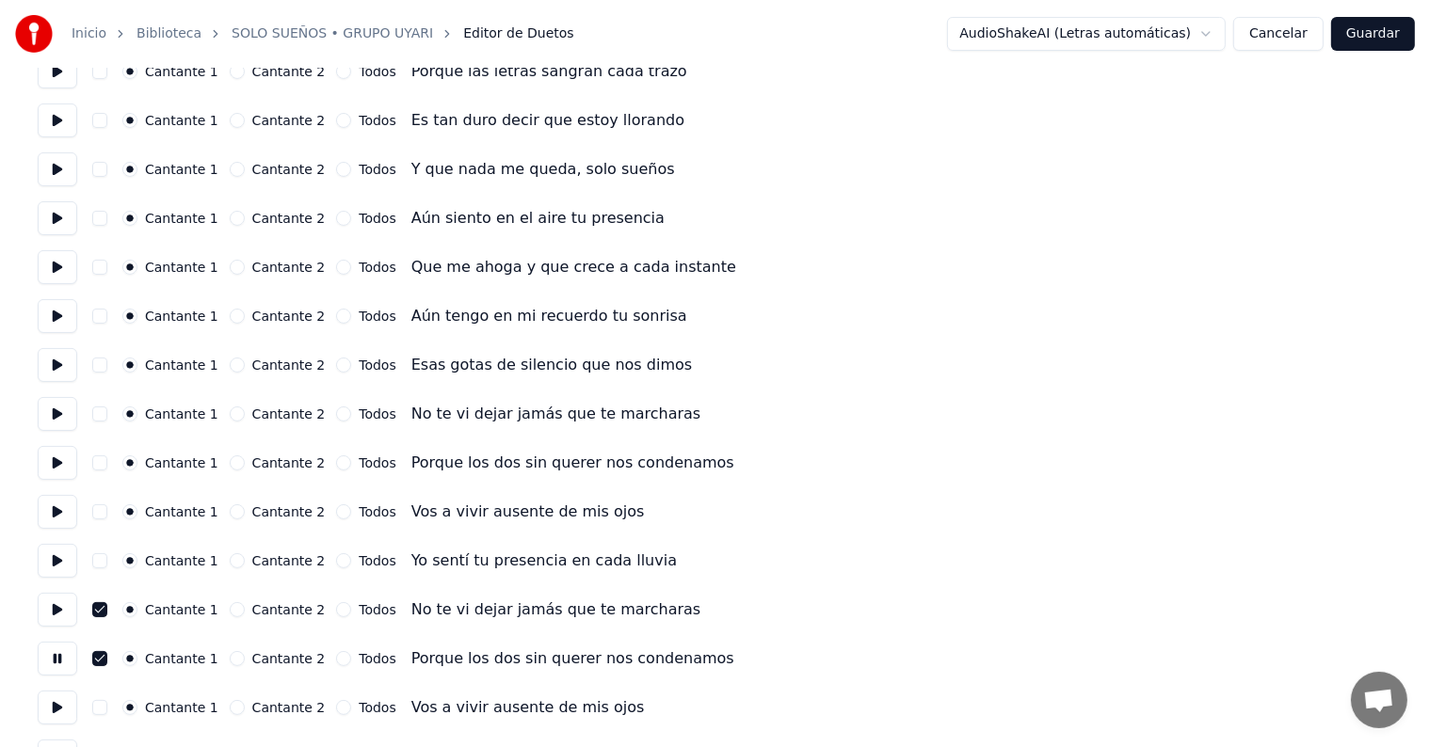
click at [68, 618] on button at bounding box center [58, 610] width 40 height 34
click at [56, 608] on button at bounding box center [58, 610] width 40 height 34
click at [60, 706] on button at bounding box center [58, 708] width 40 height 34
click at [102, 711] on button "button" at bounding box center [99, 707] width 15 height 15
click at [56, 709] on button at bounding box center [58, 708] width 40 height 34
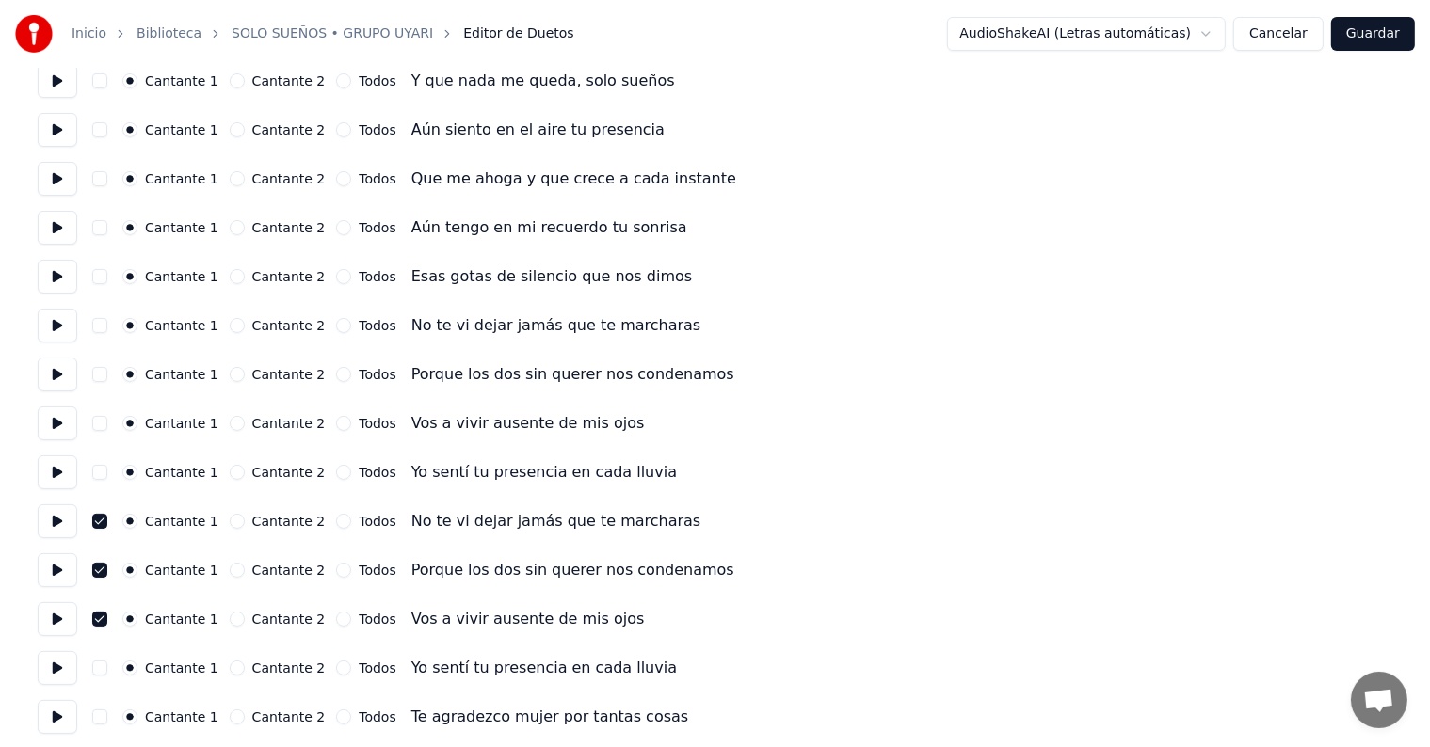
scroll to position [318, 0]
click at [55, 666] on button at bounding box center [58, 667] width 40 height 34
click at [107, 666] on button "button" at bounding box center [99, 666] width 15 height 15
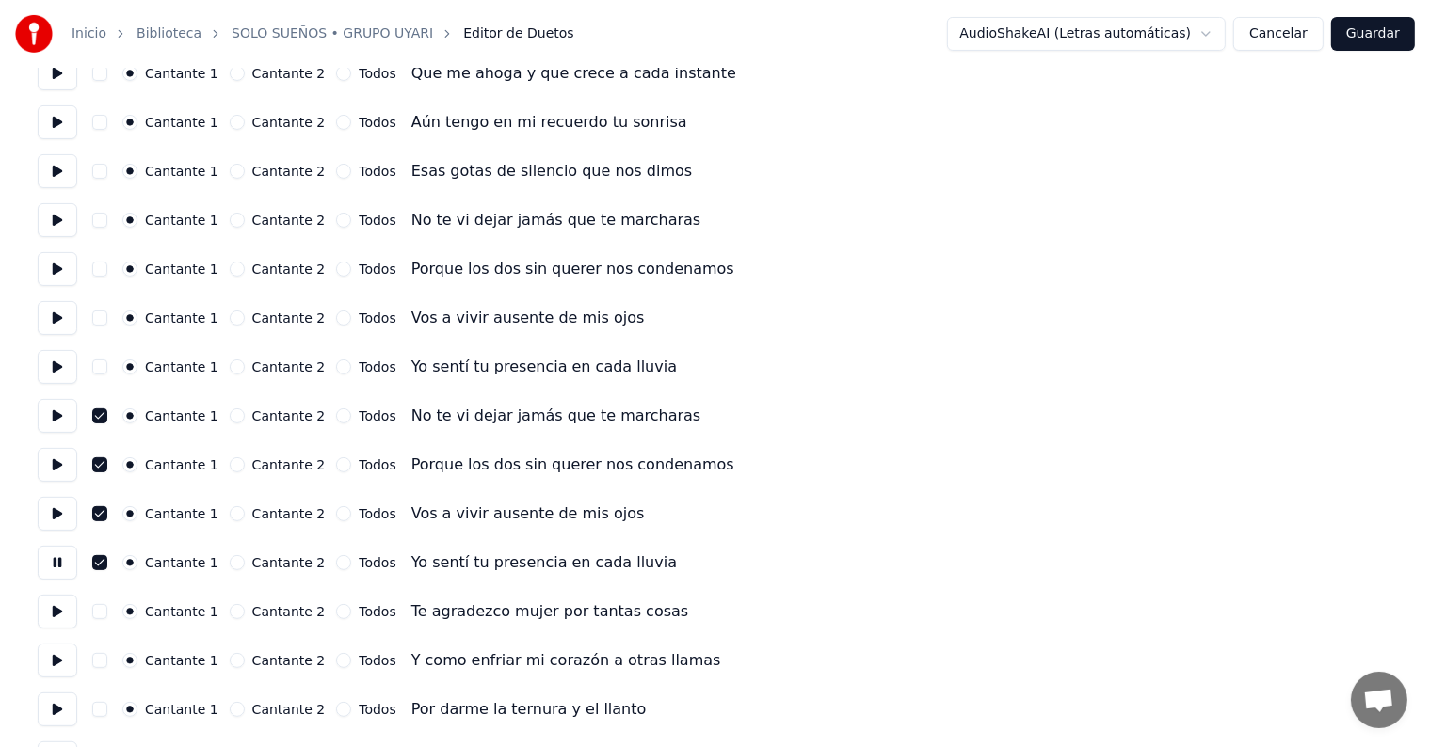
scroll to position [422, 0]
click at [57, 617] on button at bounding box center [58, 612] width 40 height 34
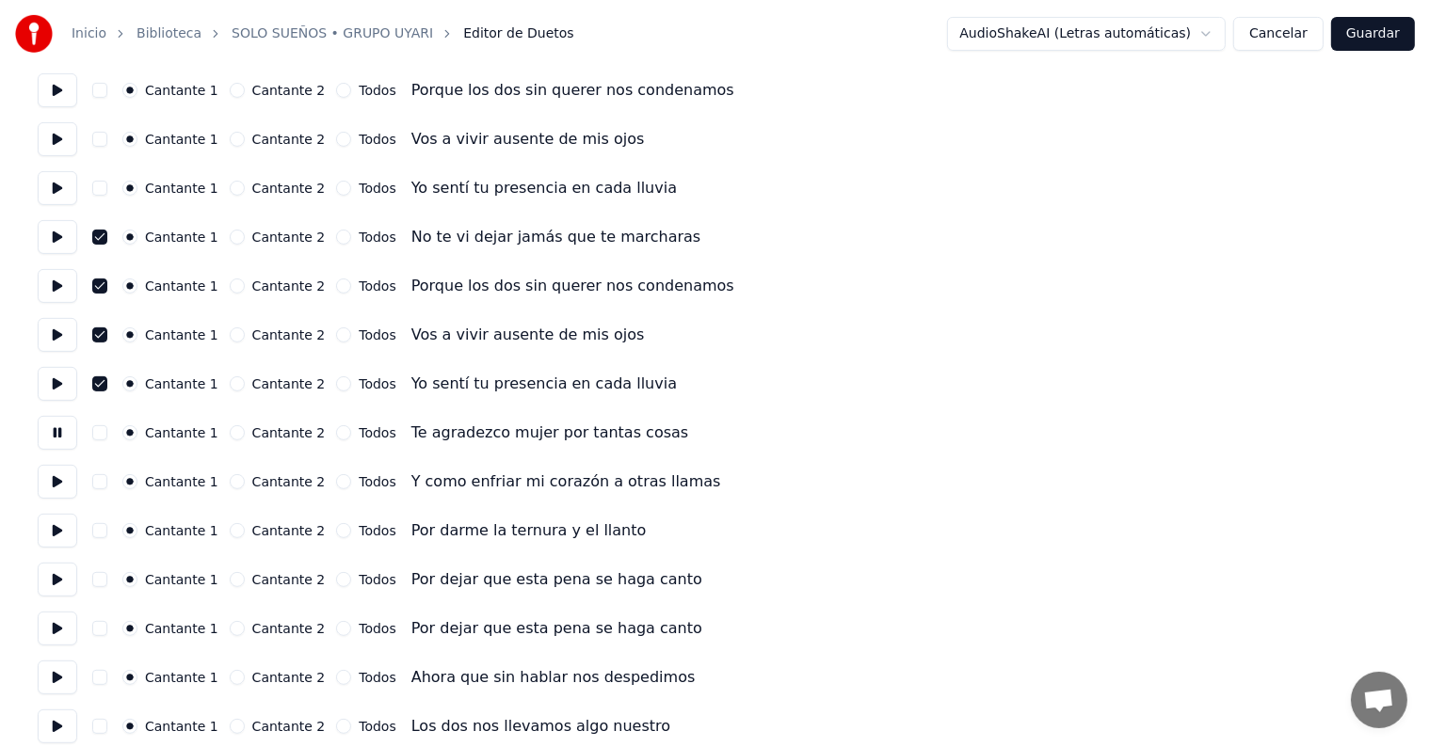
scroll to position [604, 0]
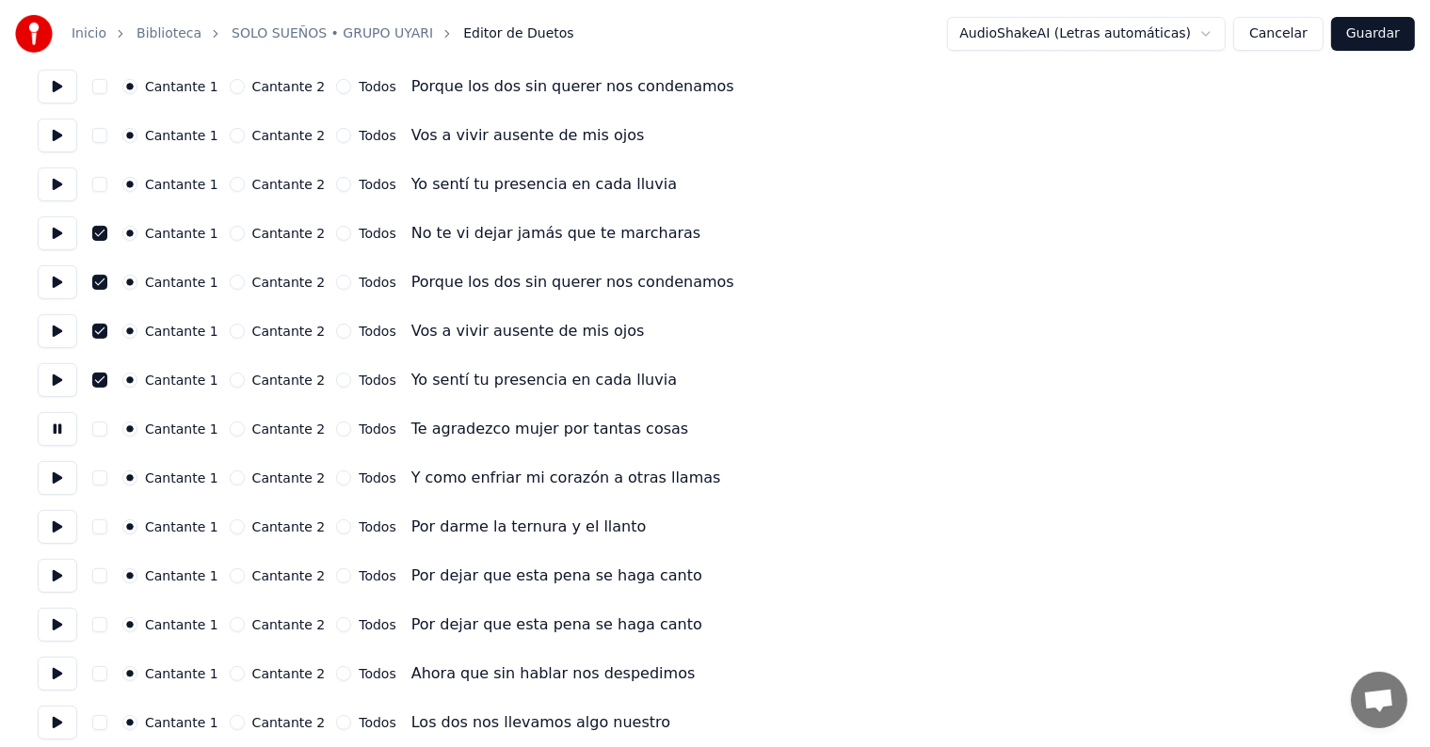
click at [53, 672] on button at bounding box center [58, 674] width 40 height 34
click at [55, 672] on button at bounding box center [58, 674] width 40 height 34
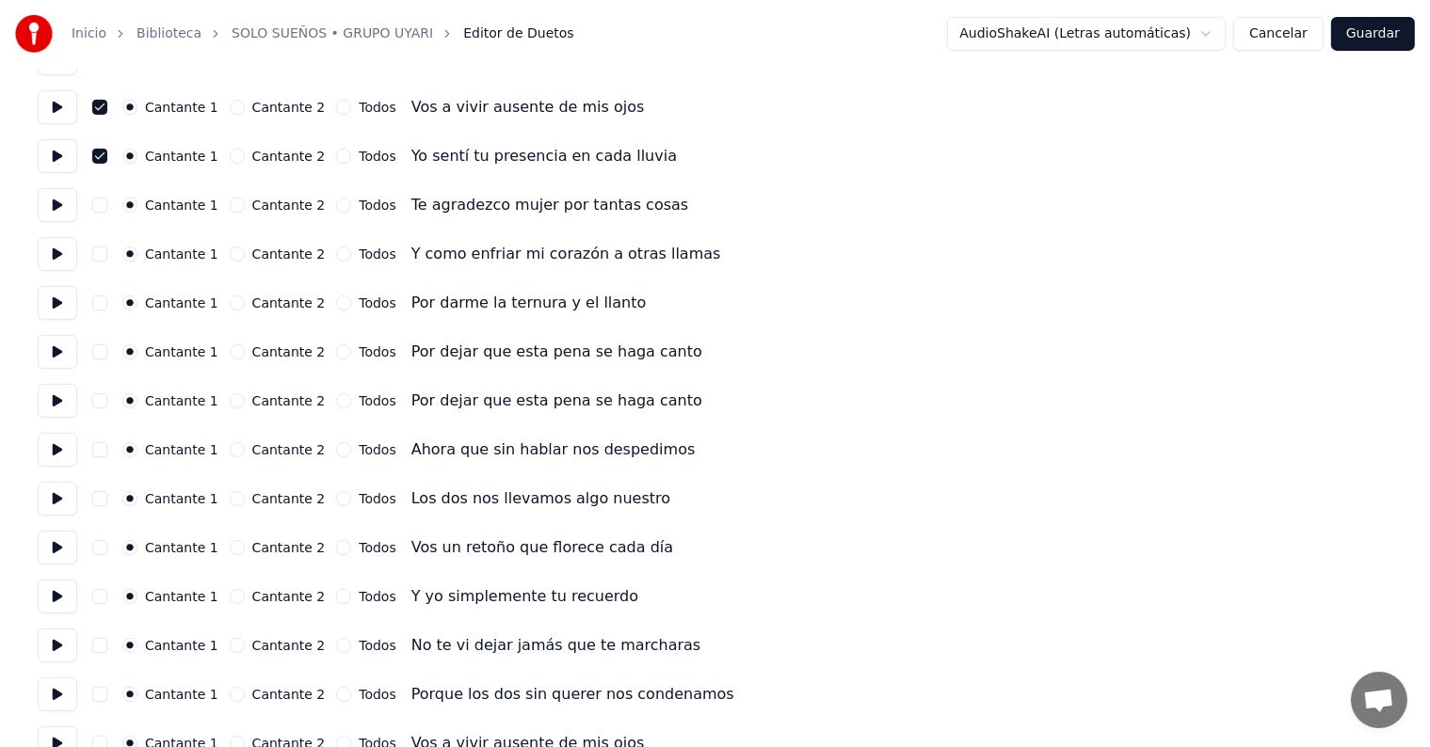
scroll to position [828, 0]
click at [55, 656] on button at bounding box center [58, 646] width 40 height 34
click at [58, 651] on button at bounding box center [58, 646] width 40 height 34
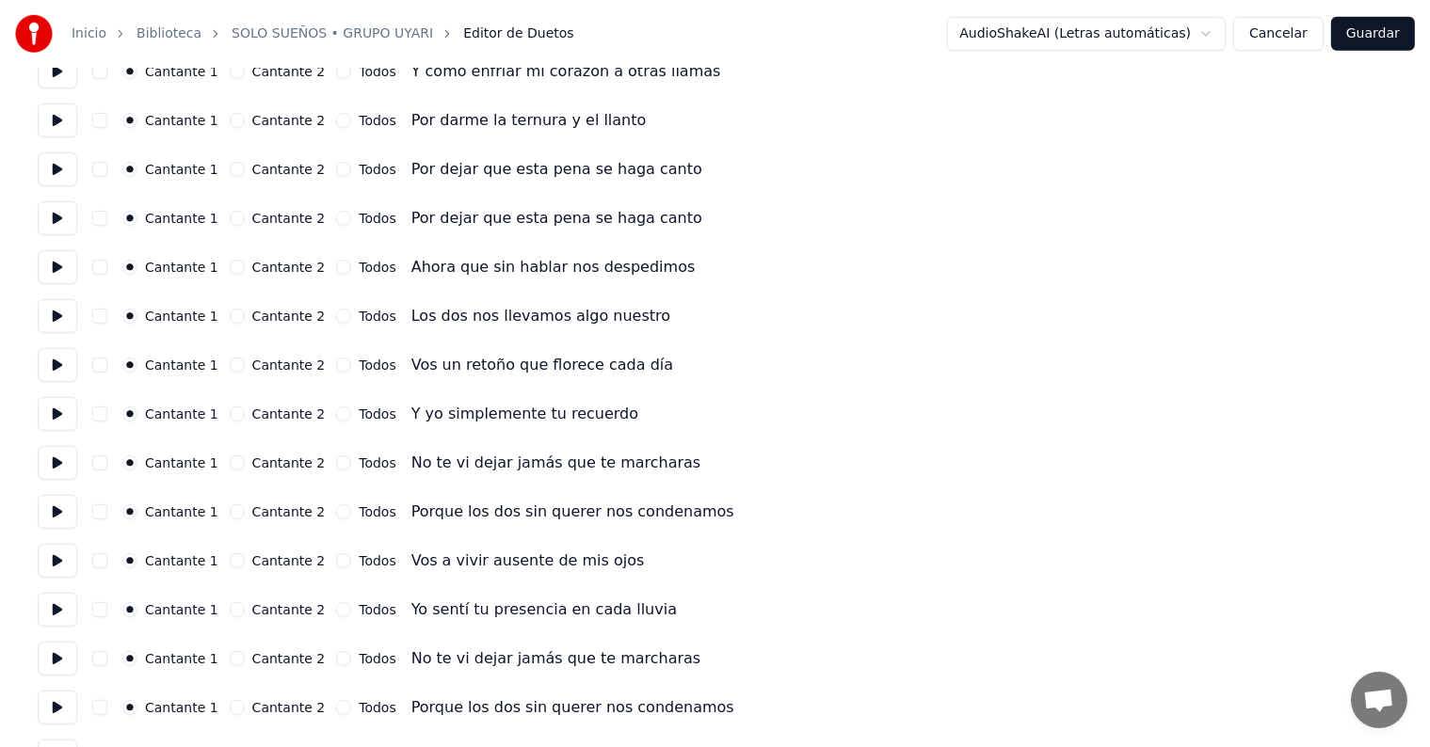
scroll to position [1015, 0]
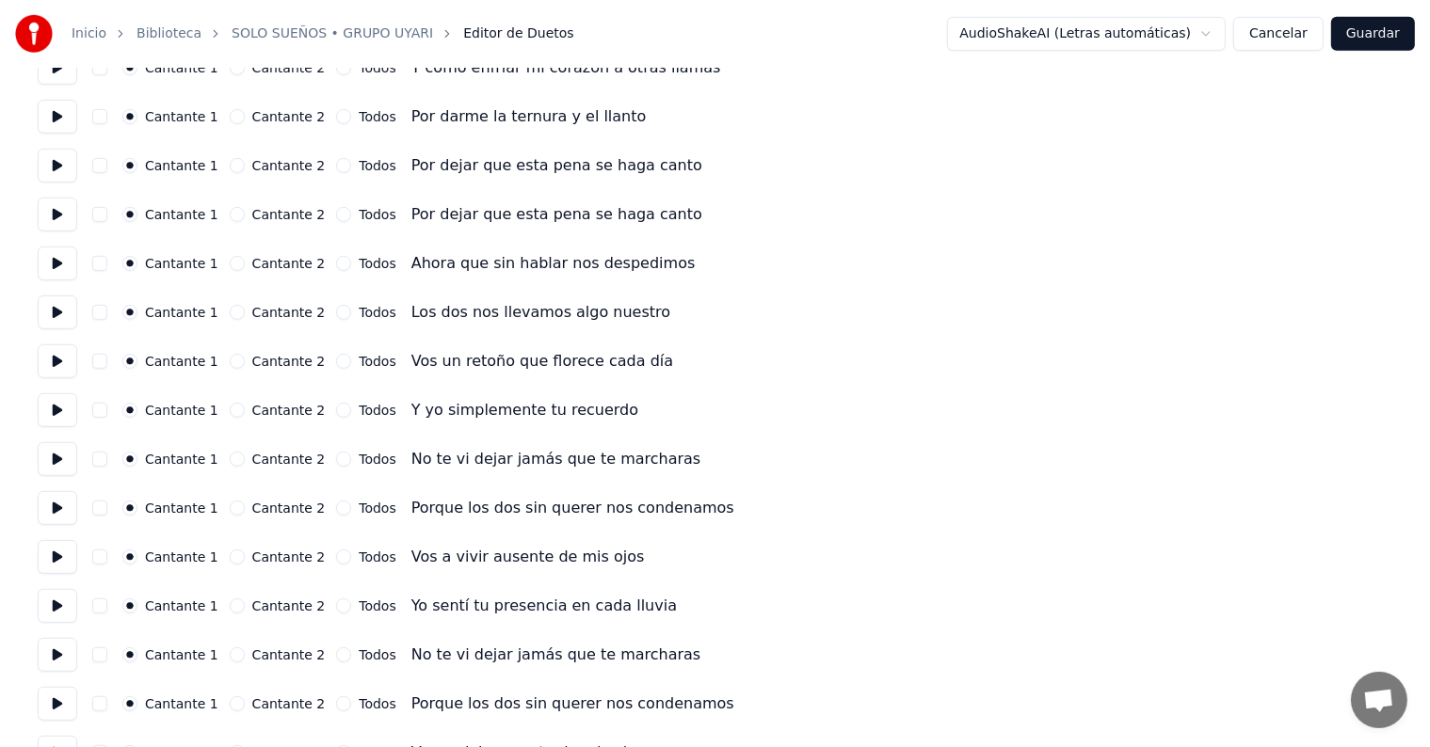
click at [40, 653] on button at bounding box center [58, 655] width 40 height 34
click at [103, 653] on button "button" at bounding box center [99, 655] width 15 height 15
click at [107, 701] on button "button" at bounding box center [99, 704] width 15 height 15
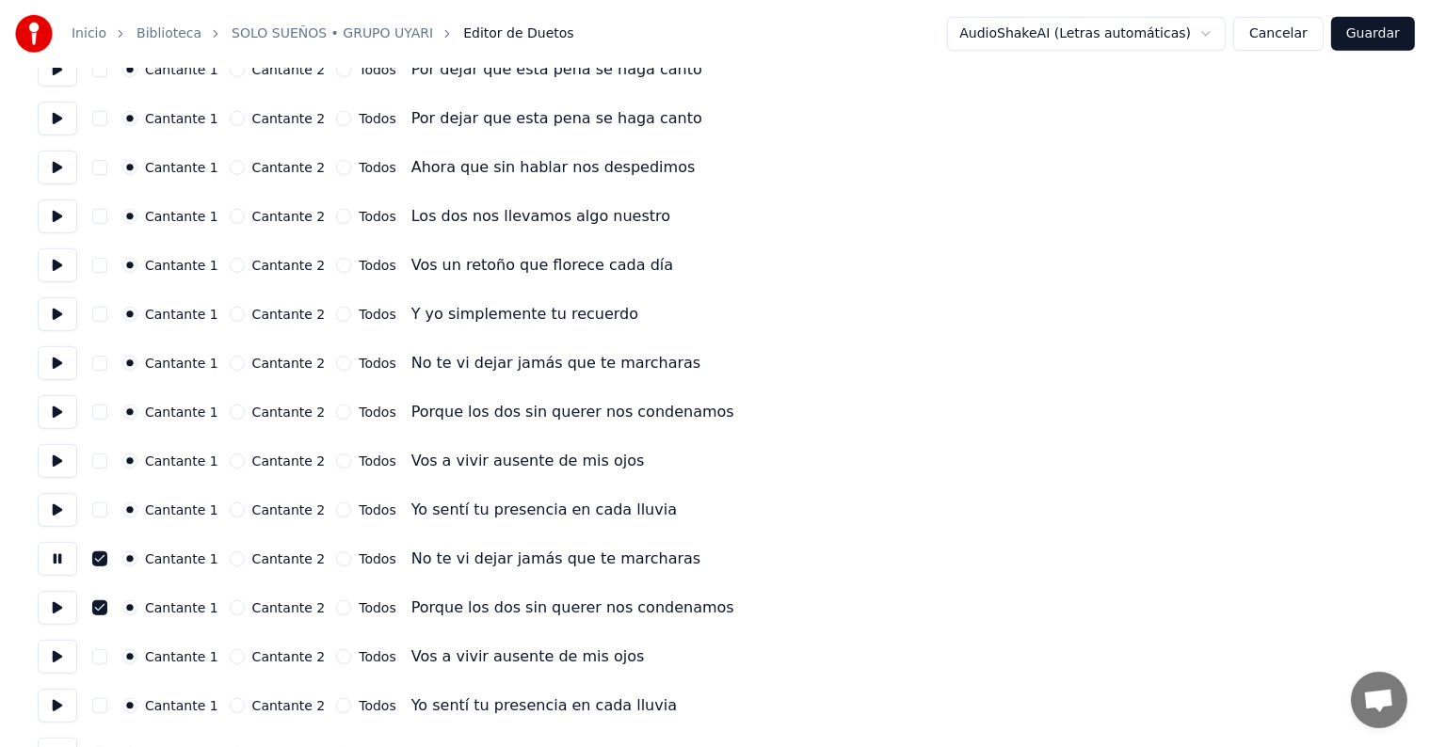
scroll to position [1112, 0]
click at [107, 654] on button "button" at bounding box center [99, 656] width 15 height 15
click at [107, 706] on button "button" at bounding box center [99, 705] width 15 height 15
click at [43, 712] on button at bounding box center [58, 705] width 40 height 34
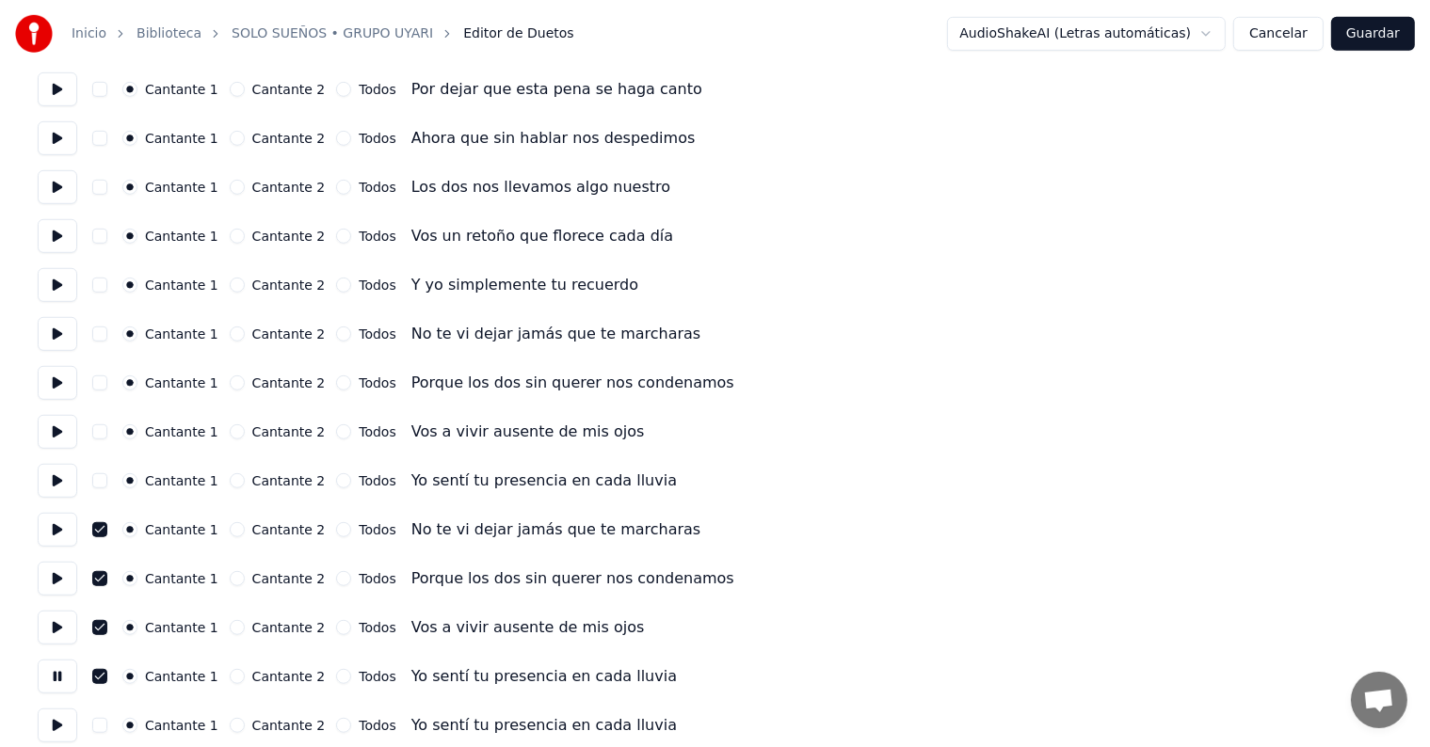
scroll to position [1154, 0]
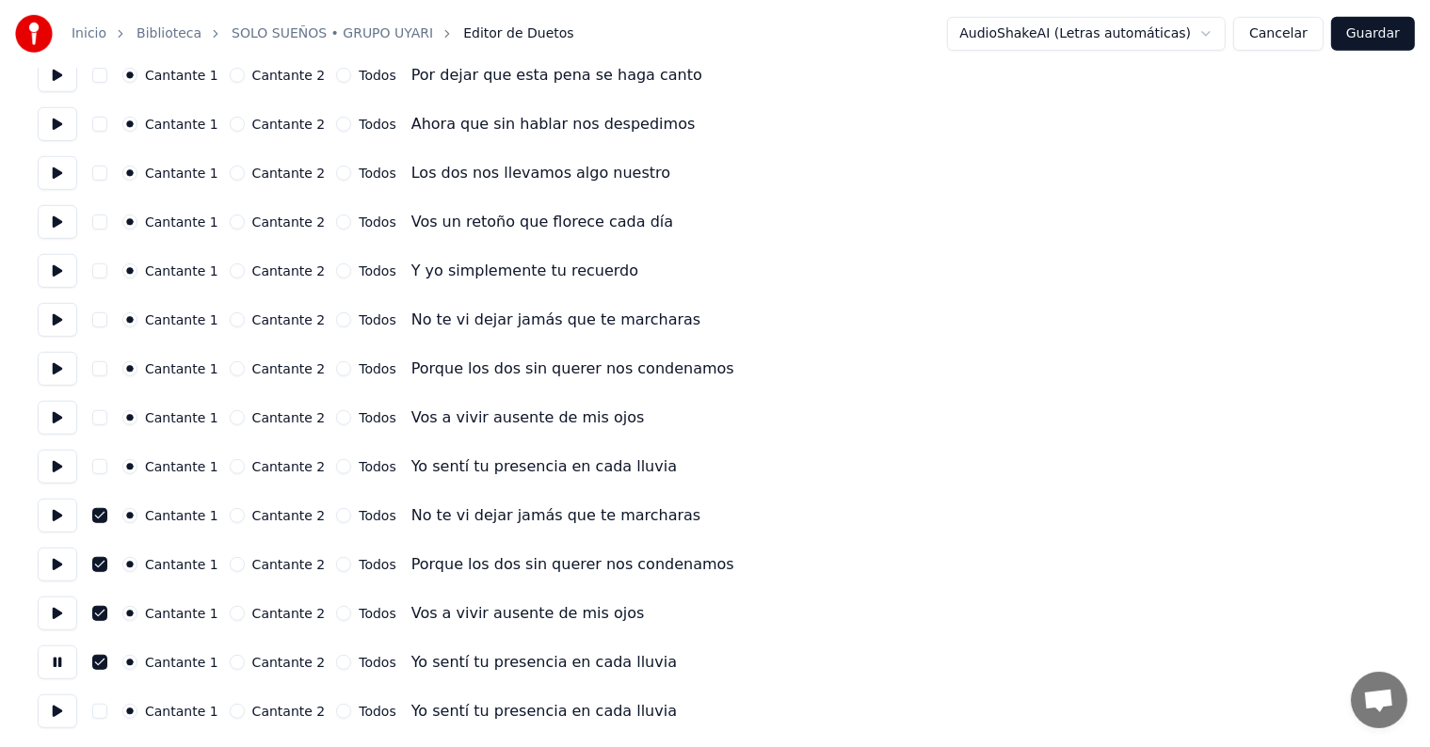
click at [56, 711] on button at bounding box center [58, 712] width 40 height 34
click at [107, 715] on button "button" at bounding box center [99, 711] width 15 height 15
click at [1372, 37] on button "Guardar" at bounding box center [1373, 34] width 84 height 34
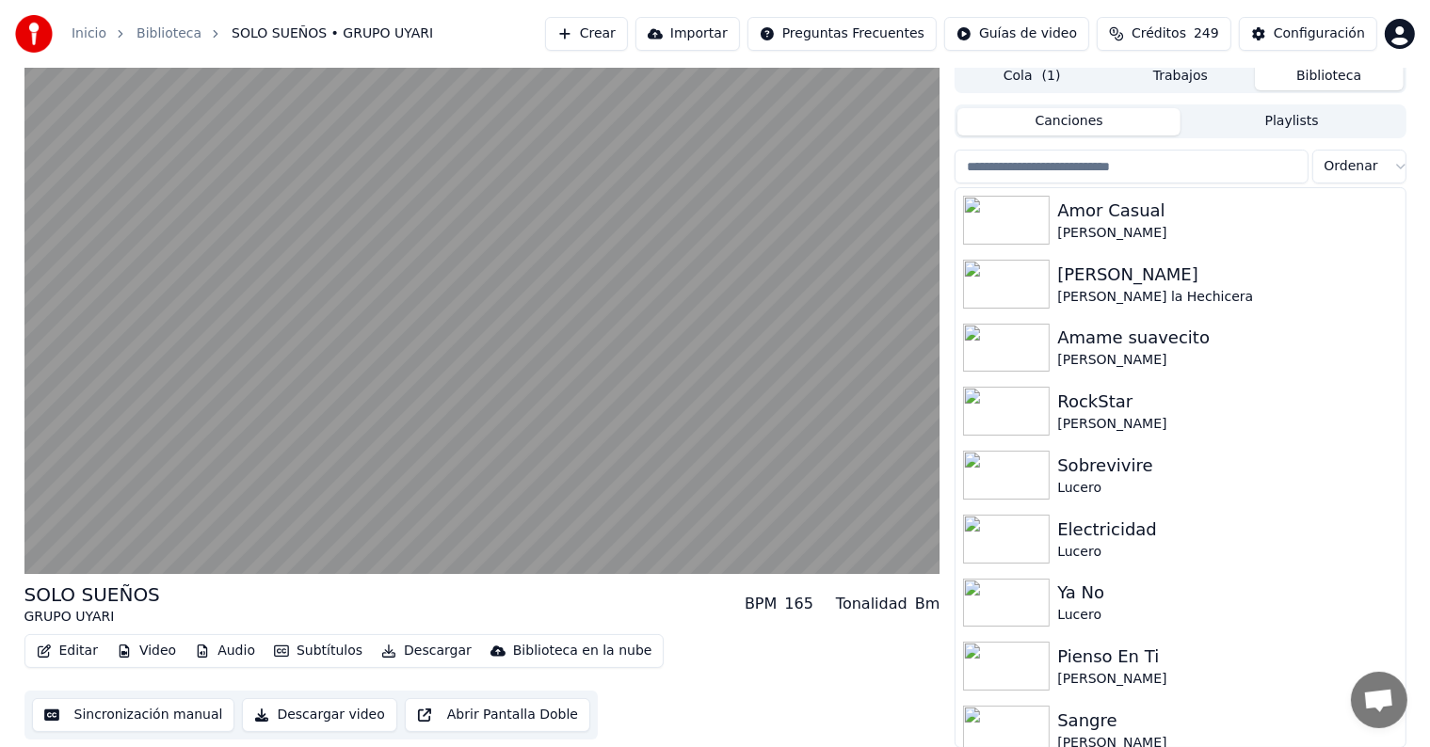
click at [62, 650] on button "Editar" at bounding box center [67, 651] width 76 height 26
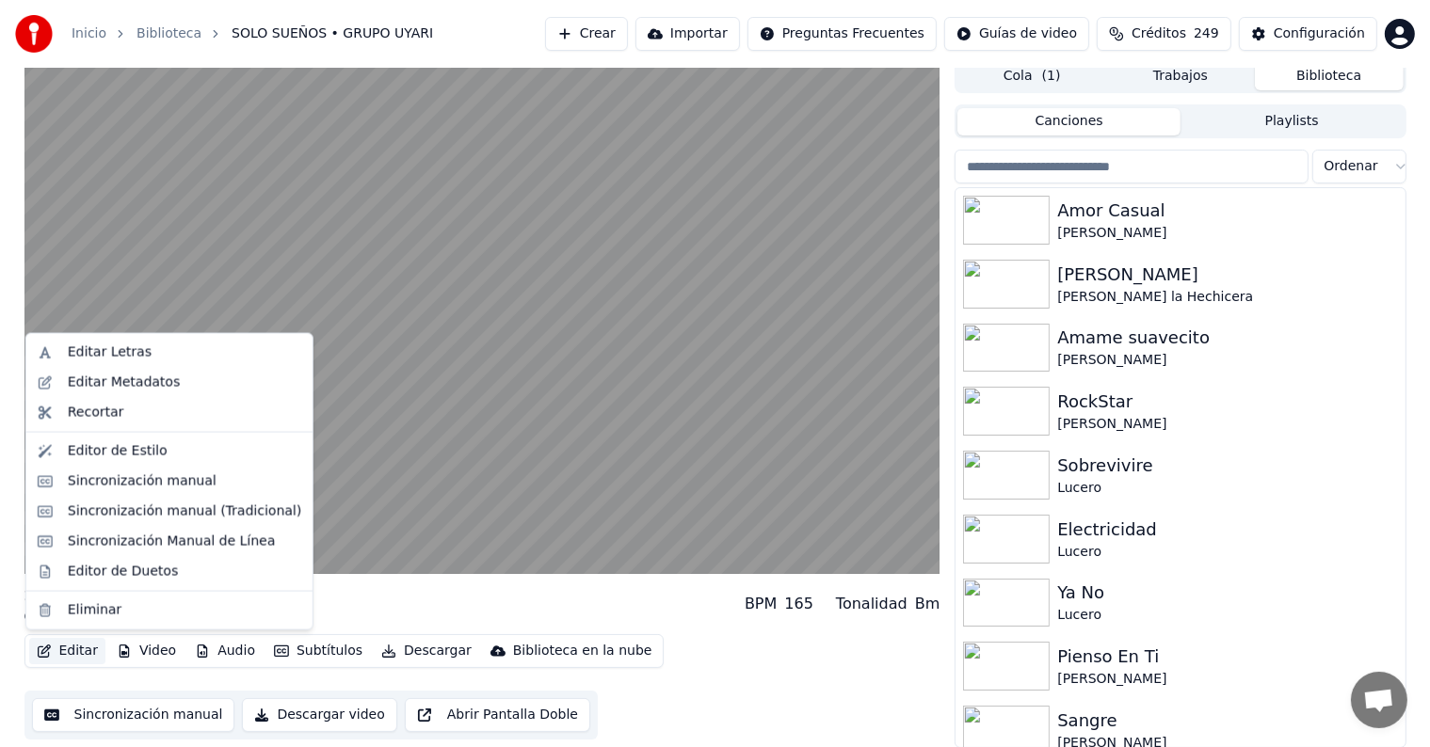
click at [68, 510] on div "Sincronización manual (Tradicional)" at bounding box center [184, 512] width 233 height 19
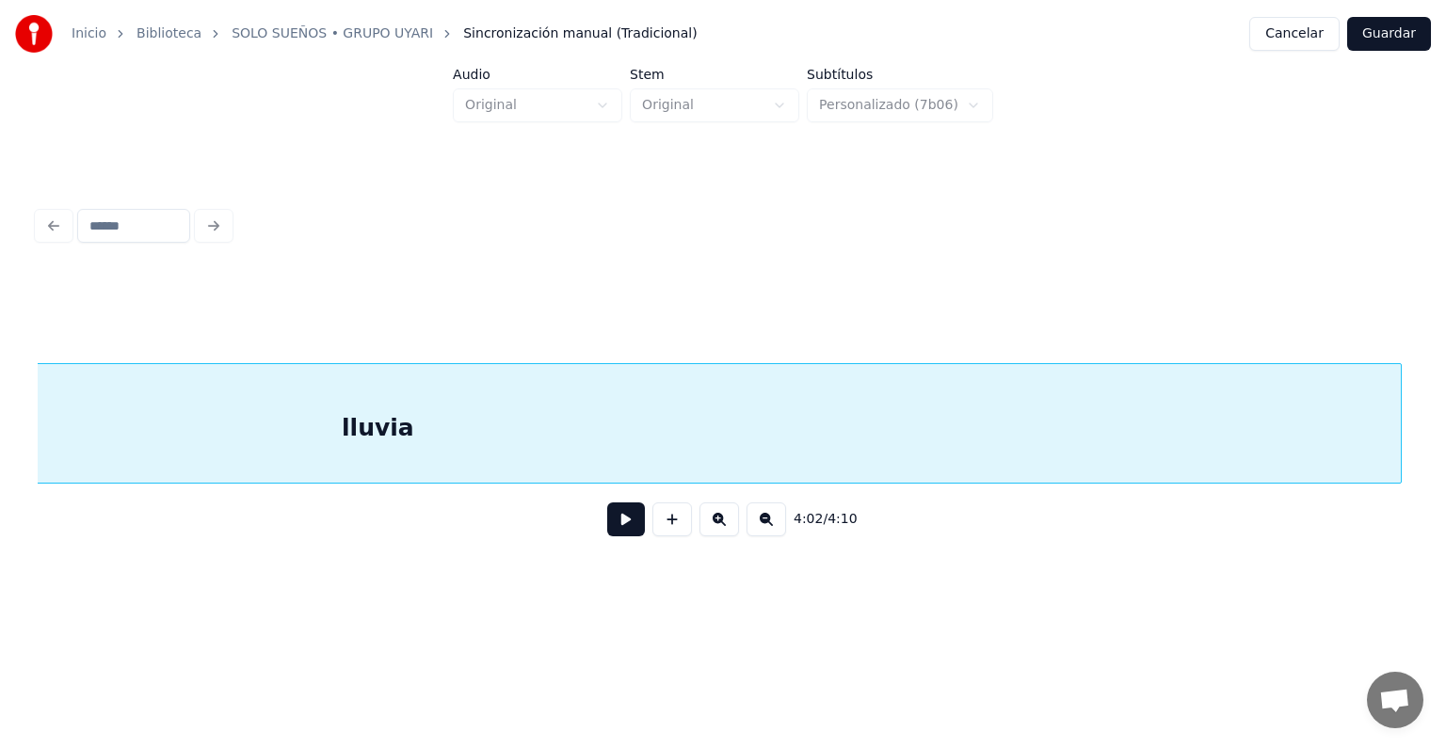
scroll to position [0, 114215]
click at [1047, 427] on div "lluvia" at bounding box center [1063, 428] width 2046 height 128
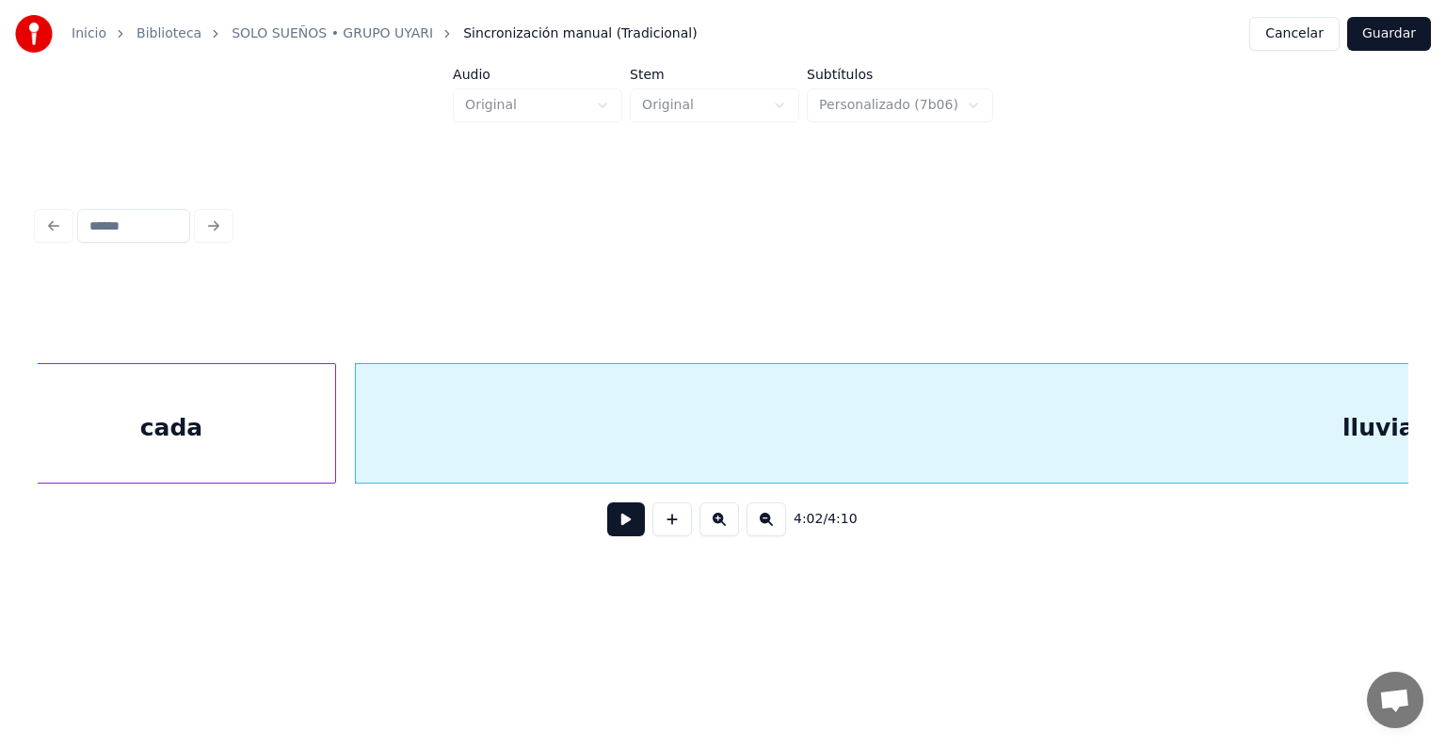
scroll to position [0, 113926]
click at [1047, 427] on div "lluvia" at bounding box center [1378, 428] width 2046 height 128
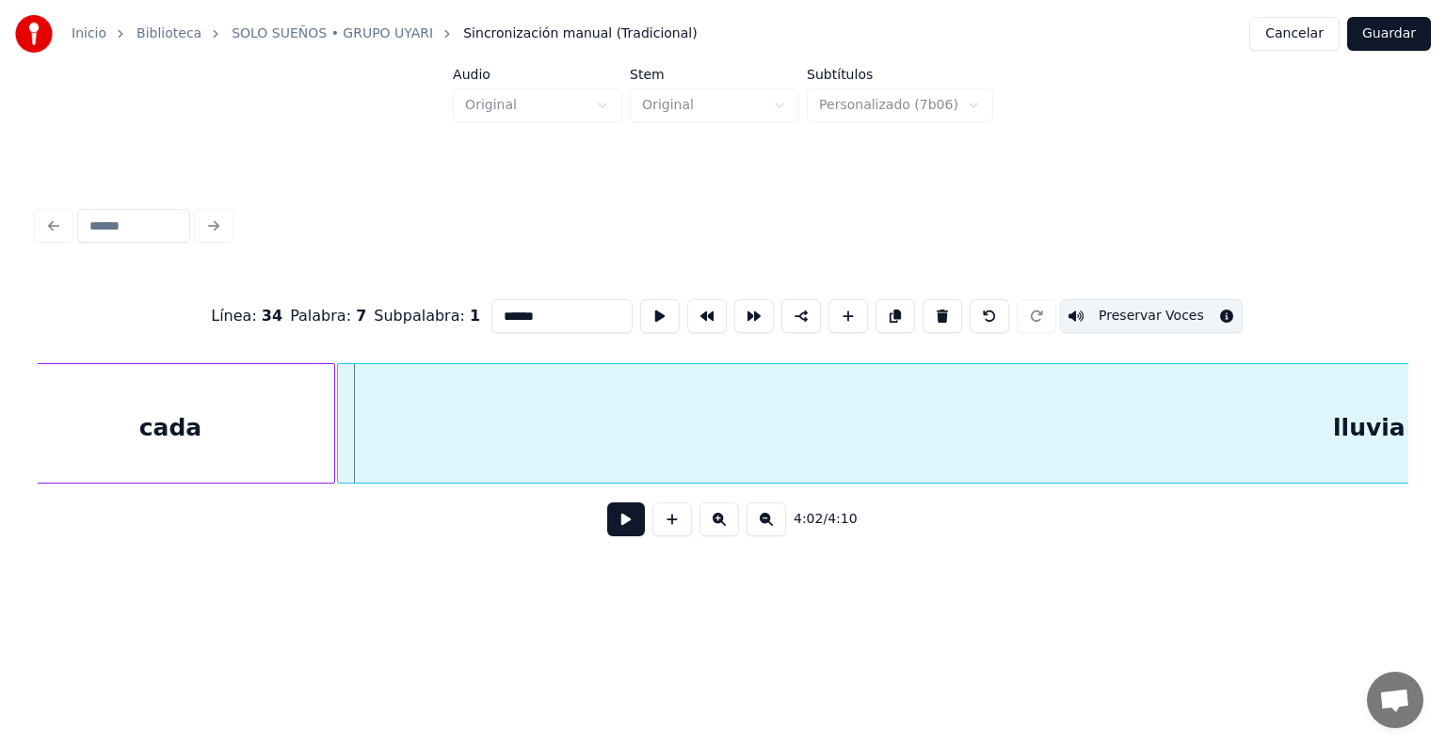
click at [339, 446] on div at bounding box center [341, 423] width 6 height 119
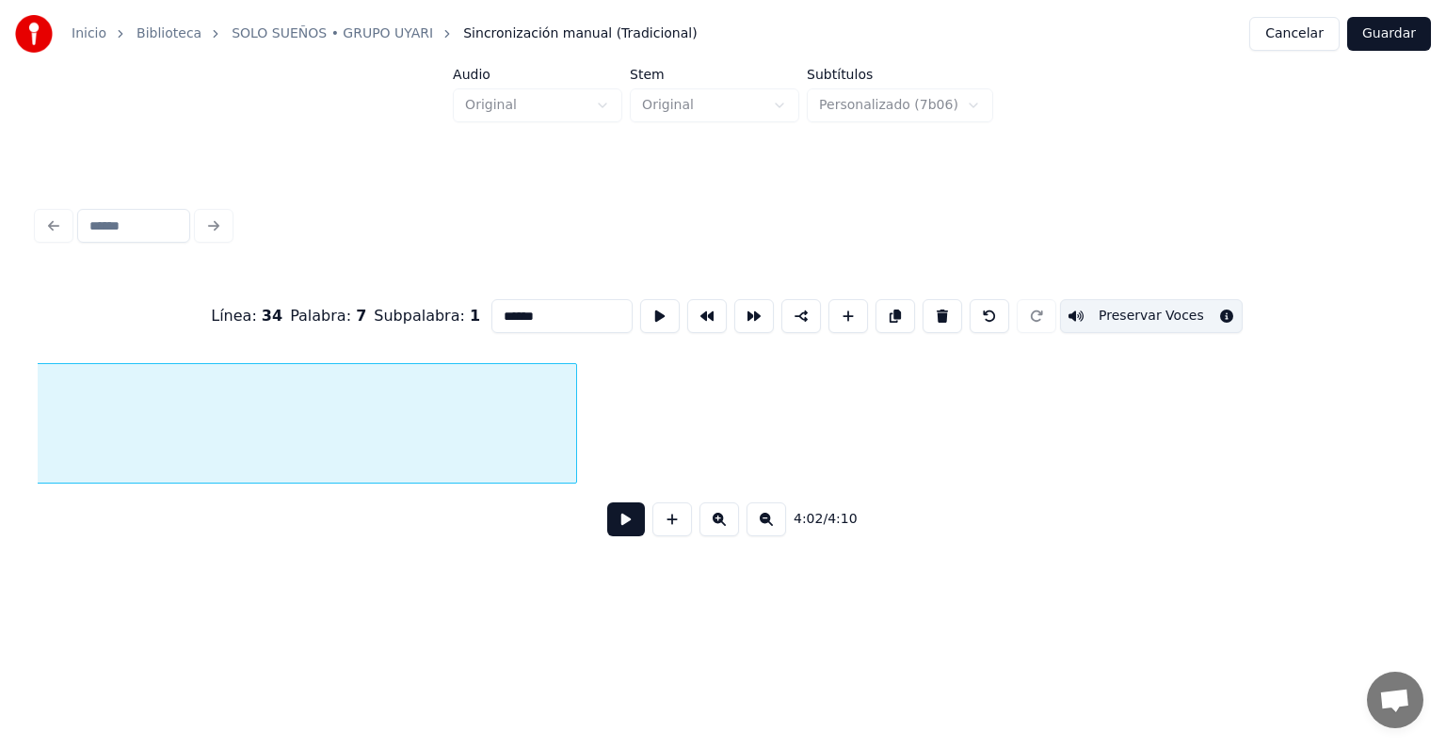
scroll to position [0, 115777]
click at [665, 425] on div at bounding box center [662, 423] width 6 height 119
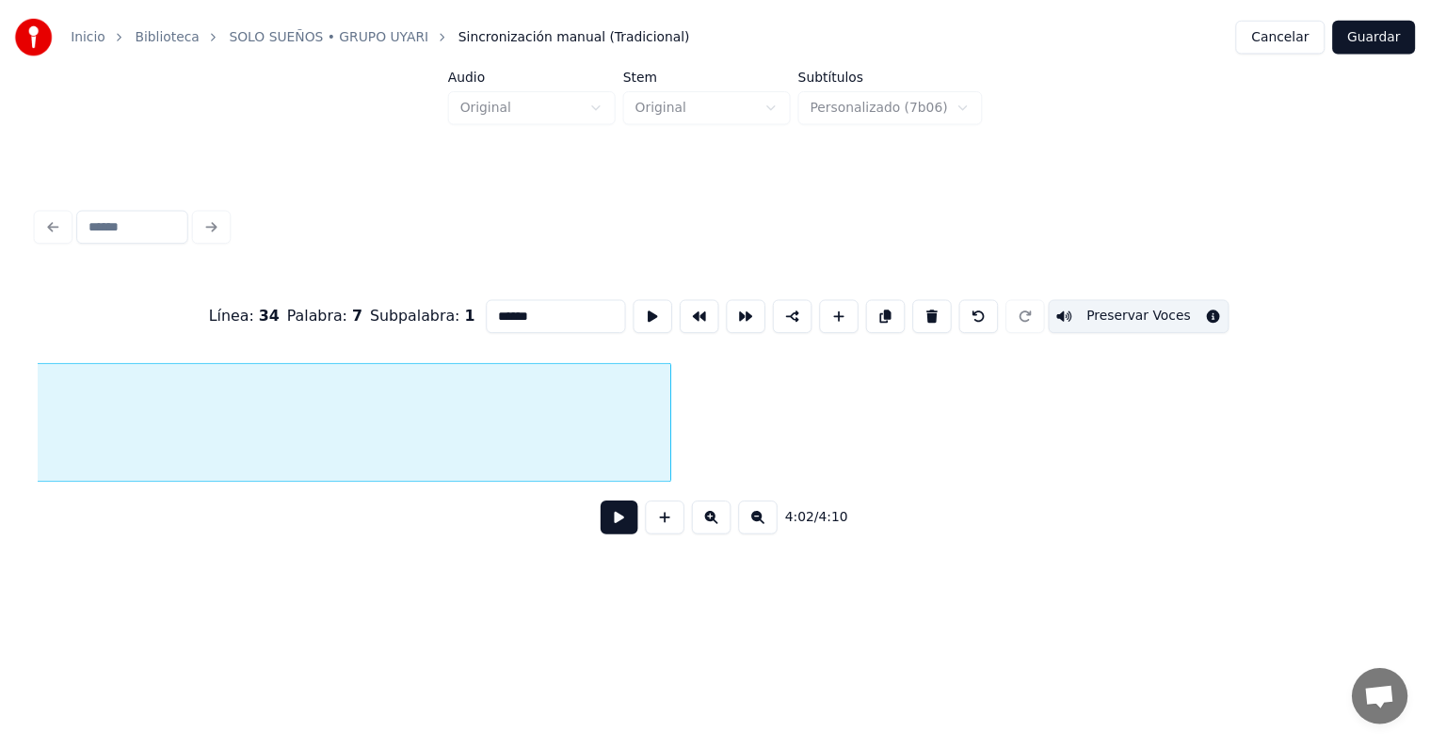
scroll to position [0, 114224]
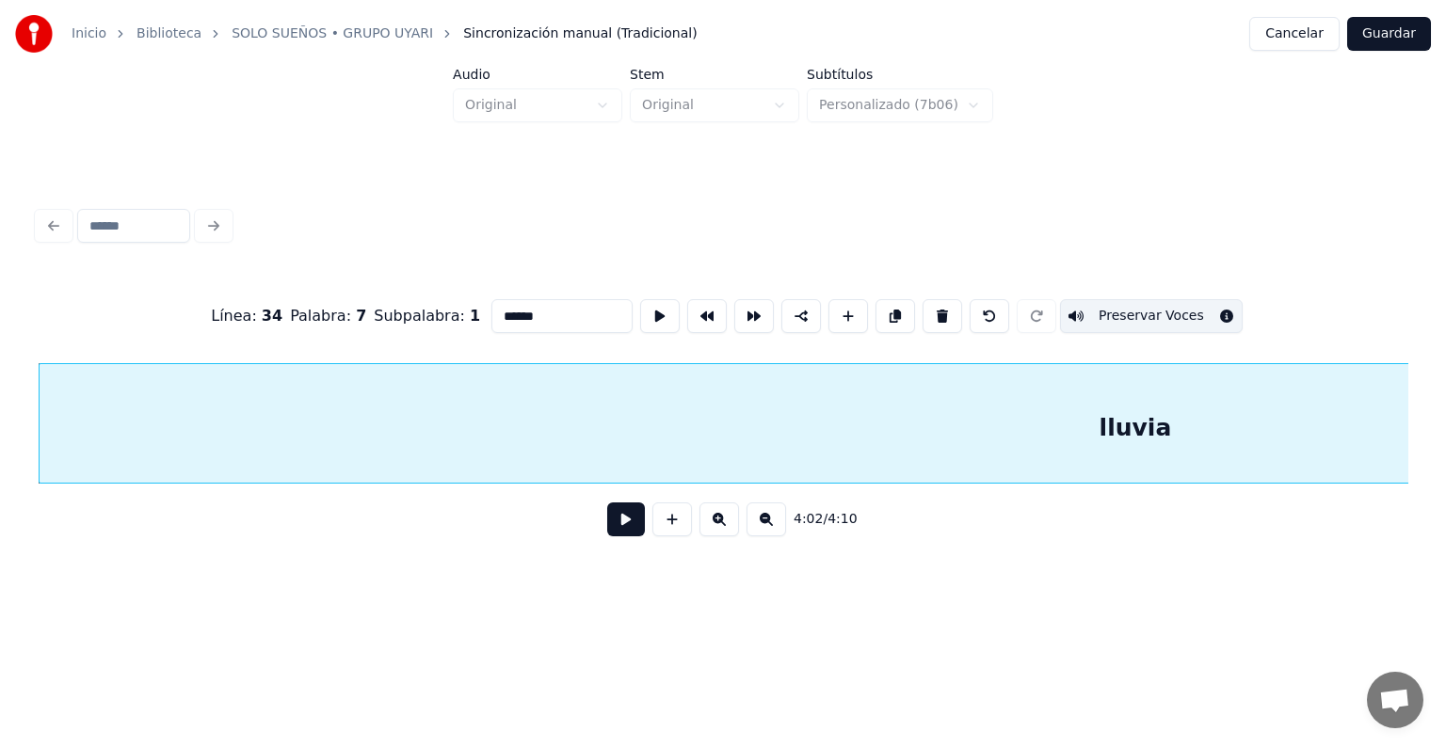
click at [1378, 31] on button "Guardar" at bounding box center [1389, 34] width 84 height 34
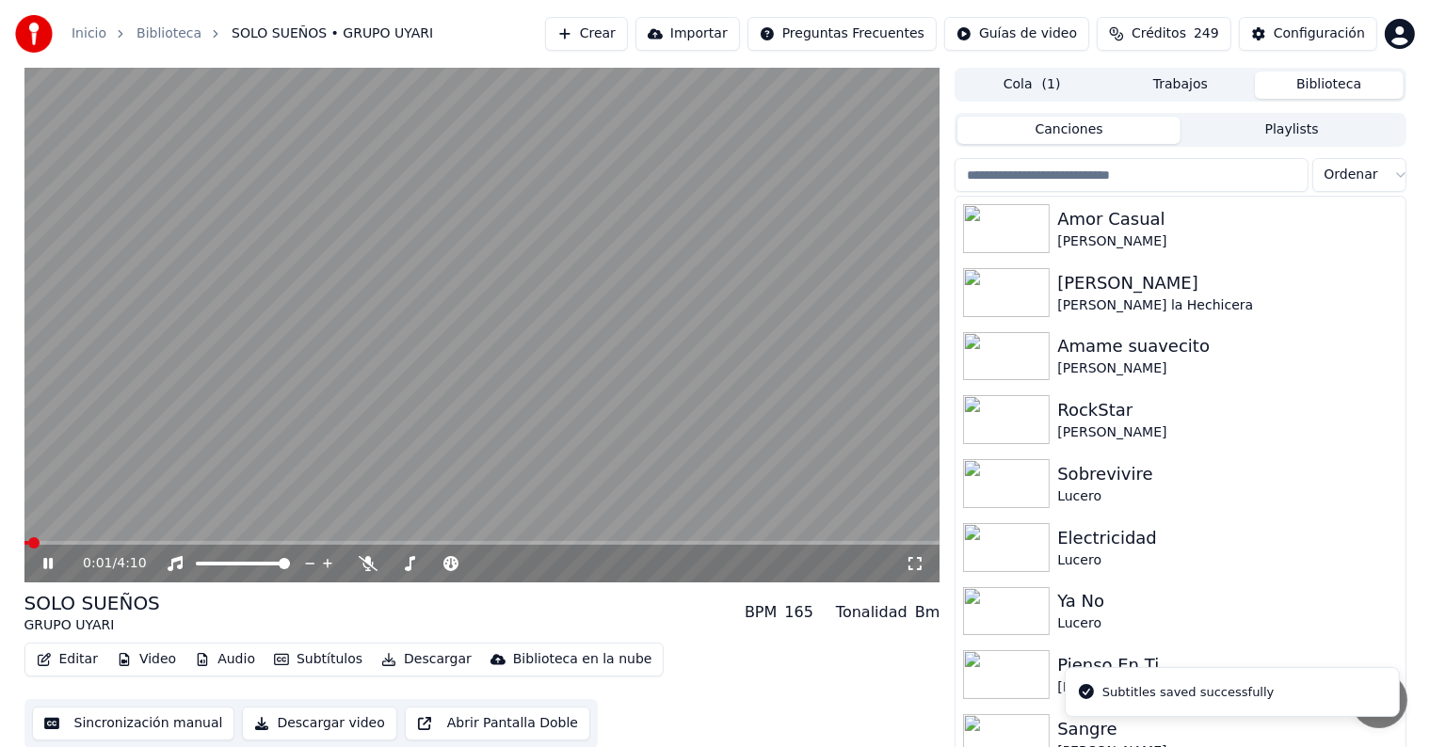
click at [813, 549] on div "0:01 / 4:10" at bounding box center [482, 564] width 916 height 38
click at [821, 539] on video at bounding box center [482, 325] width 916 height 515
click at [818, 543] on span at bounding box center [482, 543] width 916 height 4
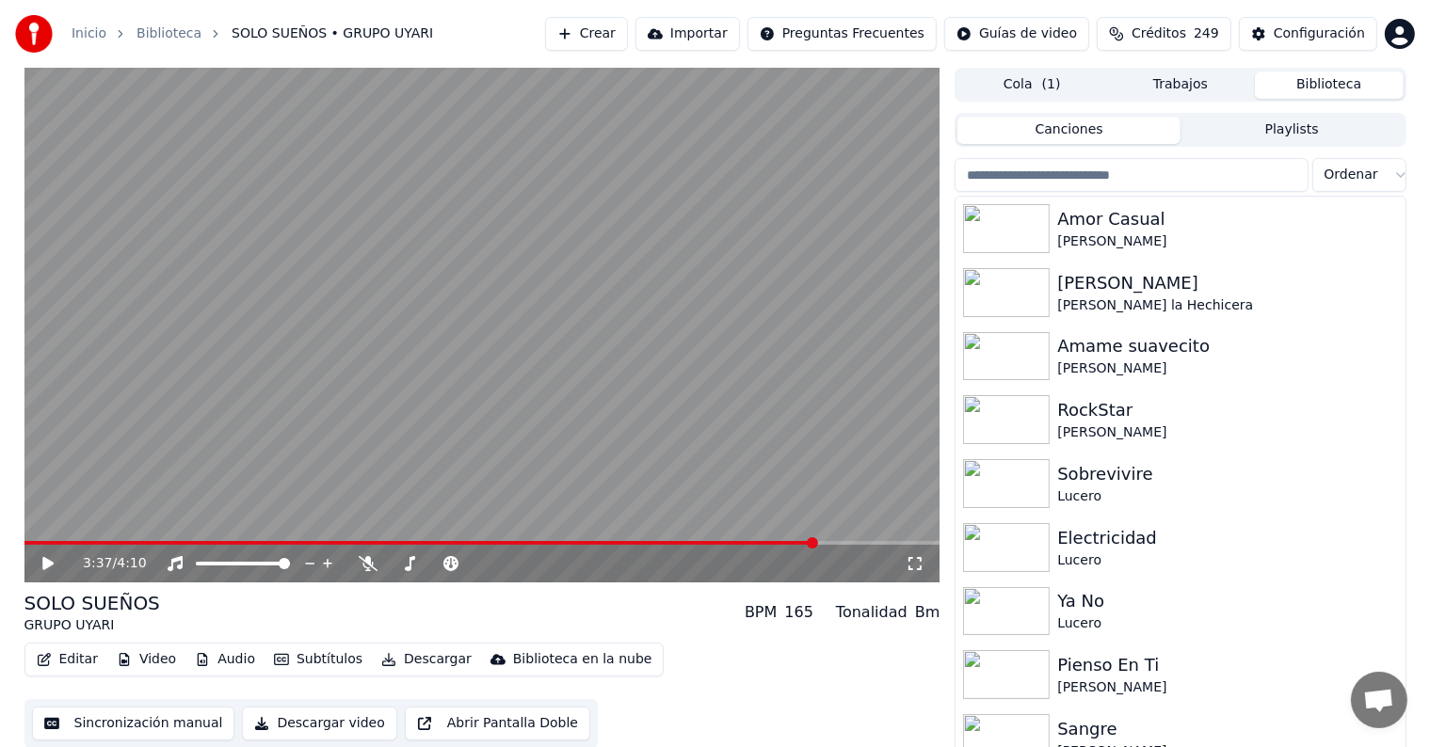
click at [666, 308] on video at bounding box center [482, 325] width 916 height 515
click at [382, 660] on icon "button" at bounding box center [388, 659] width 13 height 13
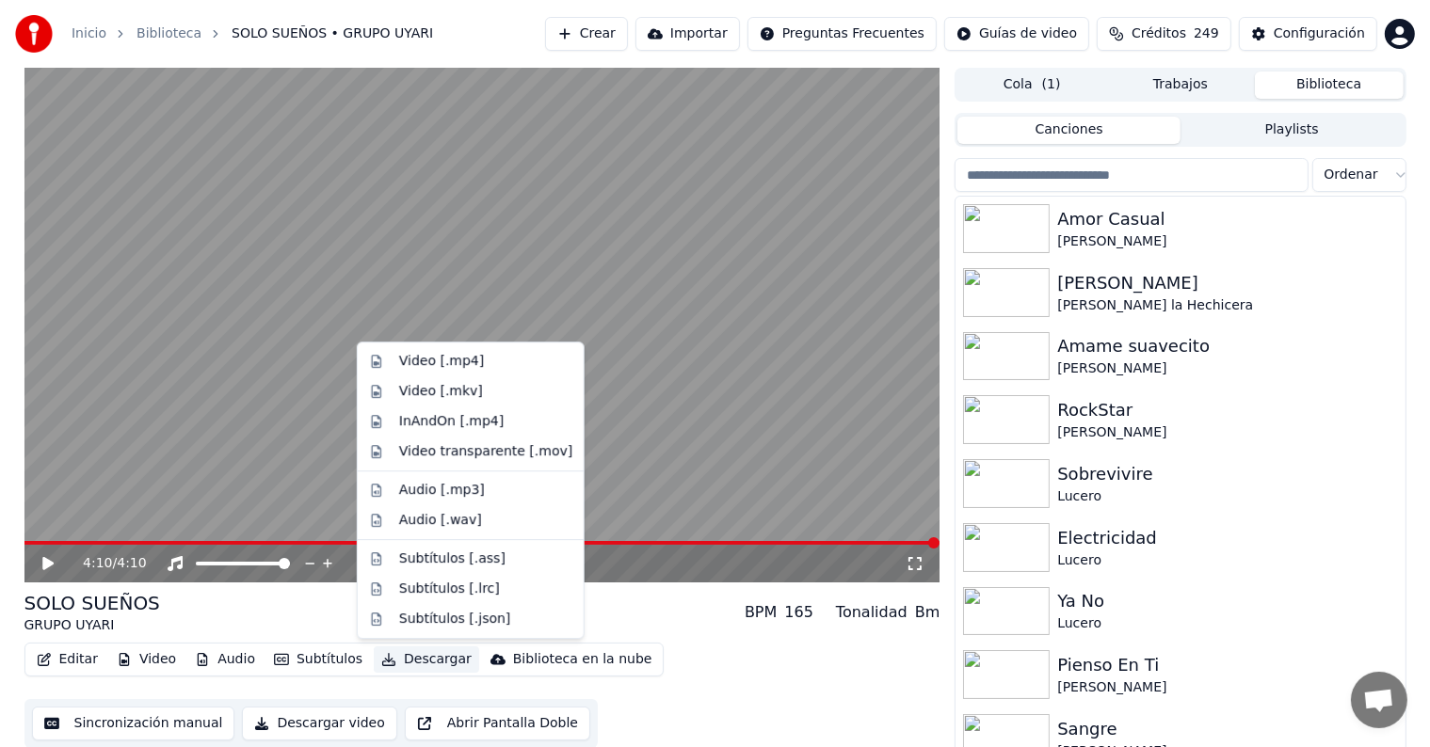
click at [390, 354] on div "Video [.mp4]" at bounding box center [470, 361] width 218 height 30
